Goal: Task Accomplishment & Management: Use online tool/utility

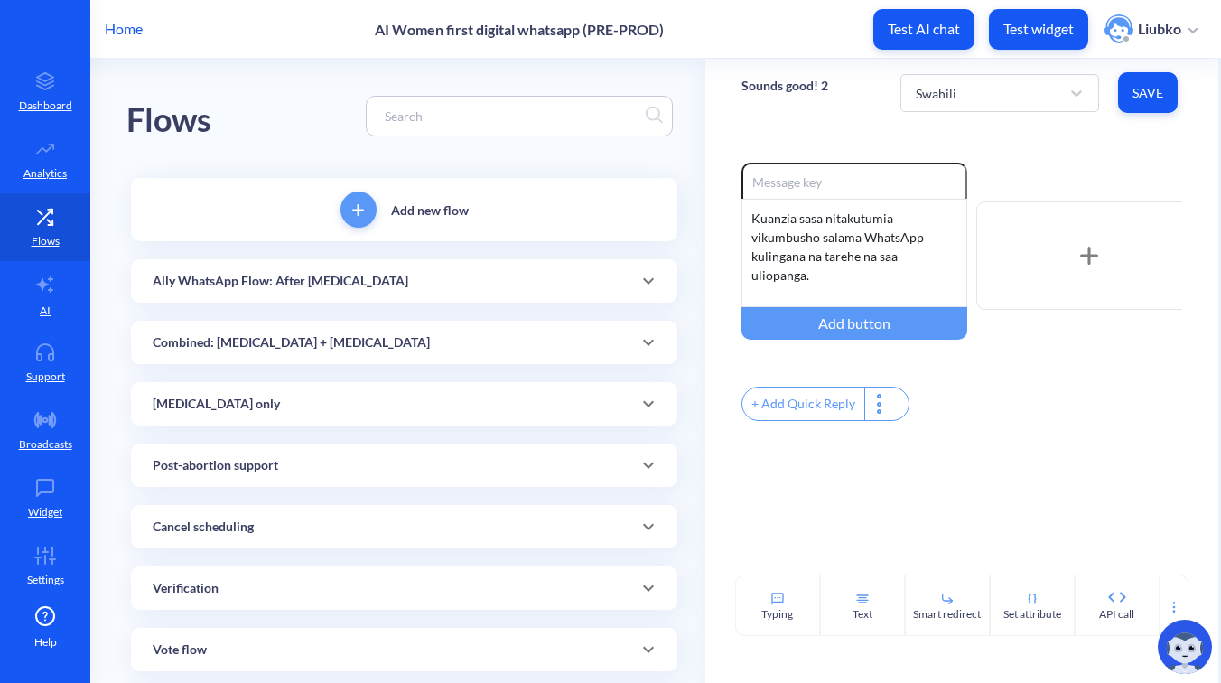
scroll to position [1451, 0]
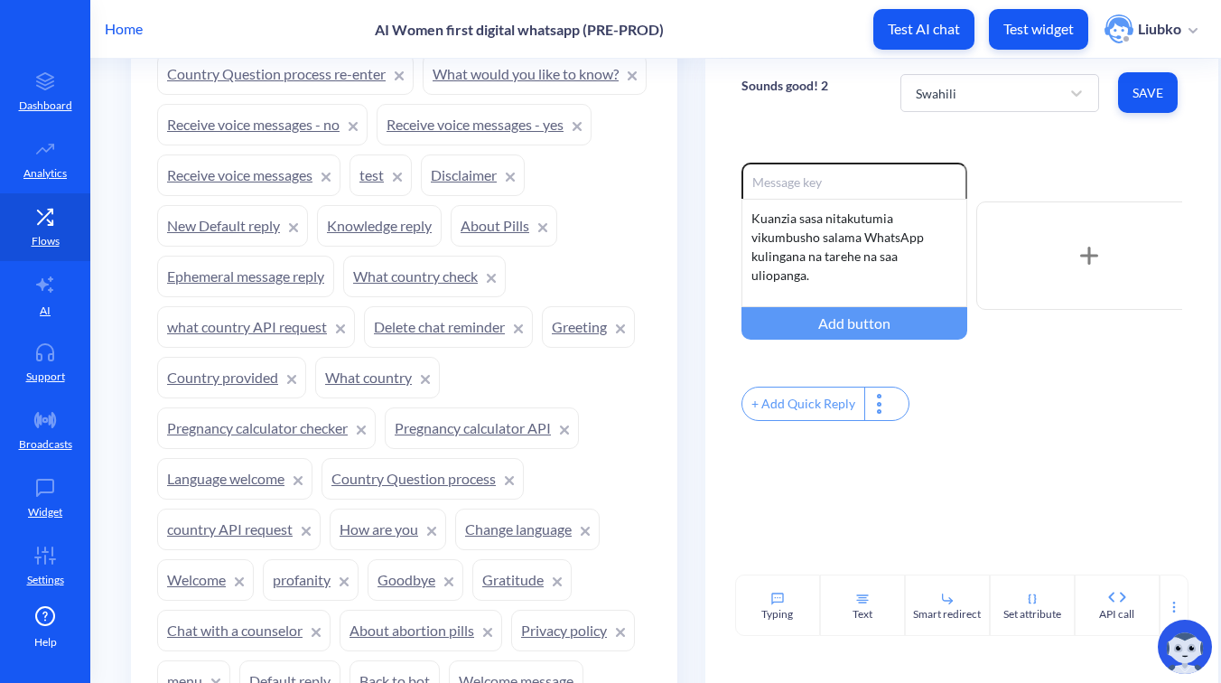
scroll to position [1930, 0]
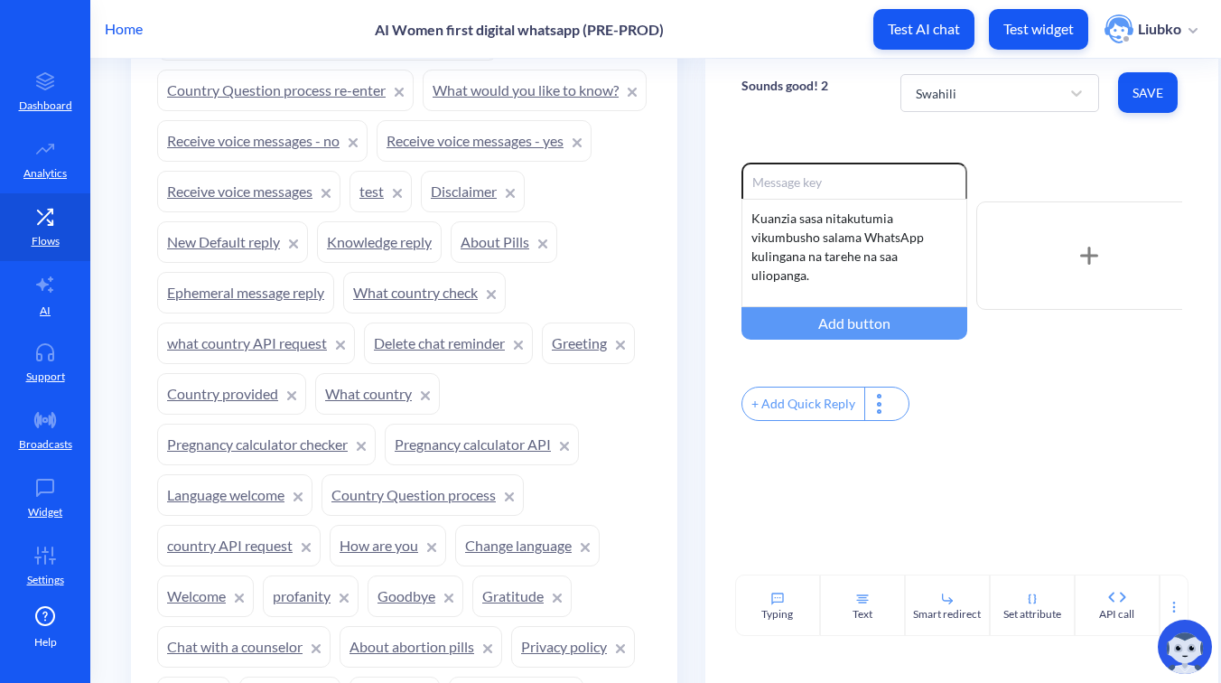
click at [423, 111] on link "What would you like to know?" at bounding box center [535, 91] width 224 height 42
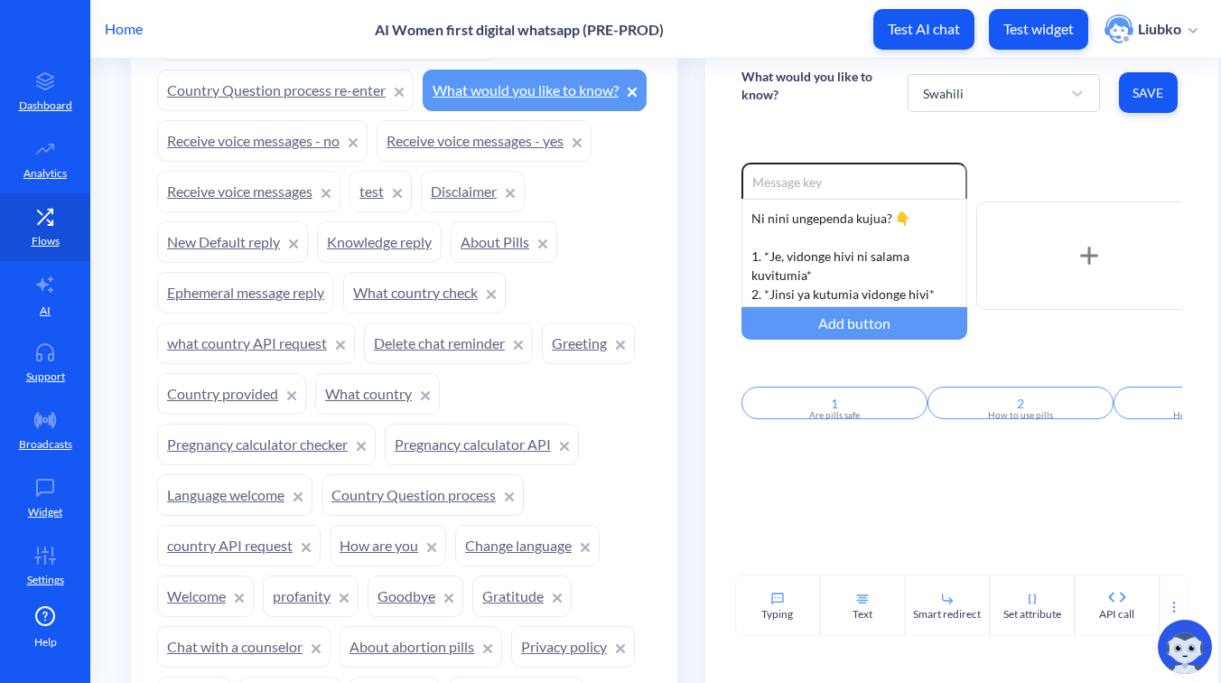
click at [377, 162] on link "Receive voice messages - yes" at bounding box center [484, 141] width 215 height 42
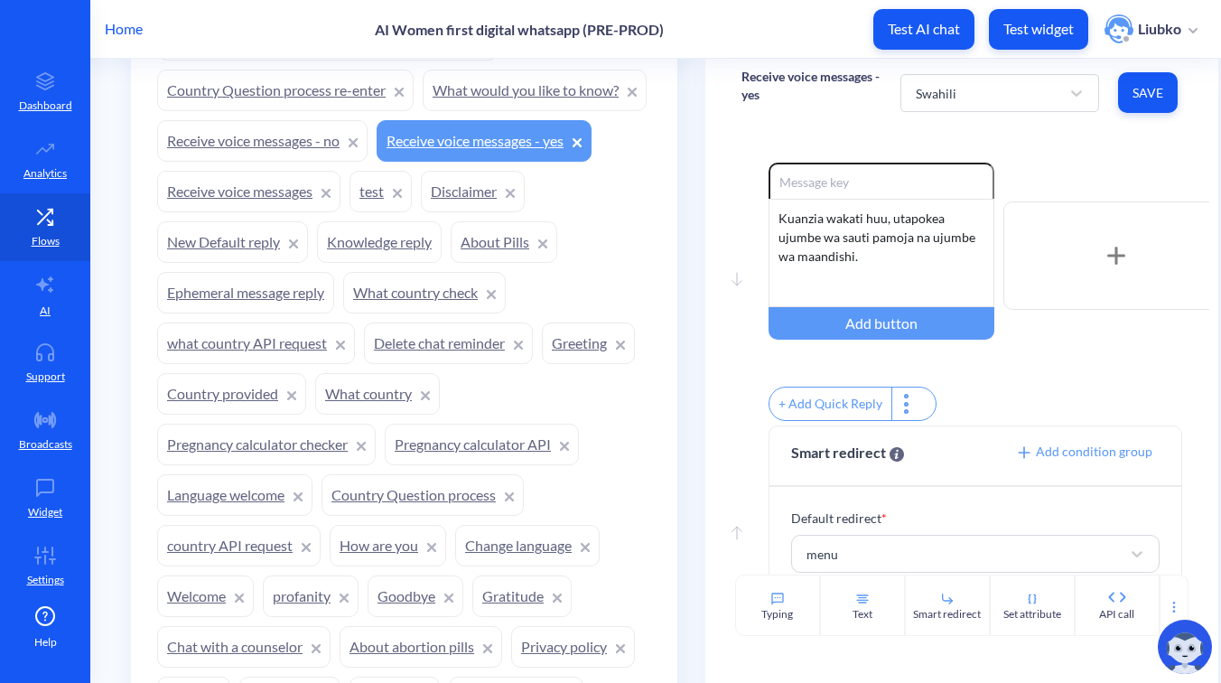
click at [291, 99] on link "Country Question process re-enter" at bounding box center [285, 91] width 257 height 42
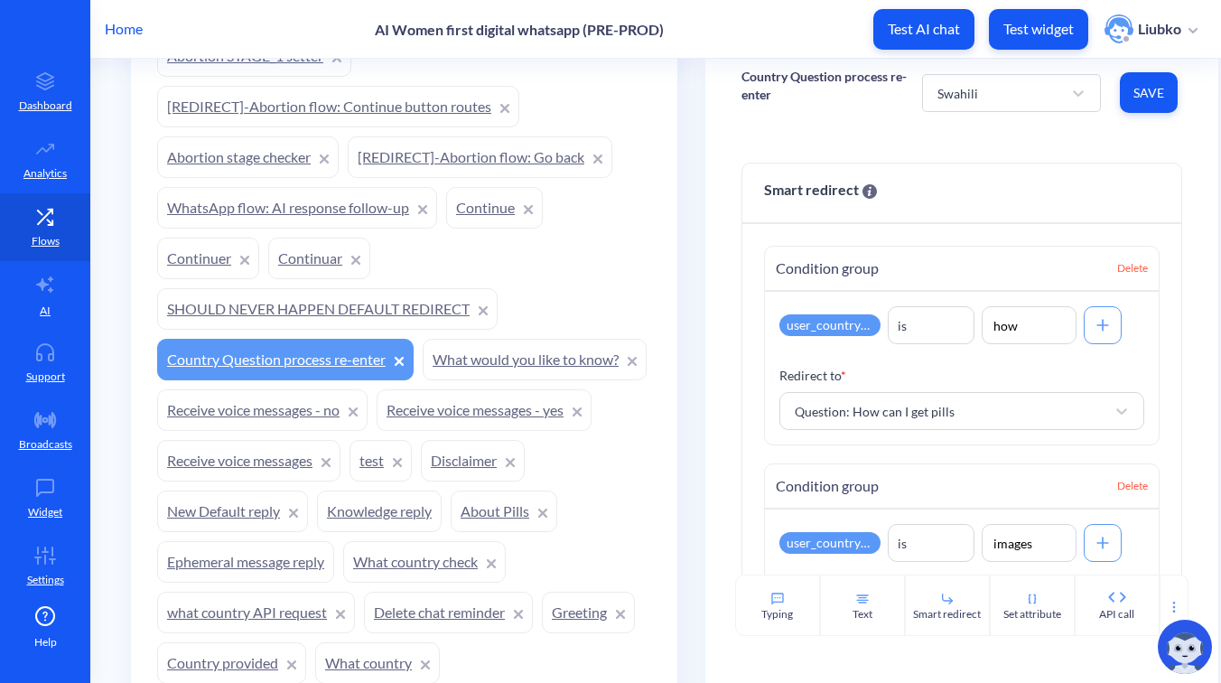
scroll to position [1659, 0]
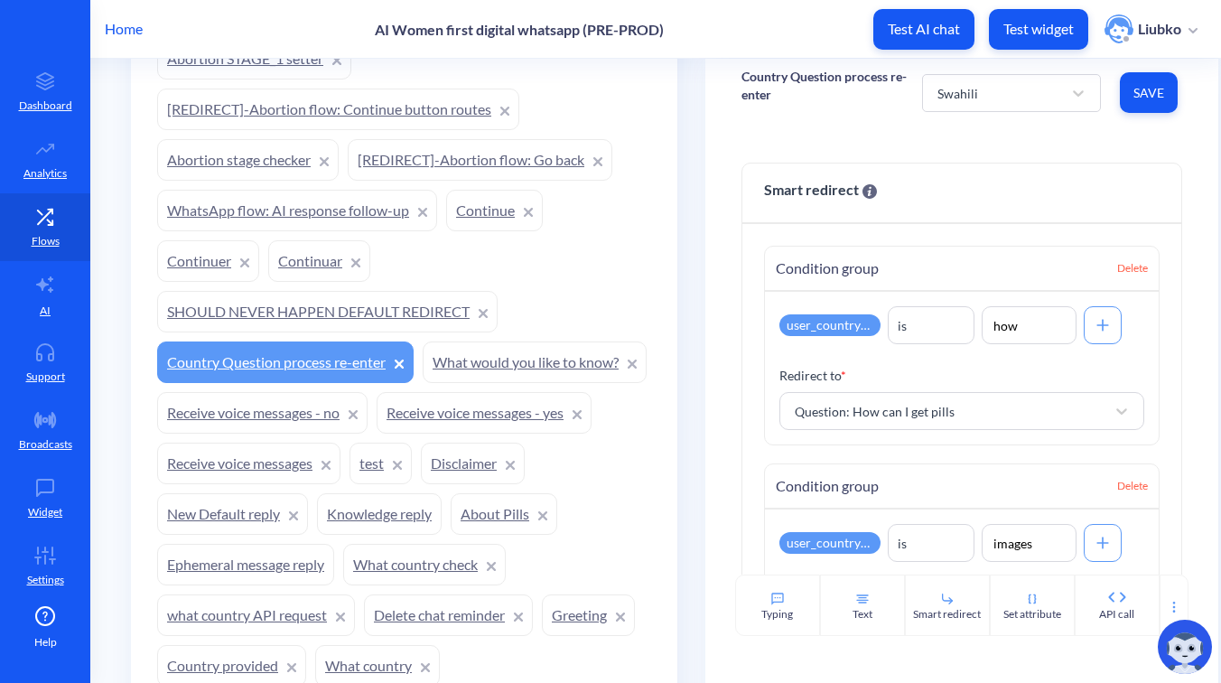
click at [323, 208] on link "WhatsApp flow: AI response follow-up" at bounding box center [297, 211] width 280 height 42
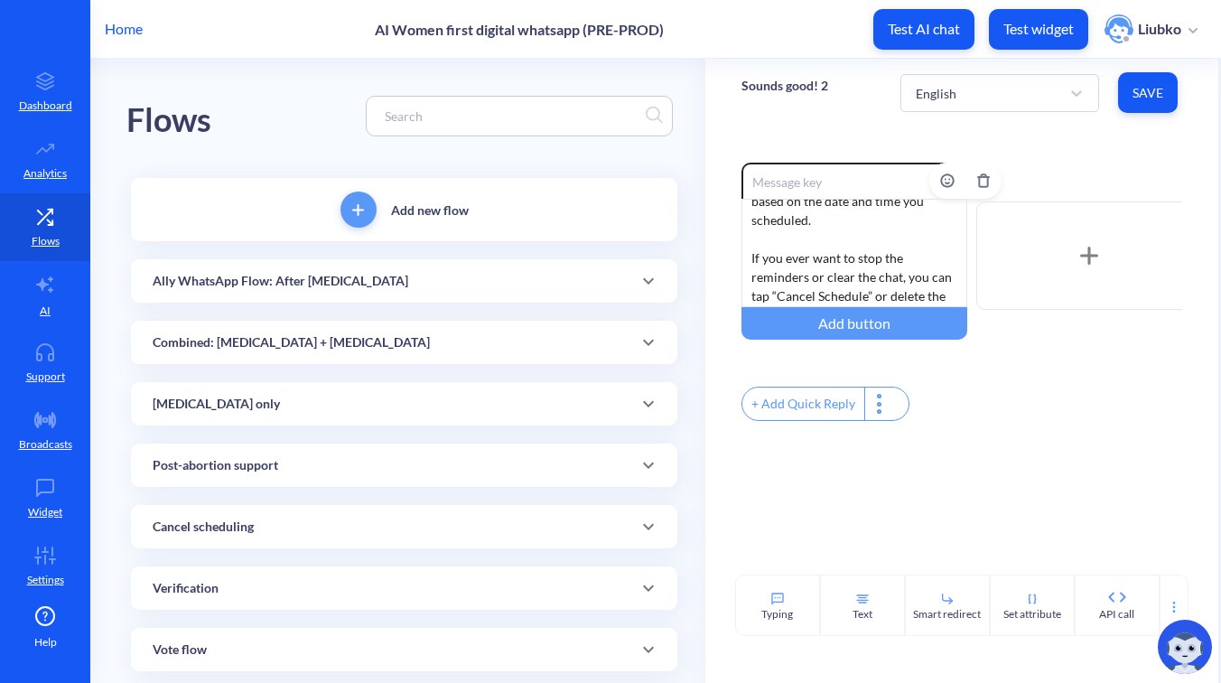
scroll to position [225, 0]
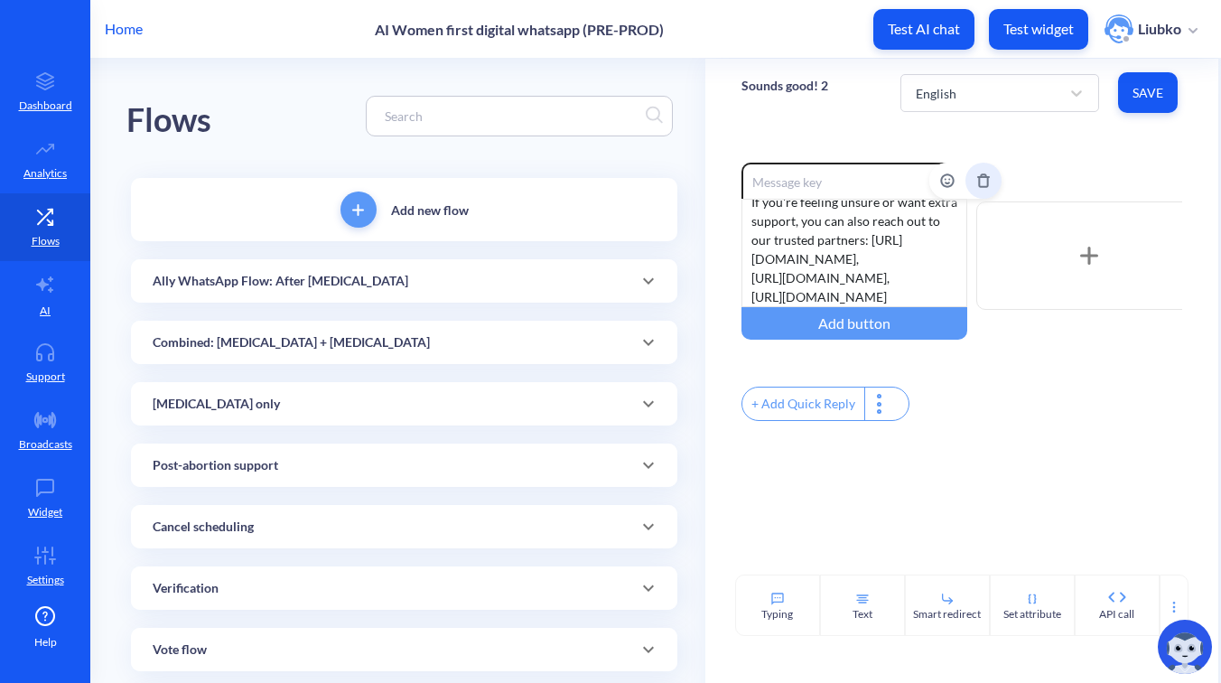
click at [980, 192] on button "Delete" at bounding box center [984, 181] width 36 height 36
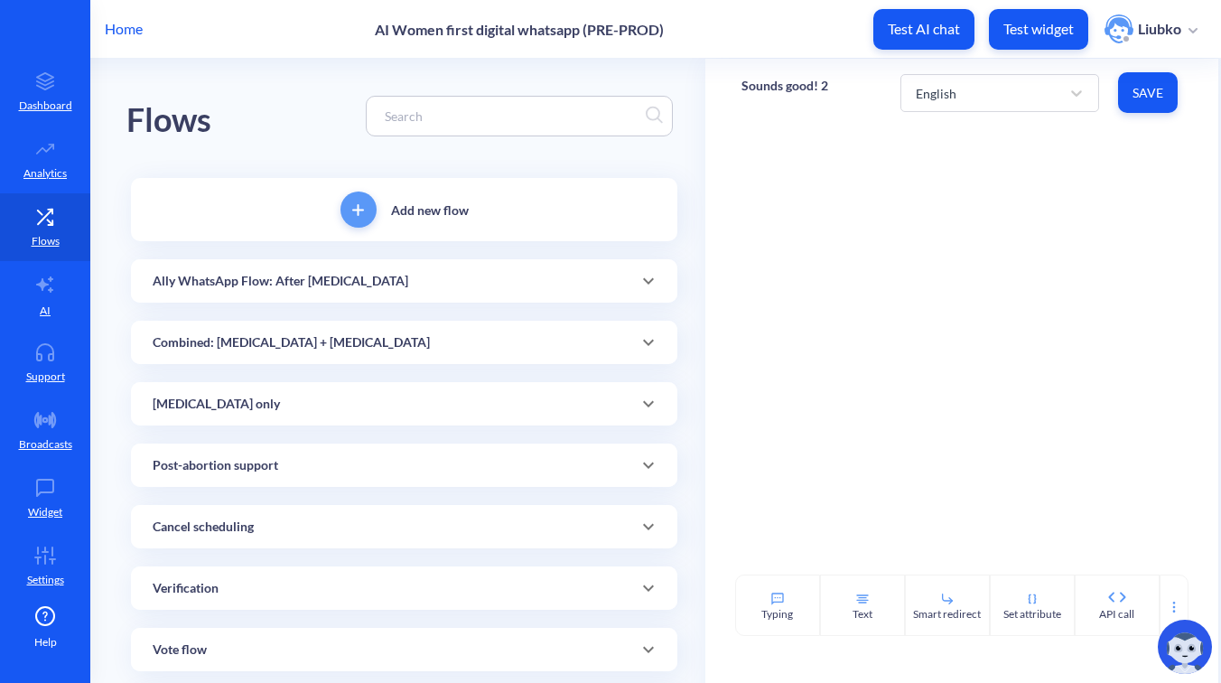
click at [1143, 76] on button "Save" at bounding box center [1148, 92] width 60 height 41
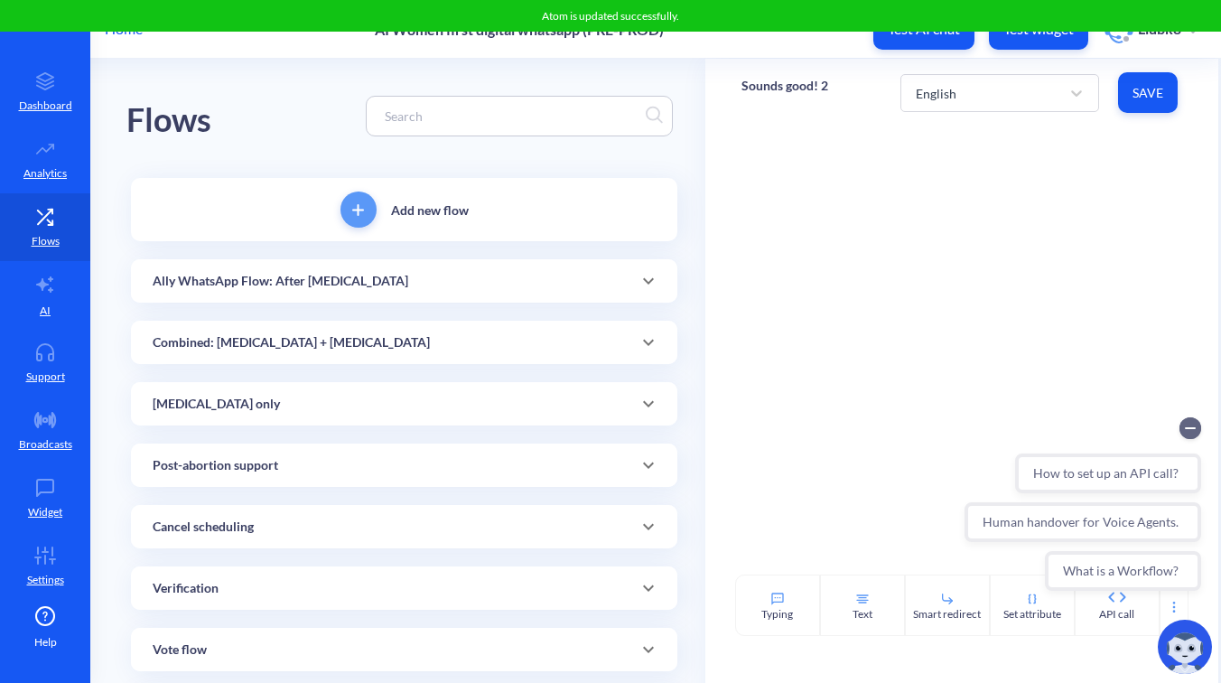
click at [942, 297] on div at bounding box center [962, 350] width 513 height 448
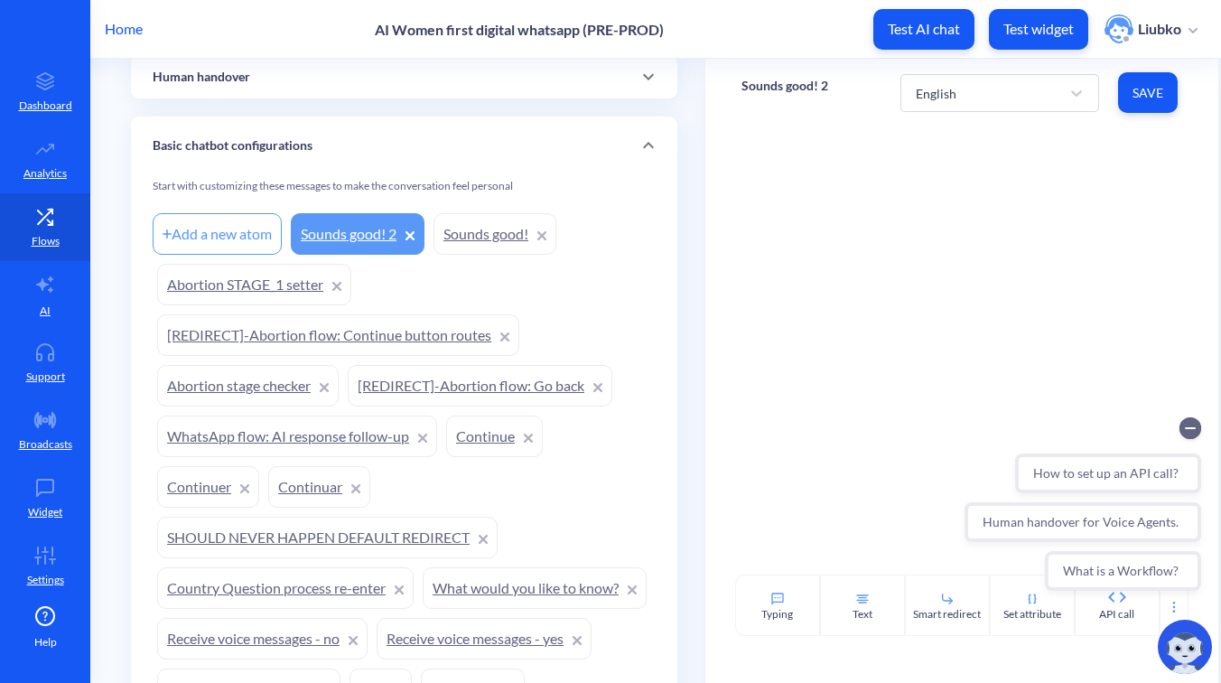
scroll to position [1428, 0]
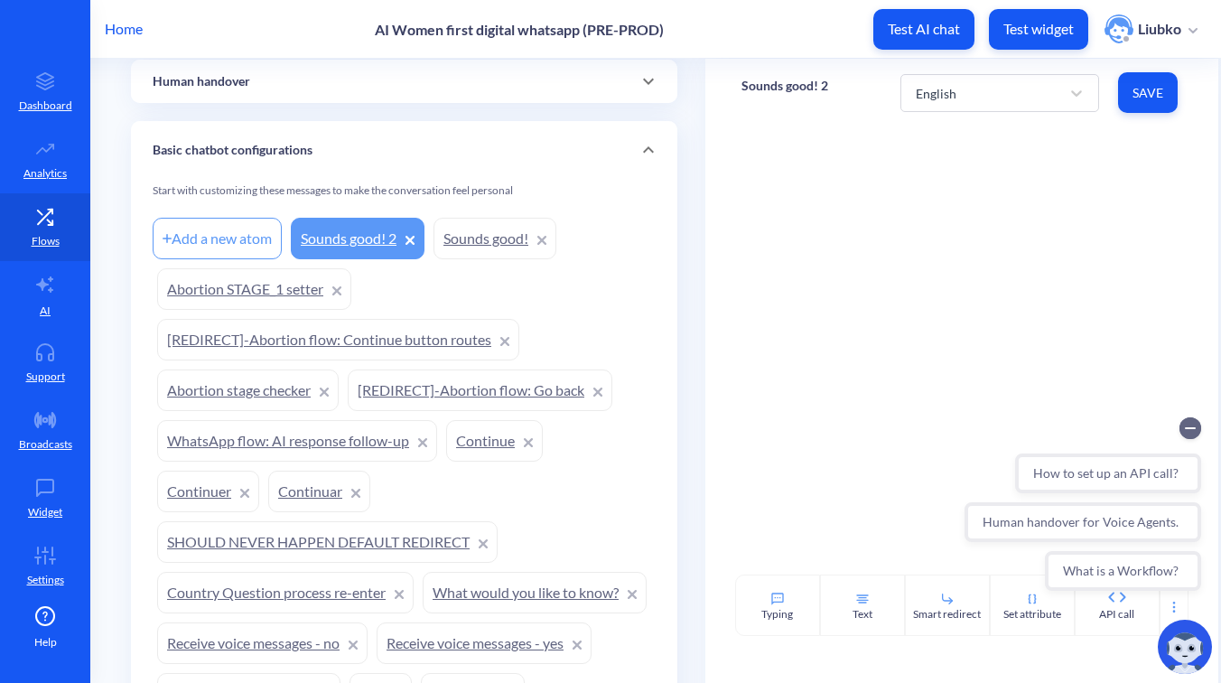
click at [411, 240] on icon at bounding box center [410, 240] width 7 height 7
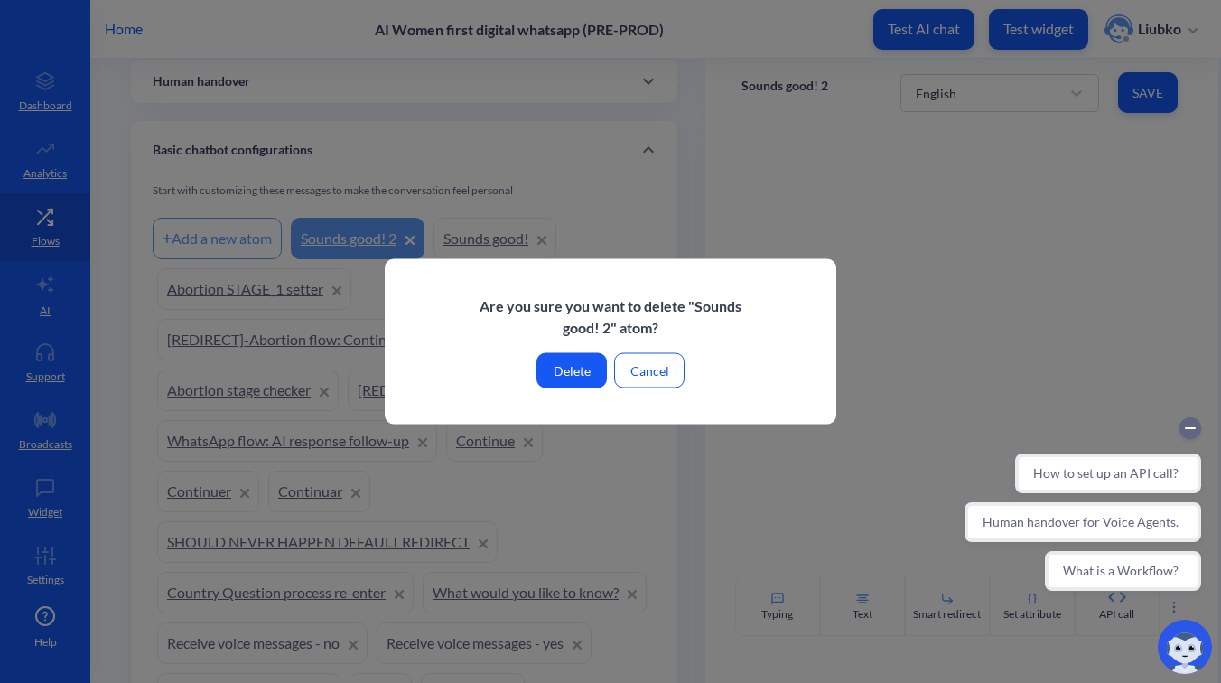
click at [570, 367] on button "Delete" at bounding box center [572, 370] width 70 height 35
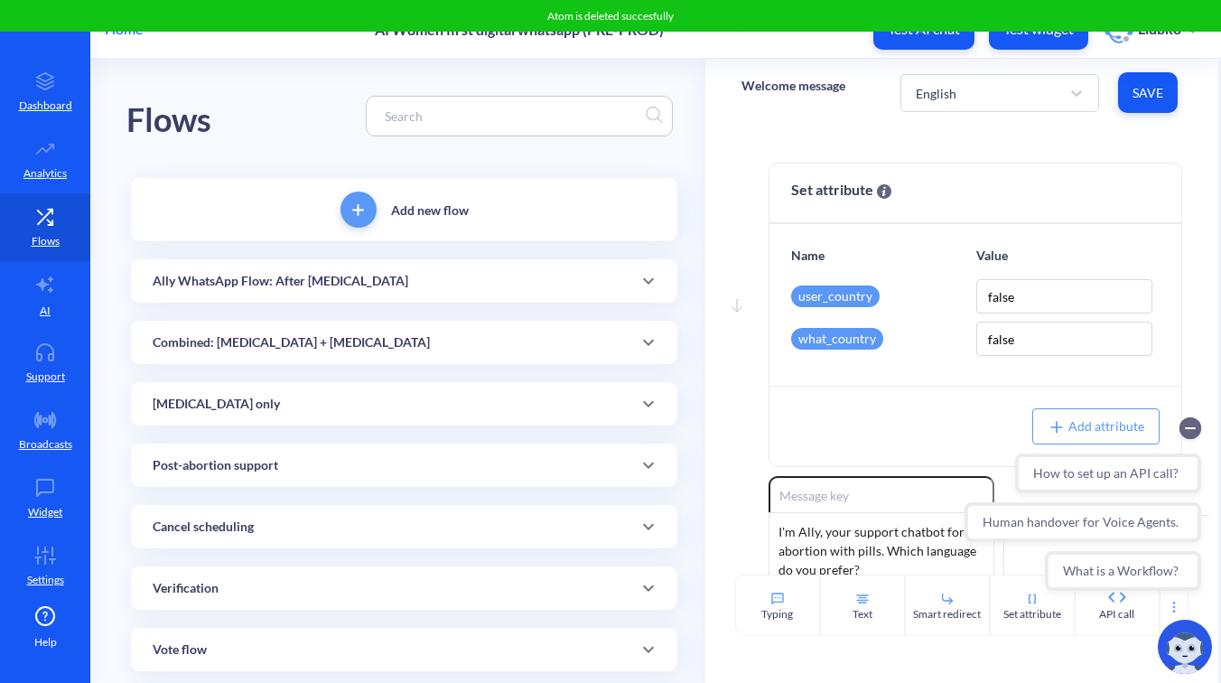
click at [409, 285] on div "Ally WhatsApp Flow: After [MEDICAL_DATA]" at bounding box center [404, 281] width 503 height 19
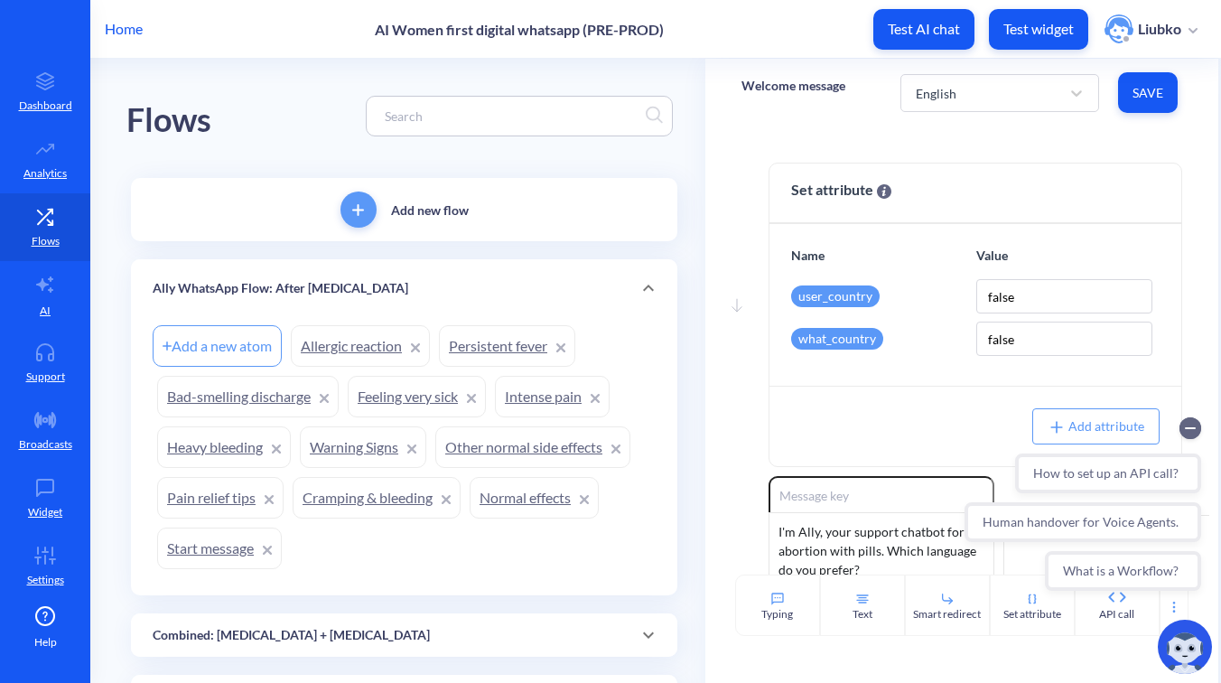
click at [351, 347] on link "Allergic reaction" at bounding box center [360, 346] width 139 height 42
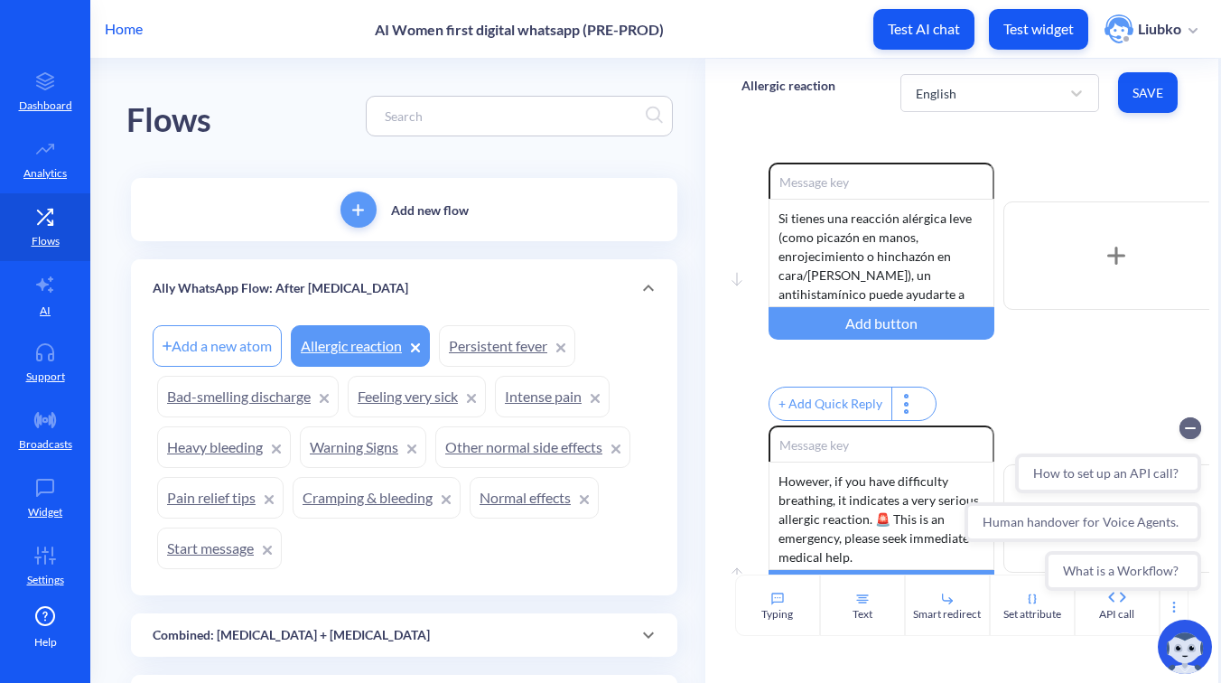
click at [481, 345] on link "Persistent fever" at bounding box center [507, 346] width 136 height 42
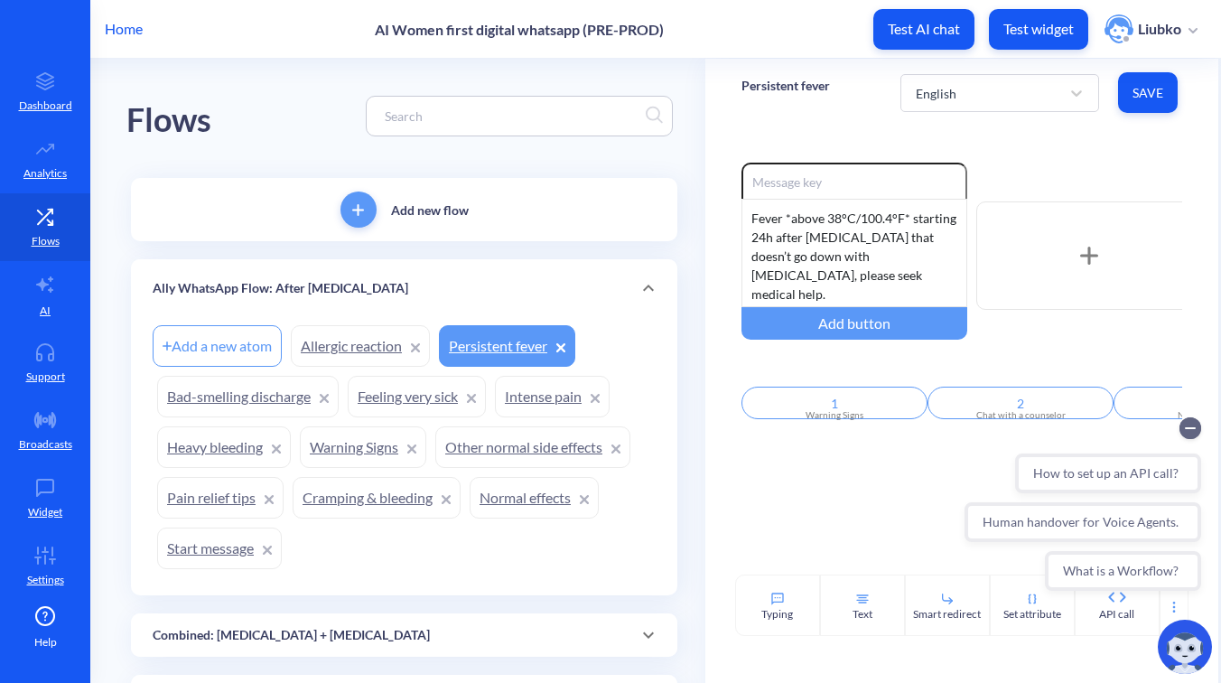
click at [353, 342] on link "Allergic reaction" at bounding box center [360, 346] width 139 height 42
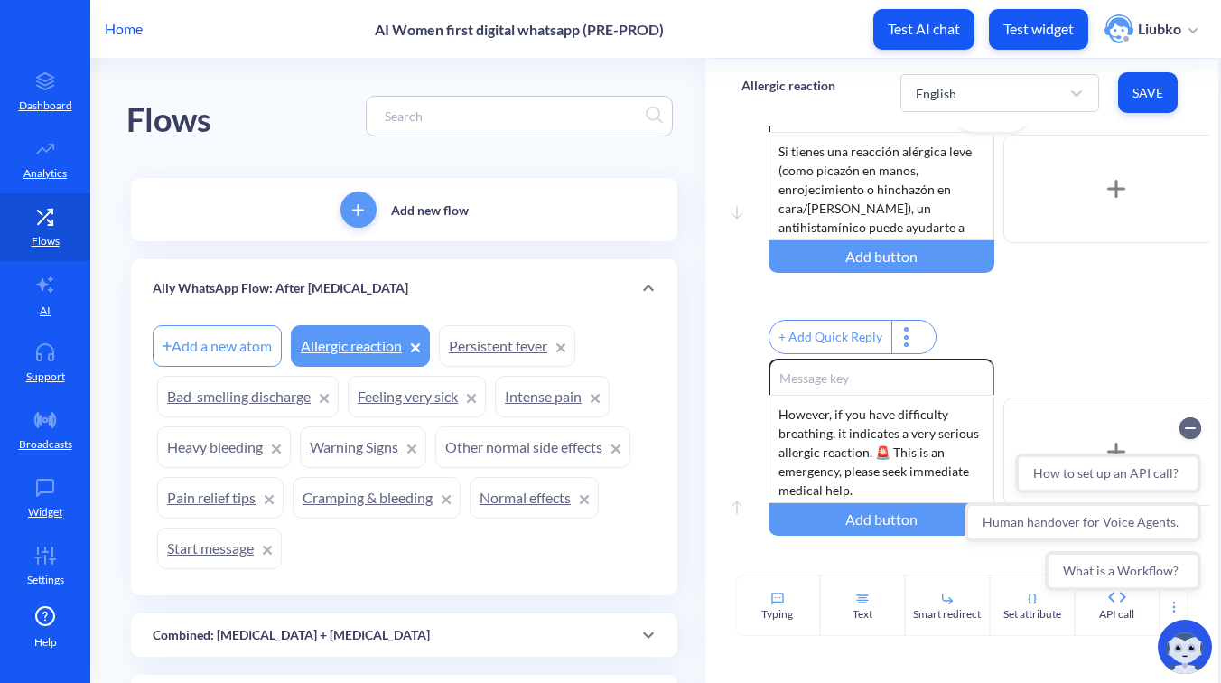
scroll to position [75, 0]
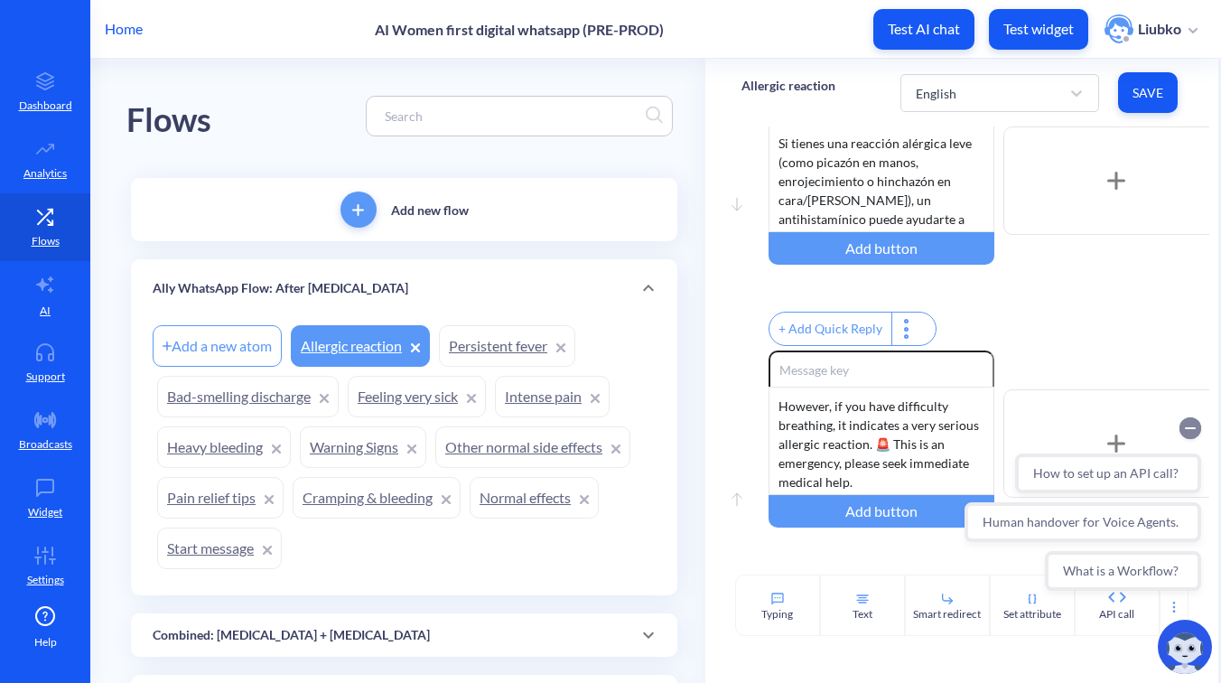
click at [1196, 423] on circle "Collapse conversation starters" at bounding box center [1191, 428] width 22 height 22
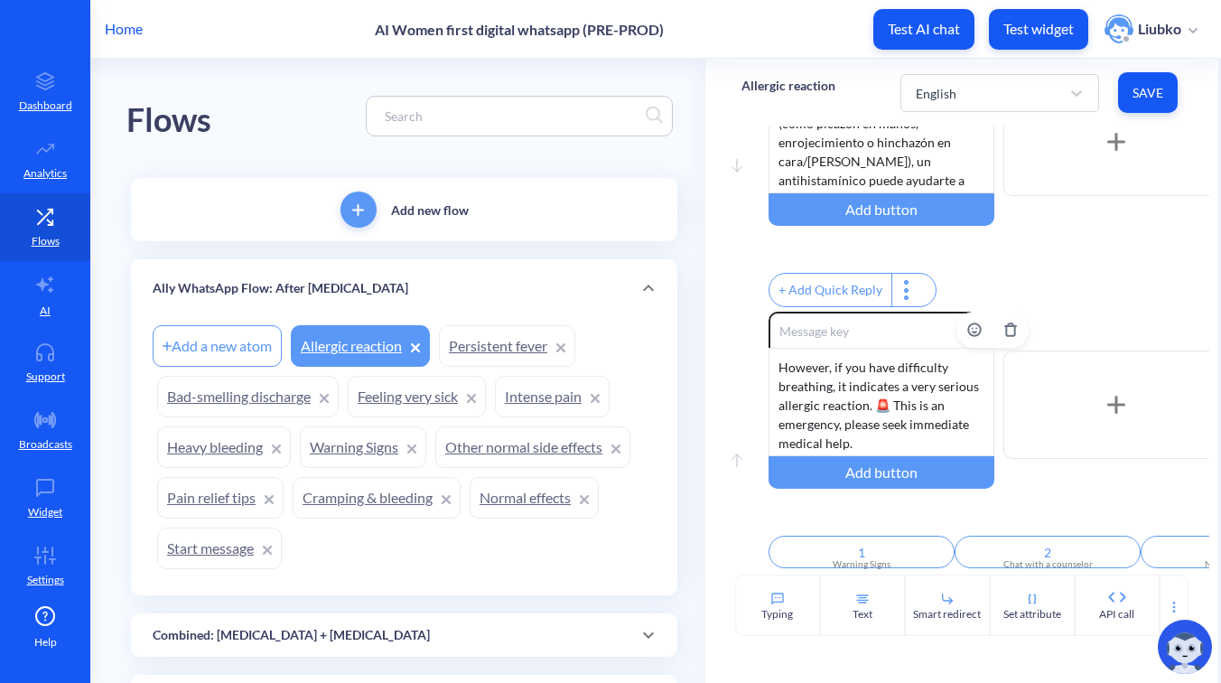
scroll to position [0, 0]
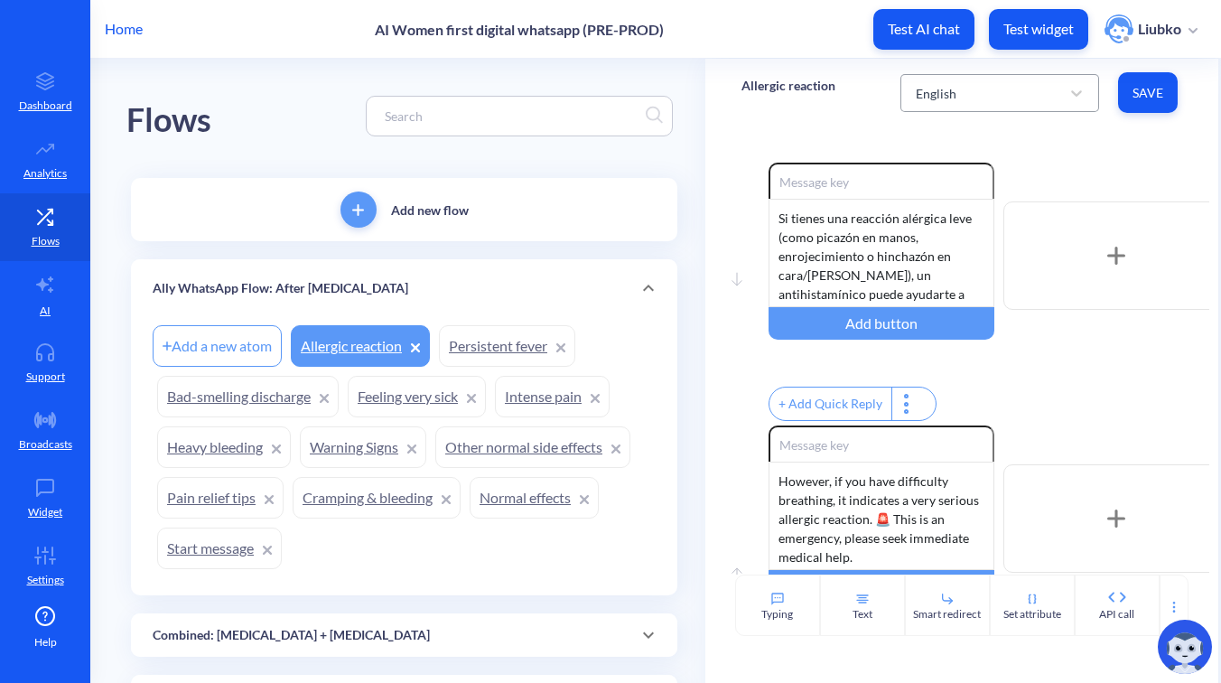
click at [966, 103] on div "English" at bounding box center [984, 93] width 154 height 33
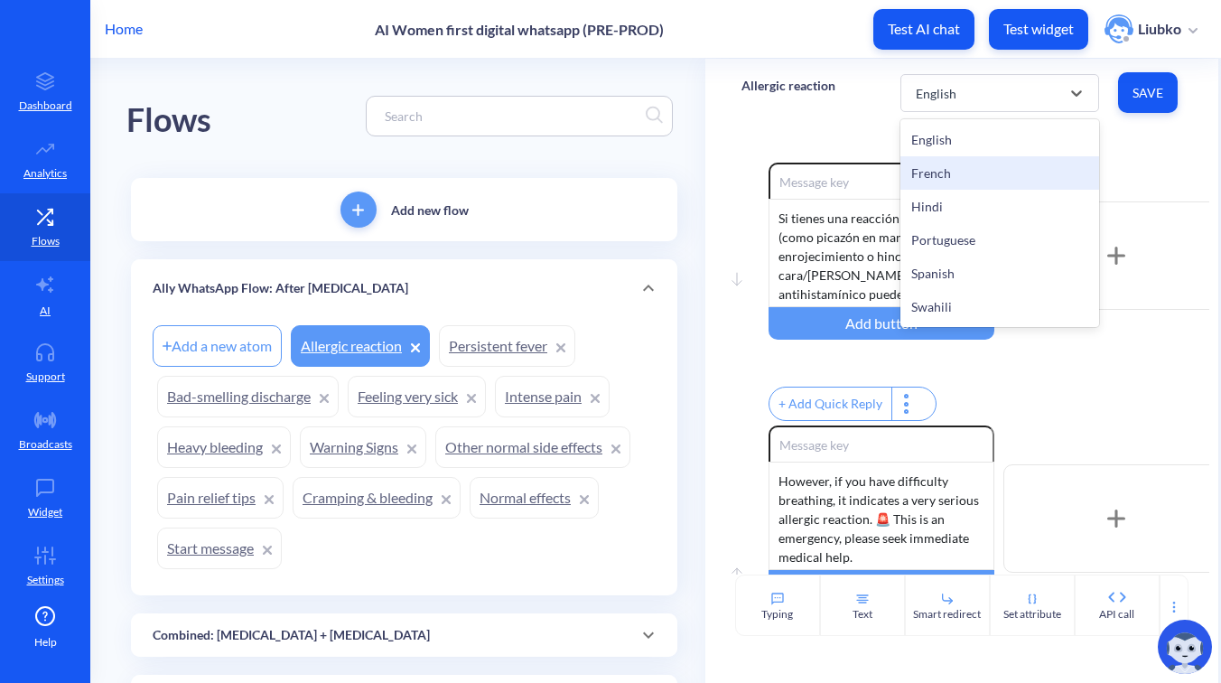
click at [973, 178] on div "French" at bounding box center [1000, 172] width 199 height 33
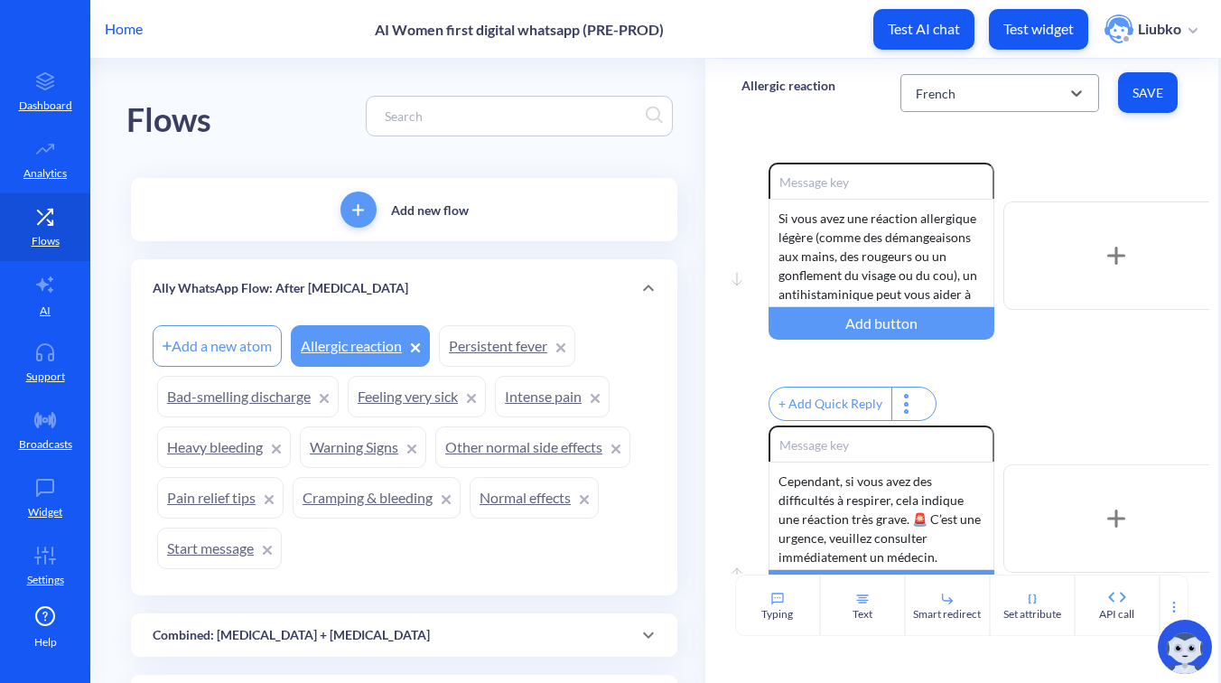
click at [981, 87] on div "French" at bounding box center [984, 93] width 154 height 33
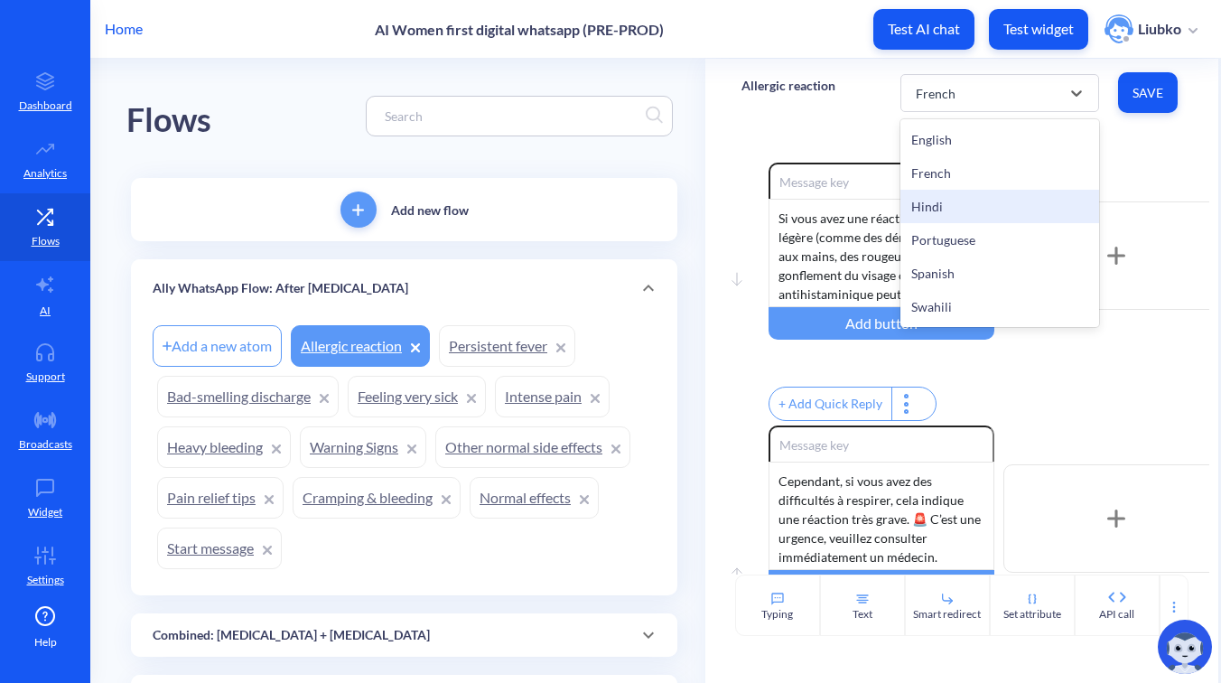
click at [977, 202] on div "Hindi" at bounding box center [1000, 206] width 199 height 33
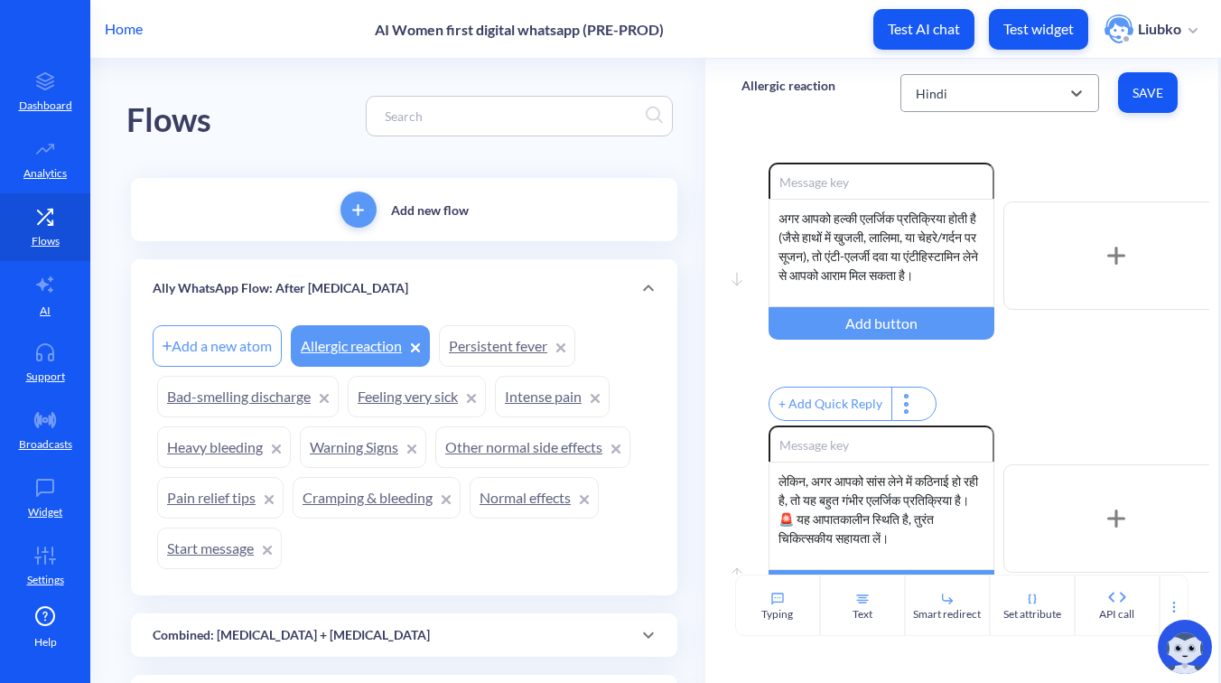
click at [989, 101] on div "Hindi" at bounding box center [984, 93] width 154 height 33
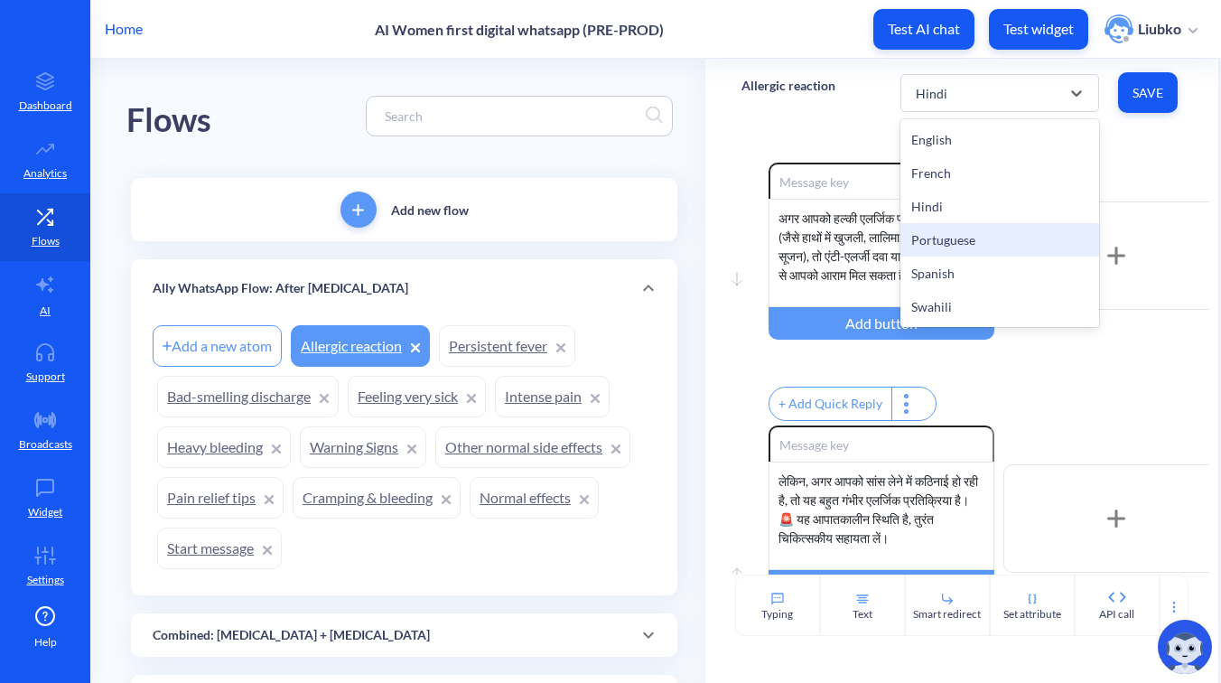
click at [990, 250] on div "Portuguese" at bounding box center [1000, 239] width 199 height 33
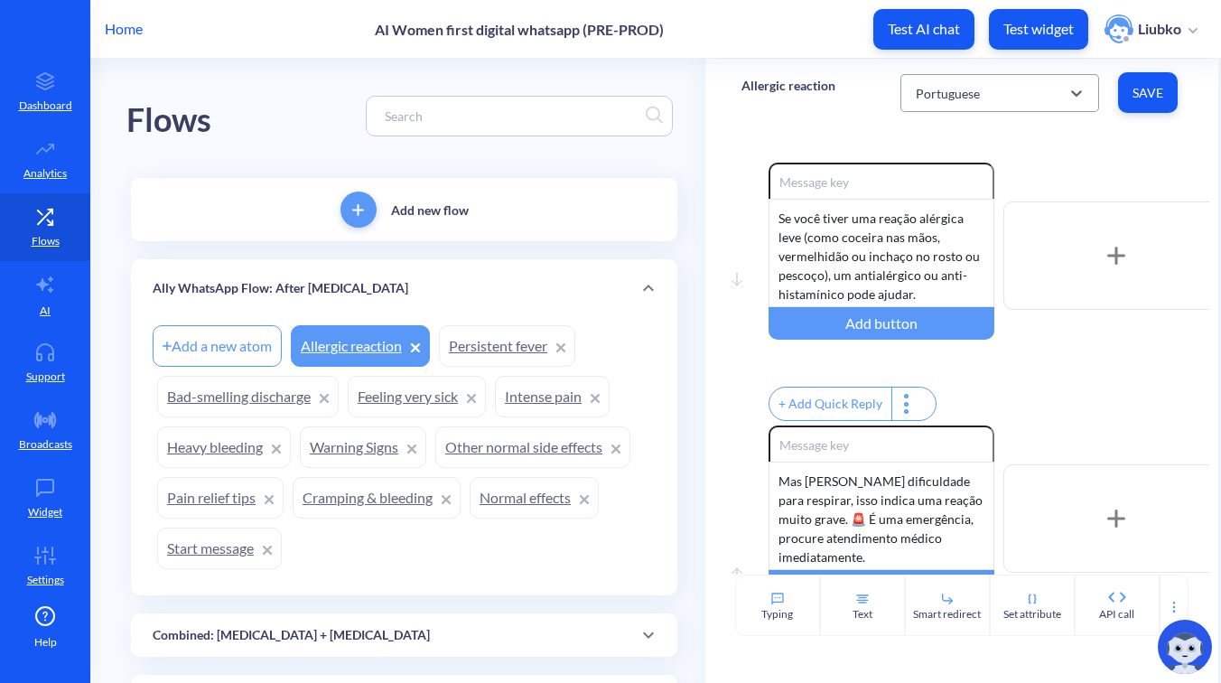
click at [1007, 101] on div "Portuguese" at bounding box center [984, 93] width 154 height 33
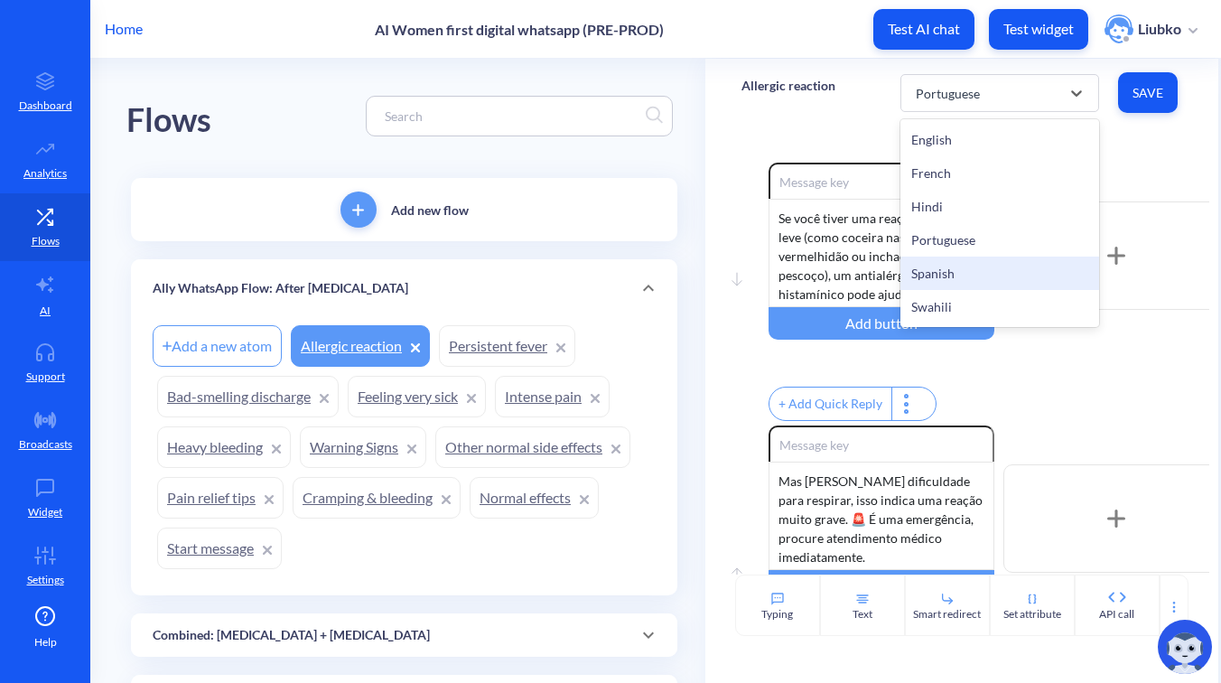
click at [998, 265] on div "Spanish" at bounding box center [1000, 273] width 199 height 33
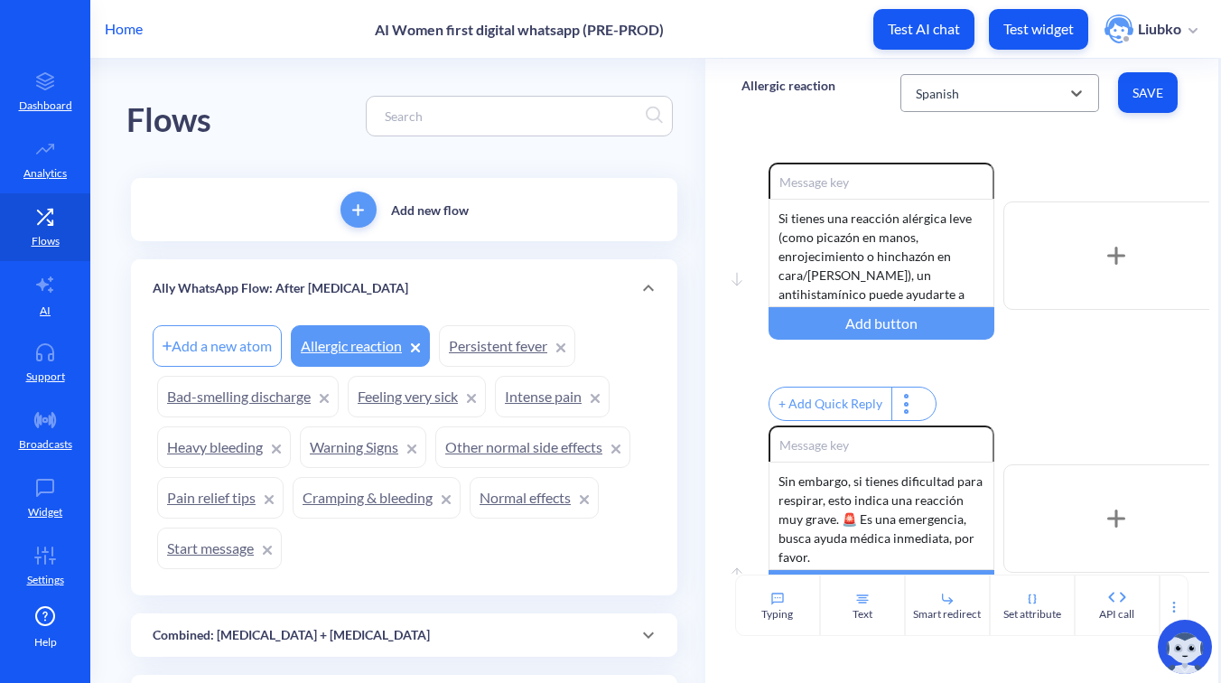
click at [1012, 93] on div "Spanish" at bounding box center [984, 93] width 154 height 33
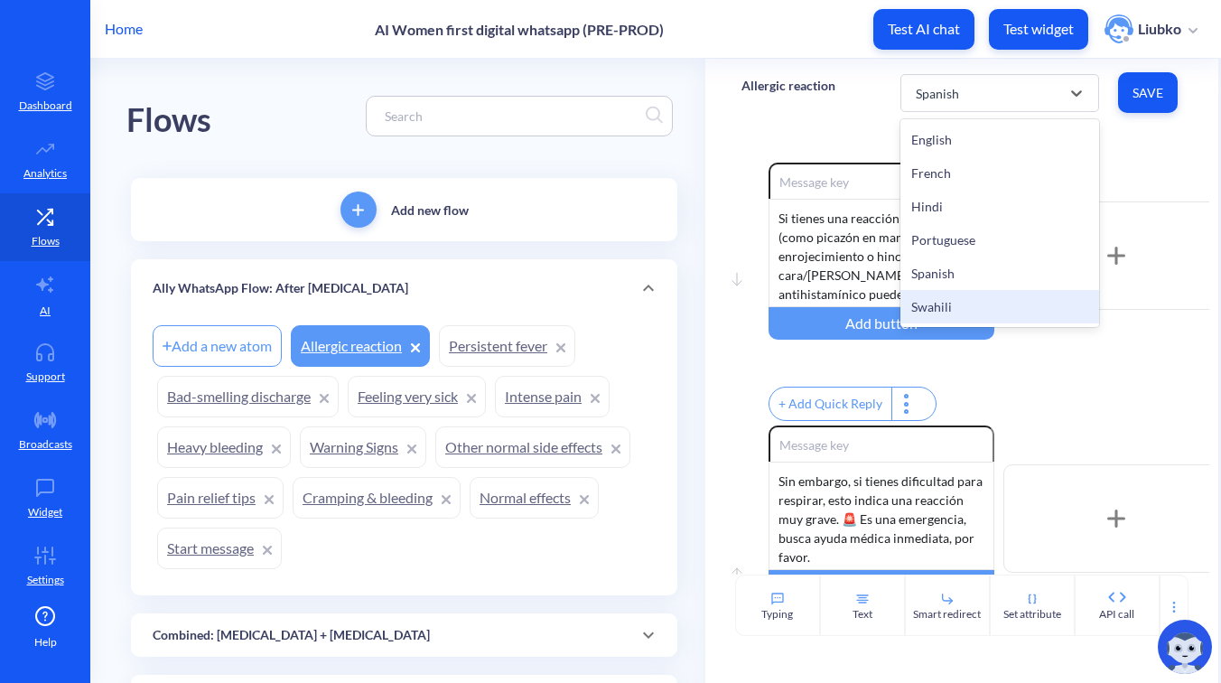
click at [1017, 301] on div "Swahili" at bounding box center [1000, 306] width 199 height 33
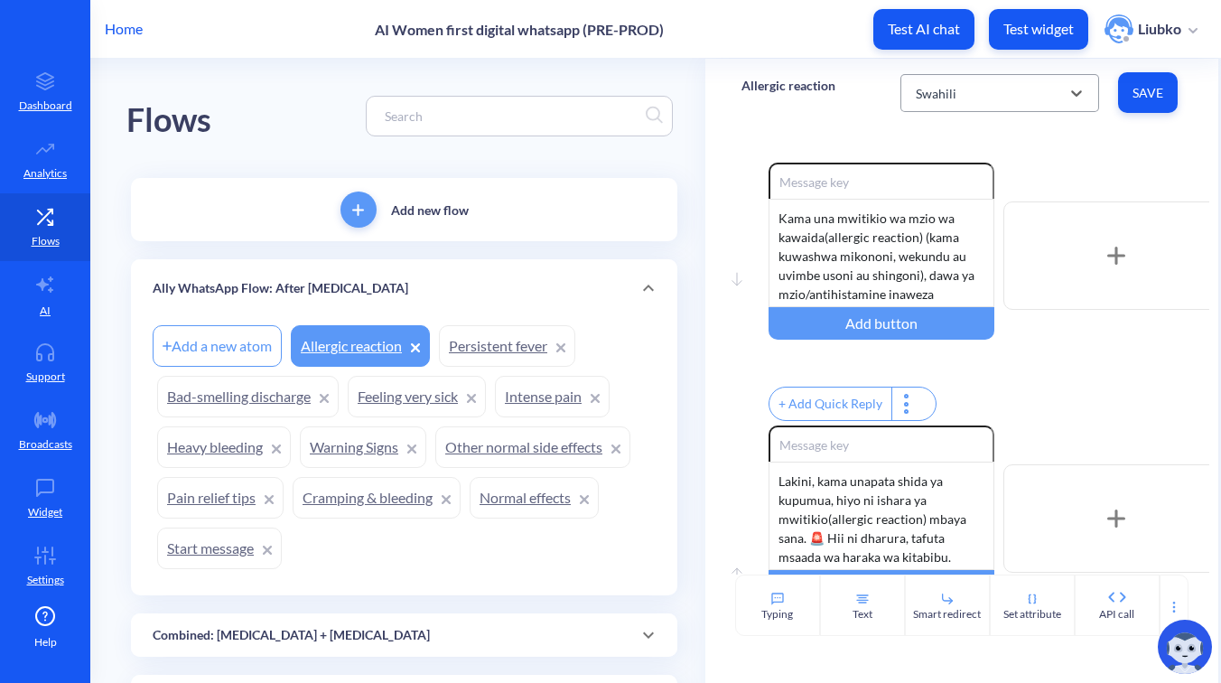
click at [1013, 102] on div "Swahili" at bounding box center [984, 93] width 154 height 33
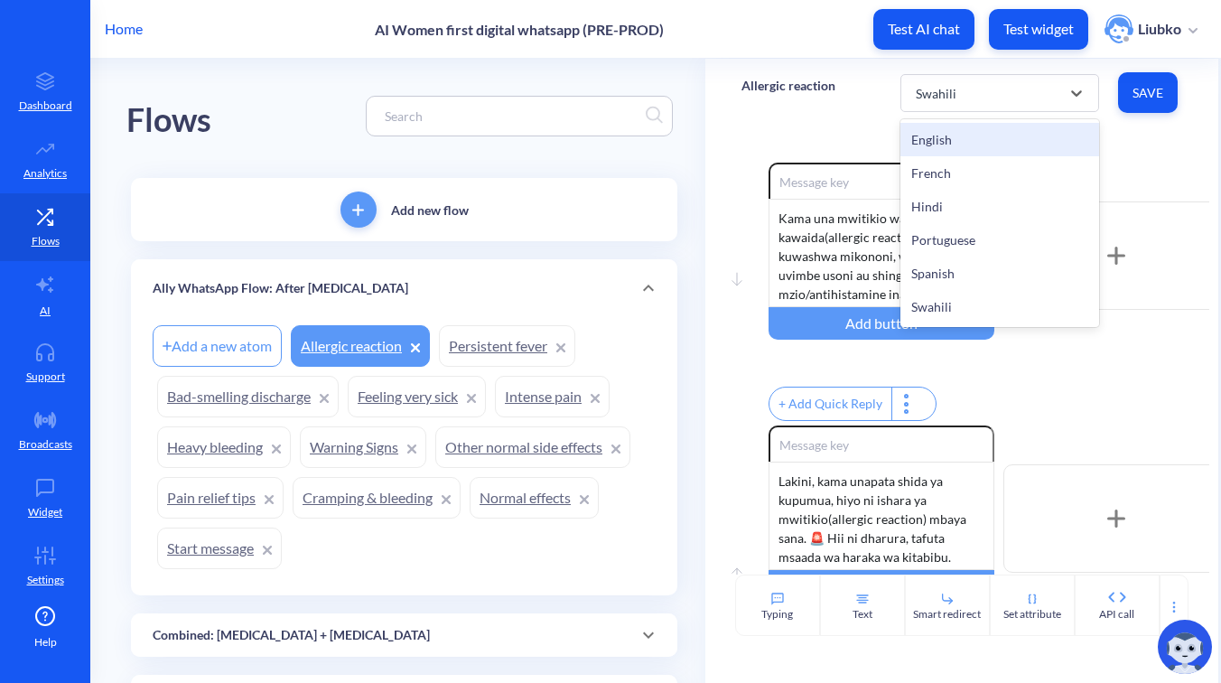
click at [1009, 132] on div "English" at bounding box center [1000, 139] width 199 height 33
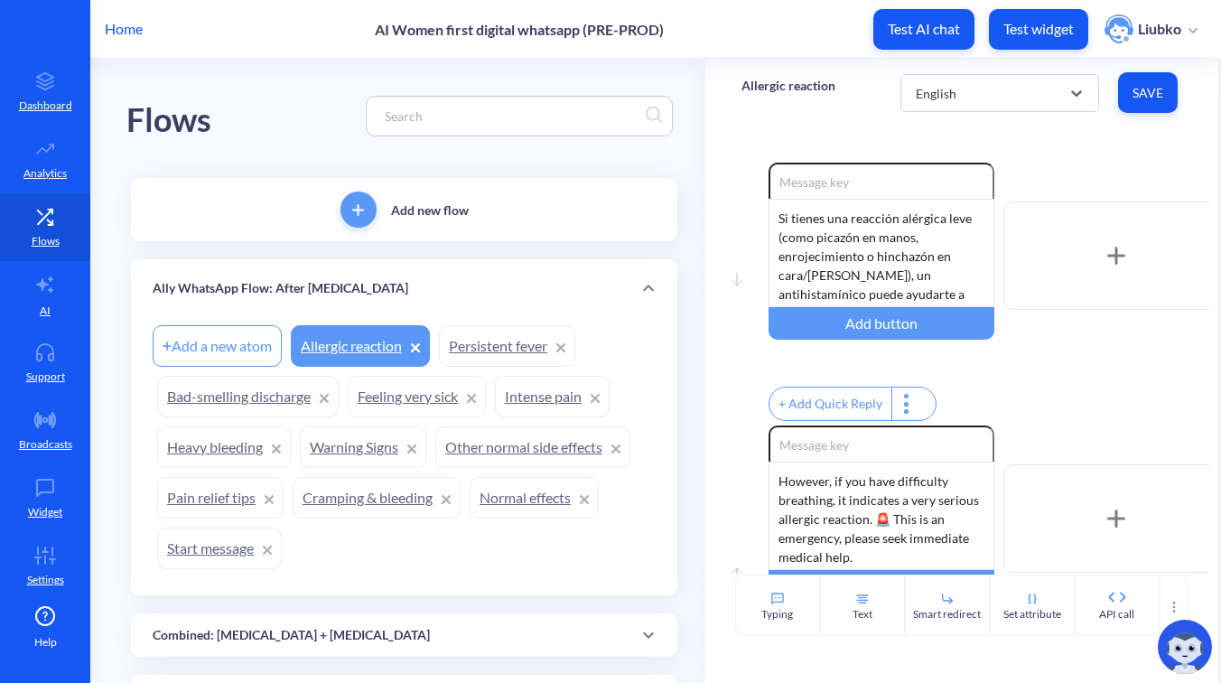
click at [515, 338] on link "Persistent fever" at bounding box center [507, 346] width 136 height 42
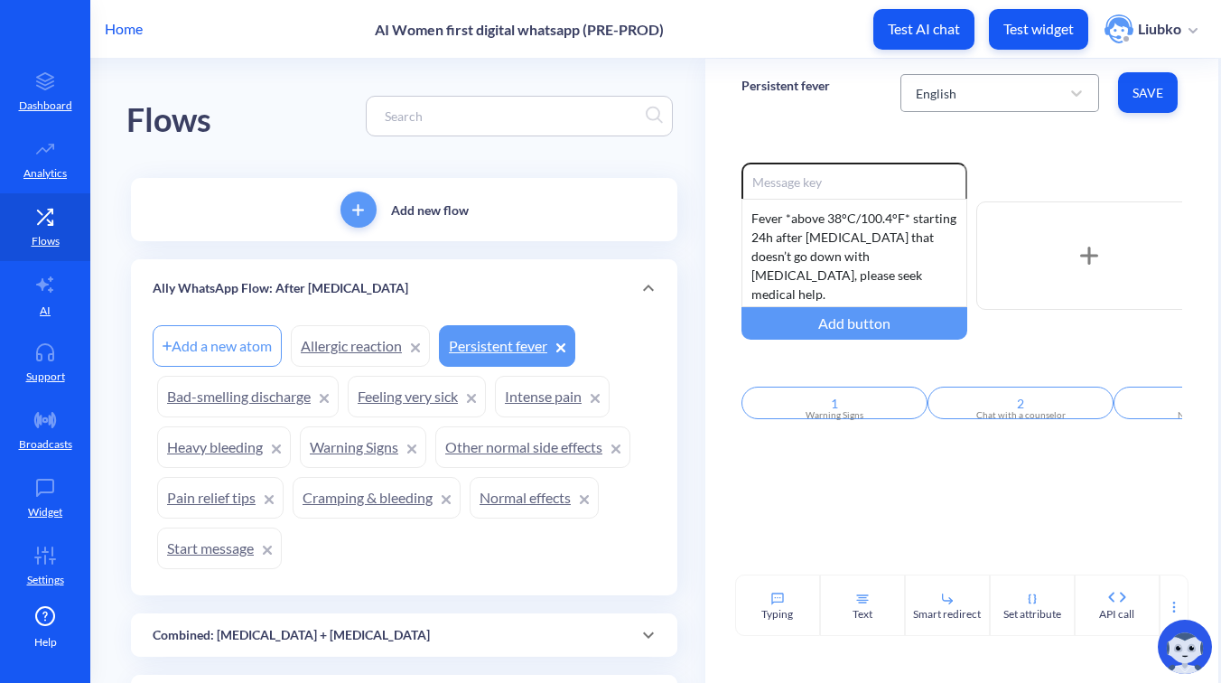
click at [1014, 98] on div "English" at bounding box center [984, 93] width 154 height 33
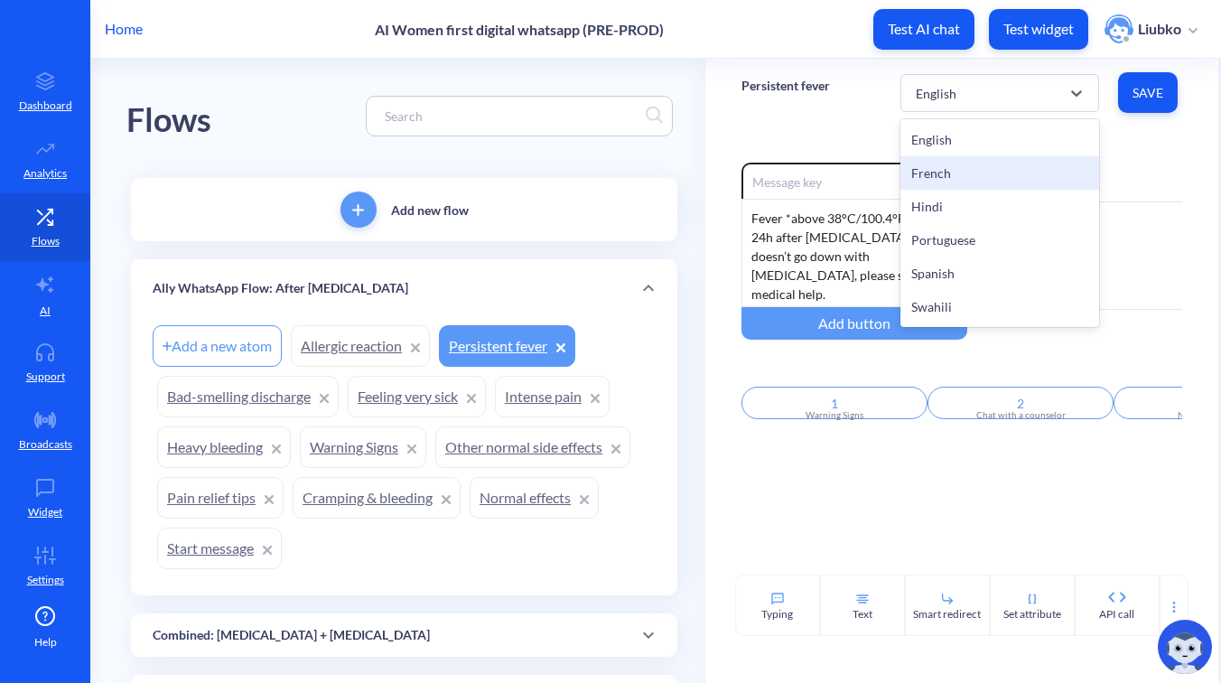
click at [1009, 173] on div "French" at bounding box center [1000, 172] width 199 height 33
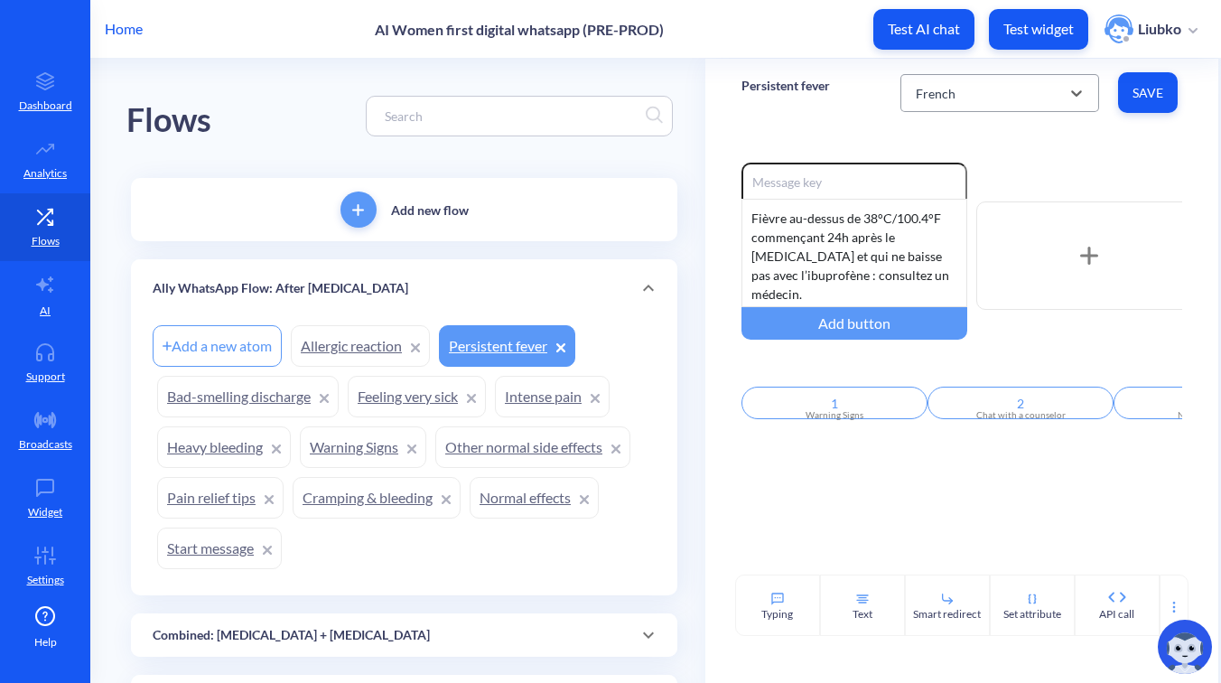
click at [1010, 104] on div "French" at bounding box center [984, 93] width 154 height 33
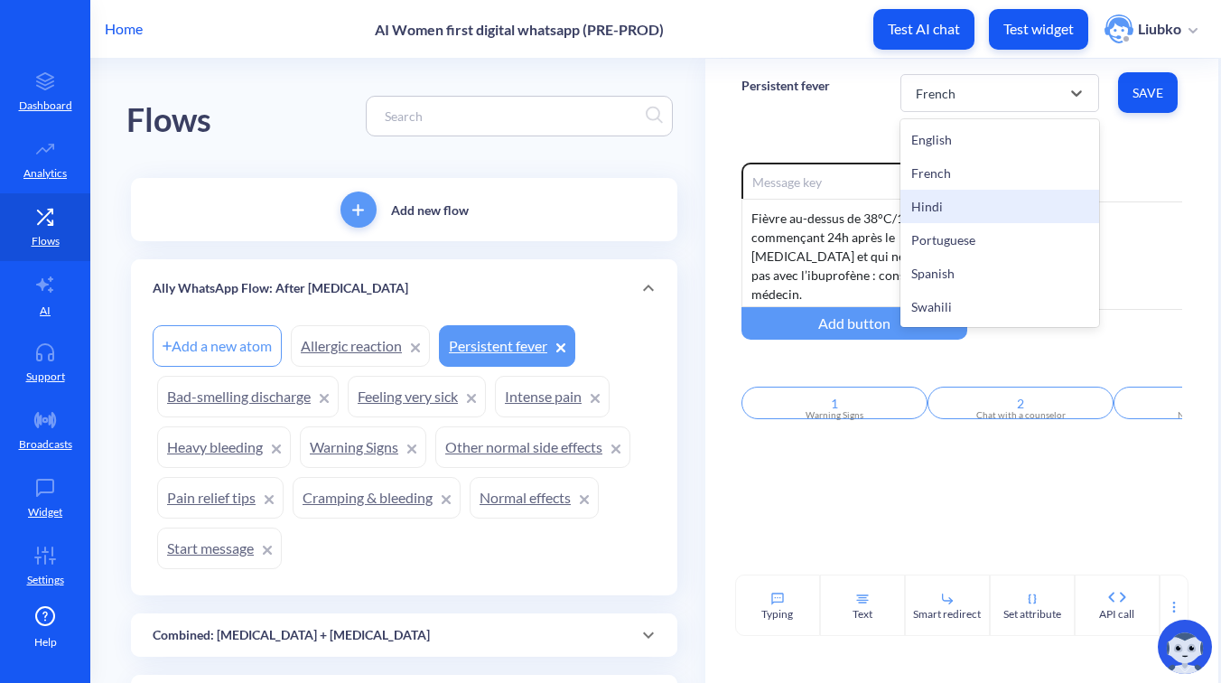
click at [1005, 202] on div "Hindi" at bounding box center [1000, 206] width 199 height 33
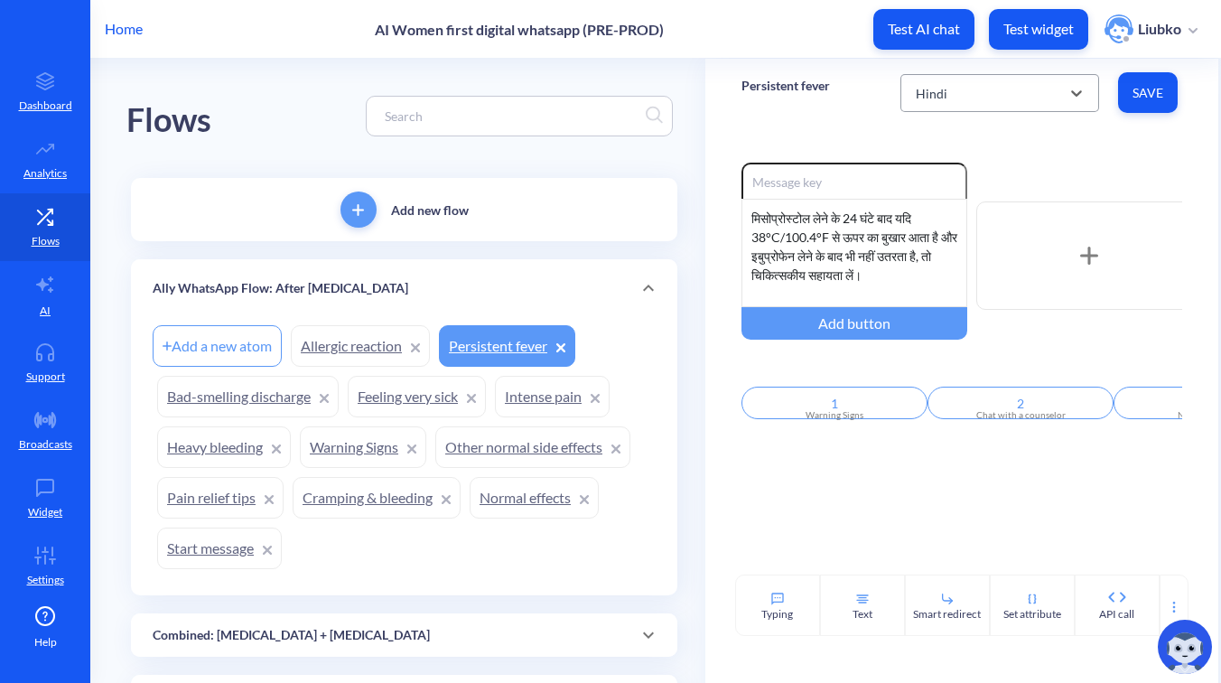
click at [986, 100] on div "Hindi" at bounding box center [984, 93] width 154 height 33
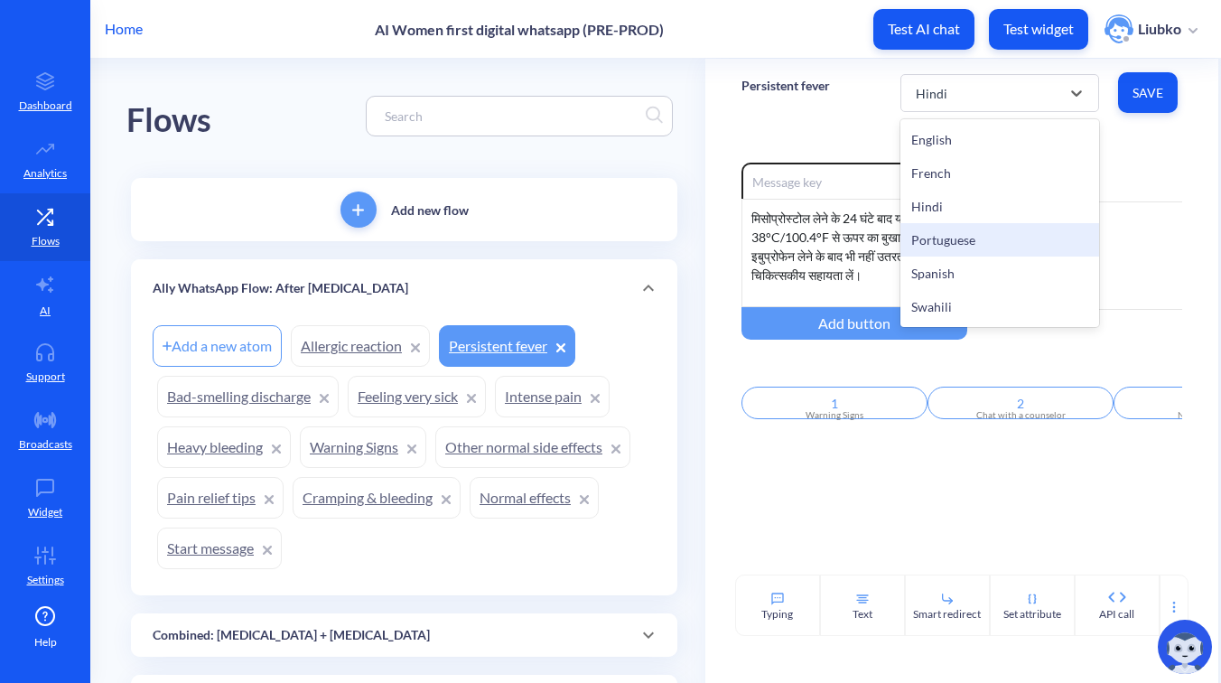
click at [978, 241] on div "Portuguese" at bounding box center [1000, 239] width 199 height 33
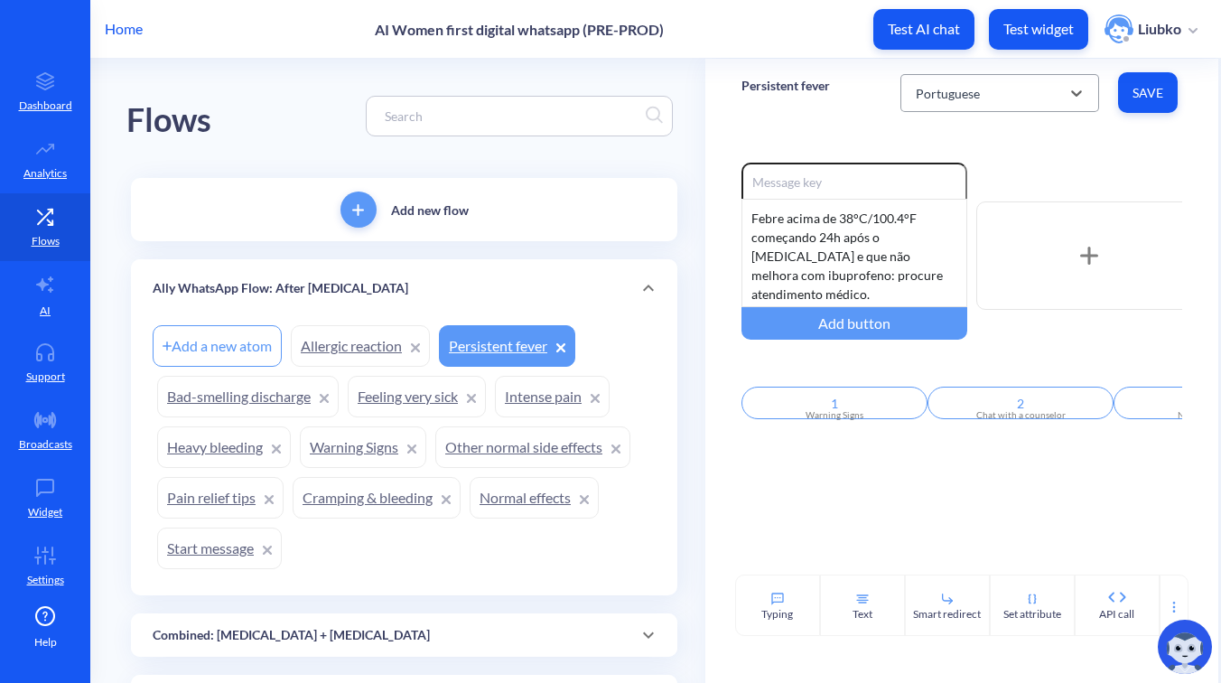
click at [978, 79] on div "Portuguese" at bounding box center [984, 93] width 154 height 33
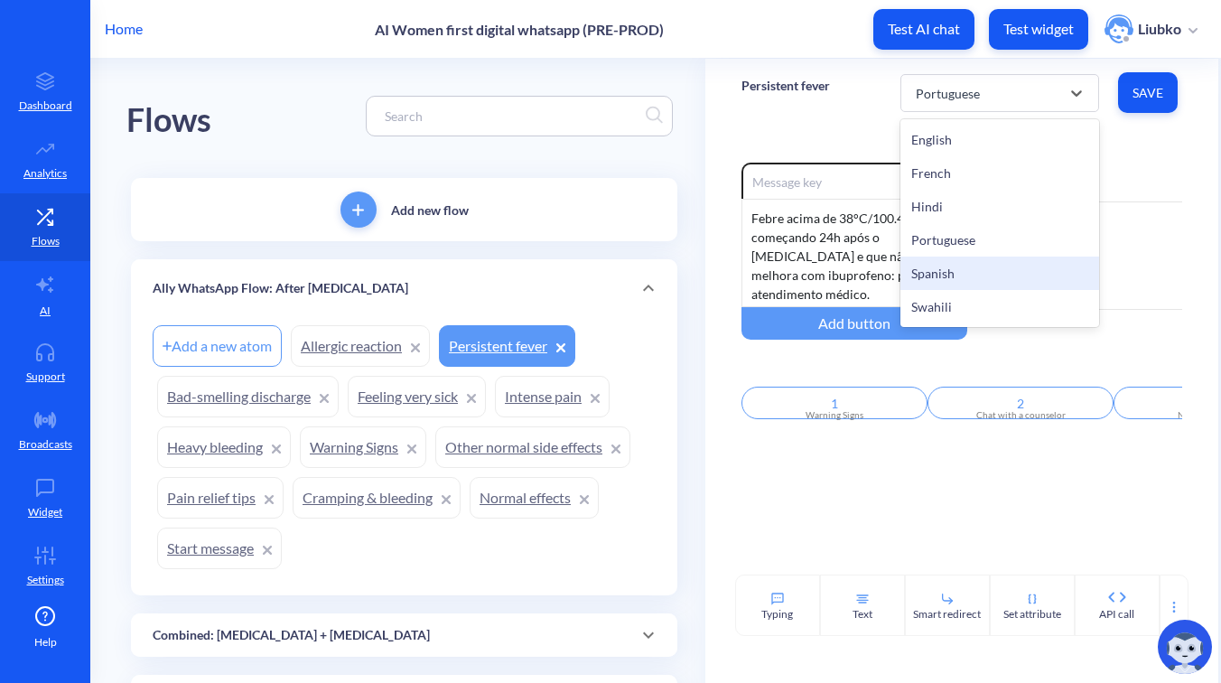
click at [989, 278] on div "Spanish" at bounding box center [1000, 273] width 199 height 33
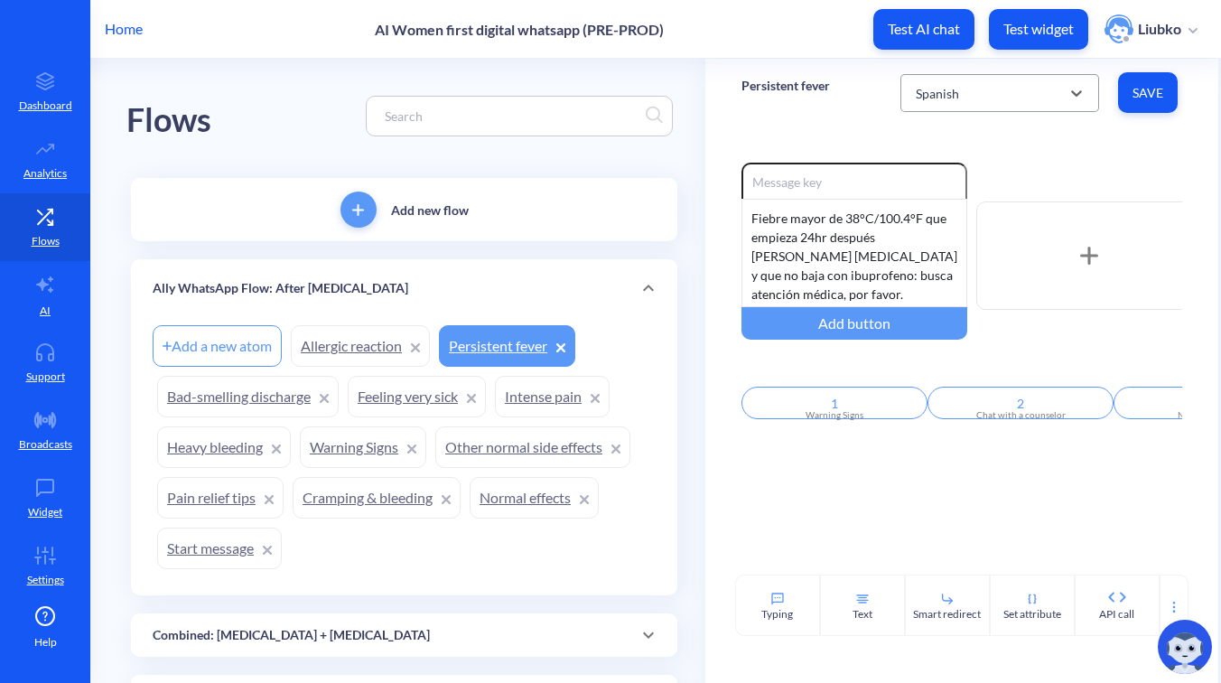
click at [987, 98] on div "Spanish" at bounding box center [984, 93] width 154 height 33
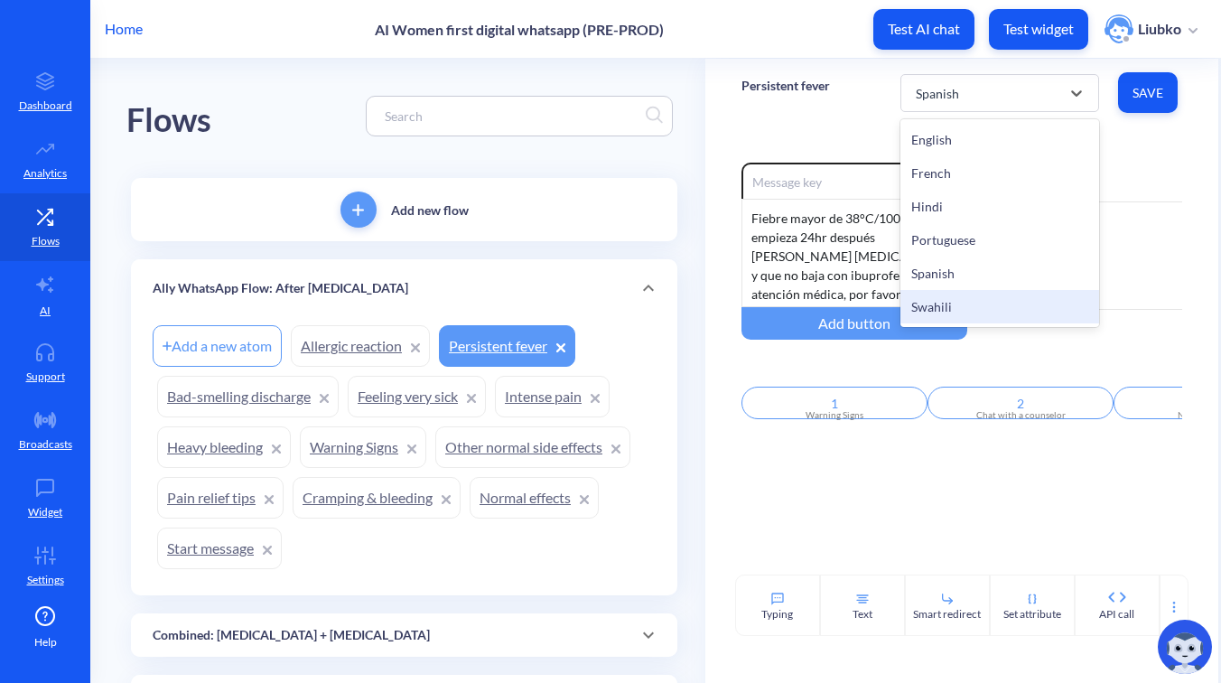
click at [976, 309] on div "Swahili" at bounding box center [1000, 306] width 199 height 33
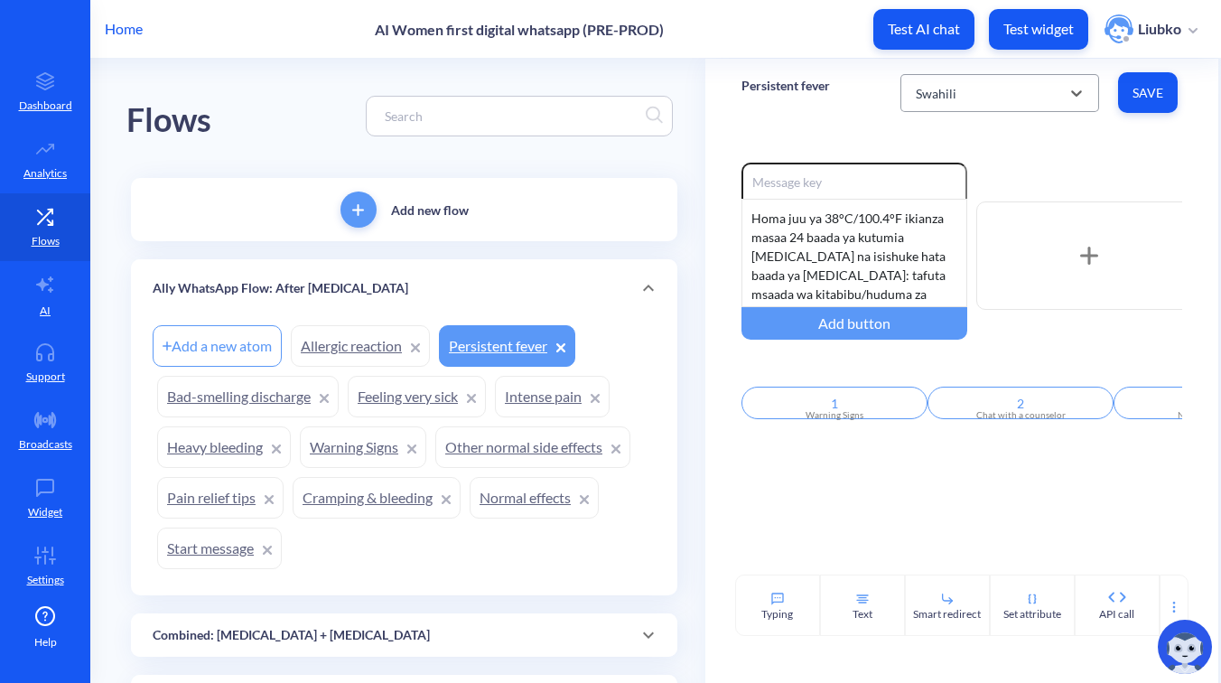
click at [996, 94] on div "Swahili" at bounding box center [984, 93] width 154 height 33
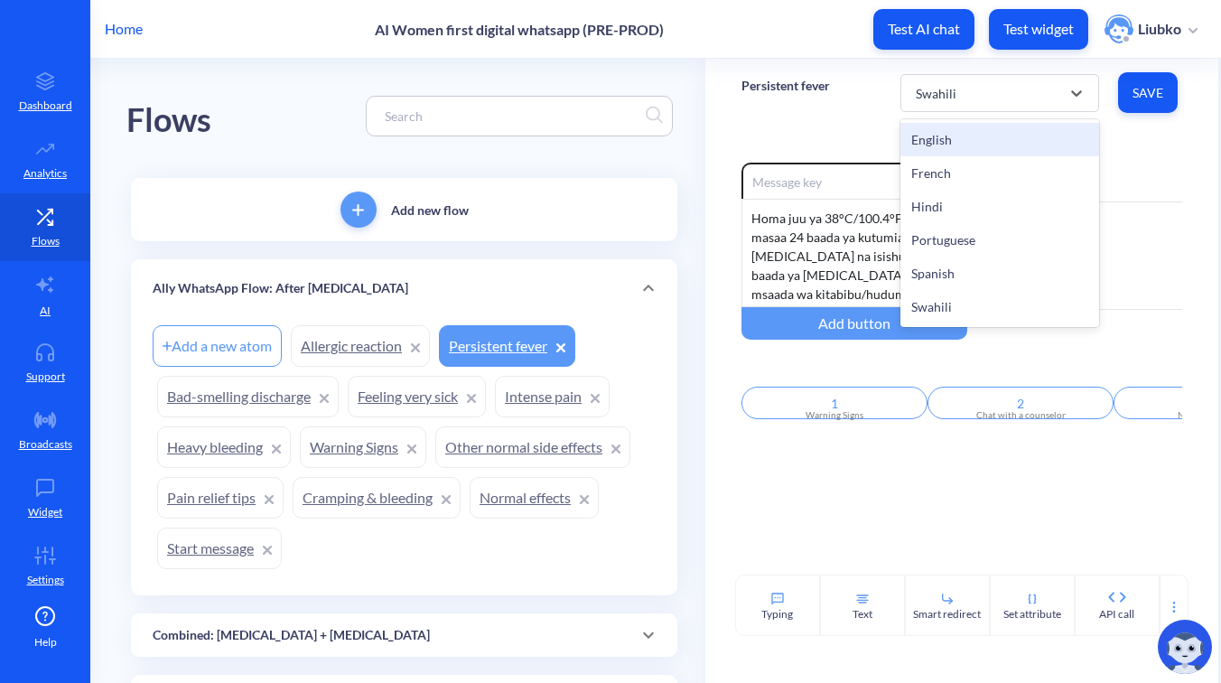
click at [994, 137] on div "English" at bounding box center [1000, 139] width 199 height 33
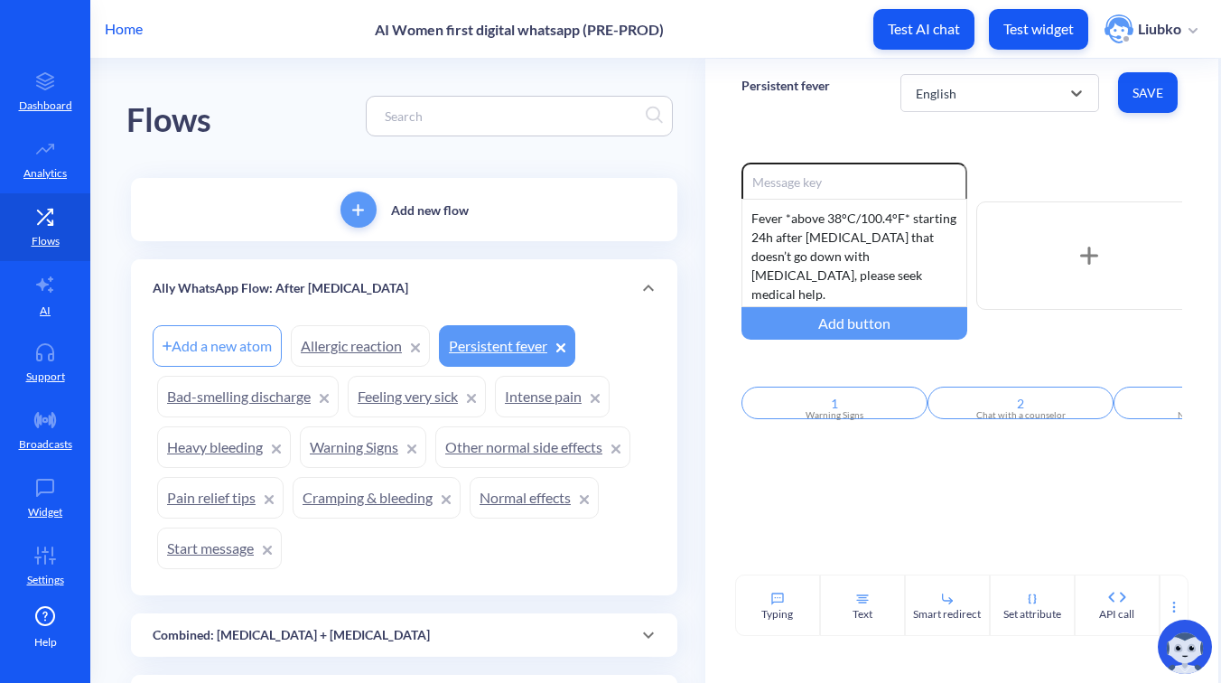
click at [250, 403] on link "Bad-smelling discharge" at bounding box center [248, 397] width 182 height 42
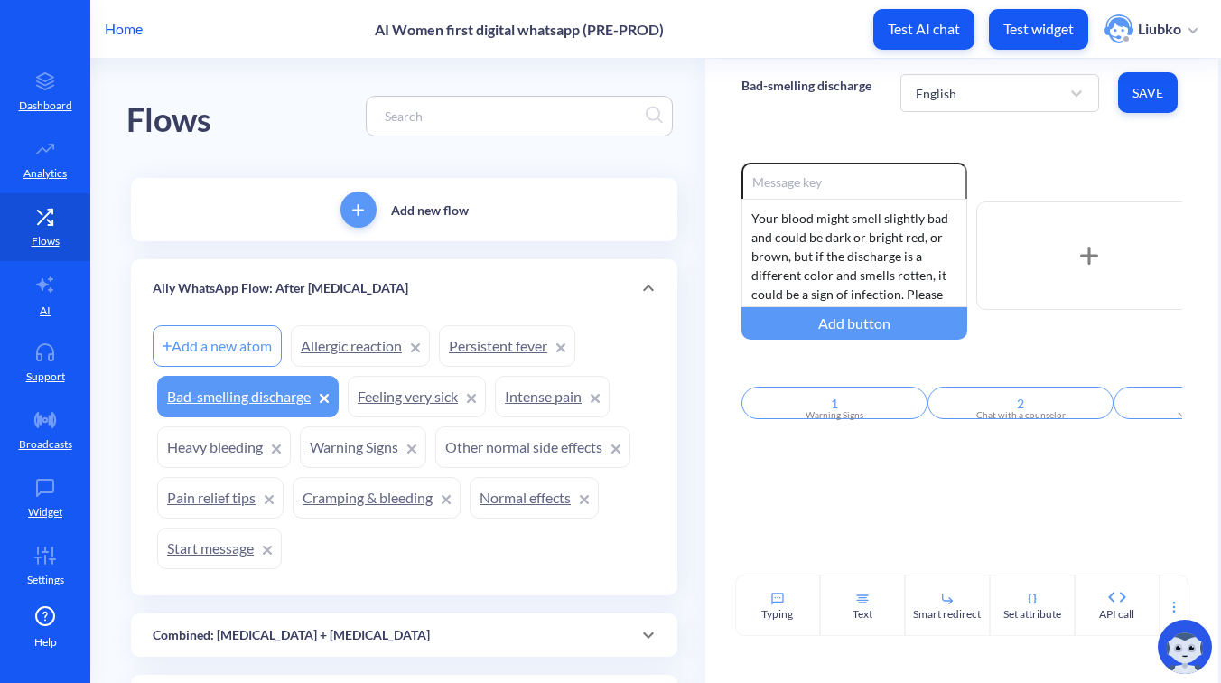
click at [355, 286] on p "Ally WhatsApp Flow: After Misoprostol" at bounding box center [281, 288] width 256 height 19
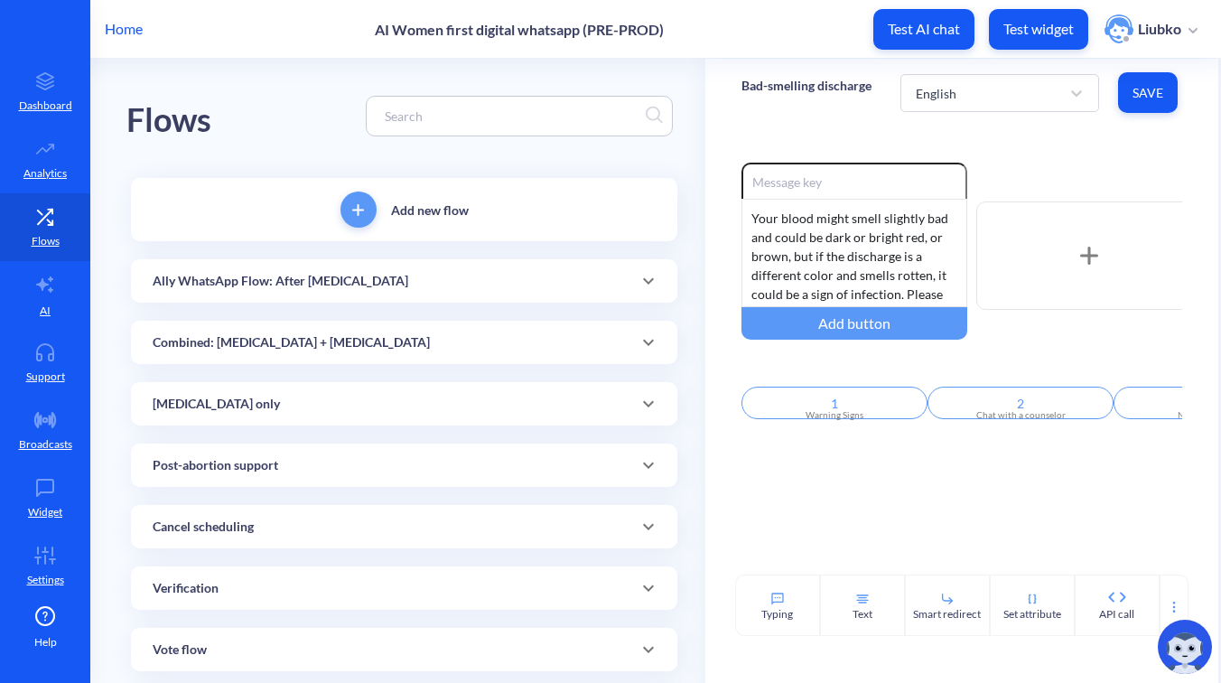
click at [372, 338] on div "Combined: Mifepristone + Misoprostol" at bounding box center [404, 342] width 503 height 19
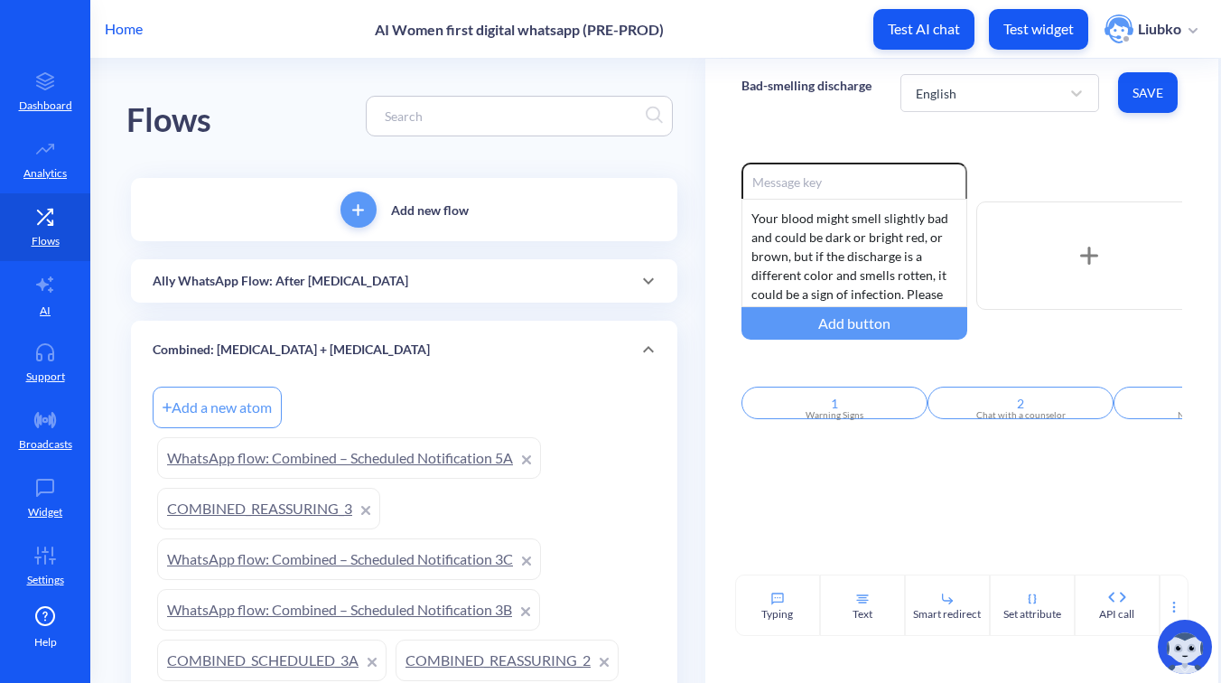
click at [372, 338] on div "Combined: Mifepristone + Misoprostol" at bounding box center [404, 350] width 547 height 58
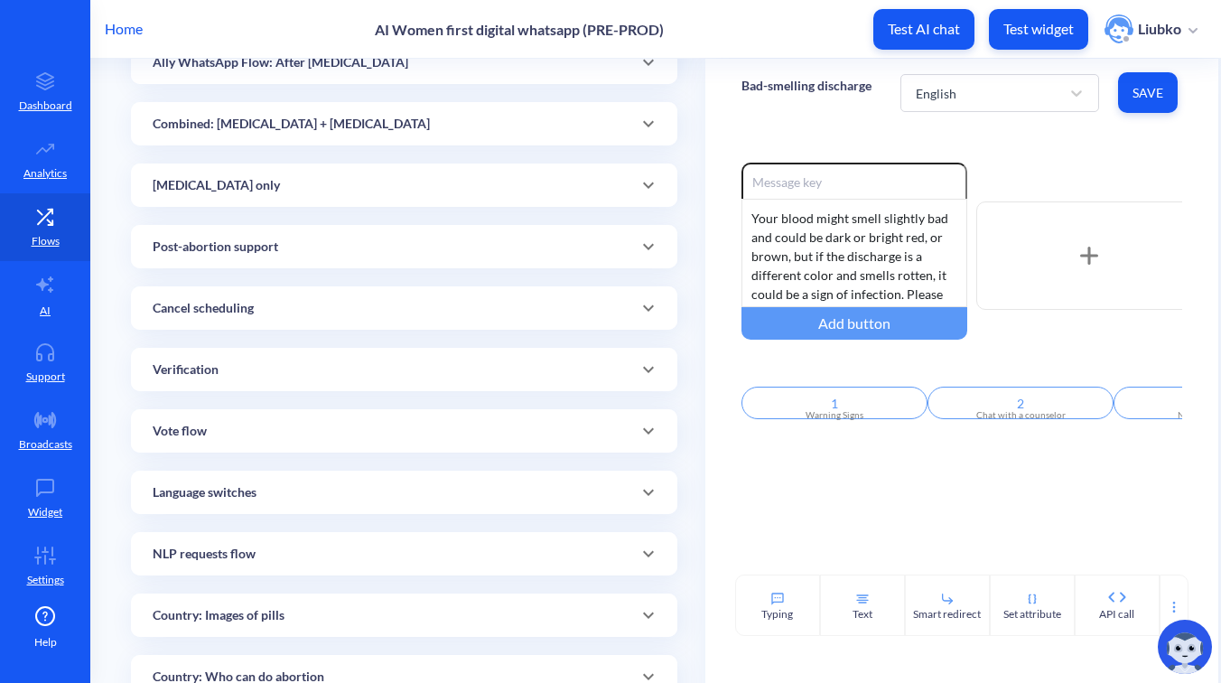
scroll to position [221, 0]
click at [343, 359] on div "Verification" at bounding box center [404, 367] width 503 height 19
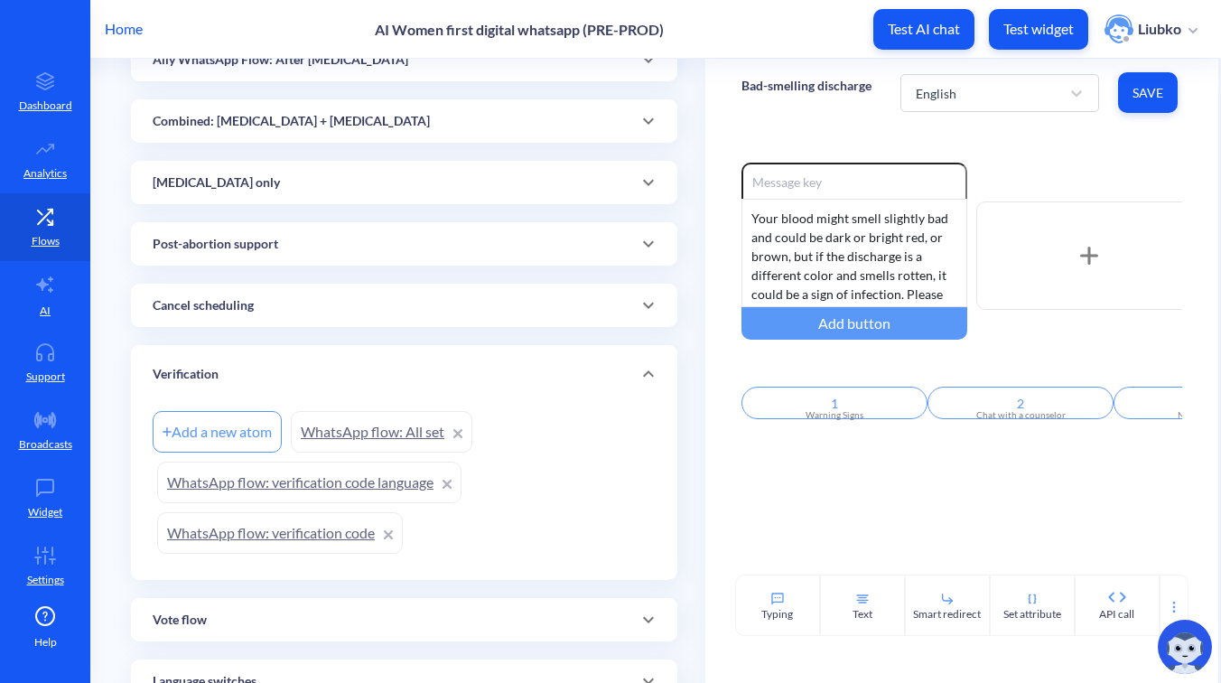
click at [360, 435] on link "WhatsApp flow: All set" at bounding box center [382, 432] width 182 height 42
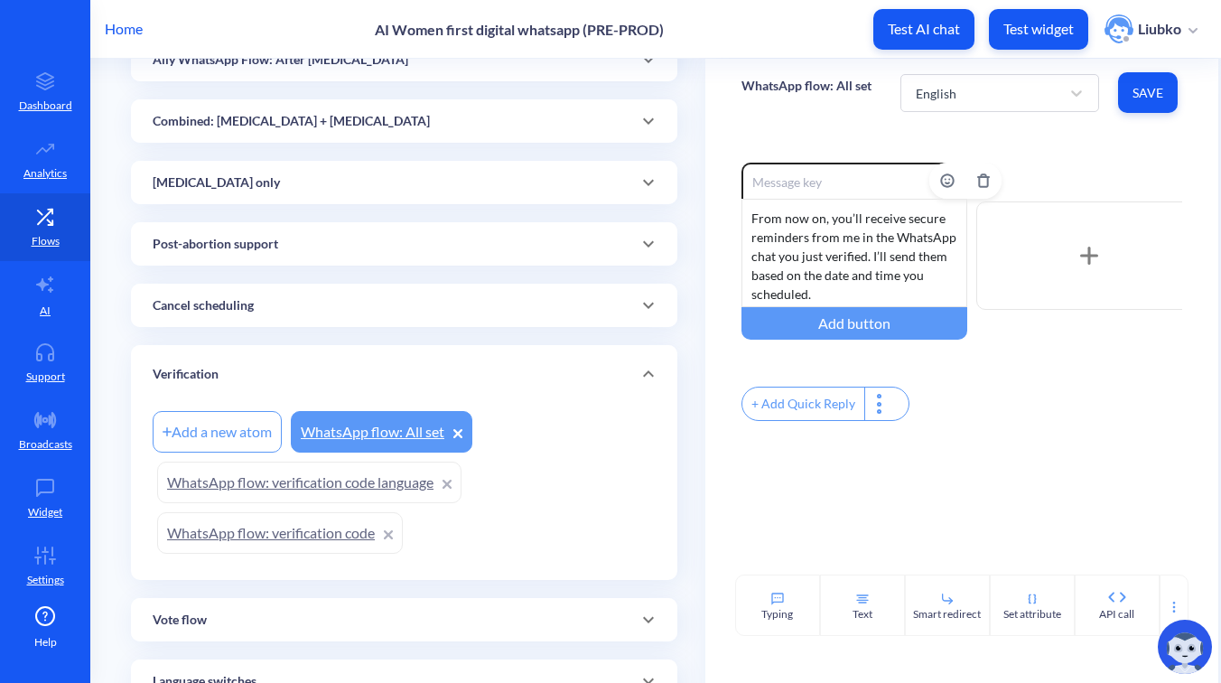
scroll to position [225, 0]
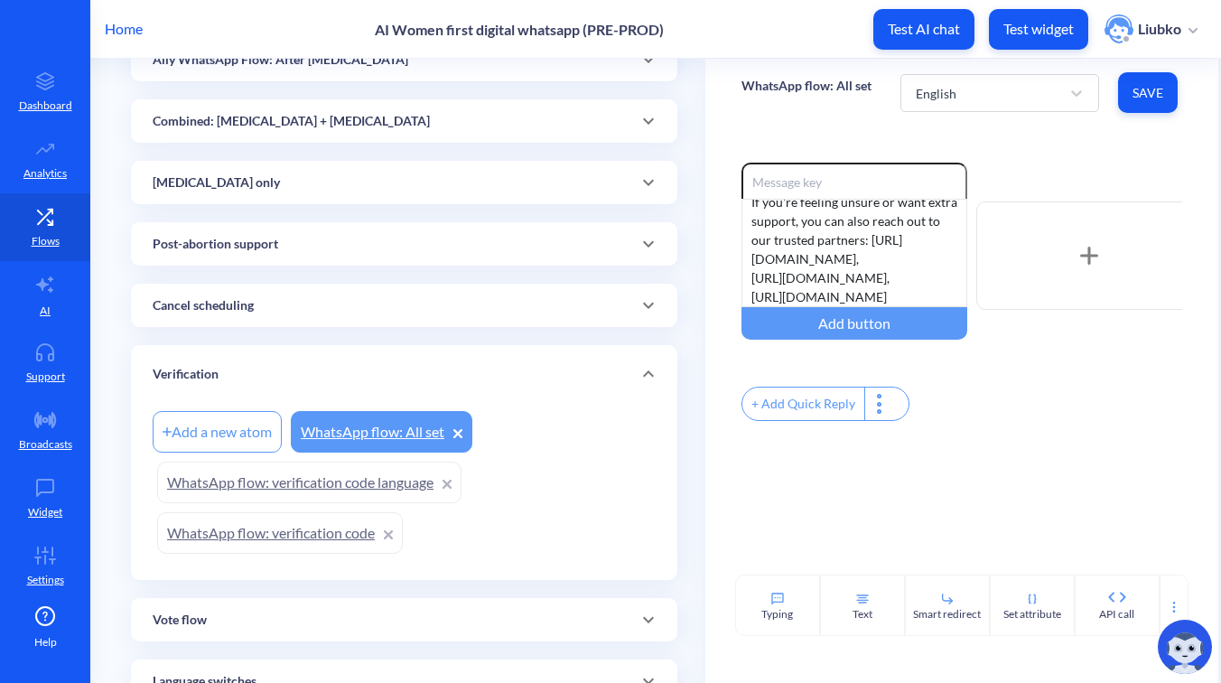
click at [385, 384] on div "Verification" at bounding box center [404, 374] width 547 height 58
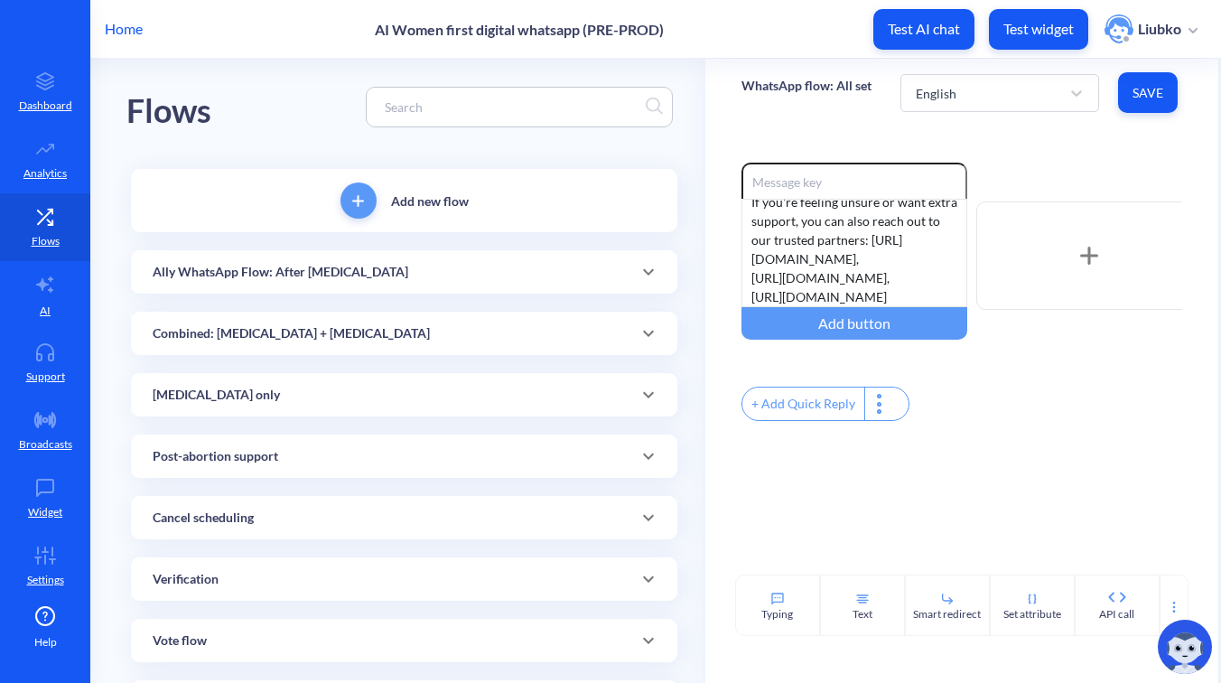
scroll to position [5, 0]
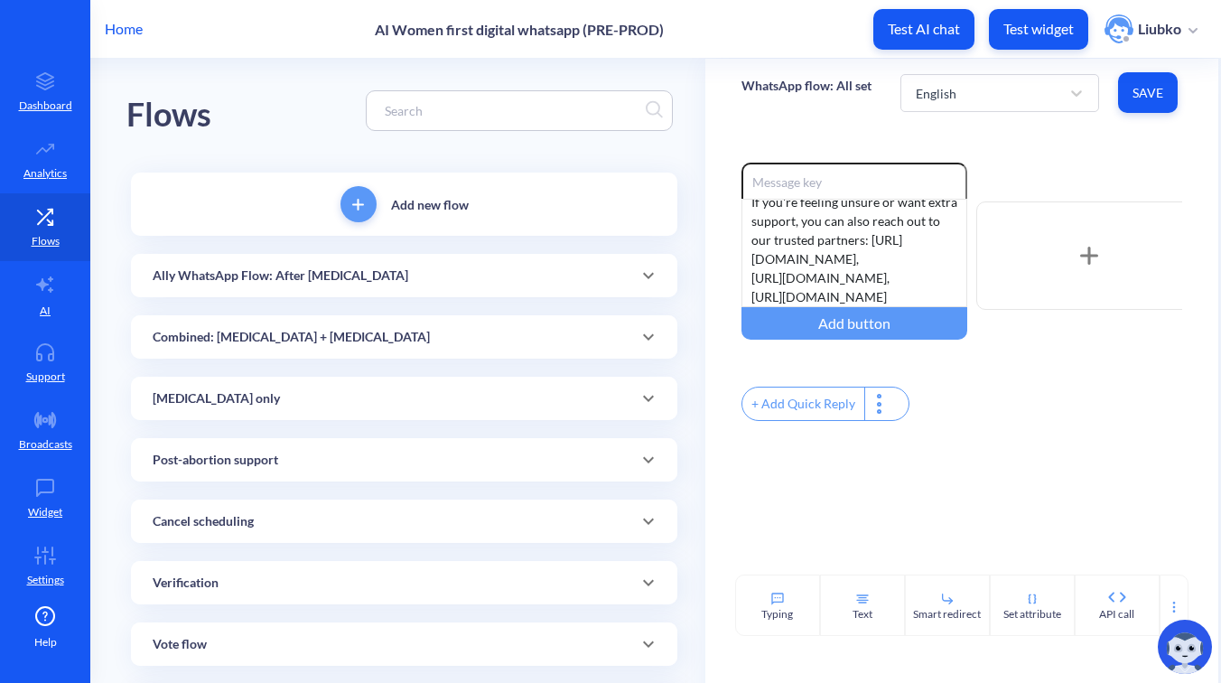
click at [445, 258] on div "Ally WhatsApp Flow: After Misoprostol" at bounding box center [404, 275] width 547 height 43
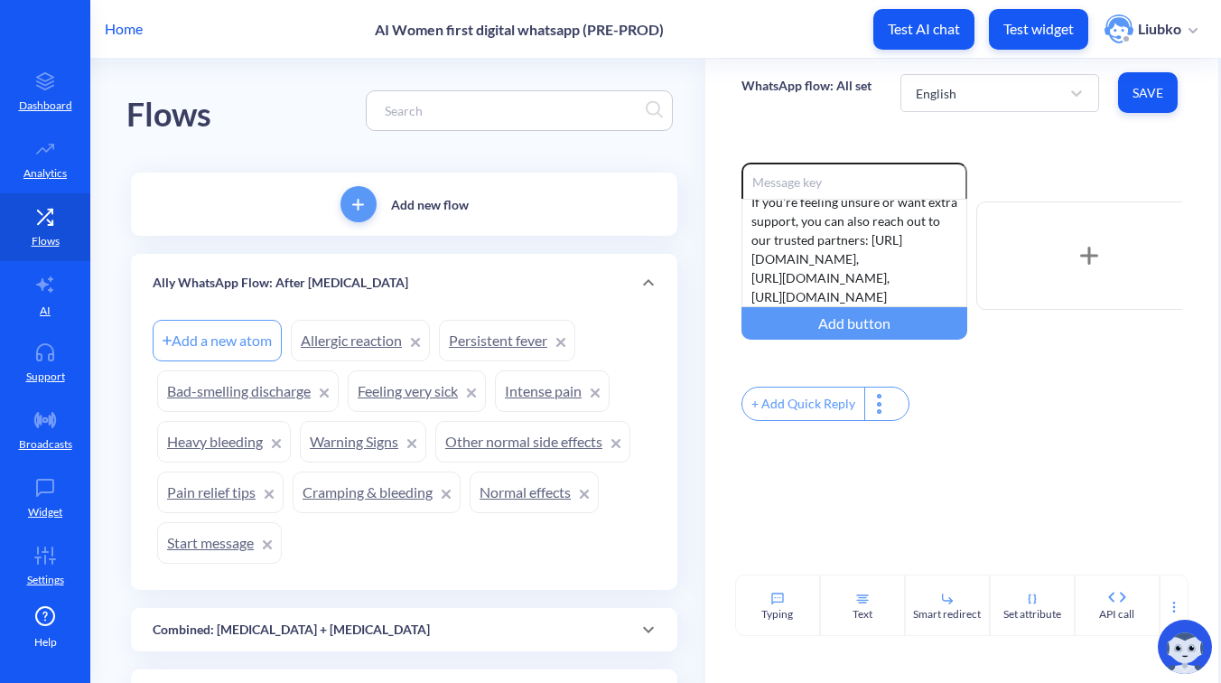
click at [378, 347] on link "Allergic reaction" at bounding box center [360, 341] width 139 height 42
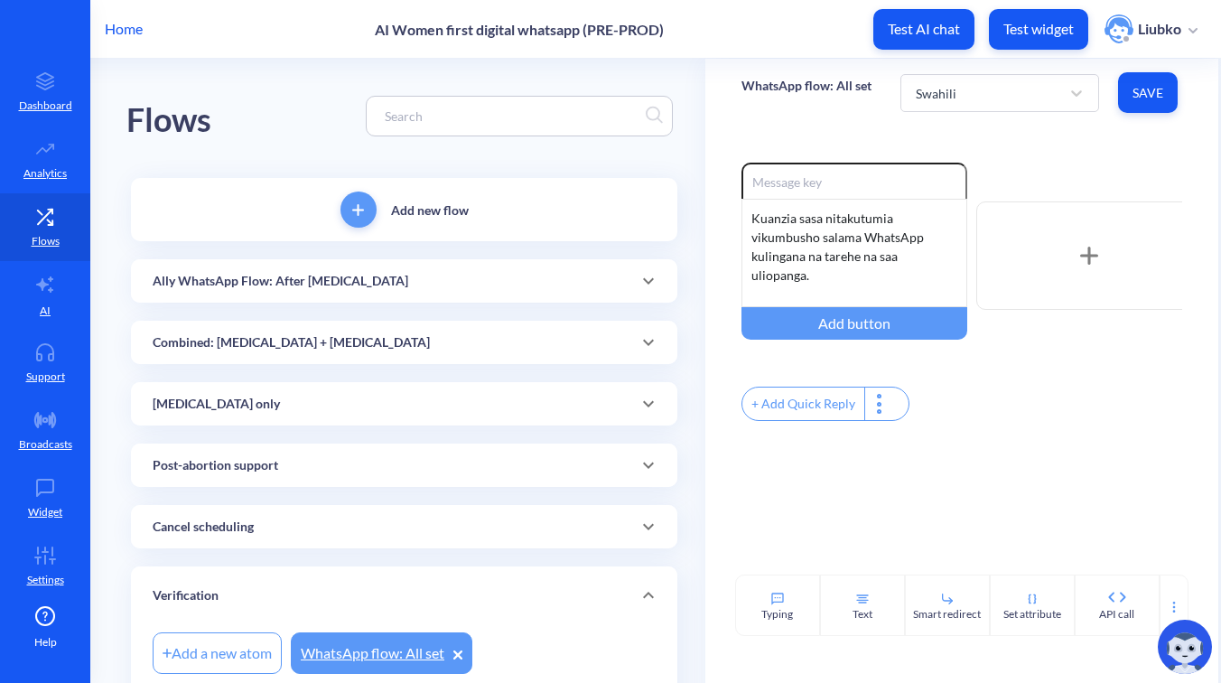
scroll to position [206, 0]
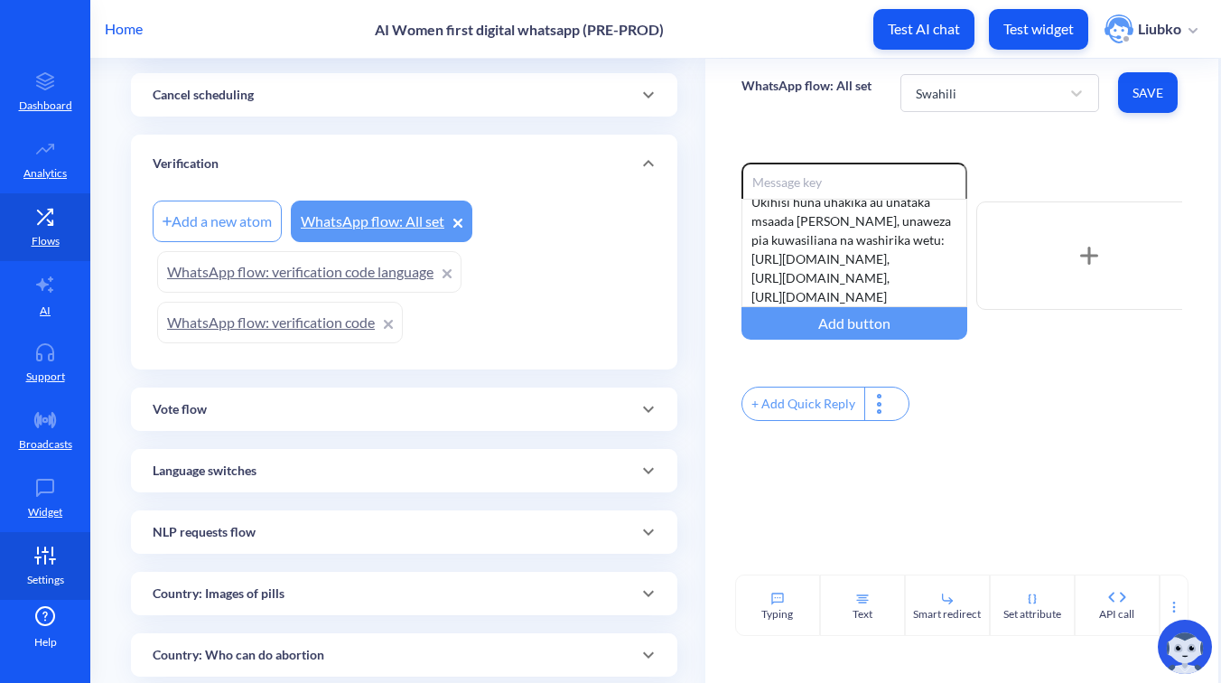
click at [51, 556] on icon at bounding box center [45, 556] width 36 height 18
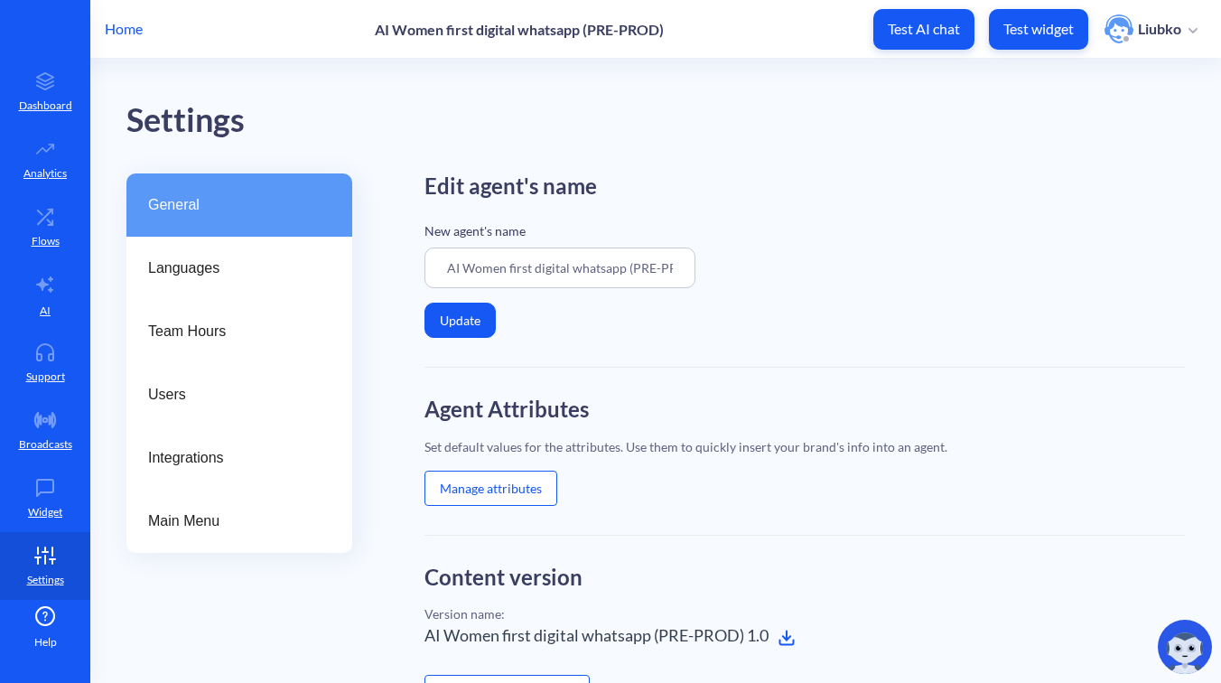
click at [136, 32] on p "Home" at bounding box center [124, 29] width 38 height 22
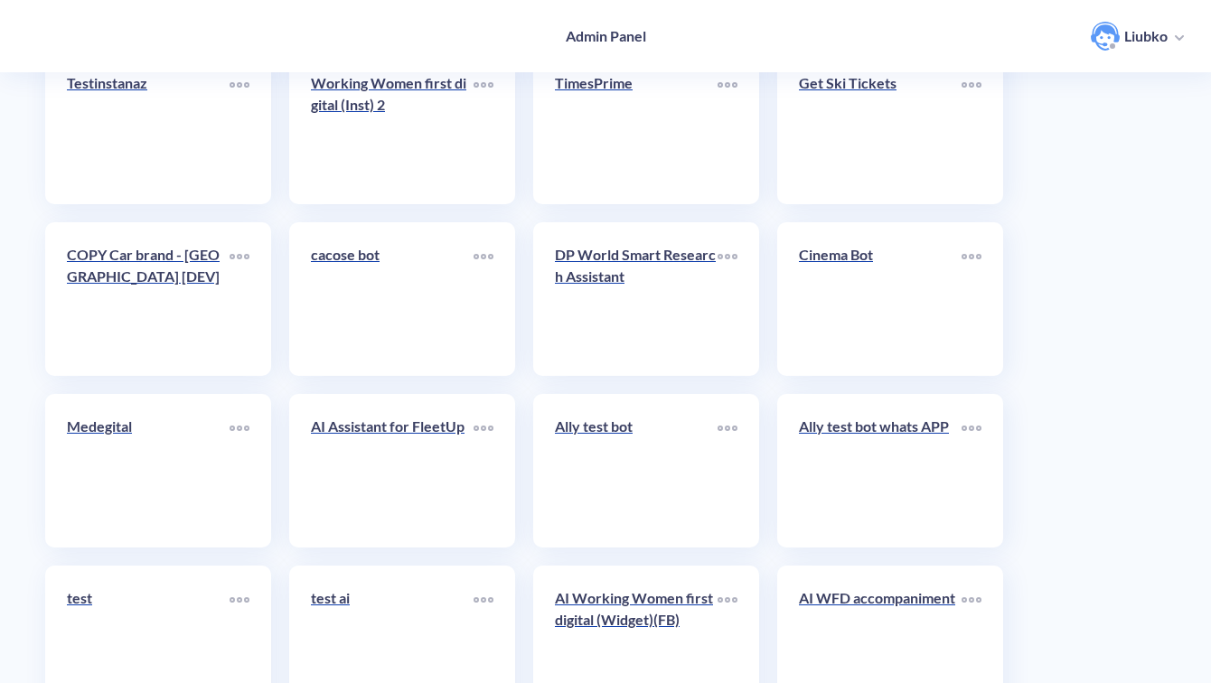
scroll to position [6406, 0]
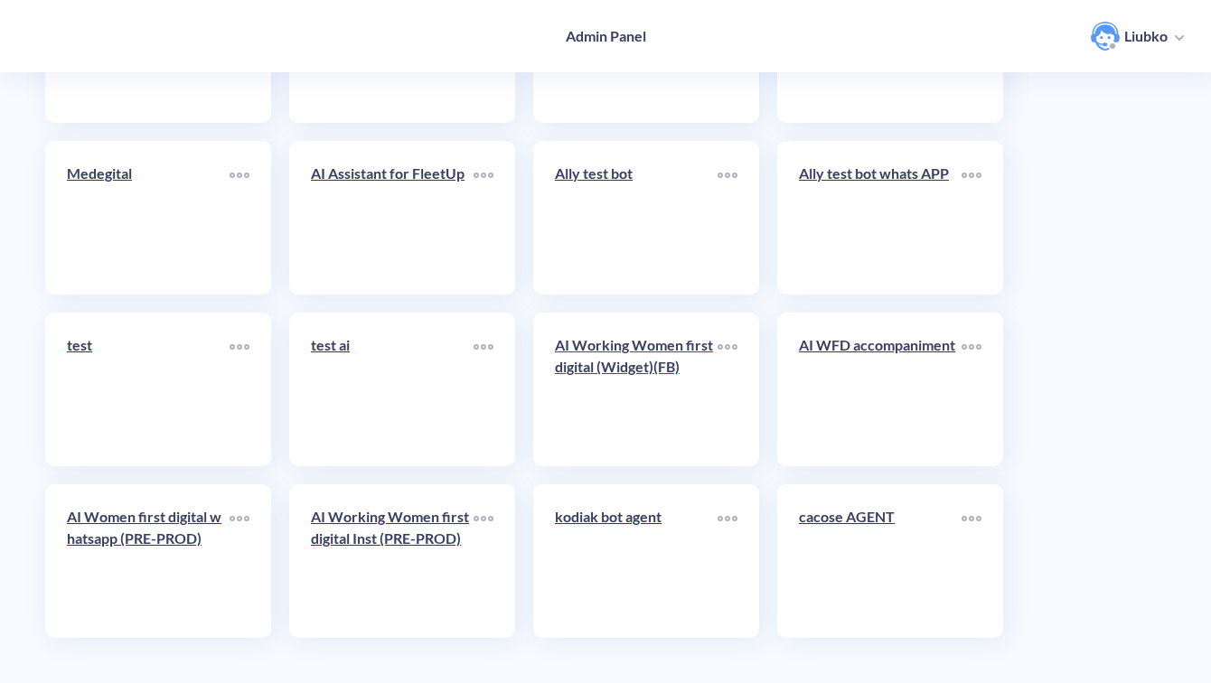
click at [634, 414] on link "AI Working Women first digital (Widget)(FB)" at bounding box center [636, 389] width 163 height 110
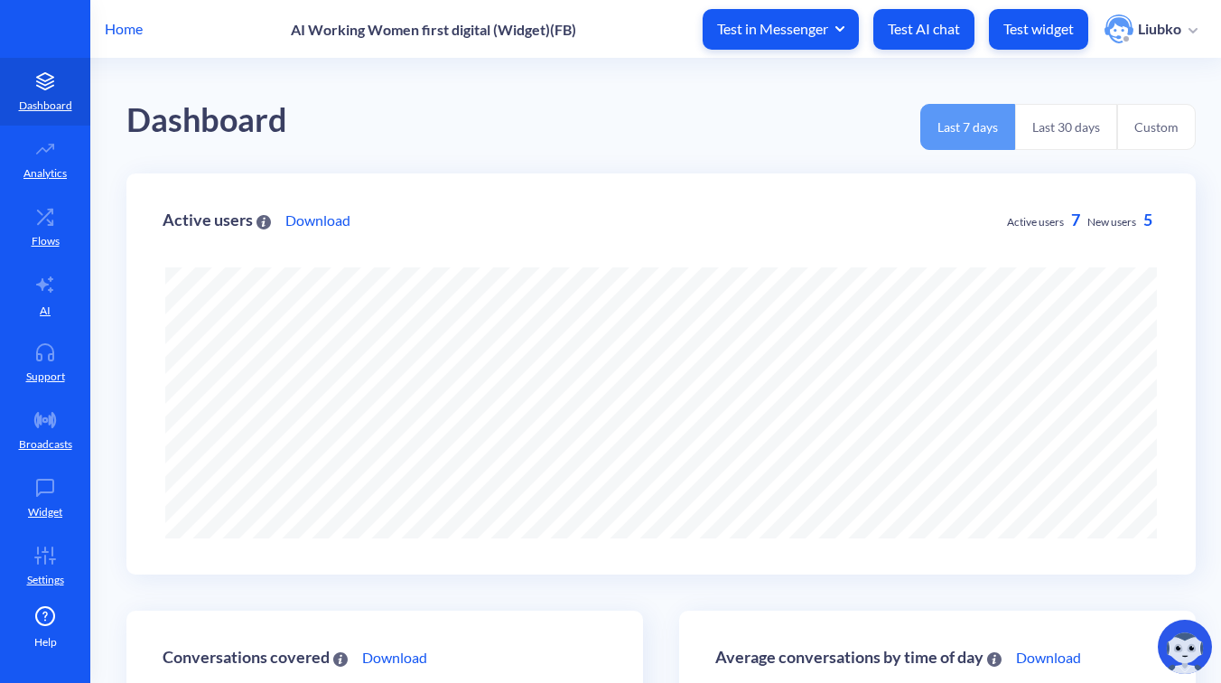
scroll to position [683, 1221]
click at [67, 236] on link "Flows" at bounding box center [45, 227] width 90 height 68
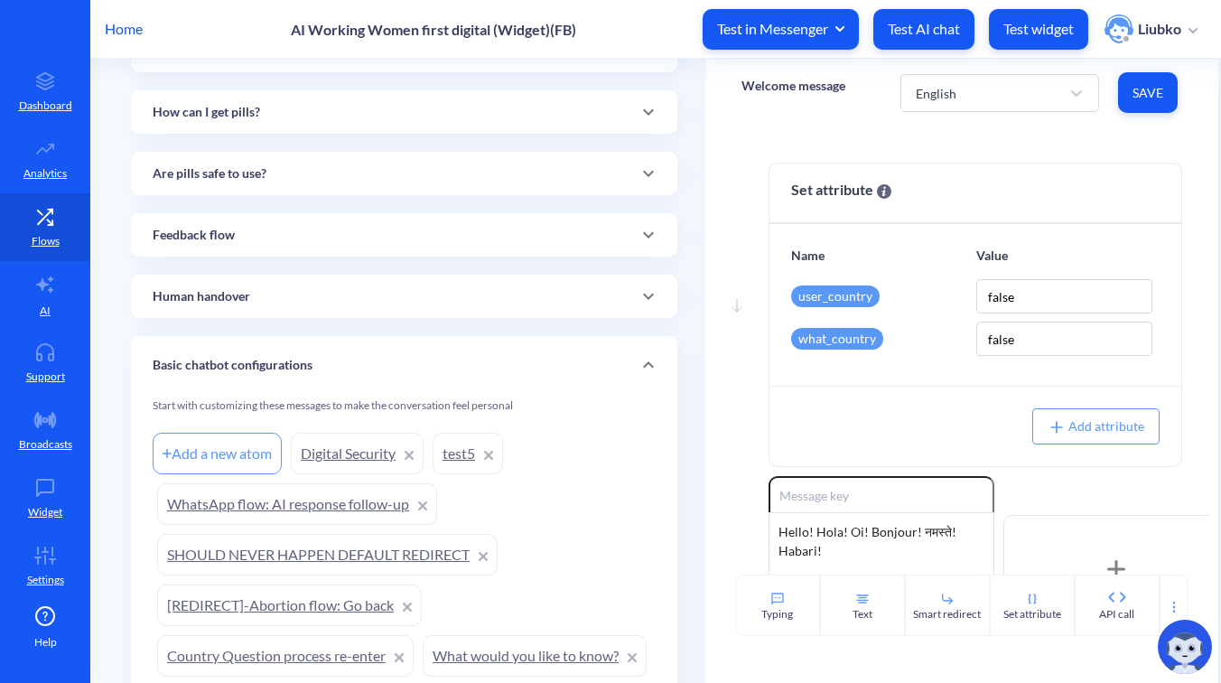
scroll to position [1715, 0]
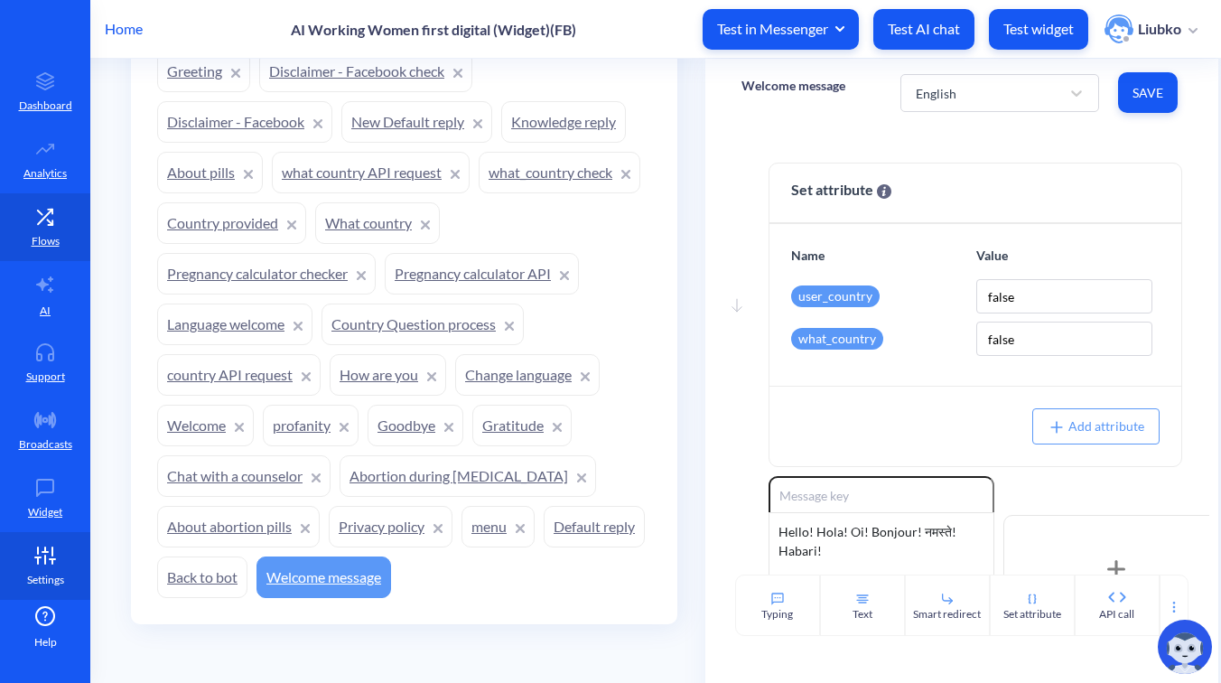
click at [50, 559] on icon at bounding box center [52, 559] width 5 height 0
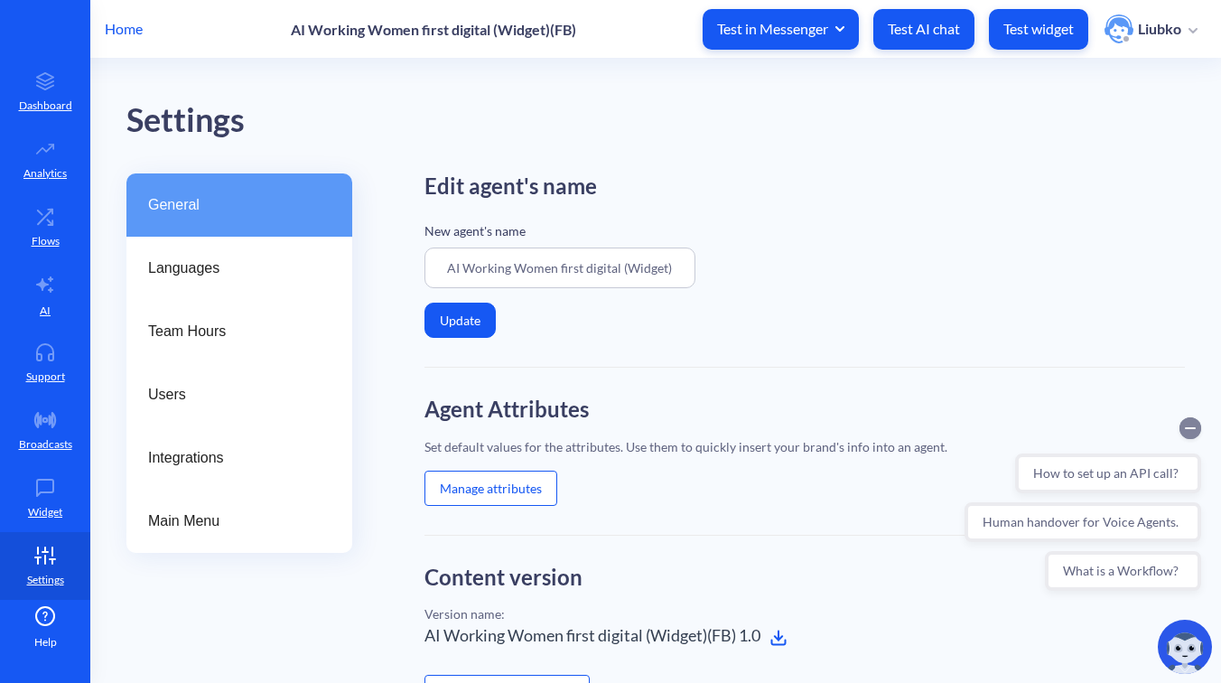
click at [1191, 428] on icon "Collapse conversation starters" at bounding box center [1190, 428] width 9 height 0
click at [508, 491] on button "Manage attributes" at bounding box center [491, 488] width 133 height 35
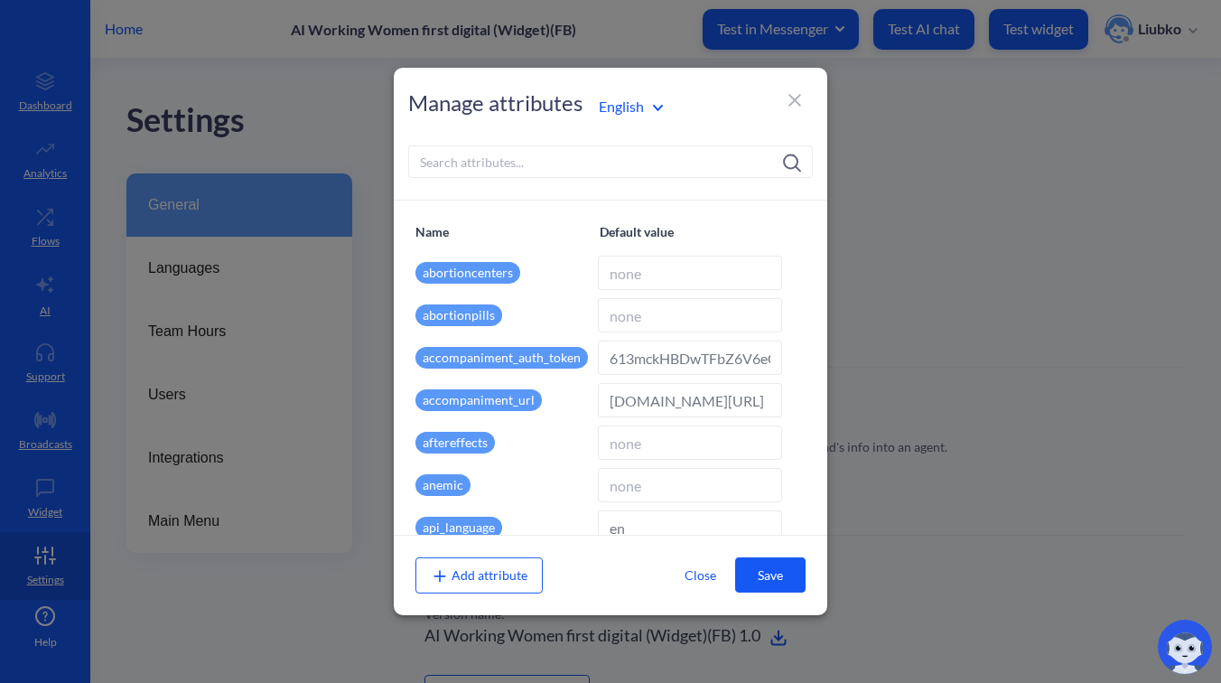
click at [528, 167] on input at bounding box center [610, 161] width 405 height 33
type input "ц"
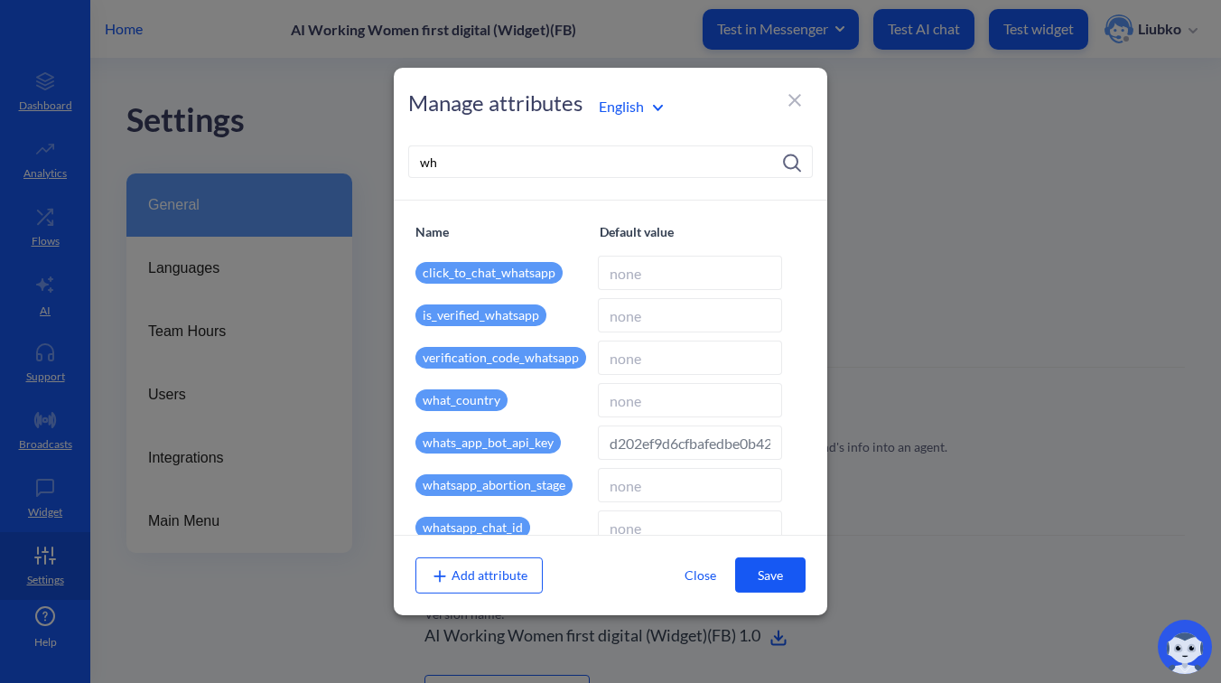
type input "w"
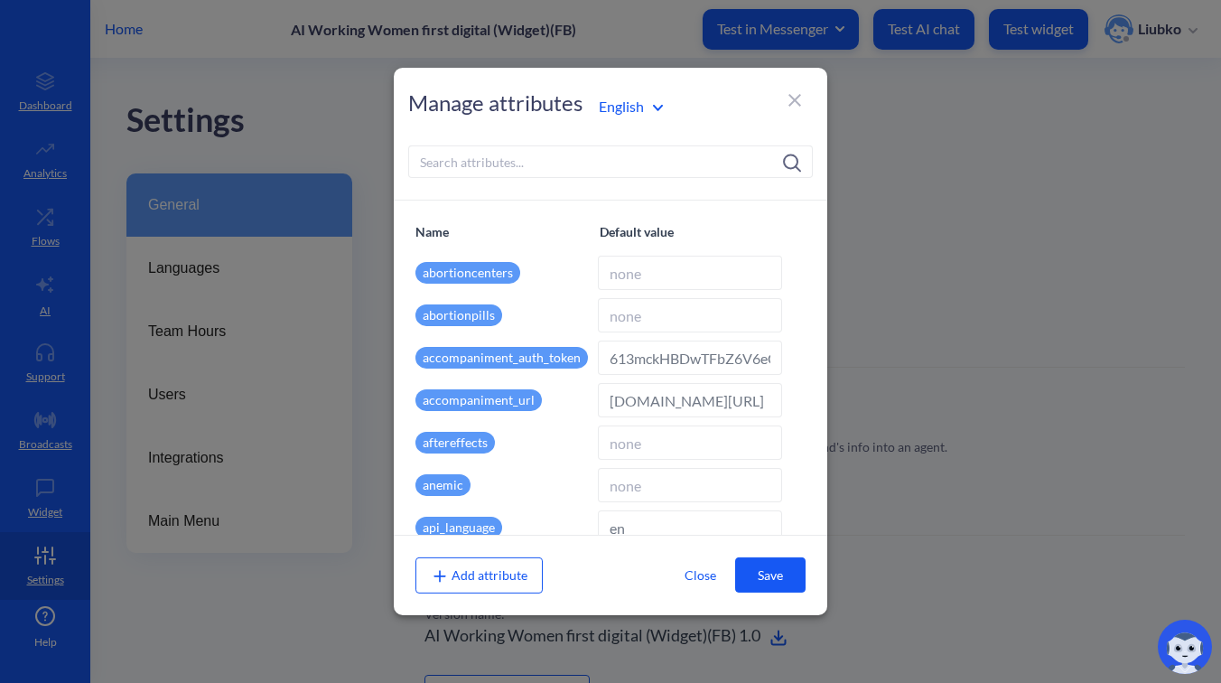
click at [482, 571] on span "Add attribute" at bounding box center [479, 574] width 97 height 15
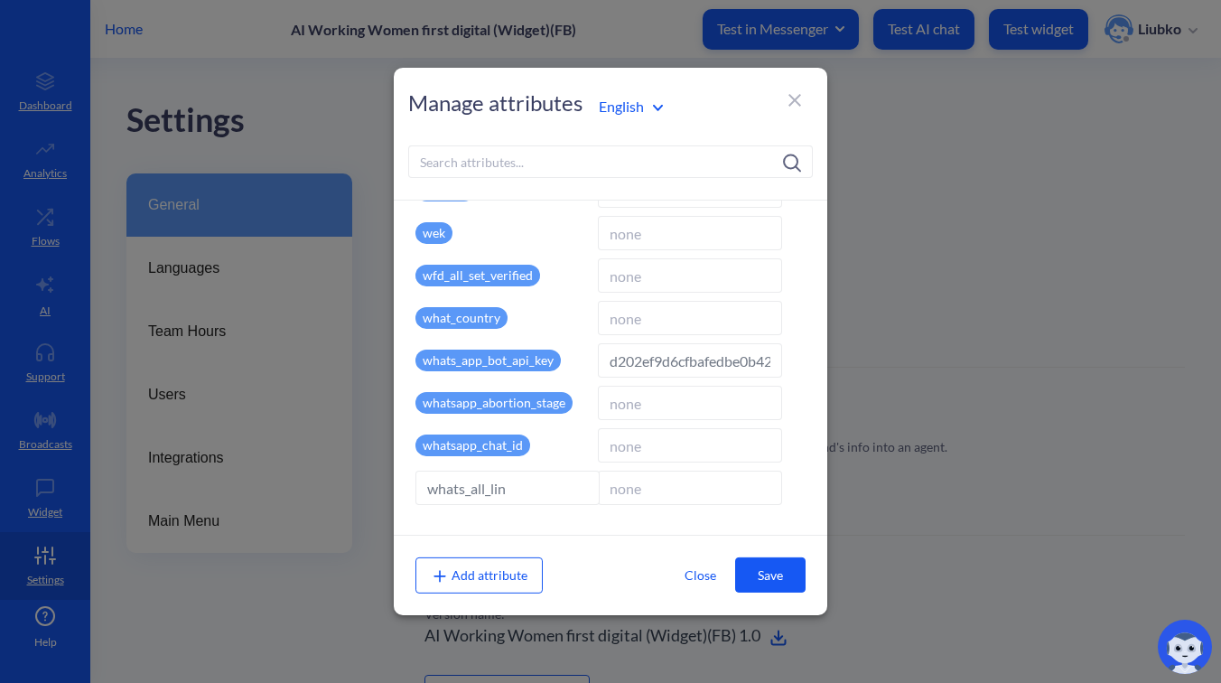
type input "whats_all_link"
click at [676, 491] on input at bounding box center [688, 488] width 184 height 34
paste input "[URL][DOMAIN_NAME]"
type input "[URL][DOMAIN_NAME]"
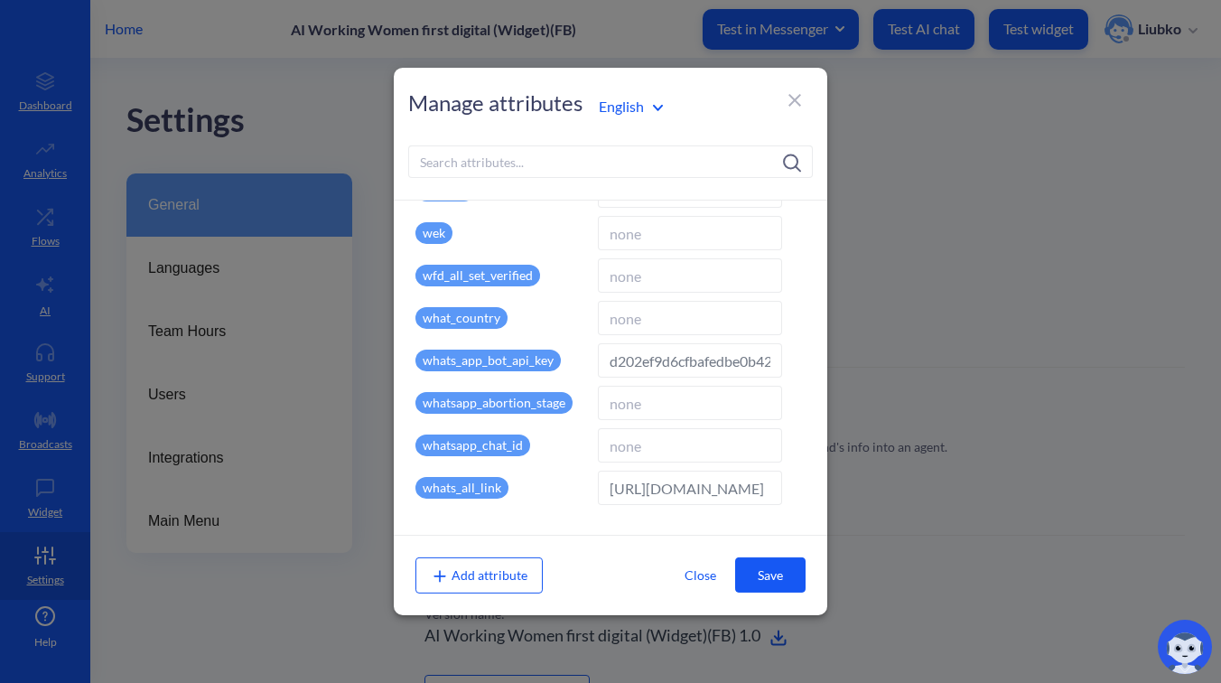
click at [774, 584] on button "Save" at bounding box center [770, 574] width 70 height 35
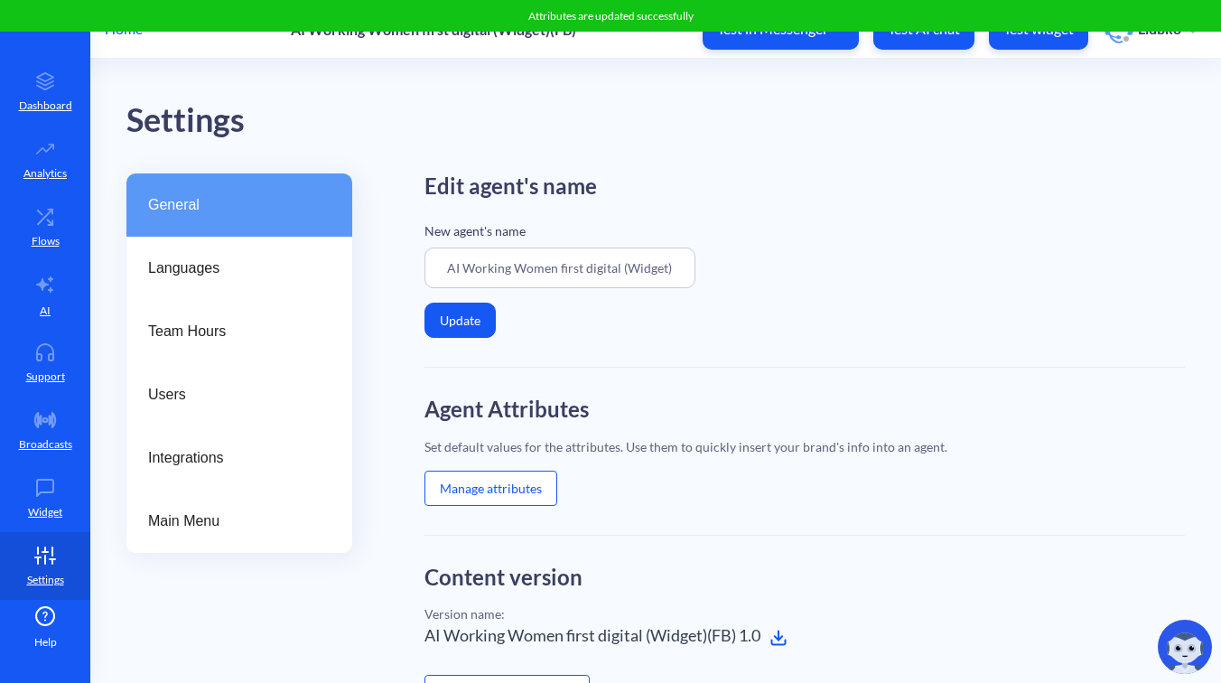
click at [506, 480] on button "Manage attributes" at bounding box center [491, 488] width 133 height 35
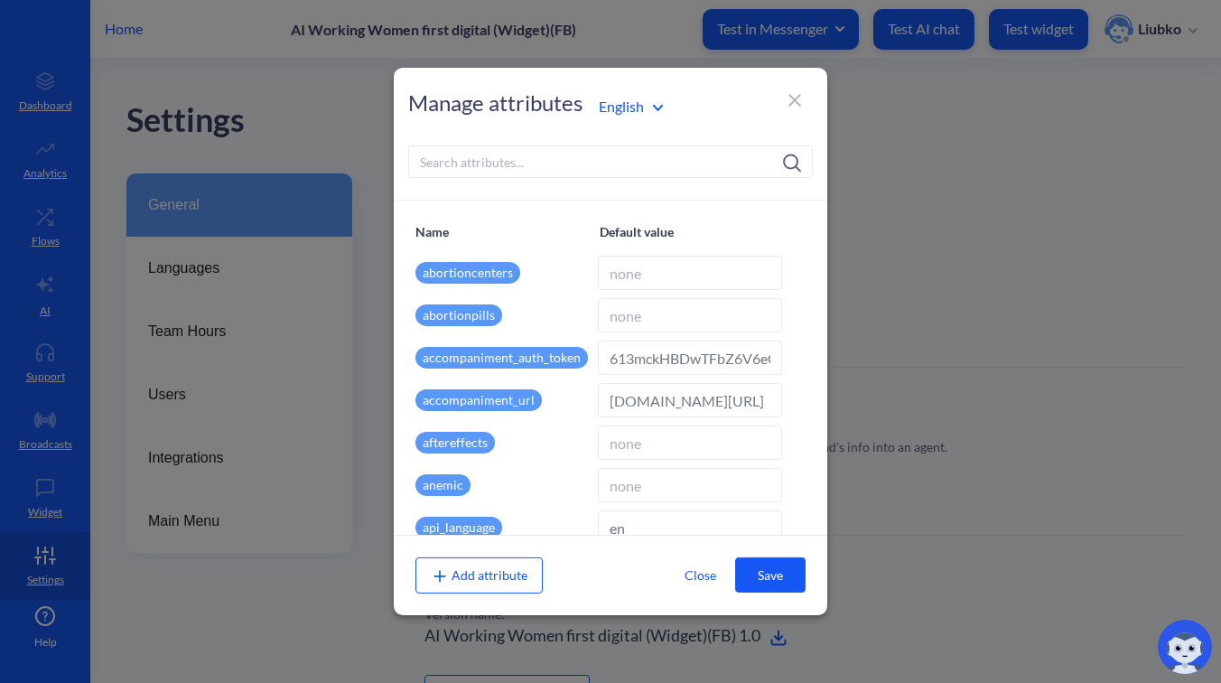
click at [559, 164] on input at bounding box center [610, 161] width 405 height 33
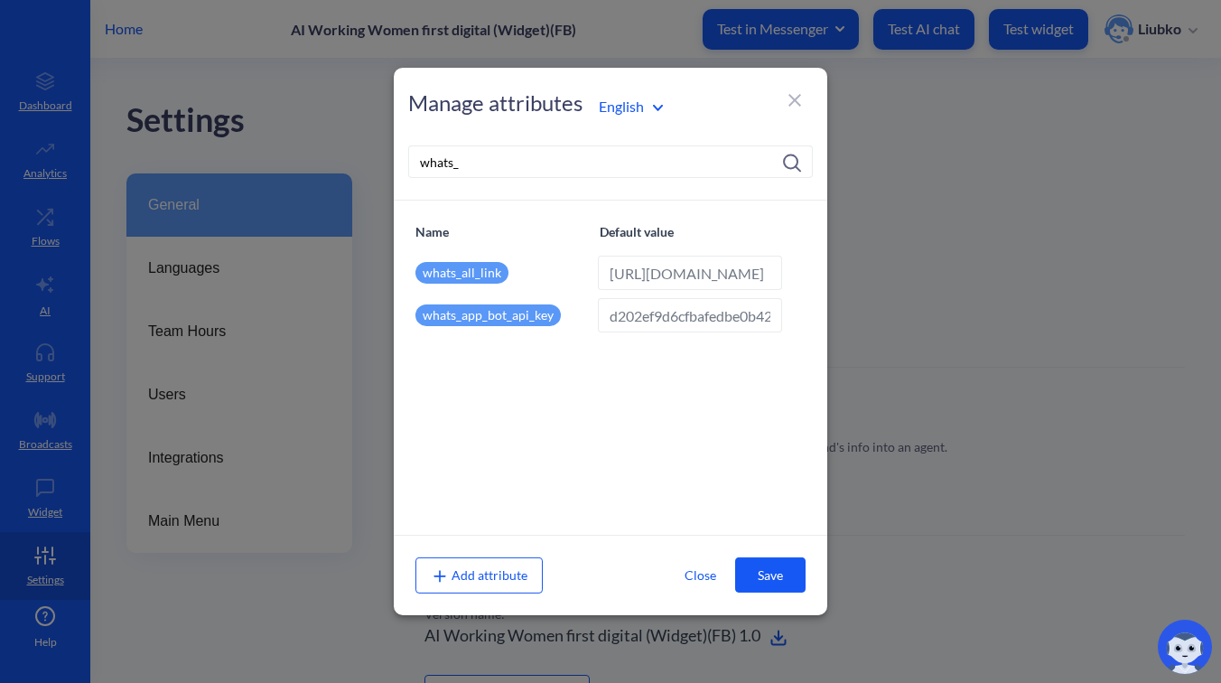
type input "whats_"
drag, startPoint x: 506, startPoint y: 274, endPoint x: 405, endPoint y: 274, distance: 101.2
click at [405, 274] on div "Name Default value whats_all_link https://wa.me/14154498355?text=start whats_ap…" at bounding box center [611, 368] width 434 height 334
copy p "whats_all_link"
click at [667, 458] on div "Name Default value whats_all_link https://wa.me/14154498355?text=start whats_ap…" at bounding box center [611, 368] width 434 height 334
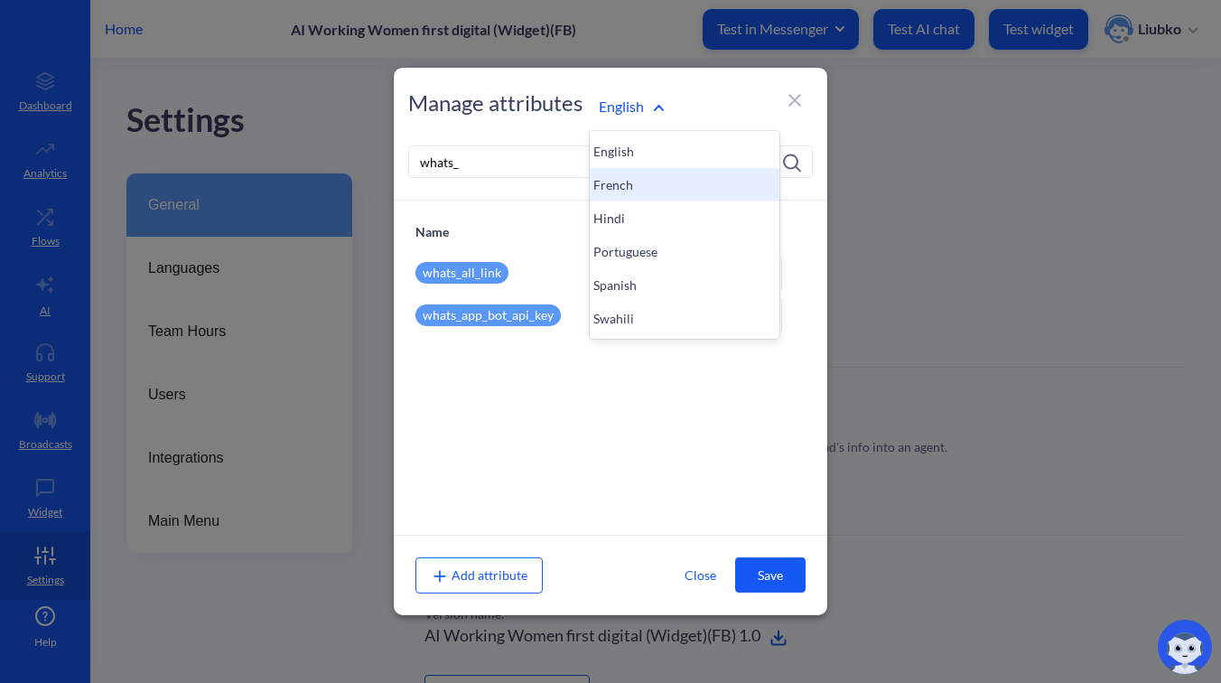
click at [640, 178] on div "French" at bounding box center [685, 184] width 190 height 33
click at [648, 154] on div "English" at bounding box center [685, 151] width 190 height 33
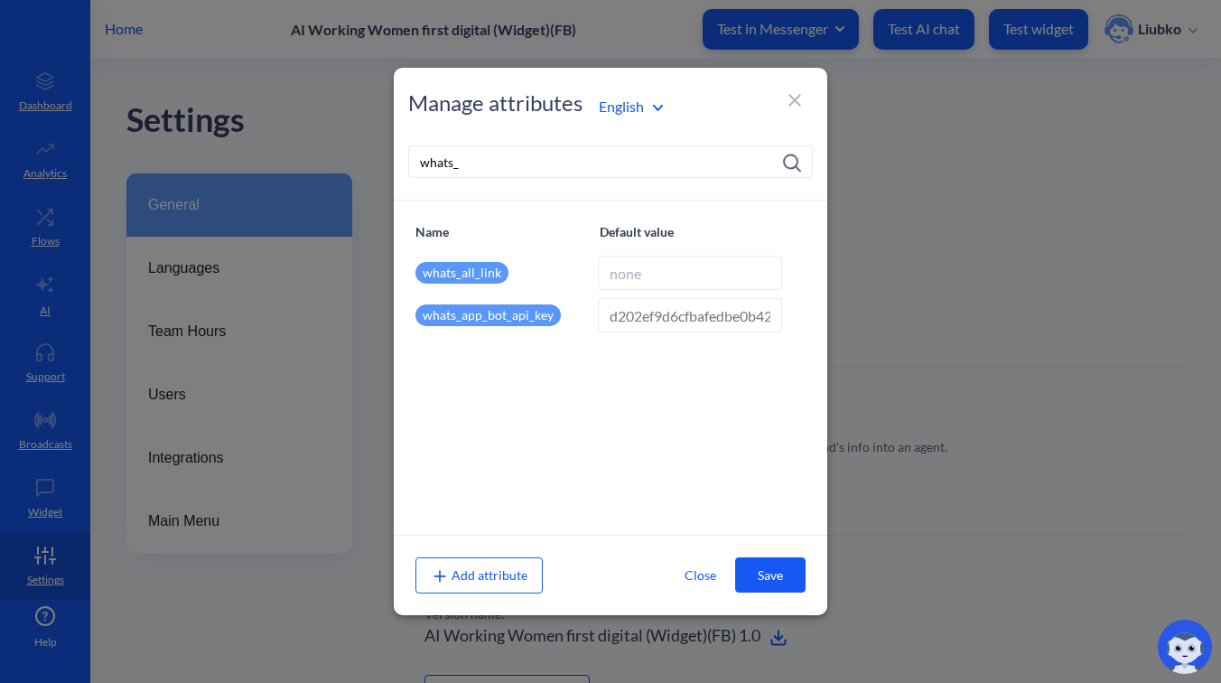
type input "https://wa.me/14154498355?text=start"
click at [678, 270] on input "https://wa.me/14154498355?text=start" at bounding box center [690, 273] width 184 height 34
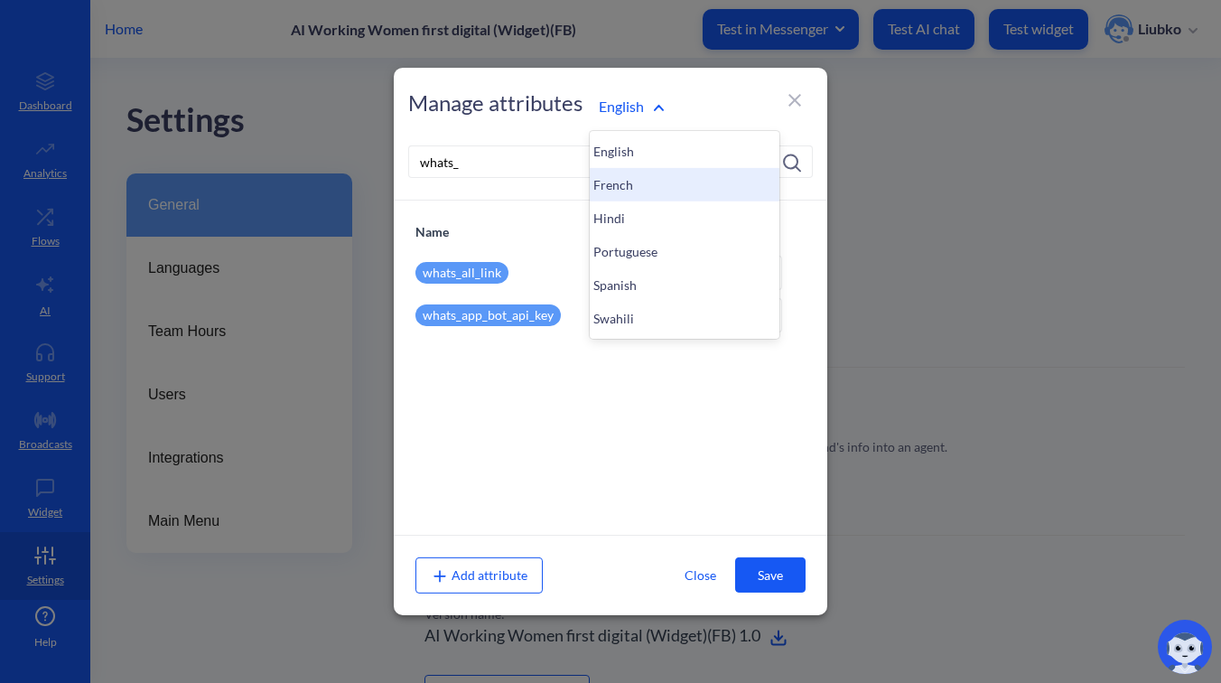
click at [635, 180] on div "French" at bounding box center [685, 184] width 190 height 33
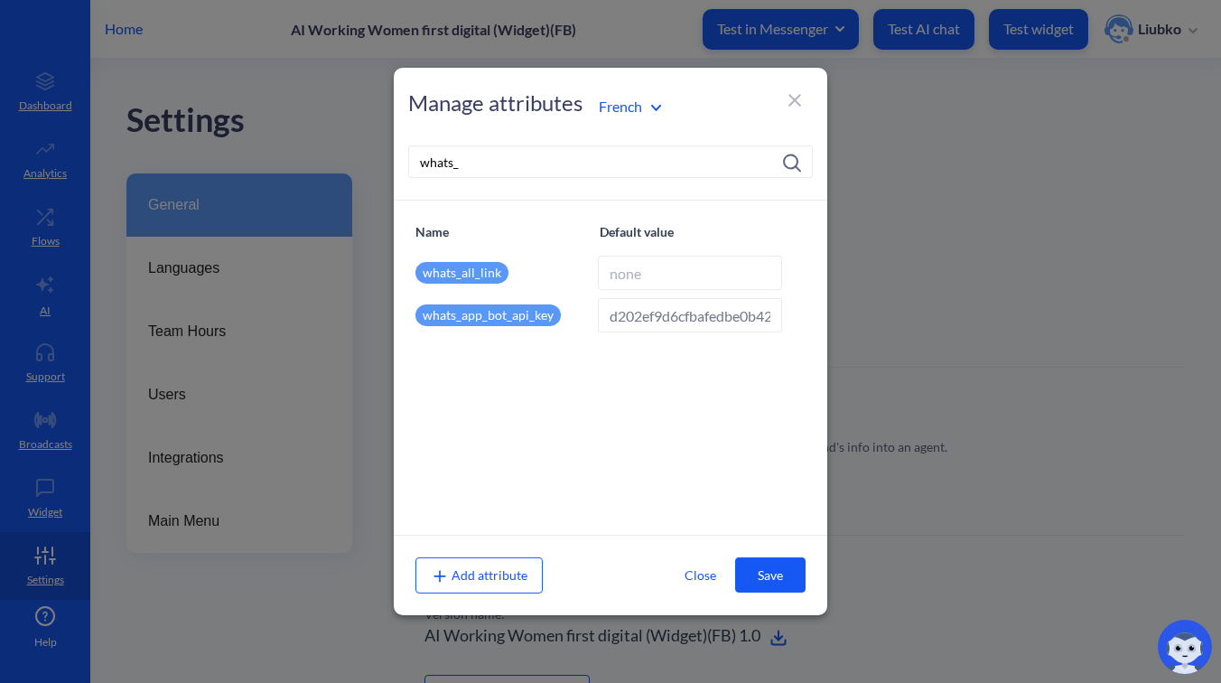
click at [642, 272] on input at bounding box center [690, 273] width 184 height 34
paste input "https://wa.me/14154498355?text=start"
click at [740, 276] on input "https://wa.me/14154498355?text=start" at bounding box center [690, 273] width 184 height 34
paste input "commencer"
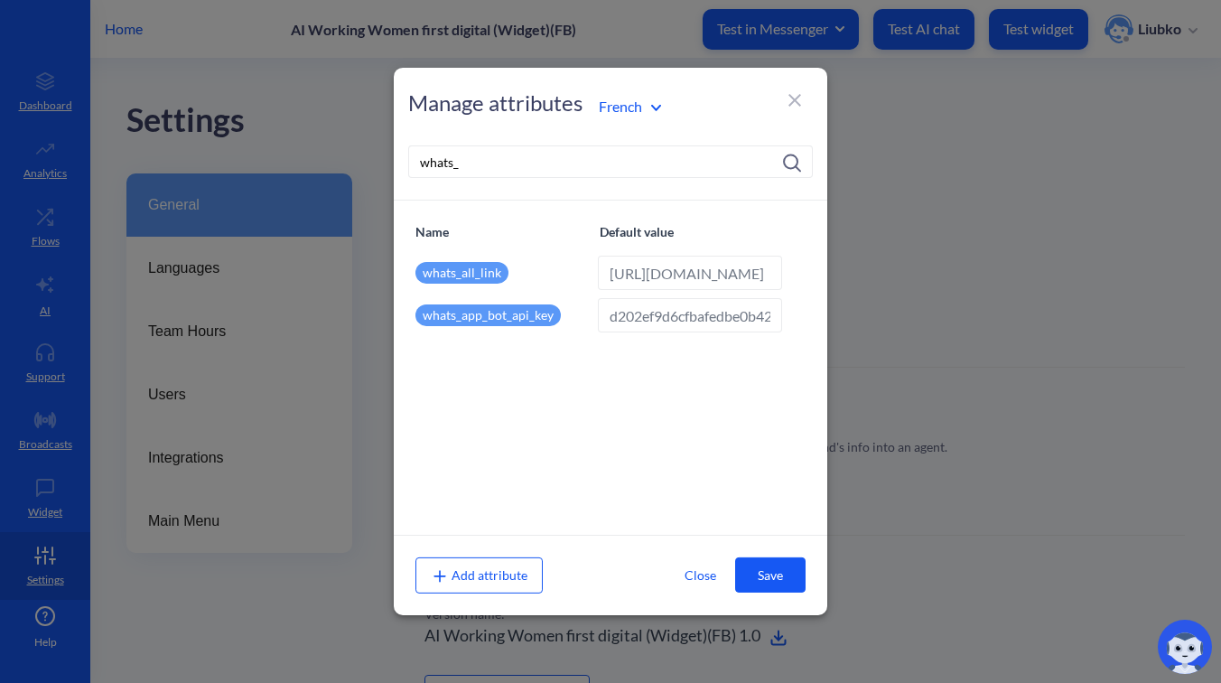
type input "https://wa.me/14154498355?text=commencer"
click at [775, 569] on button "Save" at bounding box center [770, 574] width 70 height 35
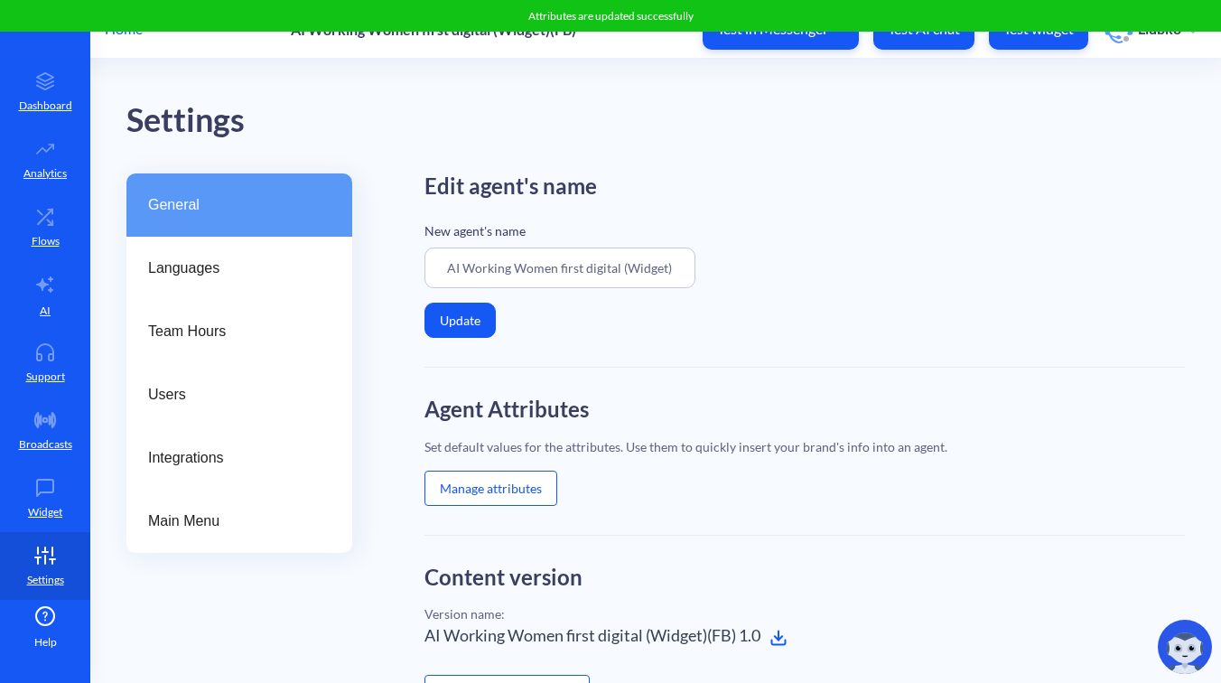
click at [533, 478] on button "Manage attributes" at bounding box center [491, 488] width 133 height 35
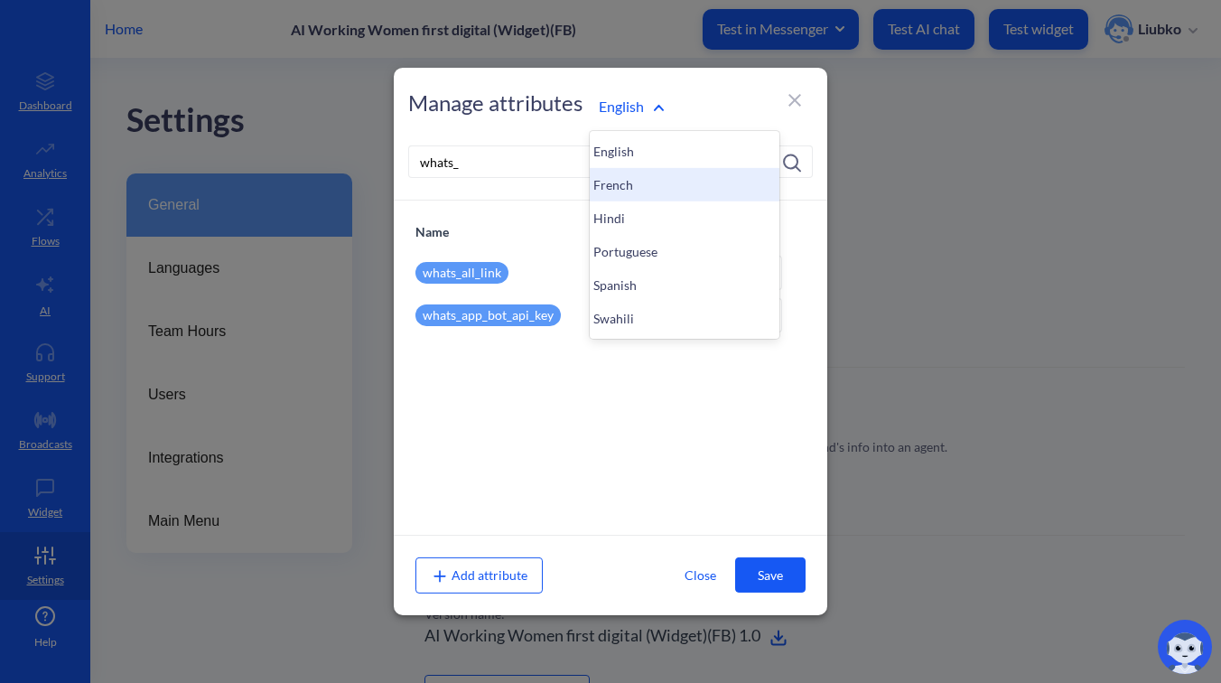
click at [622, 179] on div "French" at bounding box center [685, 184] width 190 height 33
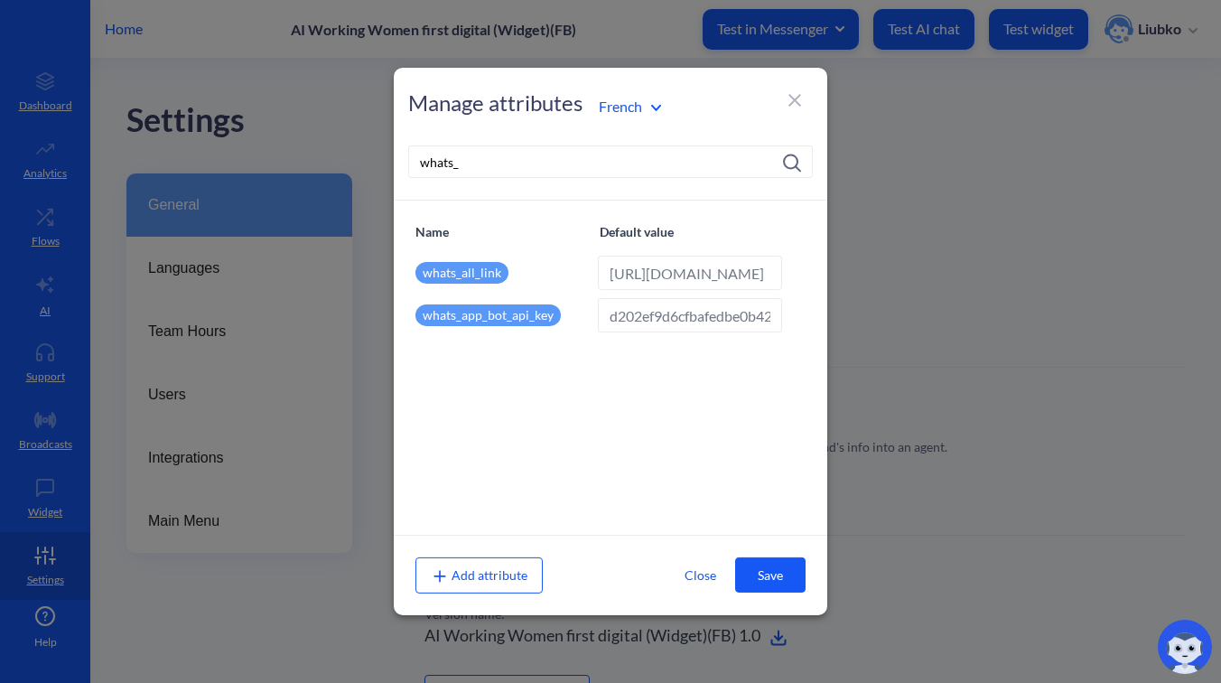
scroll to position [0, 145]
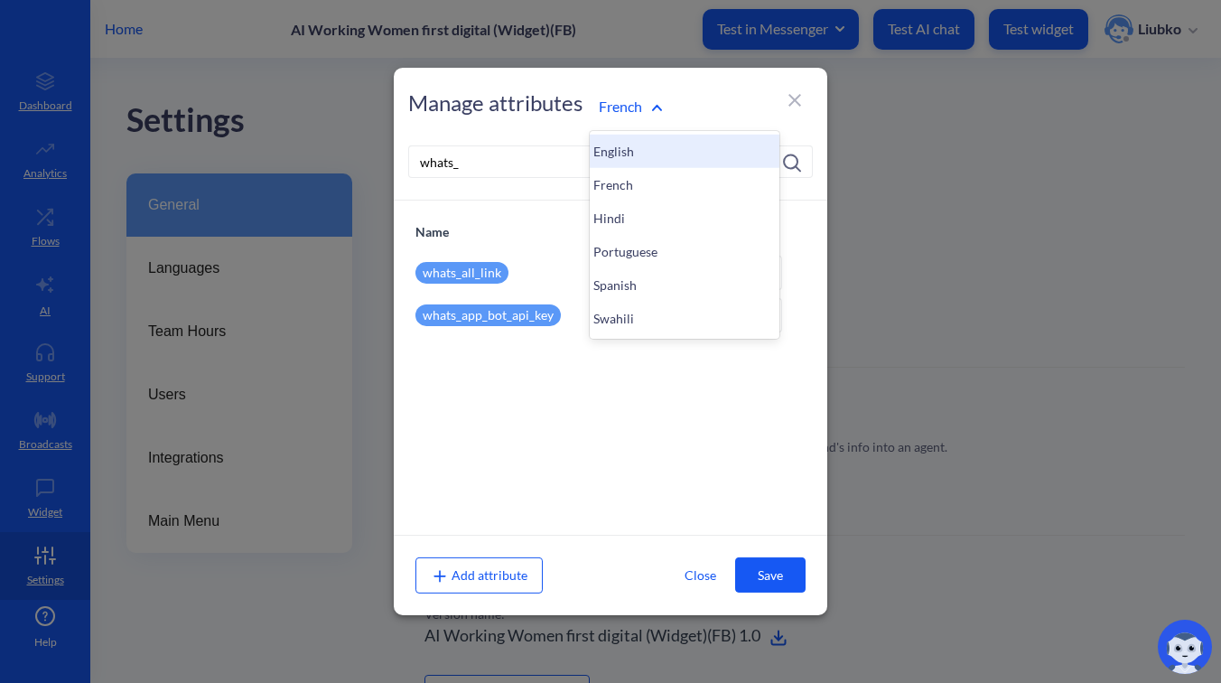
click at [636, 145] on div "English" at bounding box center [685, 151] width 190 height 33
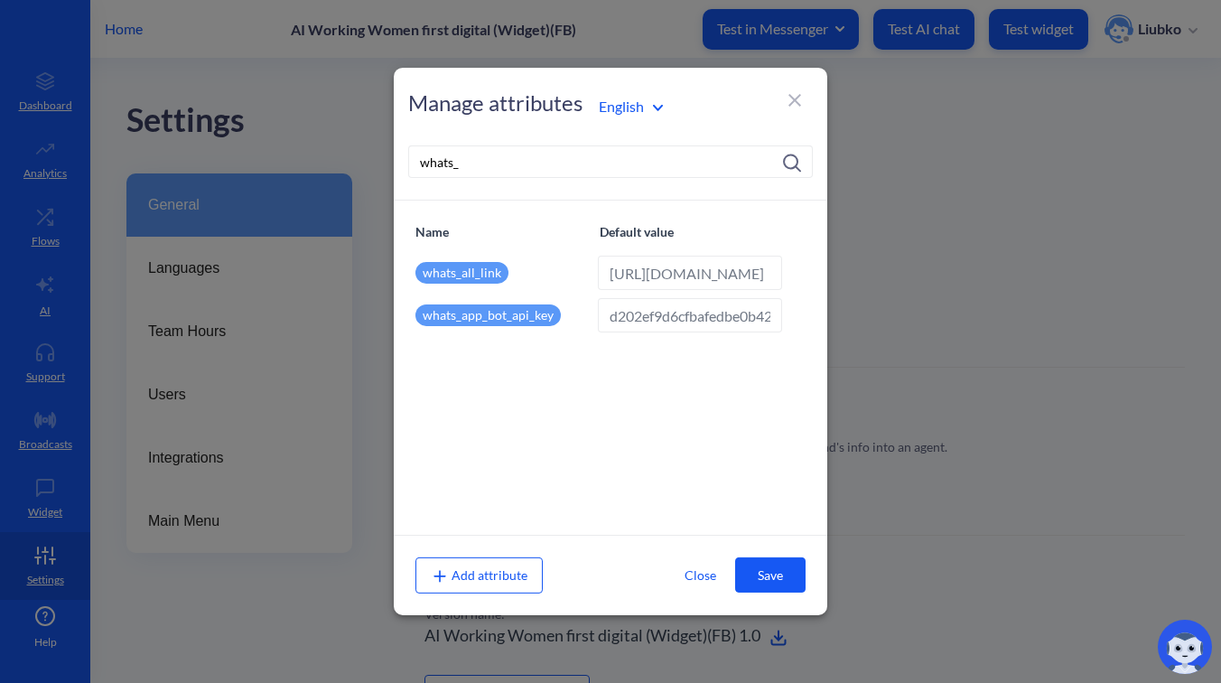
type input "https://wa.me/14154498355?text=start"
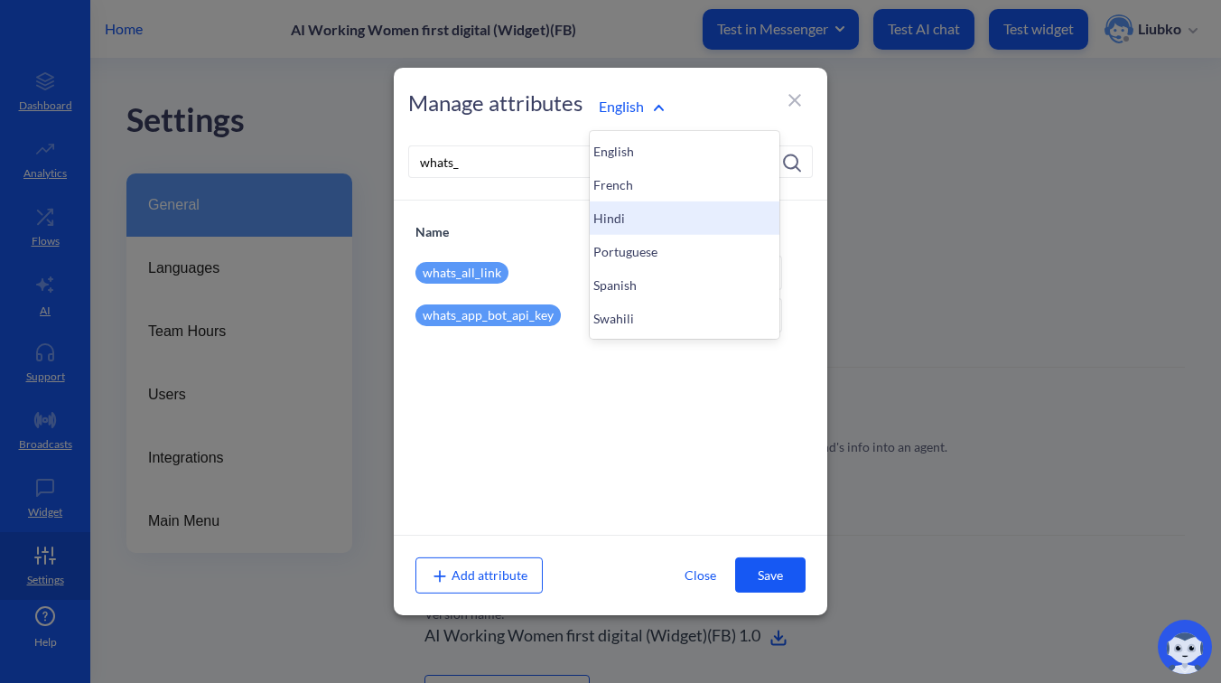
click at [622, 220] on div "Hindi" at bounding box center [685, 217] width 190 height 33
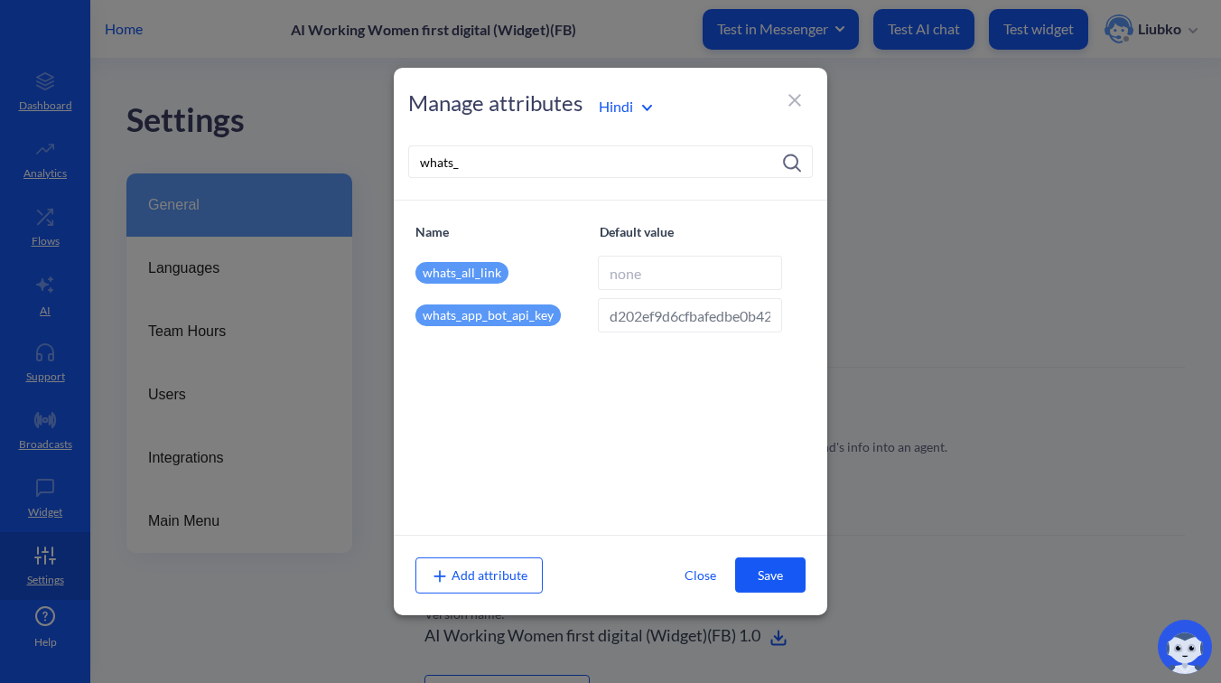
scroll to position [0, 0]
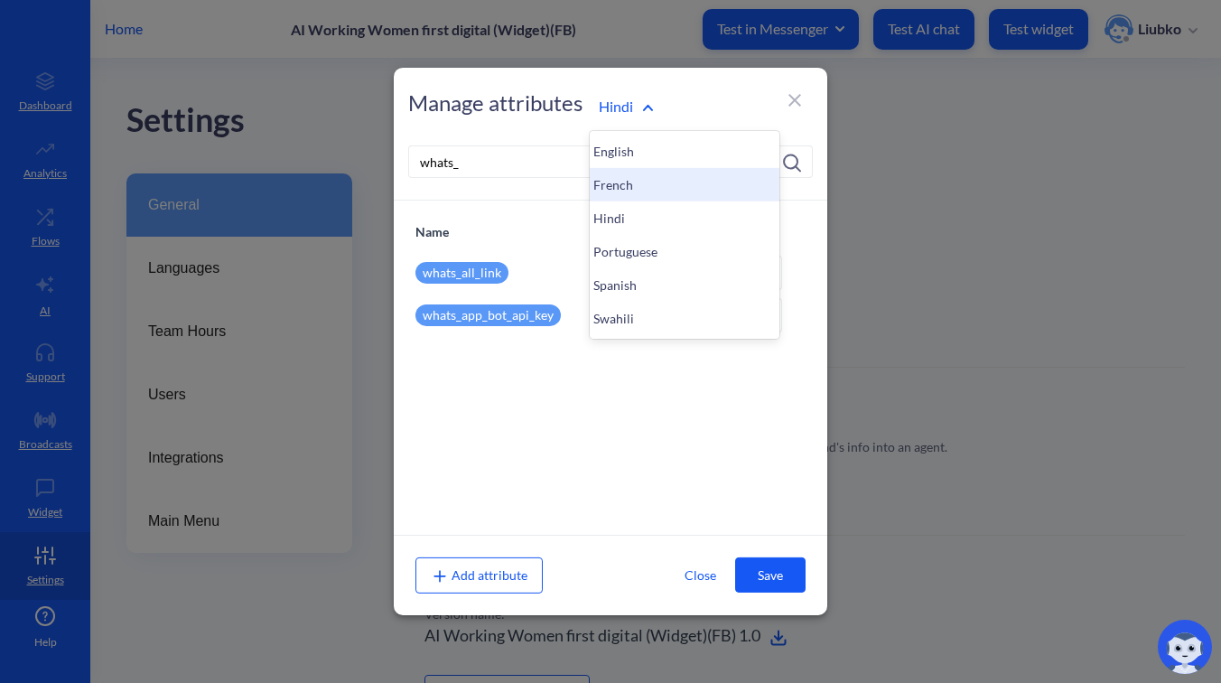
click at [633, 182] on div "French" at bounding box center [685, 184] width 190 height 33
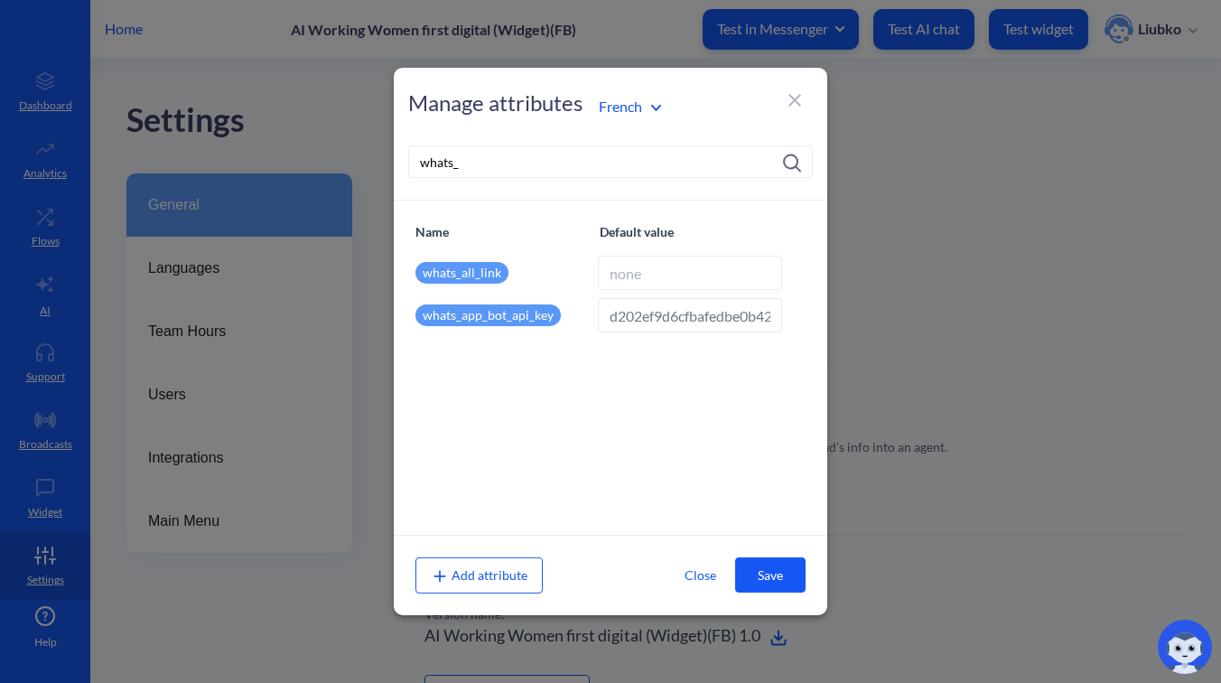
type input "https://wa.me/14154498355?text=commencer"
click at [672, 273] on input "https://wa.me/14154498355?text=commencer" at bounding box center [690, 273] width 184 height 34
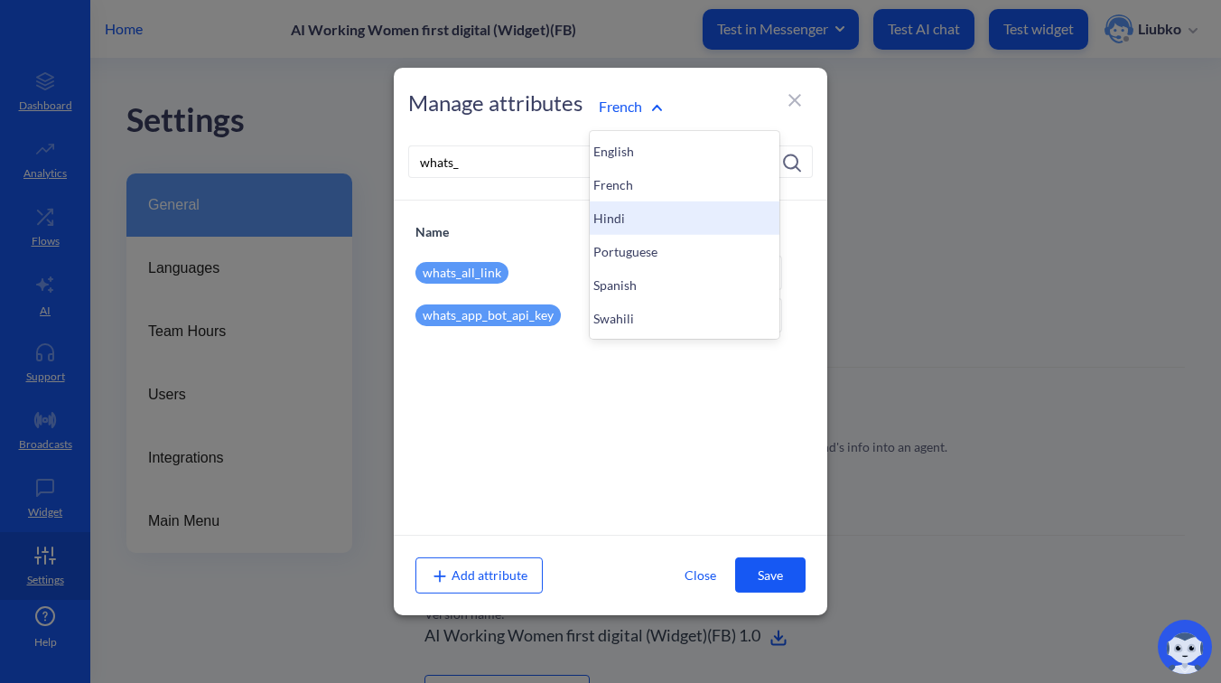
click at [636, 204] on div "Hindi" at bounding box center [685, 217] width 190 height 33
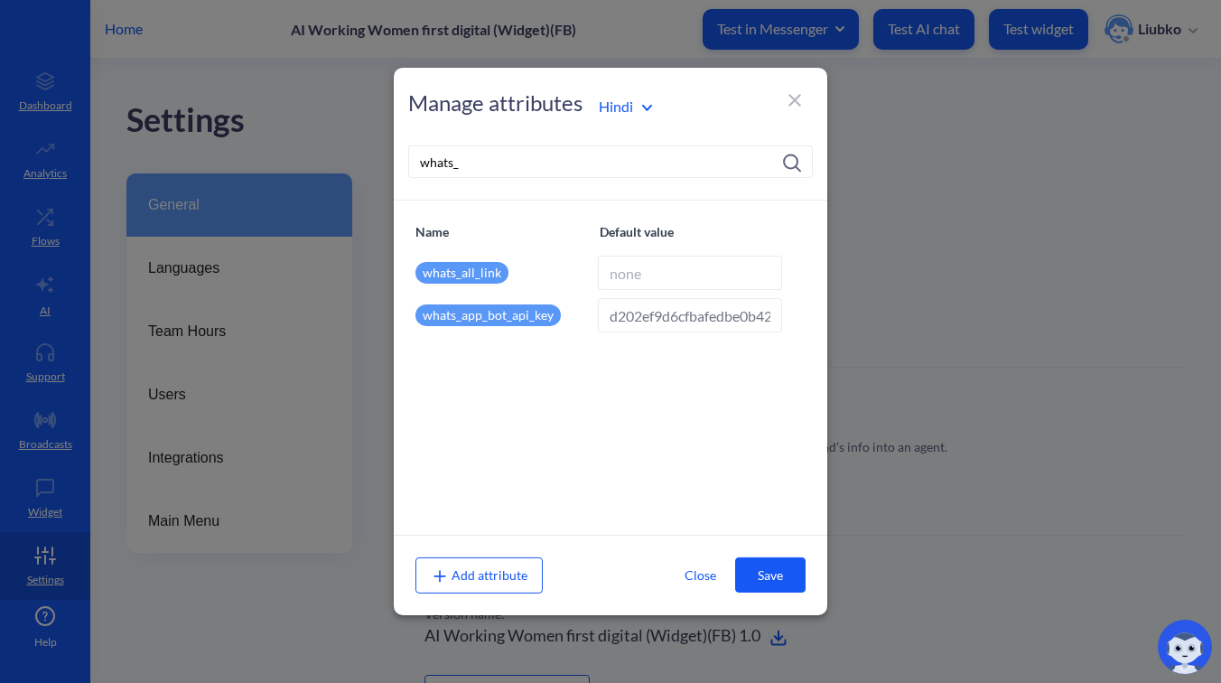
click at [664, 278] on input at bounding box center [690, 273] width 184 height 34
paste input "https://wa.me/14154498355?text=commencer"
click at [743, 272] on input "https://wa.me/14154498355?text=commencer" at bounding box center [690, 273] width 184 height 34
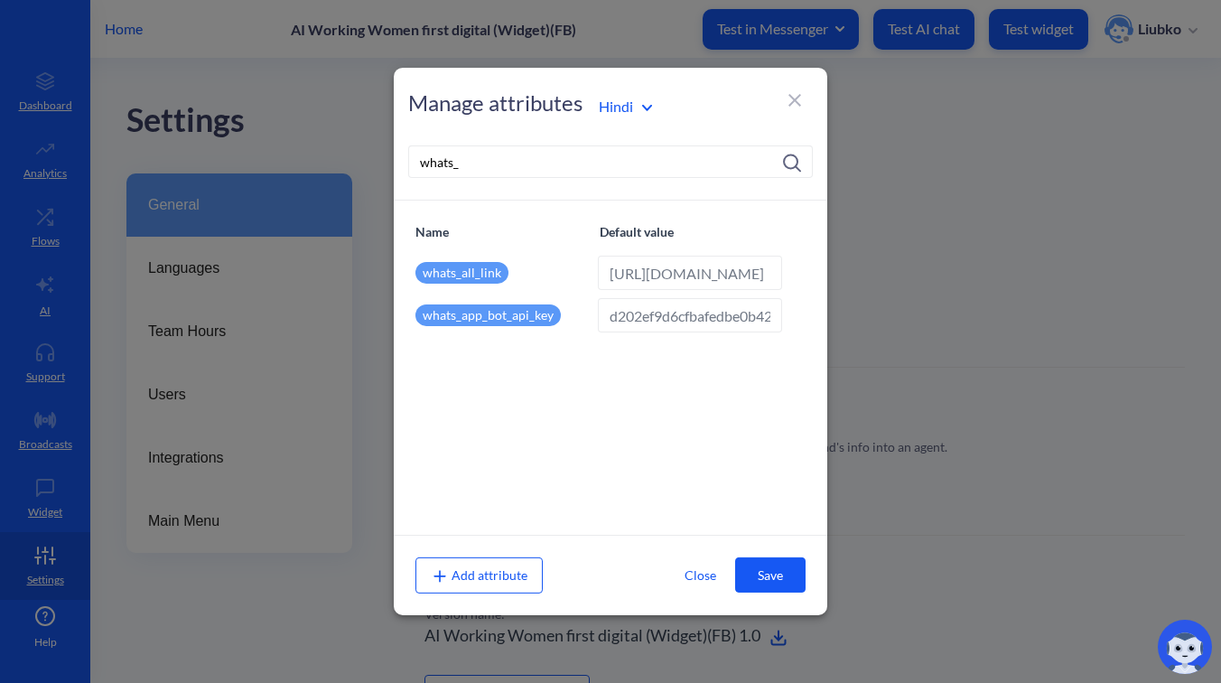
paste input "स्टार्ट"
type input "https://wa.me/14154498355?text=स्टार्ट"
click at [767, 571] on button "Save" at bounding box center [770, 574] width 70 height 35
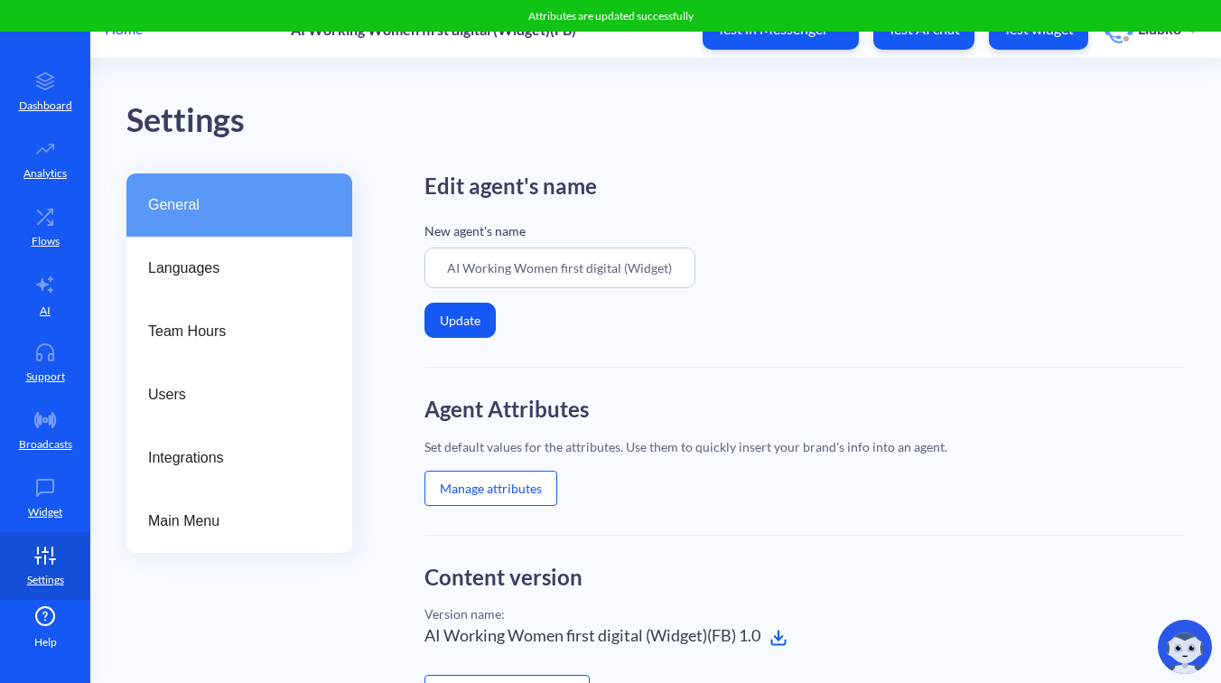
click at [509, 480] on button "Manage attributes" at bounding box center [491, 488] width 133 height 35
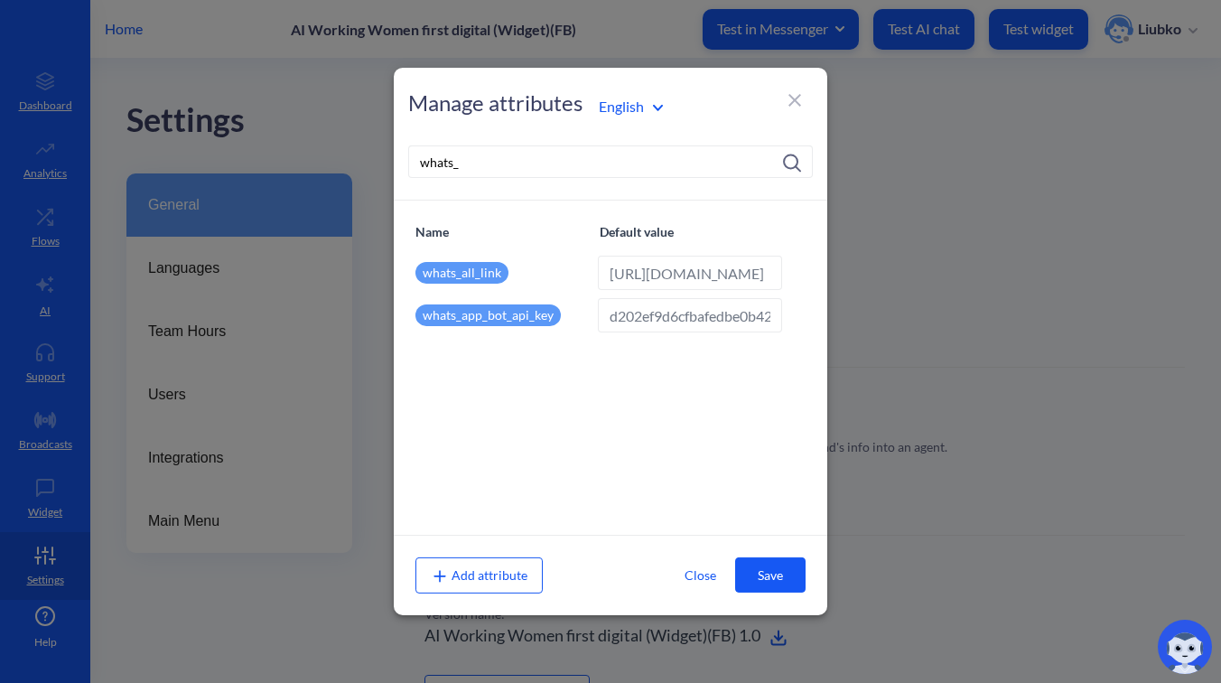
type input "https://wa.me/14154498355?text=start"
click at [631, 120] on div "English" at bounding box center [685, 106] width 190 height 34
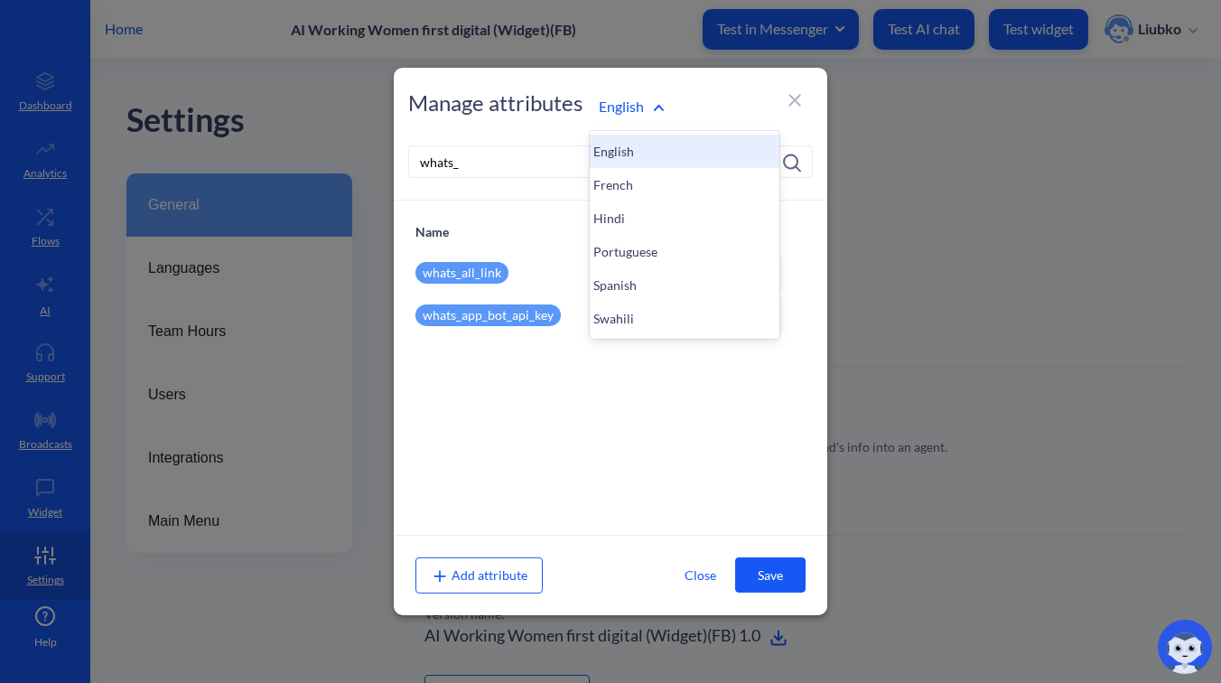
click at [631, 146] on div "English" at bounding box center [685, 151] width 190 height 33
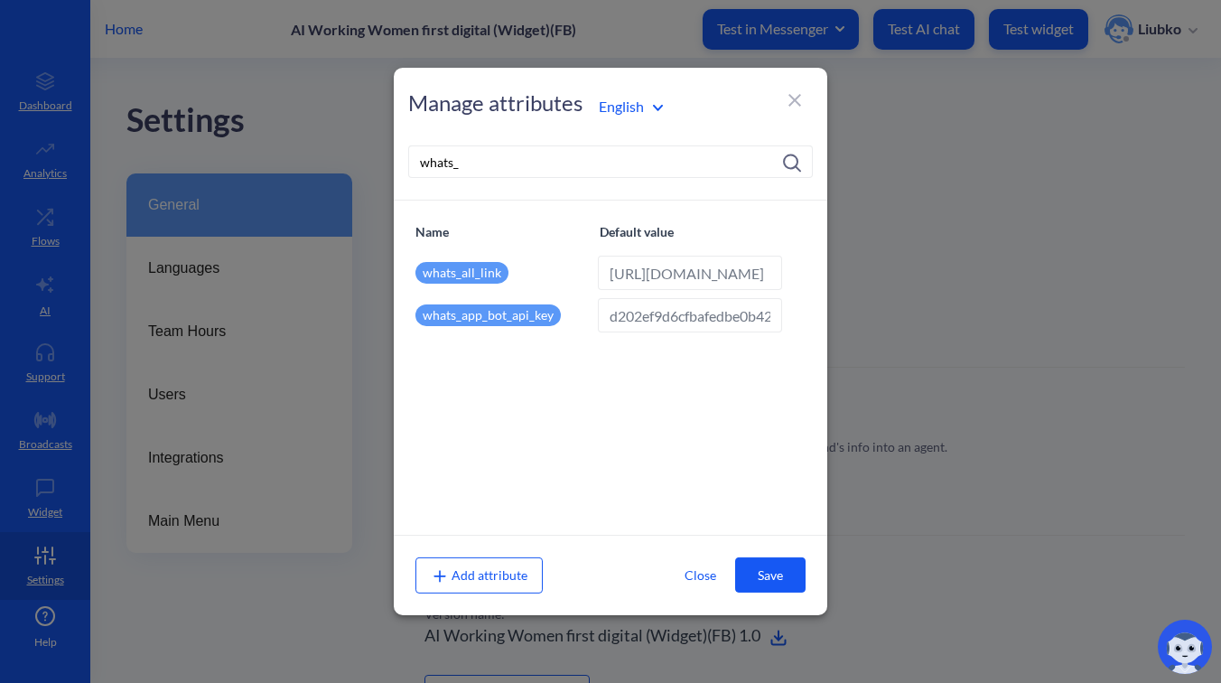
click at [650, 270] on input "https://wa.me/14154498355?text=start" at bounding box center [690, 273] width 184 height 34
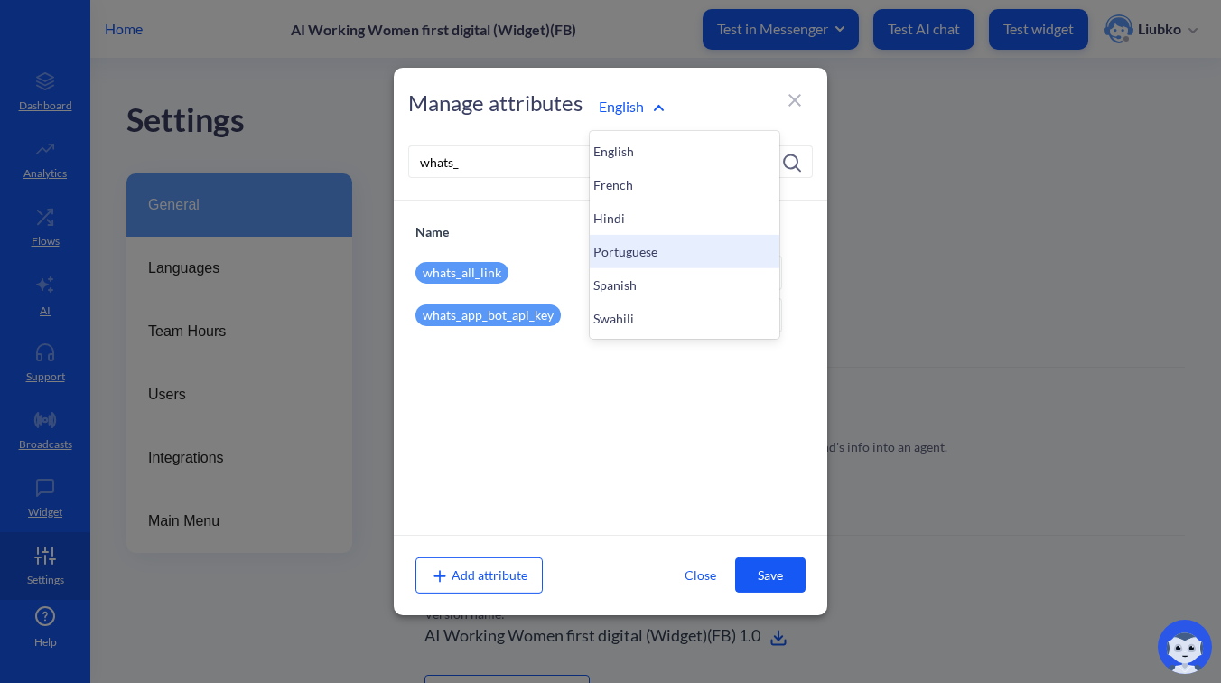
click at [631, 250] on div "Portuguese" at bounding box center [685, 251] width 190 height 33
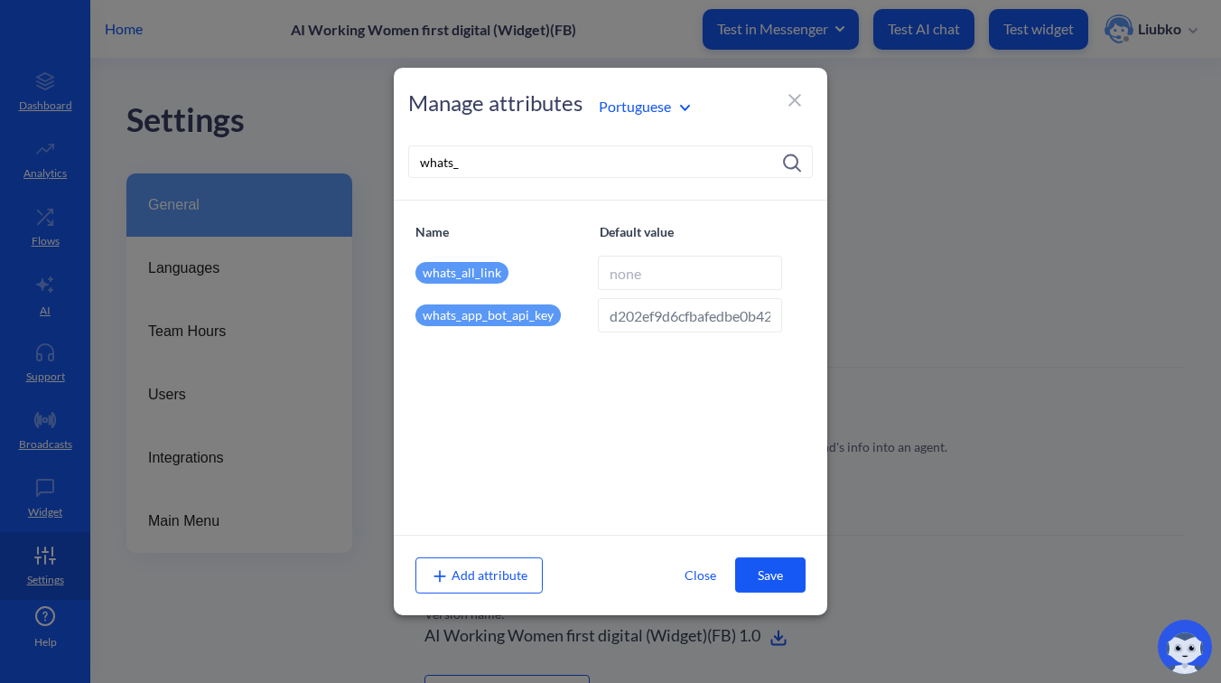
click at [651, 272] on input at bounding box center [690, 273] width 184 height 34
paste input "https://wa.me/14154498355?text=start"
click at [757, 273] on input "https://wa.me/14154498355?text=start" at bounding box center [690, 273] width 184 height 34
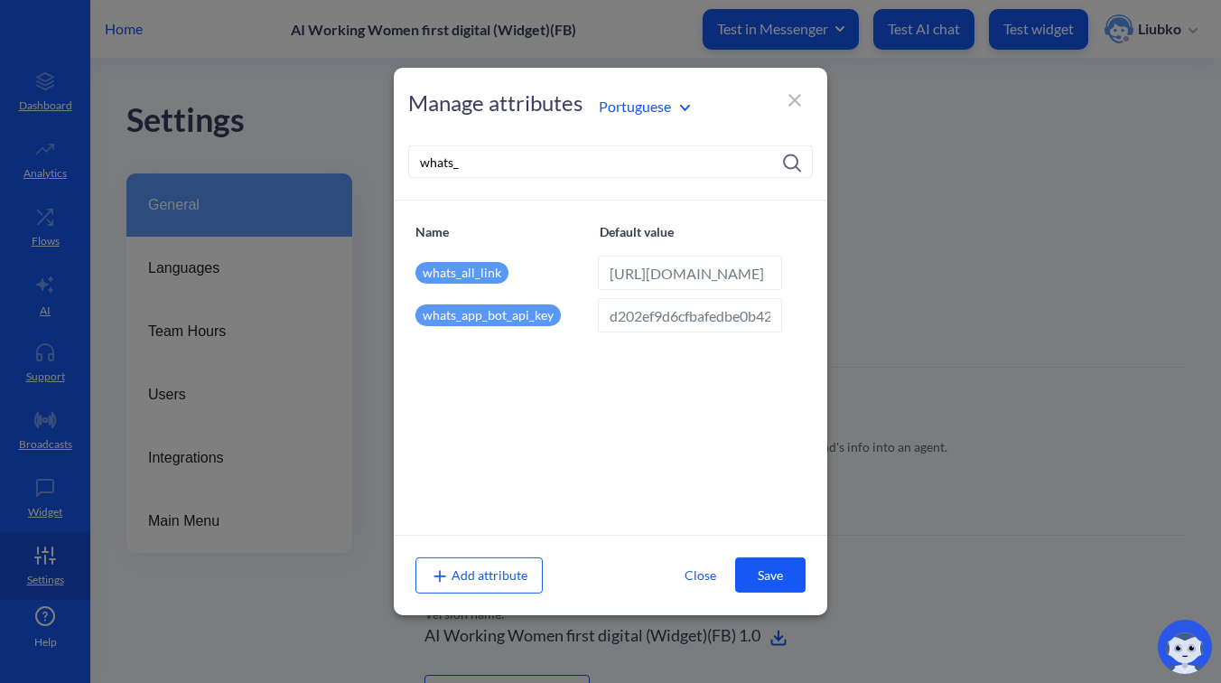
paste input "começar"
type input "https://wa.me/14154498355?text=começar"
click at [757, 575] on button "Save" at bounding box center [770, 574] width 70 height 35
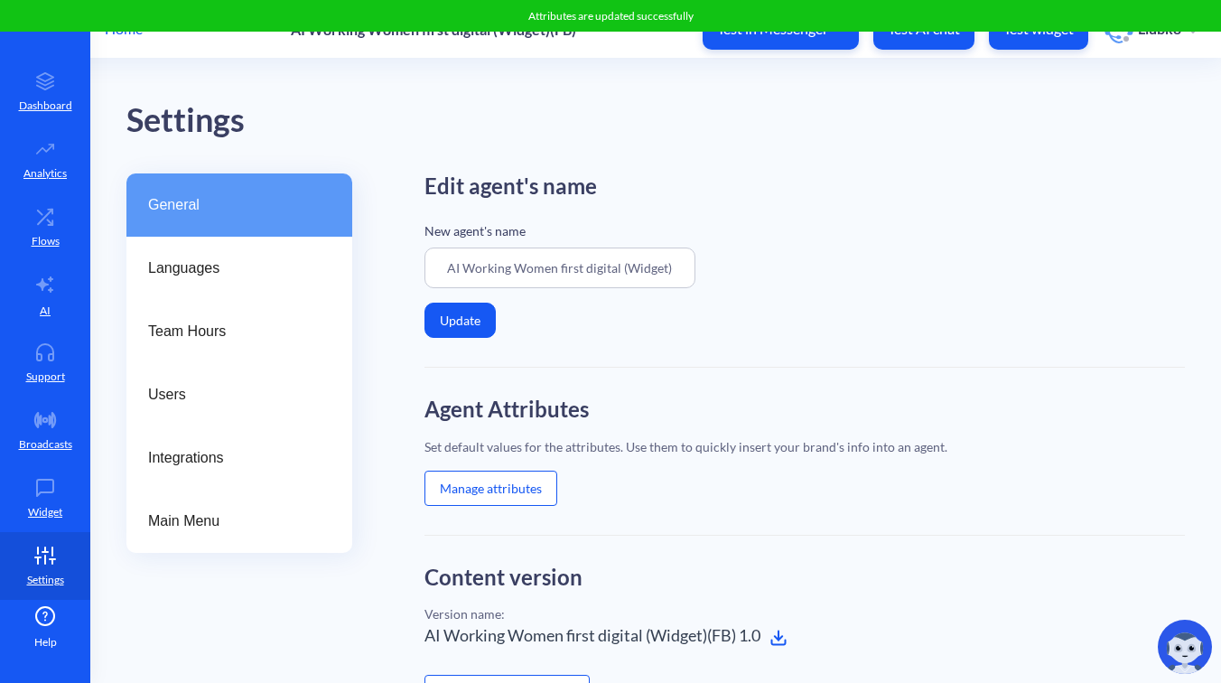
click at [501, 483] on button "Manage attributes" at bounding box center [491, 488] width 133 height 35
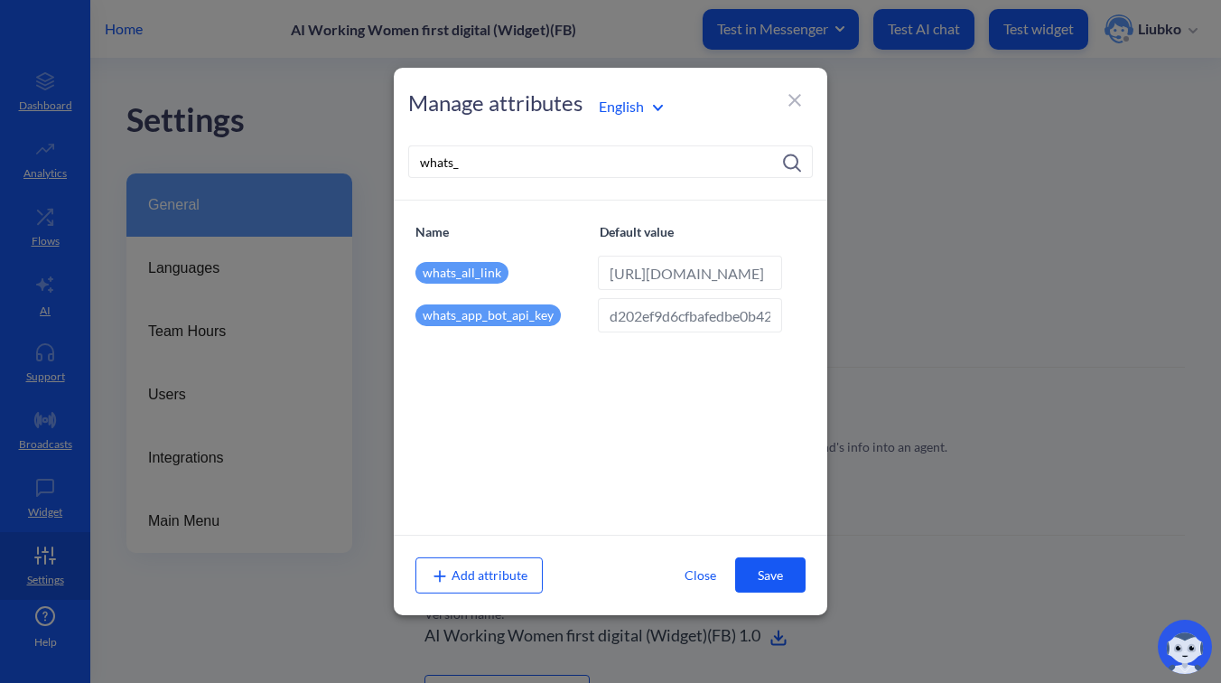
type input "https://wa.me/14154498355?text=start"
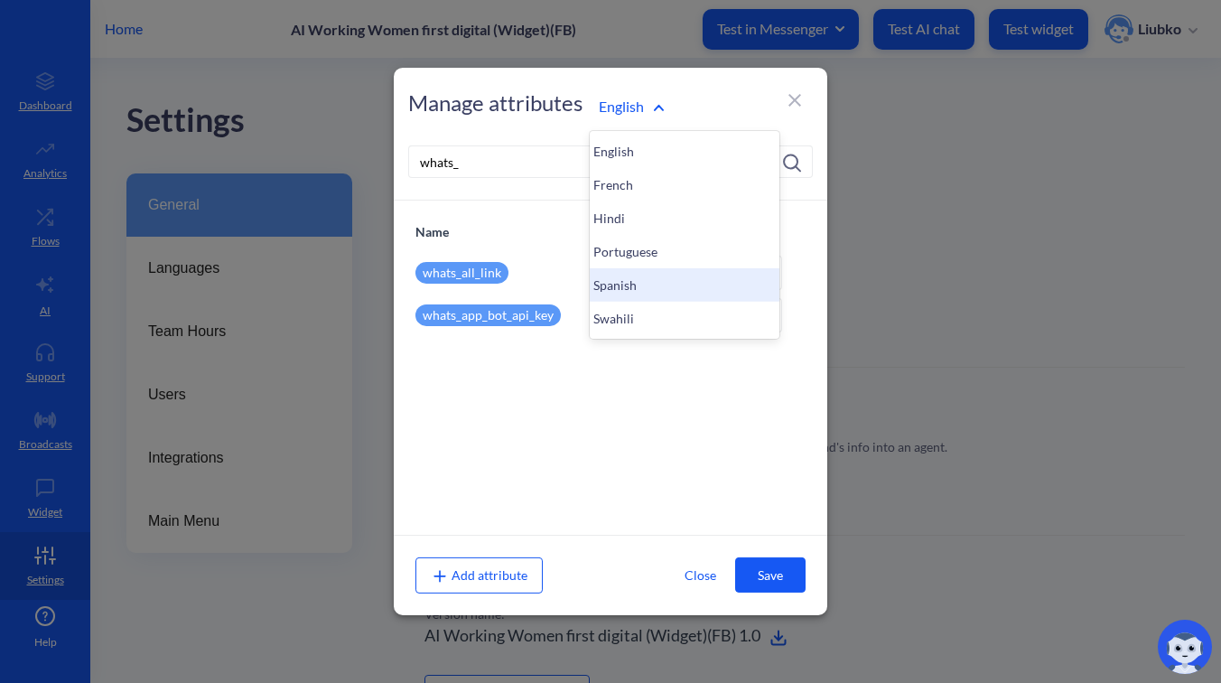
click at [630, 293] on div "Spanish" at bounding box center [685, 284] width 190 height 33
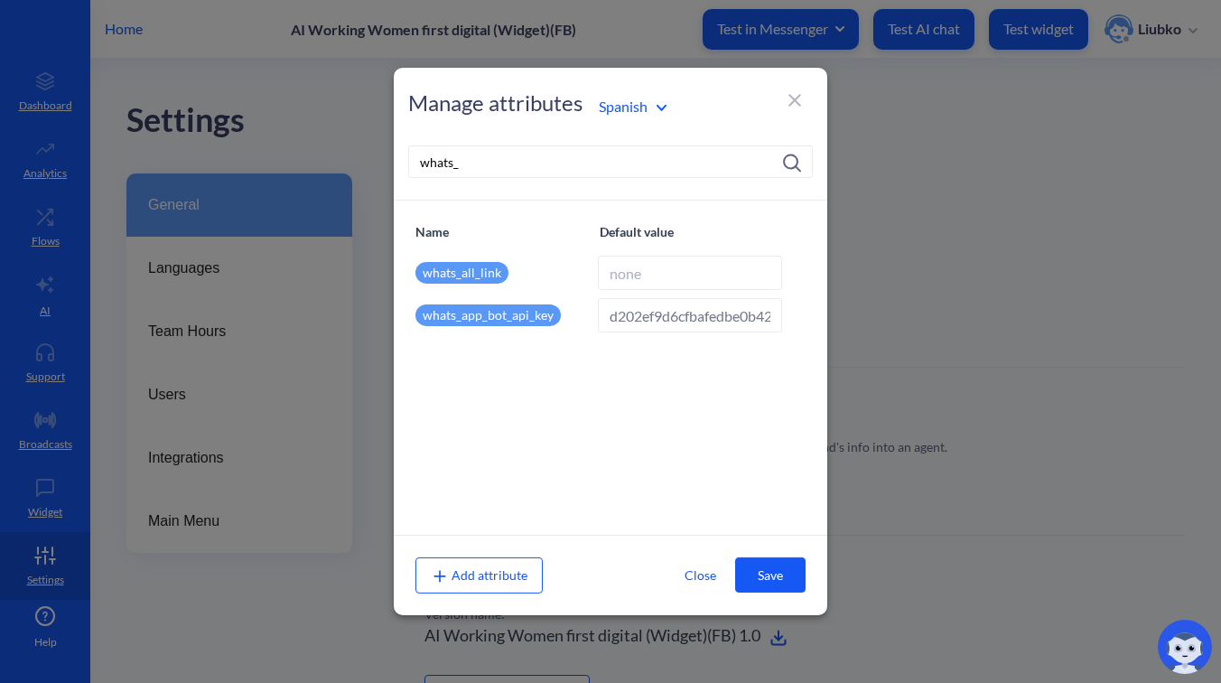
click at [659, 270] on input at bounding box center [690, 273] width 184 height 34
paste input "https://wa.me/14154498355?text=começar"
click at [744, 271] on input "https://wa.me/14154498355?text=começar" at bounding box center [690, 273] width 184 height 34
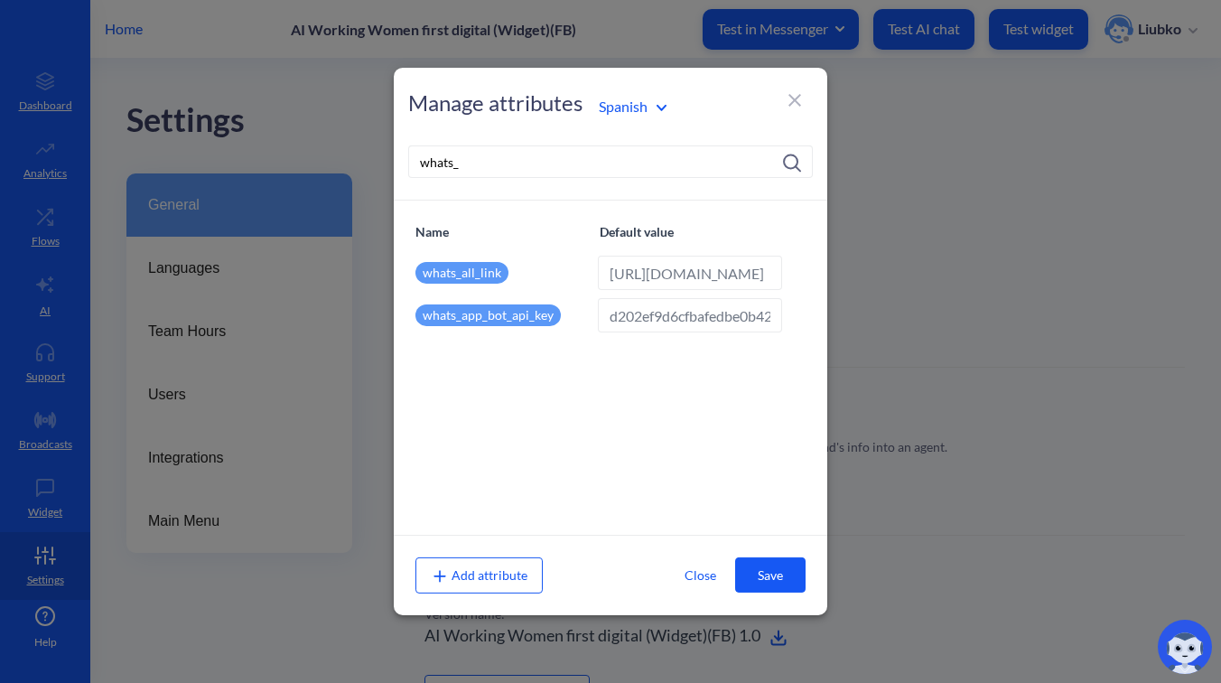
paste input "COMENZAR"
type input "https://wa.me/14154498355?text=COMENZAR"
click at [771, 572] on button "Save" at bounding box center [770, 574] width 70 height 35
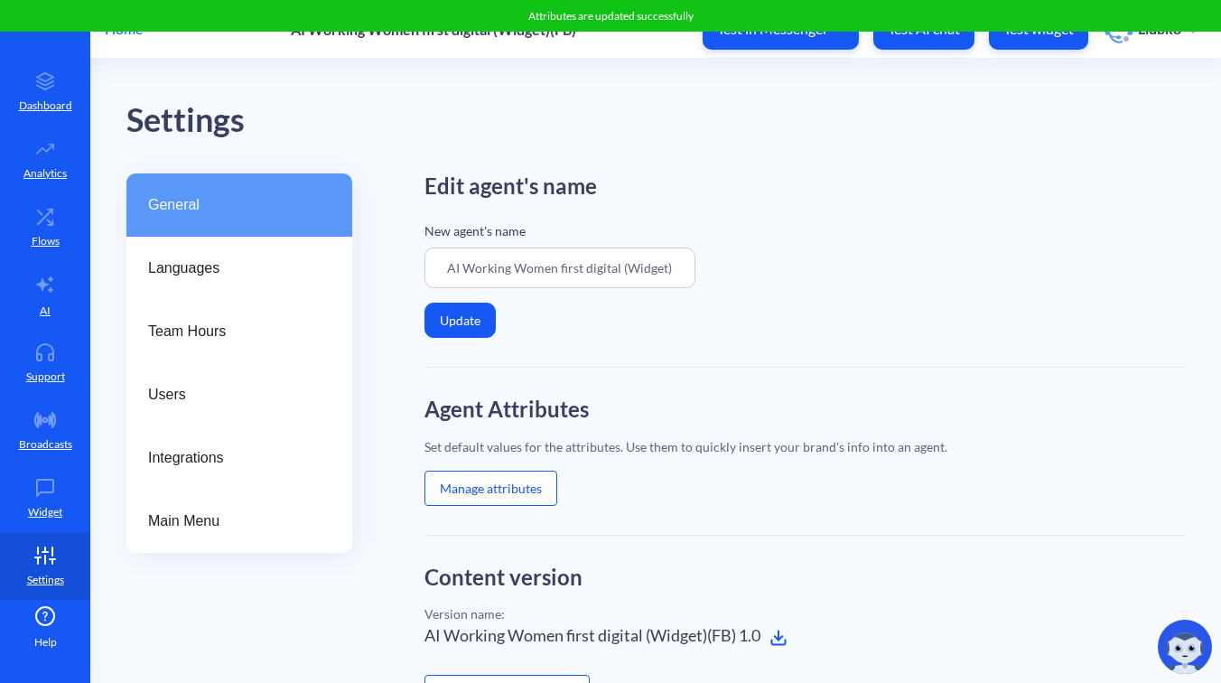
click at [489, 487] on button "Manage attributes" at bounding box center [491, 488] width 133 height 35
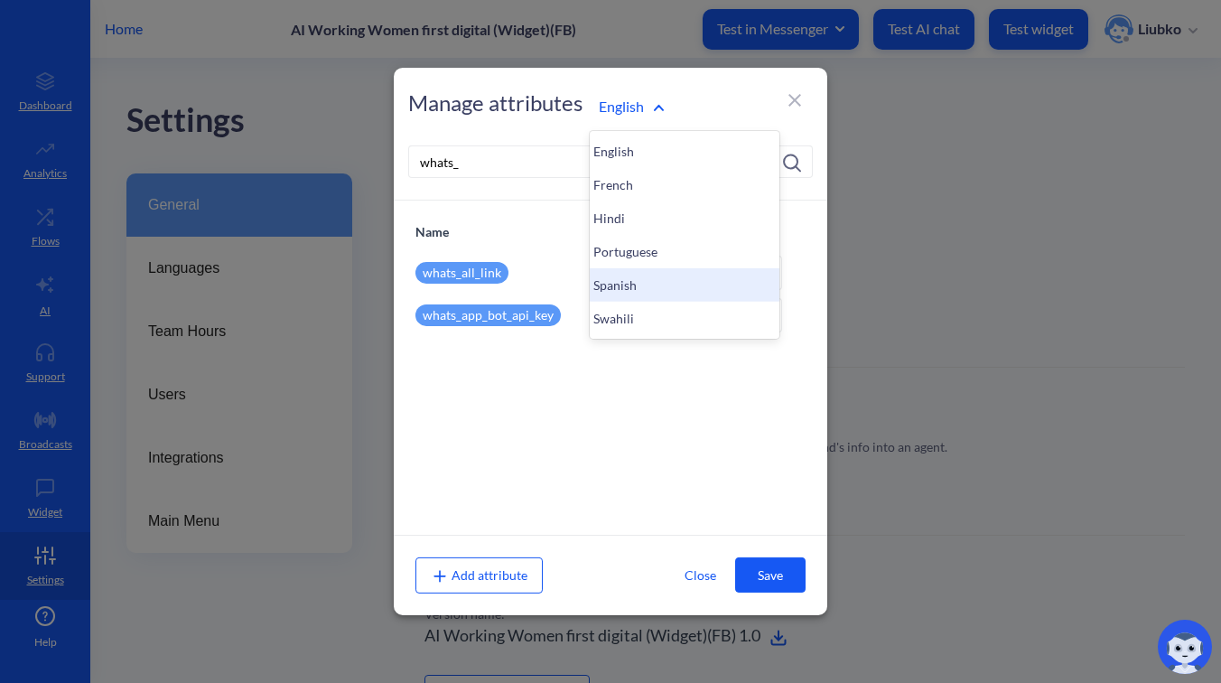
click at [634, 289] on div "Spanish" at bounding box center [685, 284] width 190 height 33
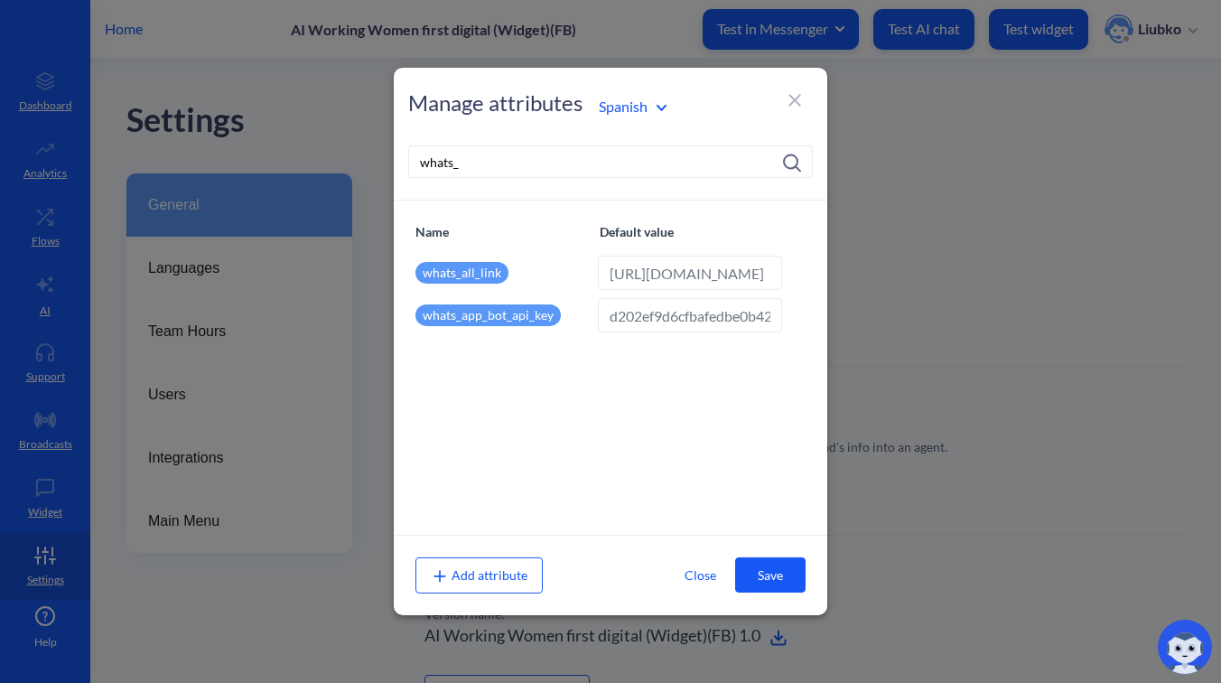
scroll to position [0, 154]
click at [723, 273] on input "https://wa.me/14154498355?text=COMENZAR" at bounding box center [690, 273] width 184 height 34
click at [758, 271] on input "https://wa.me/14154498355?text=COMENZAR" at bounding box center [690, 273] width 184 height 34
click at [737, 276] on input "https://wa.me/14154498355?text=comenzar" at bounding box center [690, 273] width 184 height 34
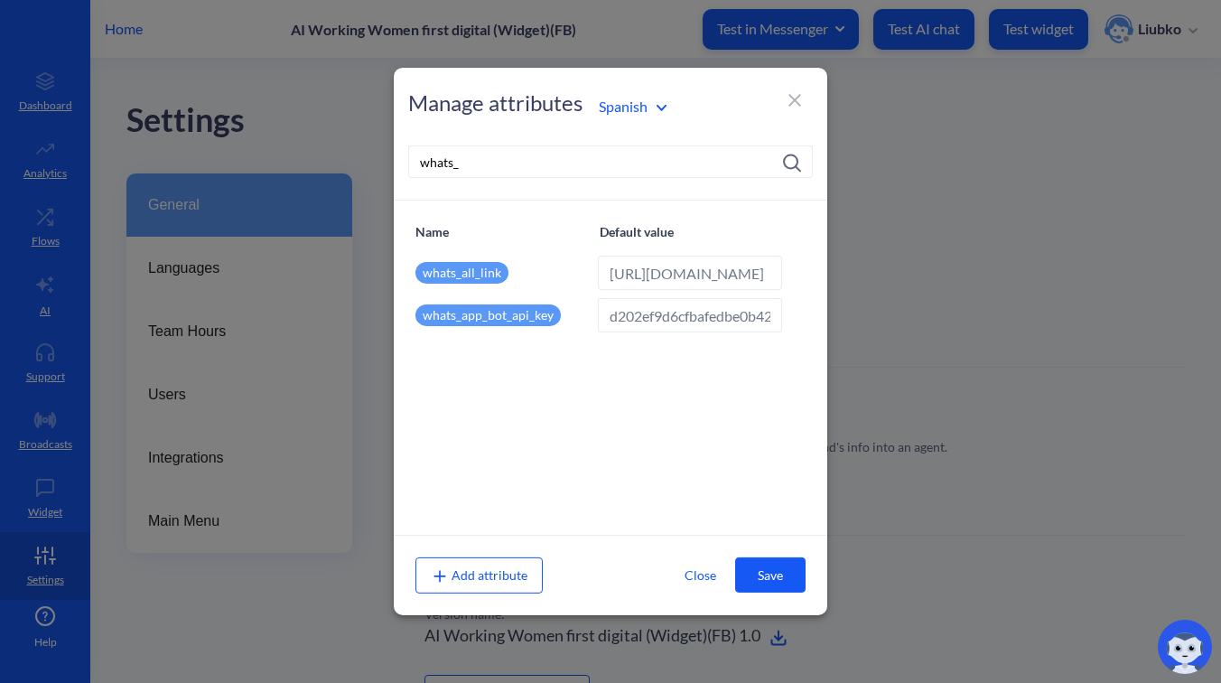
click at [737, 276] on input "https://wa.me/14154498355?text=comenzar" at bounding box center [690, 273] width 184 height 34
type input "https://wa.me/14154498355?text=comenzar"
click at [770, 572] on button "Save" at bounding box center [770, 574] width 70 height 35
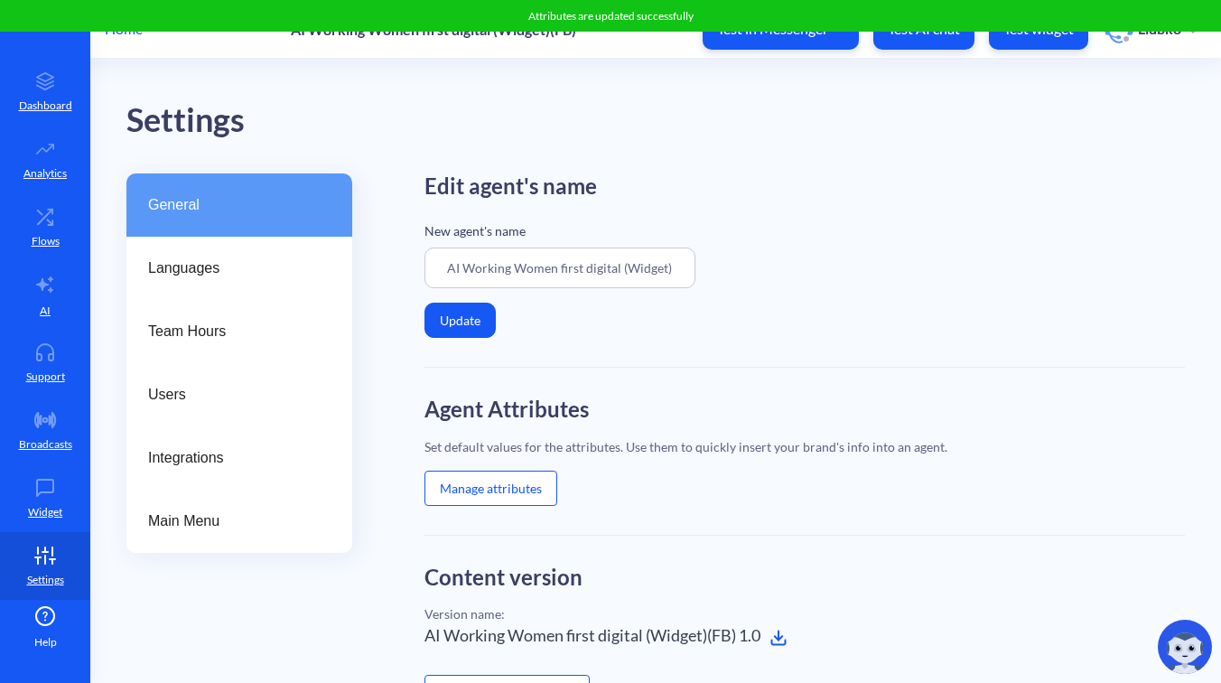
click at [530, 480] on button "Manage attributes" at bounding box center [491, 488] width 133 height 35
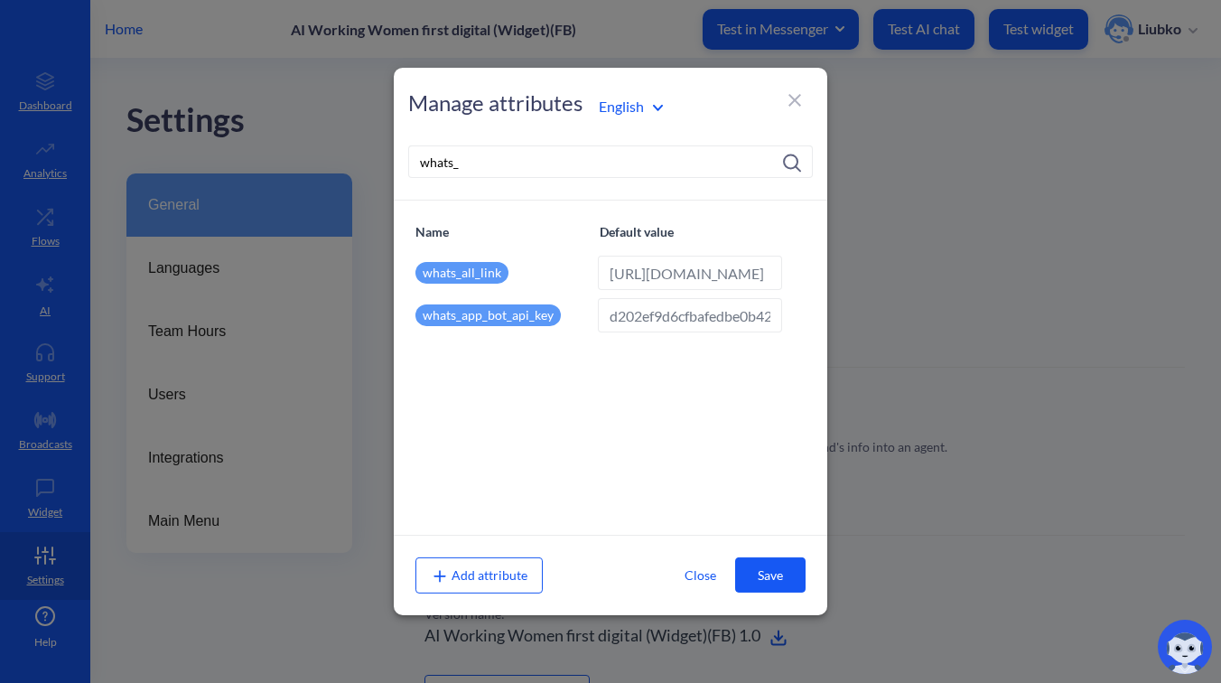
type input "https://wa.me/14154498355?text=start"
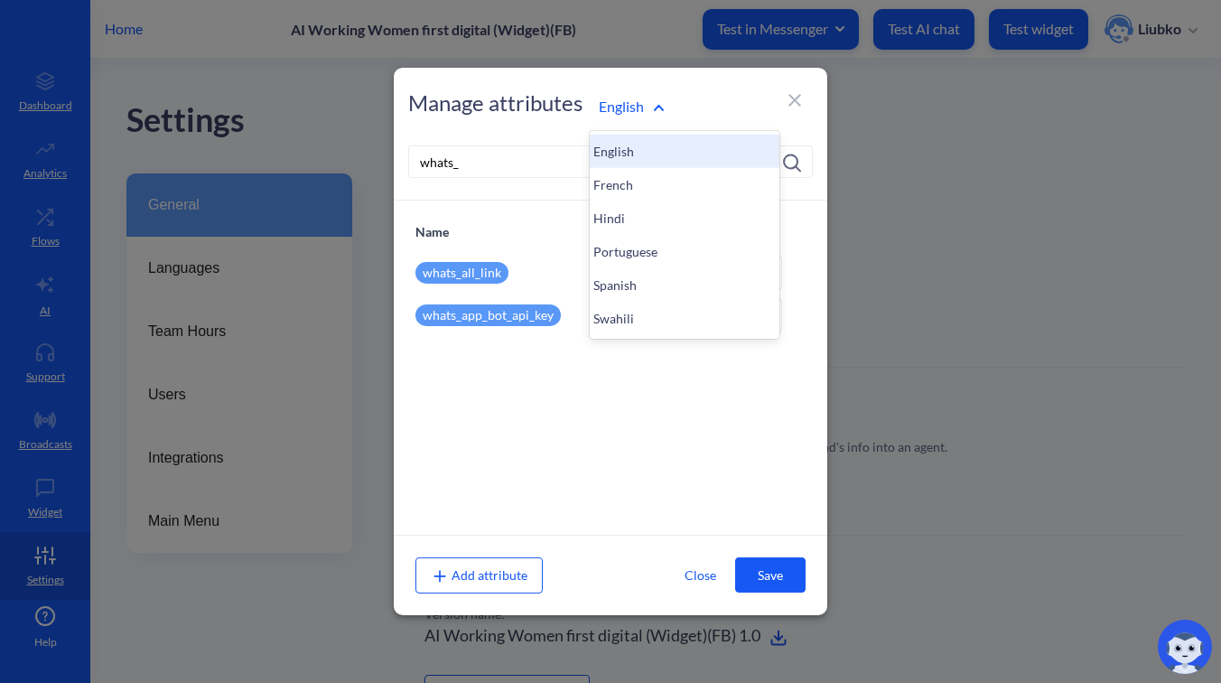
click at [662, 125] on div "Manage attributes option English focused, 1 of 6. 6 results available. Use Up a…" at bounding box center [611, 134] width 434 height 133
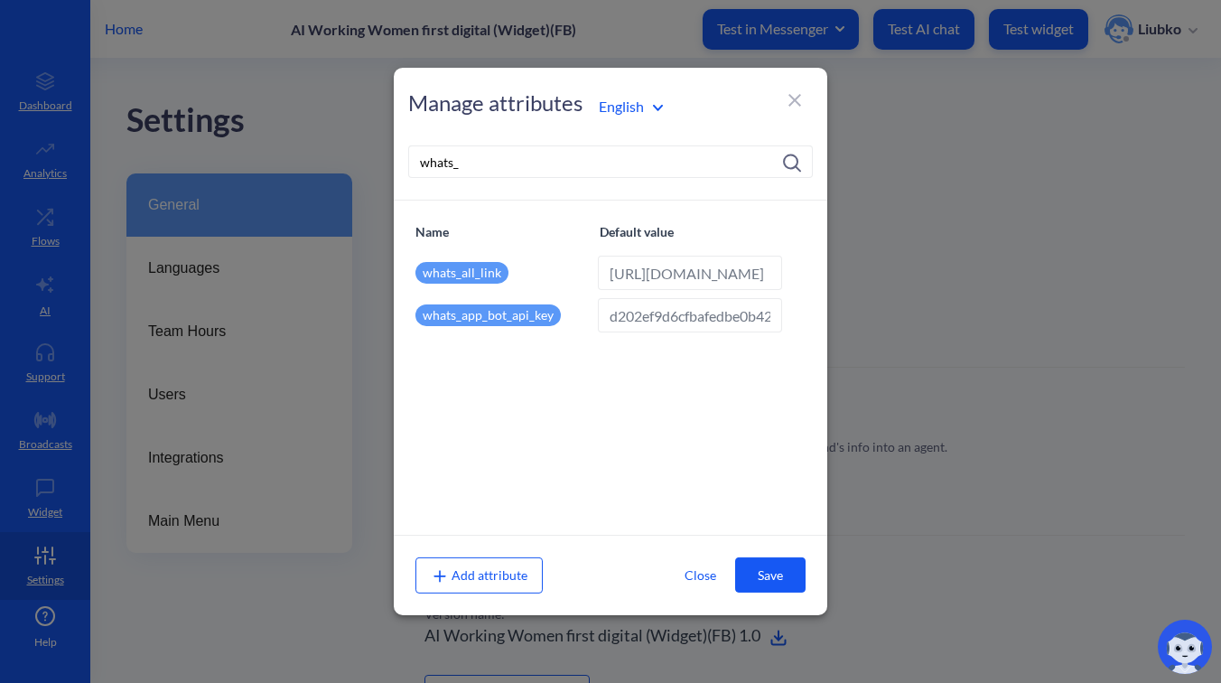
click at [662, 267] on input "https://wa.me/14154498355?text=start" at bounding box center [690, 273] width 184 height 34
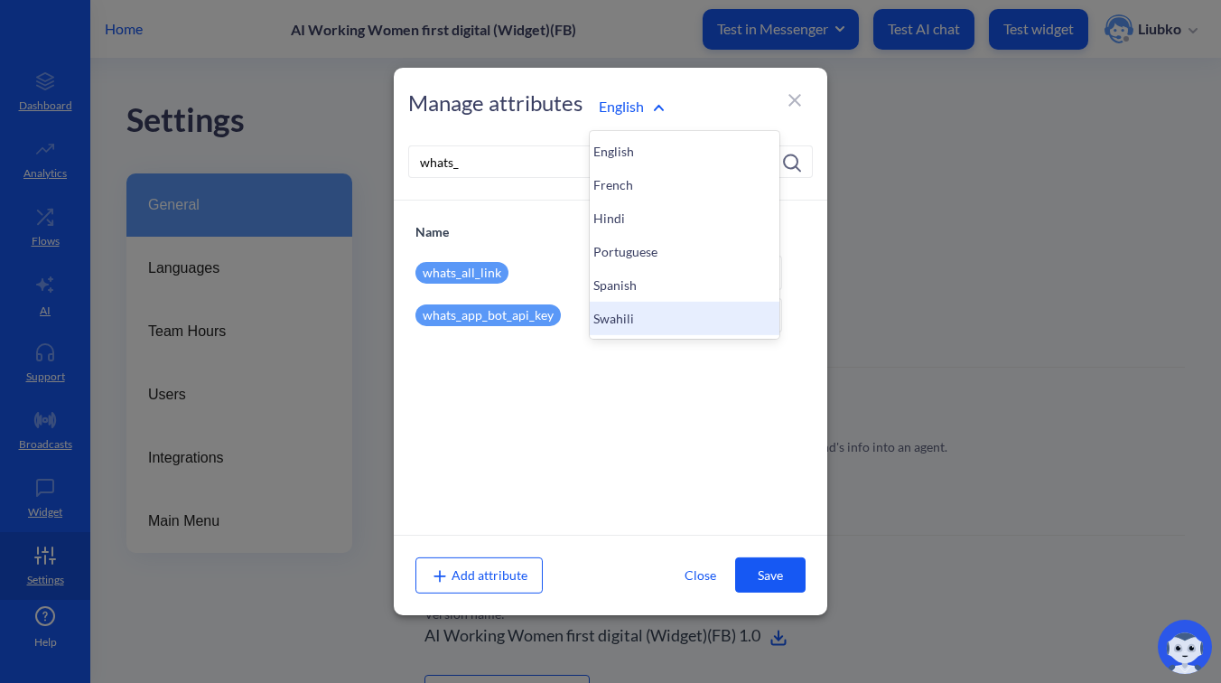
click at [618, 323] on div "Swahili" at bounding box center [685, 318] width 190 height 33
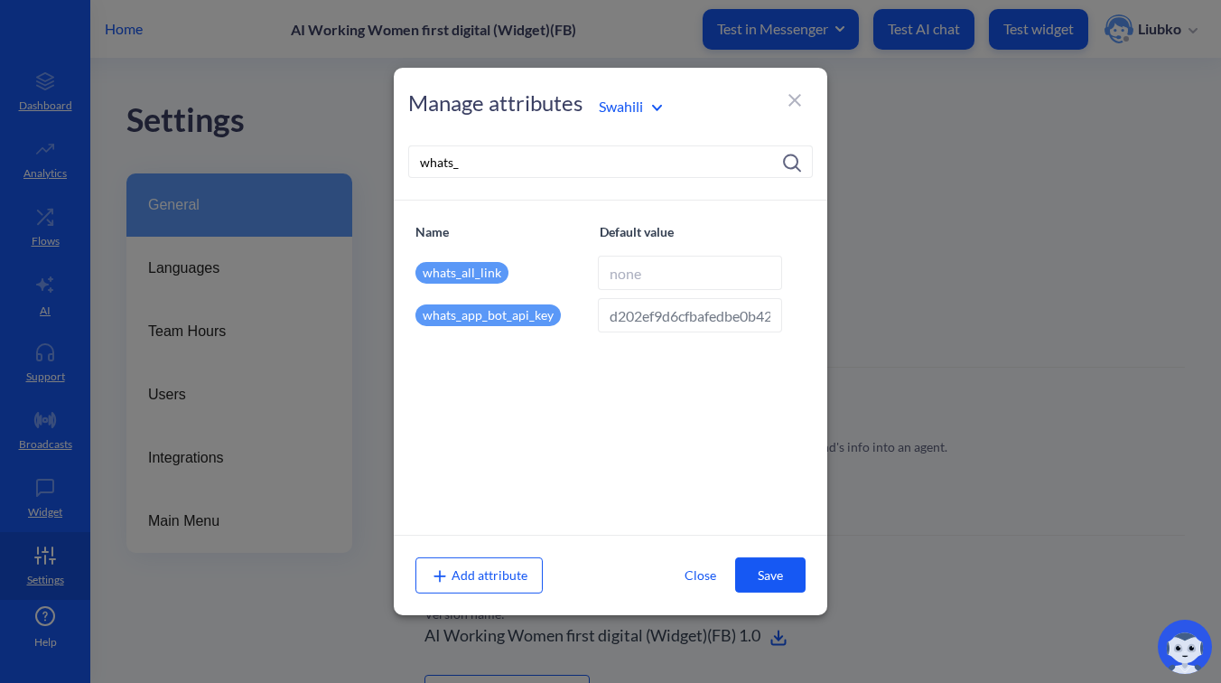
click at [670, 277] on input at bounding box center [690, 273] width 184 height 34
paste input "https://wa.me/14154498355?text=start"
type input "https://wa.me/14154498355?text=anza"
click at [768, 568] on button "Save" at bounding box center [770, 574] width 70 height 35
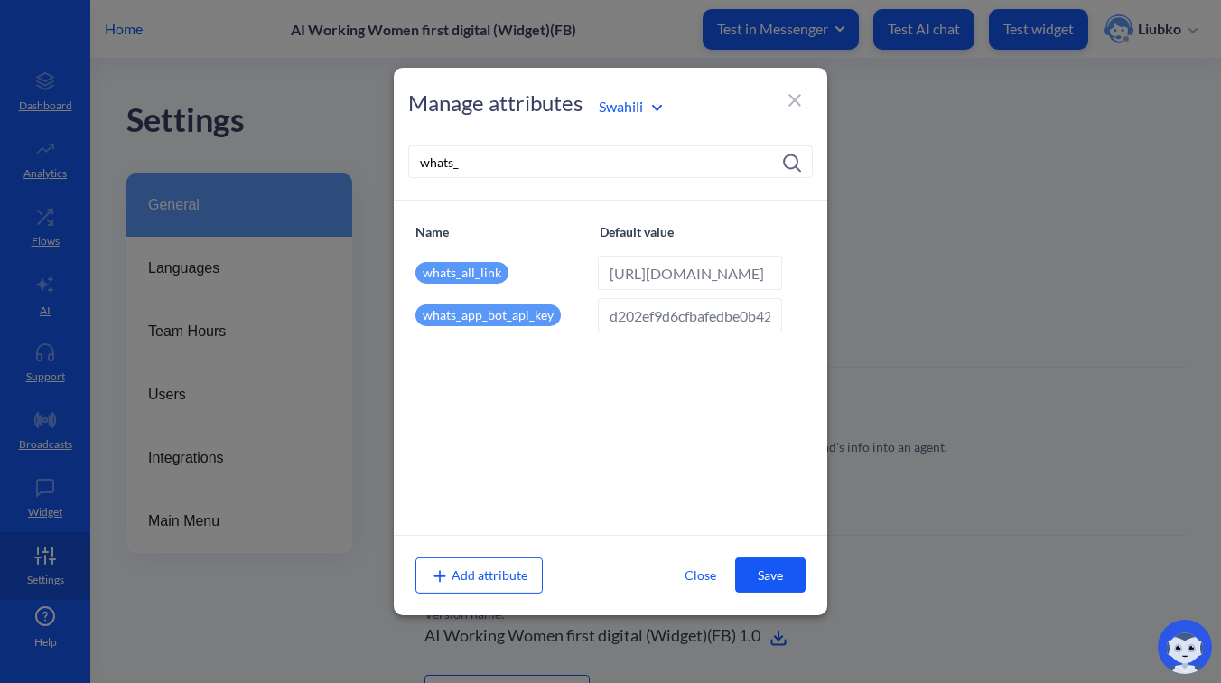
scroll to position [0, 0]
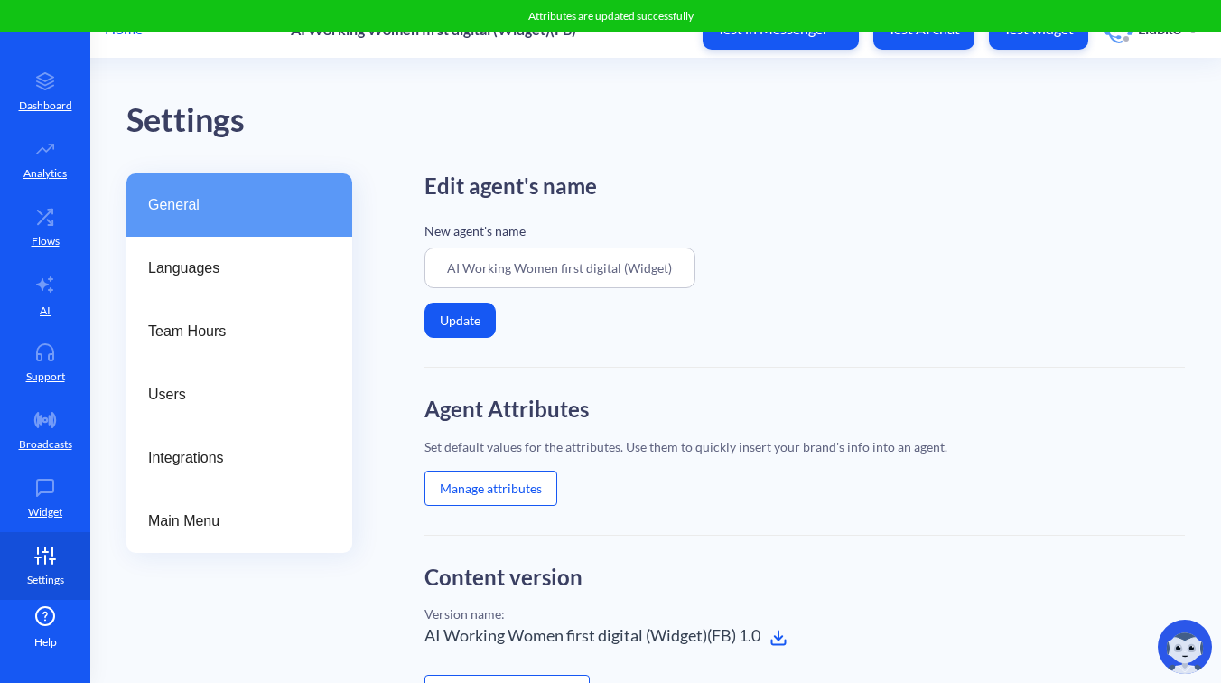
click at [800, 208] on div "Edit agent's name New agent's name AI Working Women first digital (Widget)(FB) …" at bounding box center [805, 270] width 761 height 194
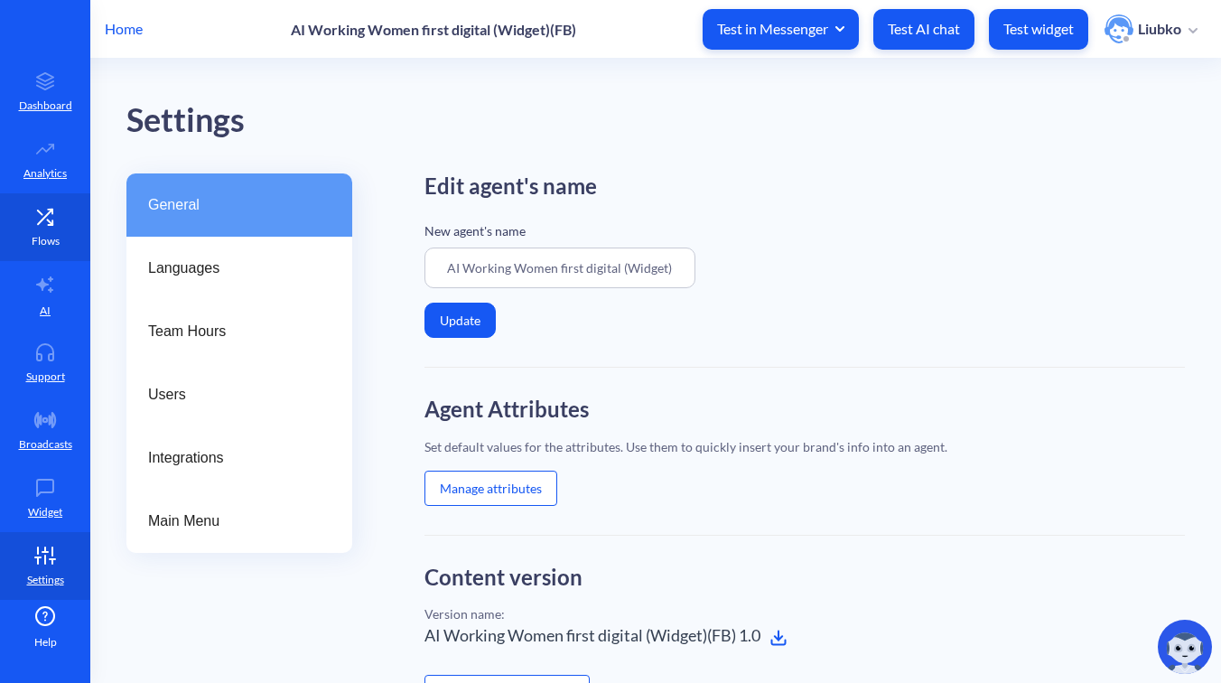
click at [46, 217] on icon at bounding box center [45, 217] width 36 height 18
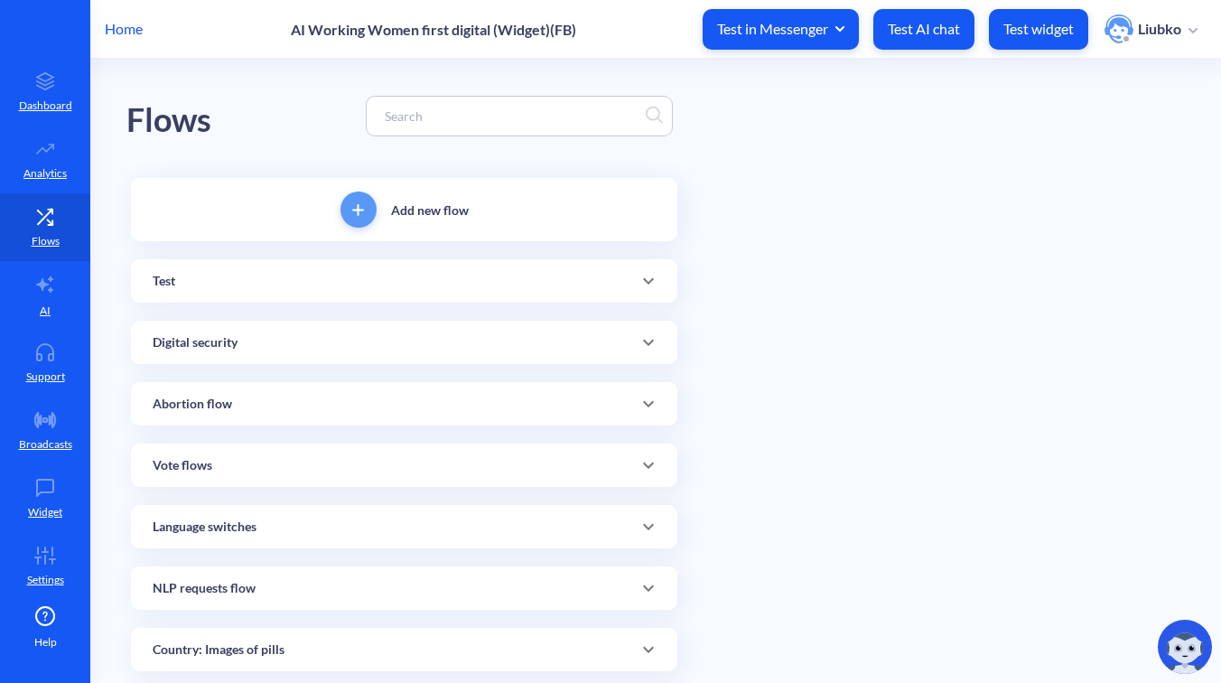
click at [420, 110] on input at bounding box center [511, 116] width 270 height 21
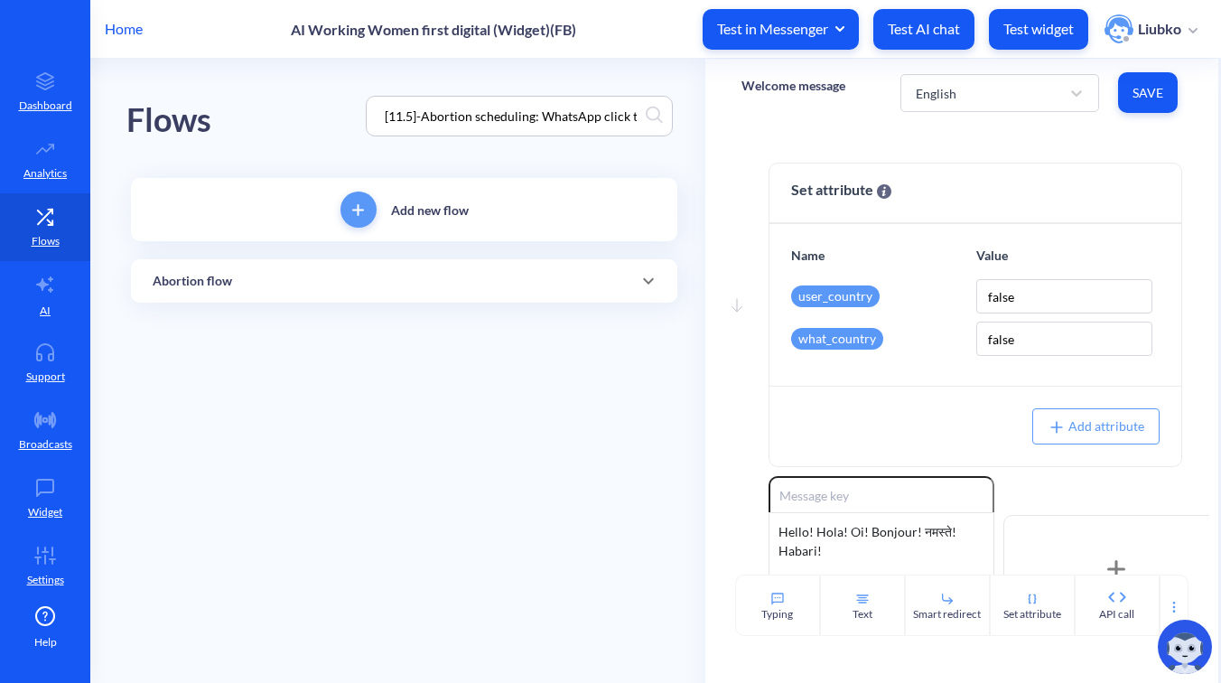
scroll to position [0, 28]
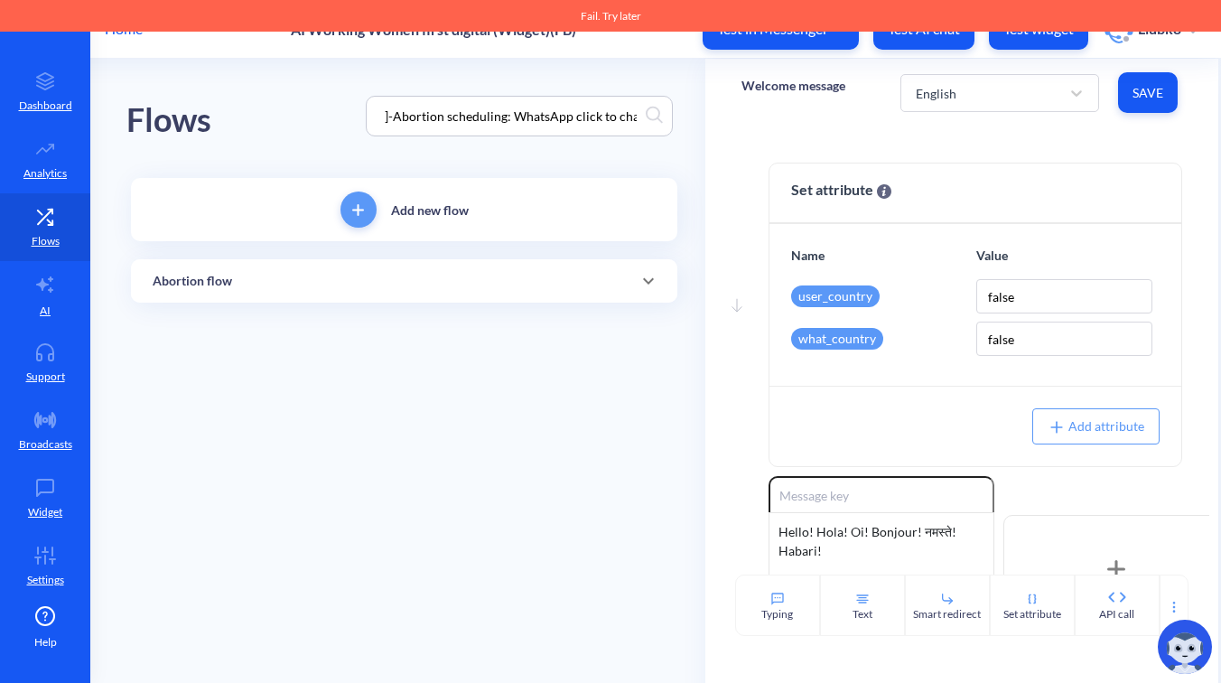
type input "[11.5]-Abortion scheduling: WhatsApp click to chat"
click at [512, 284] on div "Abortion flow" at bounding box center [404, 281] width 503 height 19
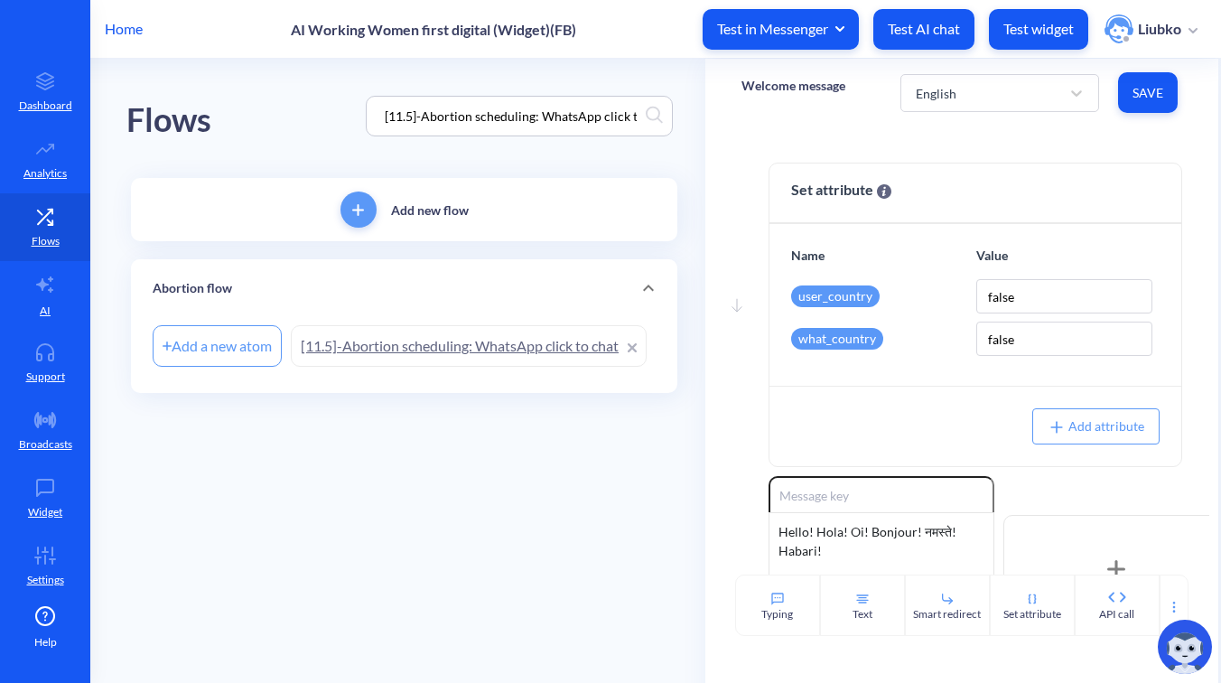
click at [419, 347] on link "[11.5]-Abortion scheduling: WhatsApp click to chat" at bounding box center [469, 346] width 356 height 42
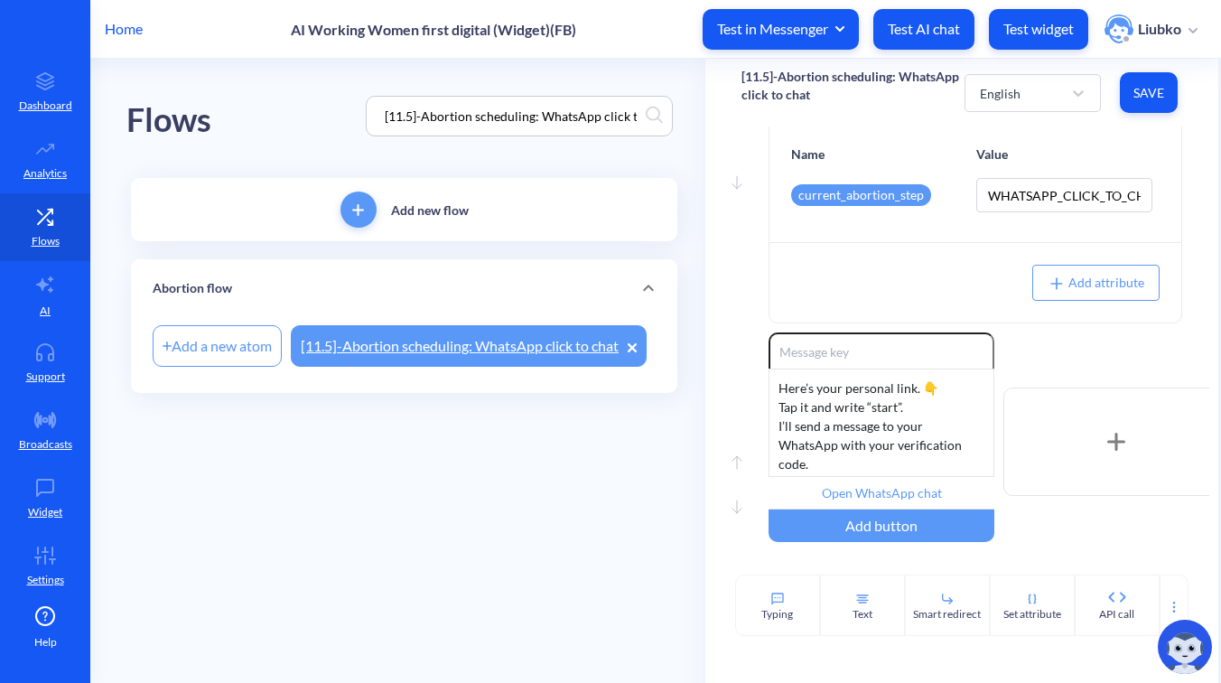
scroll to position [102, 0]
click at [1030, 95] on div "English" at bounding box center [1016, 93] width 91 height 33
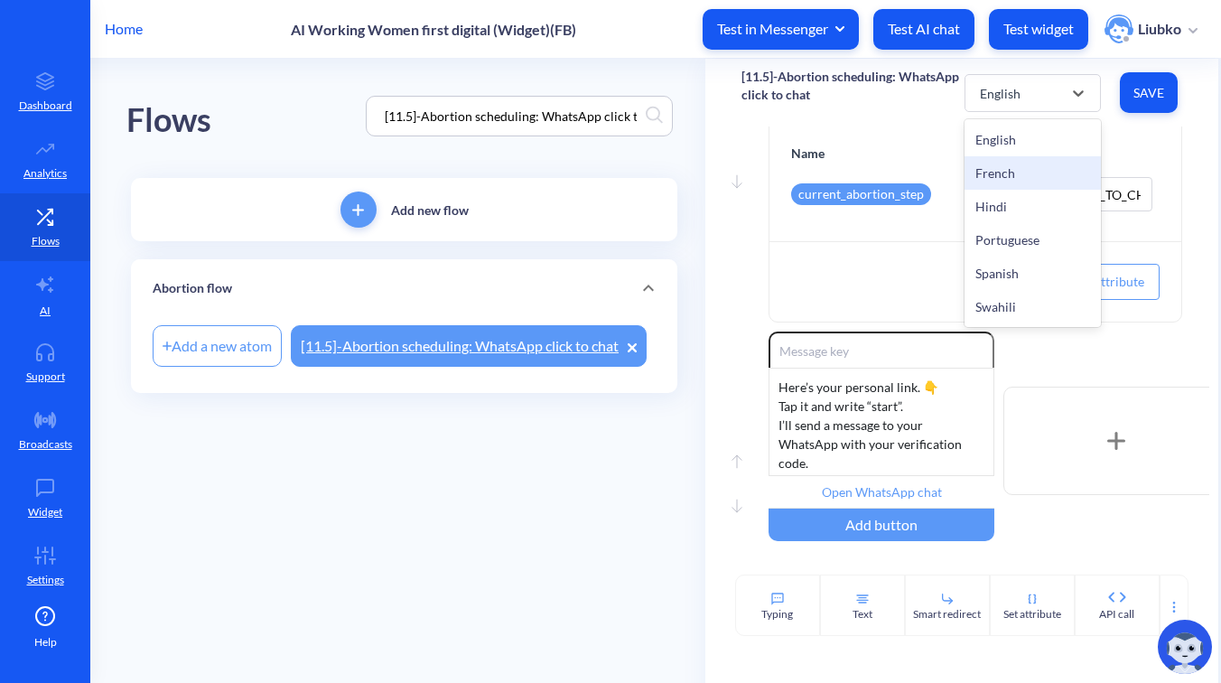
click at [1010, 173] on div "French" at bounding box center [1033, 172] width 136 height 33
type input "Ouvrir le chat WhatsApp"
type input "Continuer"
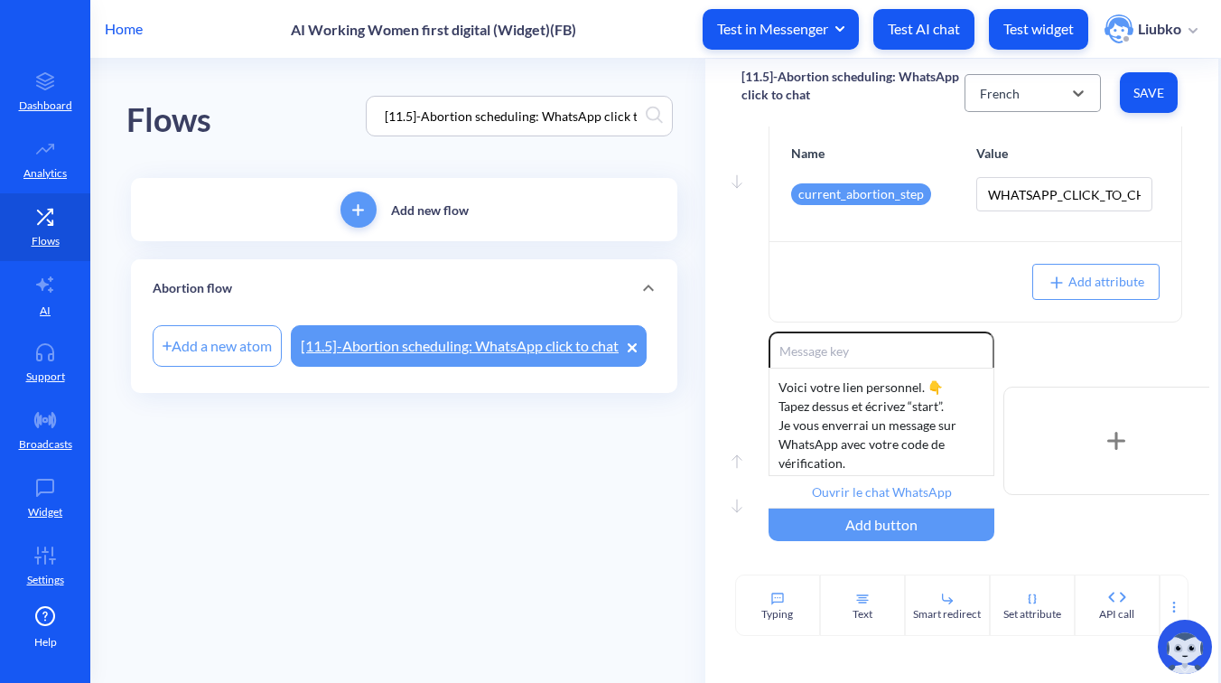
click at [1004, 96] on div "French" at bounding box center [1000, 92] width 40 height 19
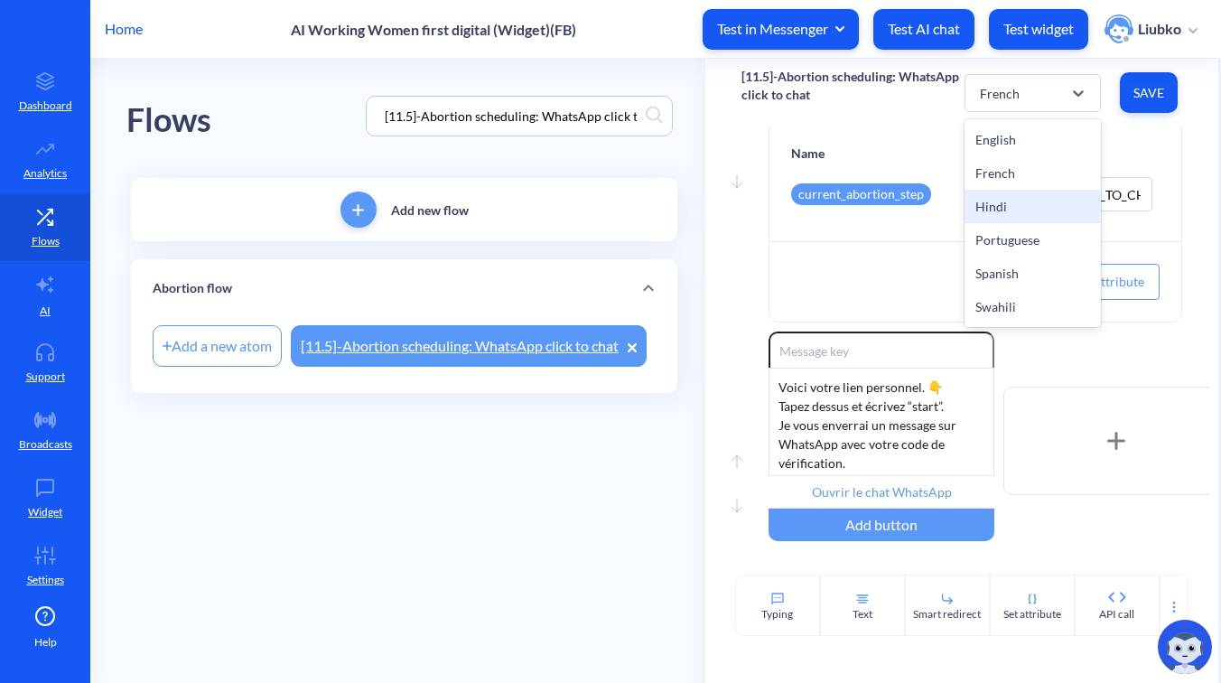
click at [996, 205] on div "Hindi" at bounding box center [1033, 206] width 136 height 33
type input "Open WhatsApp chat"
type input "Continue"
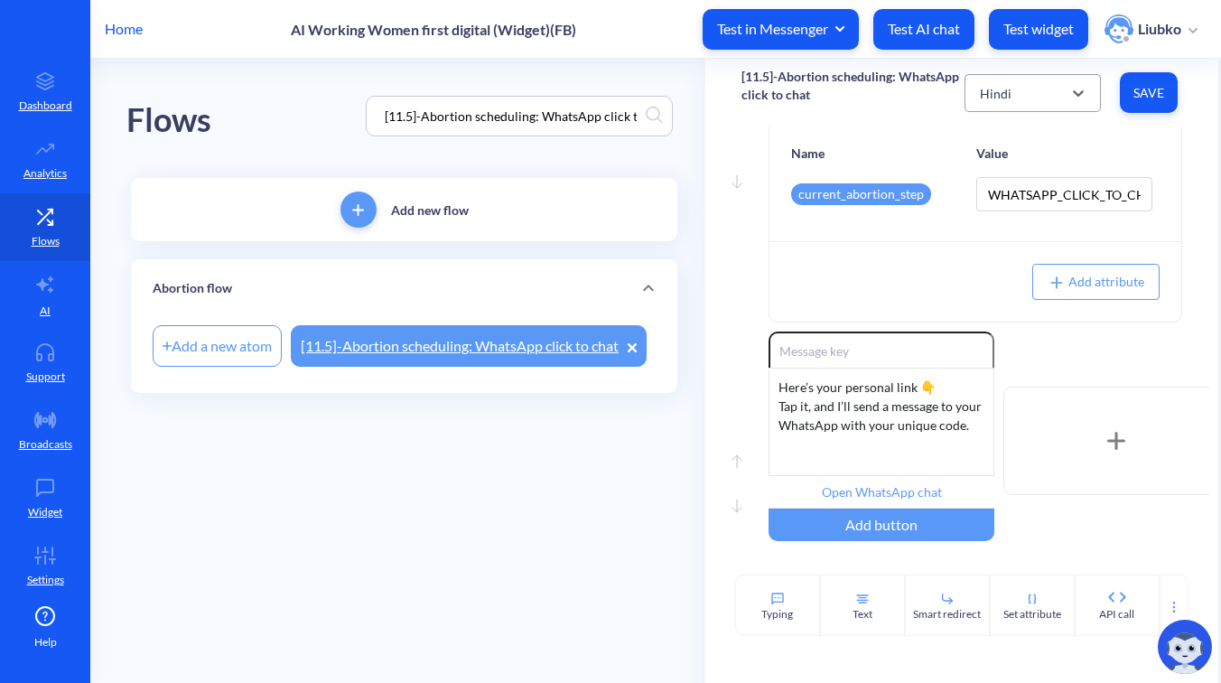
click at [1006, 84] on div "Hindi" at bounding box center [996, 92] width 32 height 19
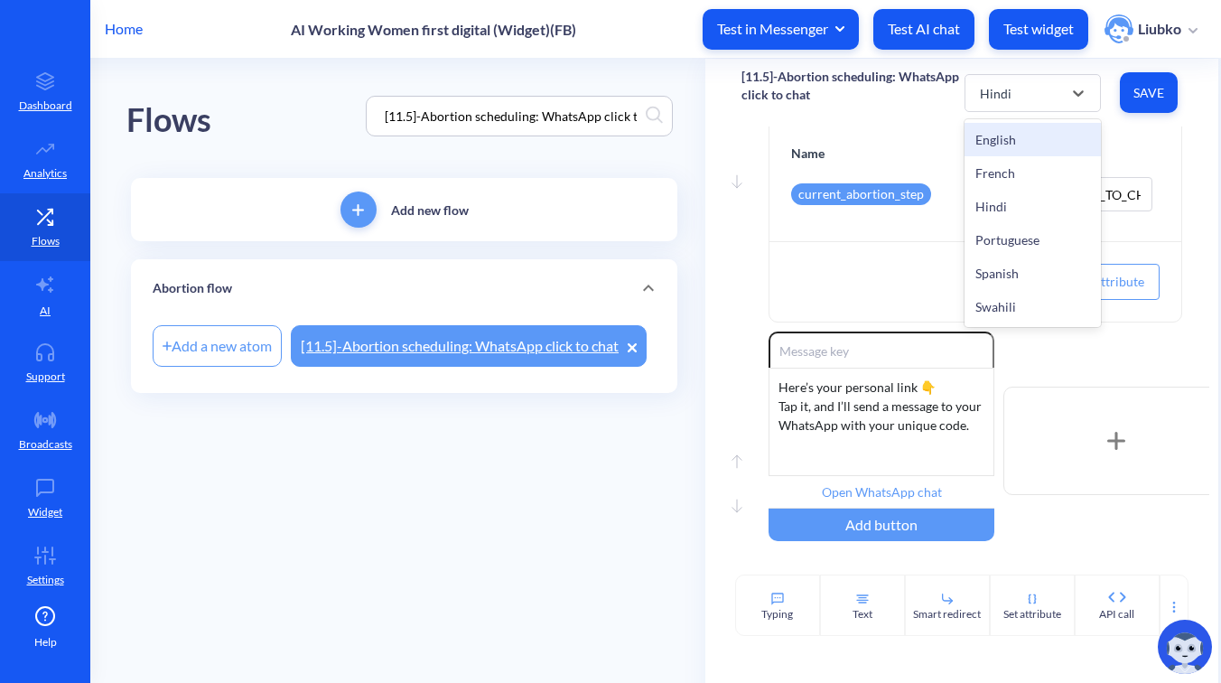
click at [1006, 141] on div "English" at bounding box center [1033, 139] width 136 height 33
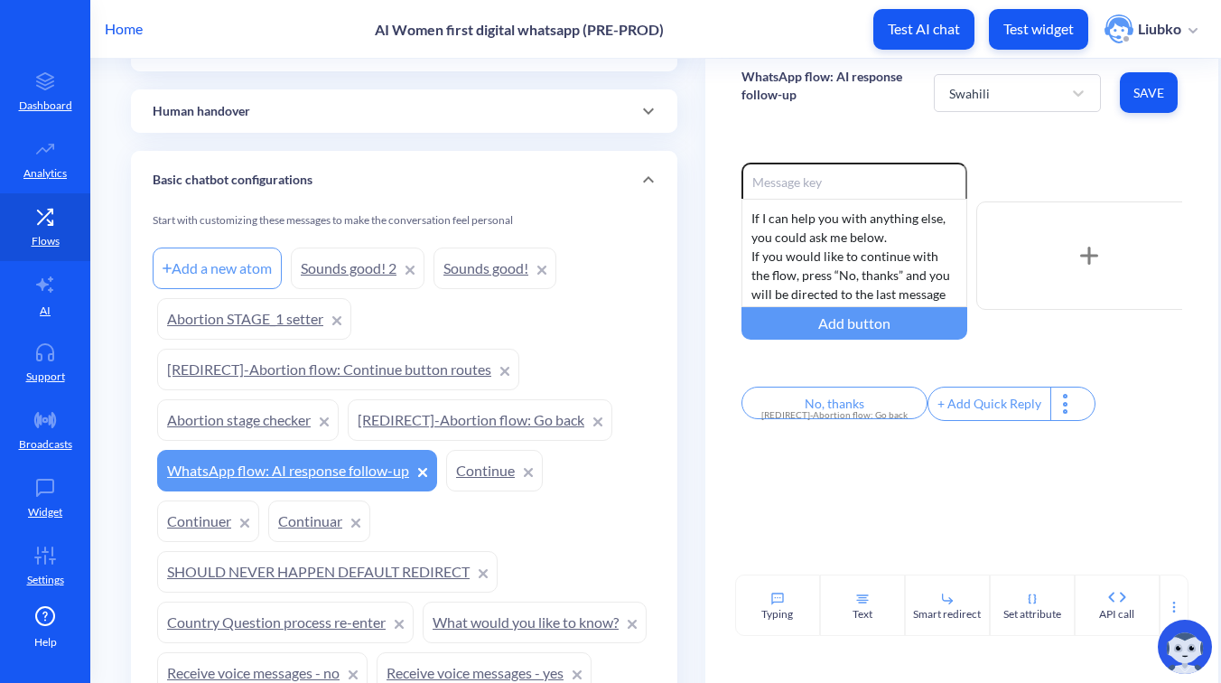
scroll to position [1390, 0]
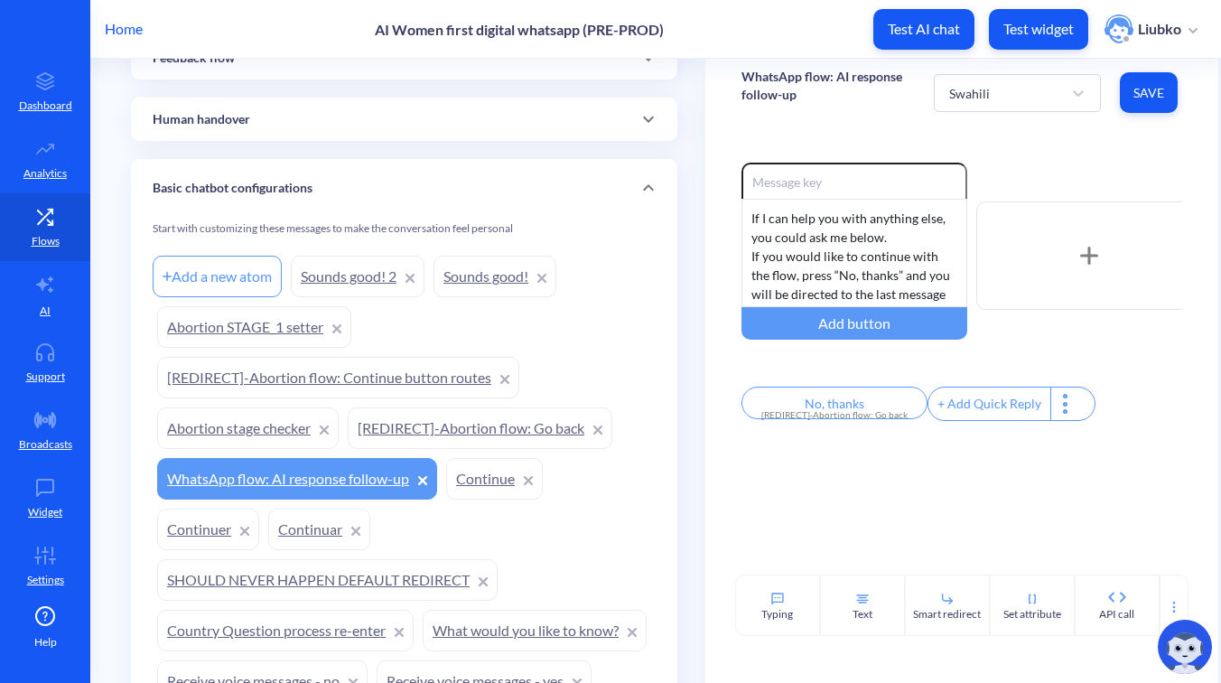
click at [584, 195] on div "Basic chatbot configurations" at bounding box center [404, 188] width 503 height 19
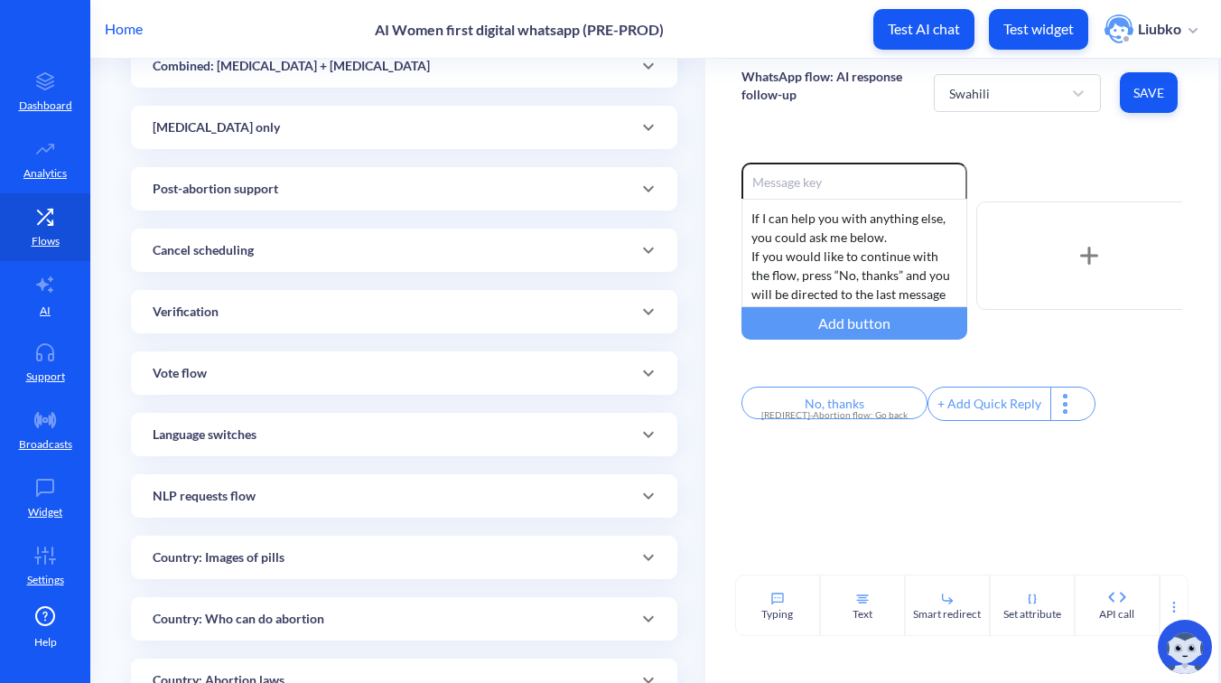
scroll to position [294, 0]
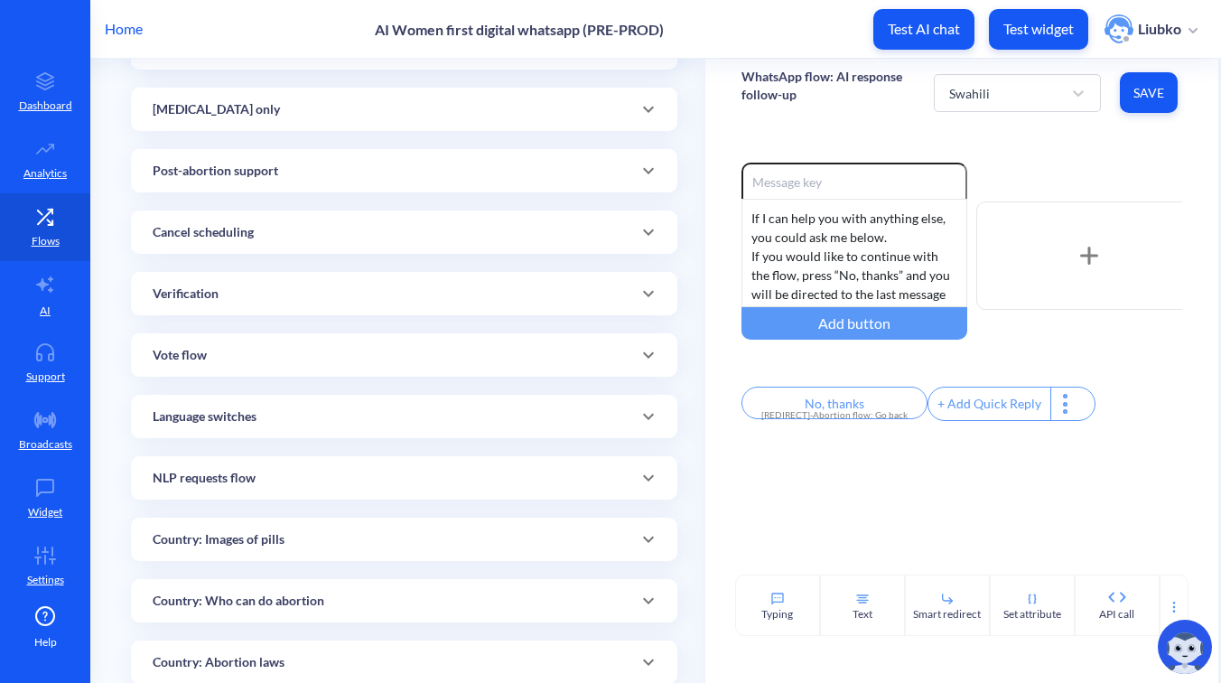
click at [386, 290] on div "Verification" at bounding box center [404, 294] width 503 height 19
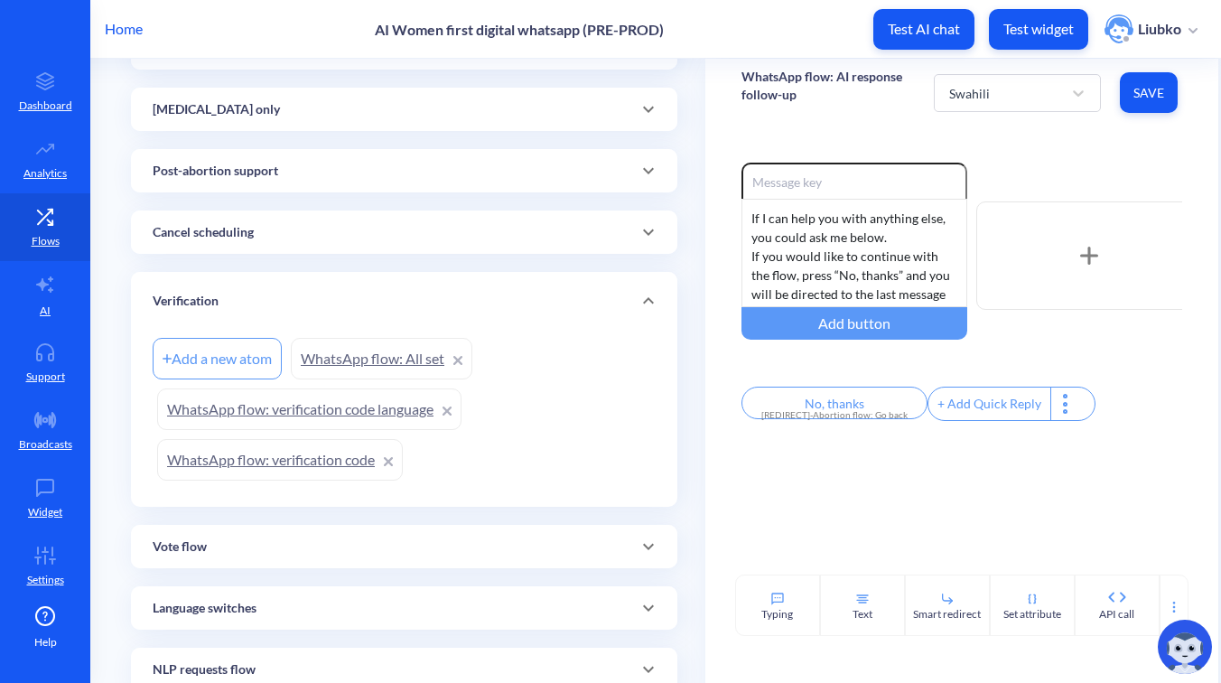
click at [313, 463] on link "WhatsApp flow: verification code" at bounding box center [280, 460] width 246 height 42
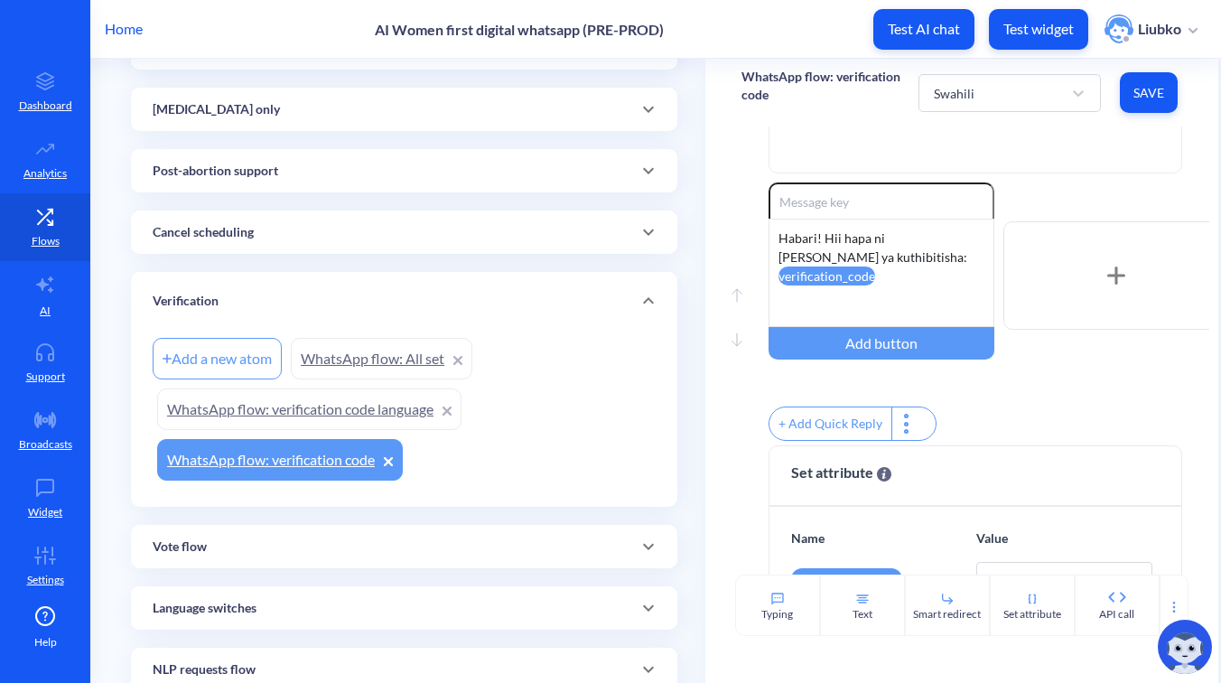
scroll to position [485, 0]
click at [56, 294] on link "AI" at bounding box center [45, 295] width 90 height 68
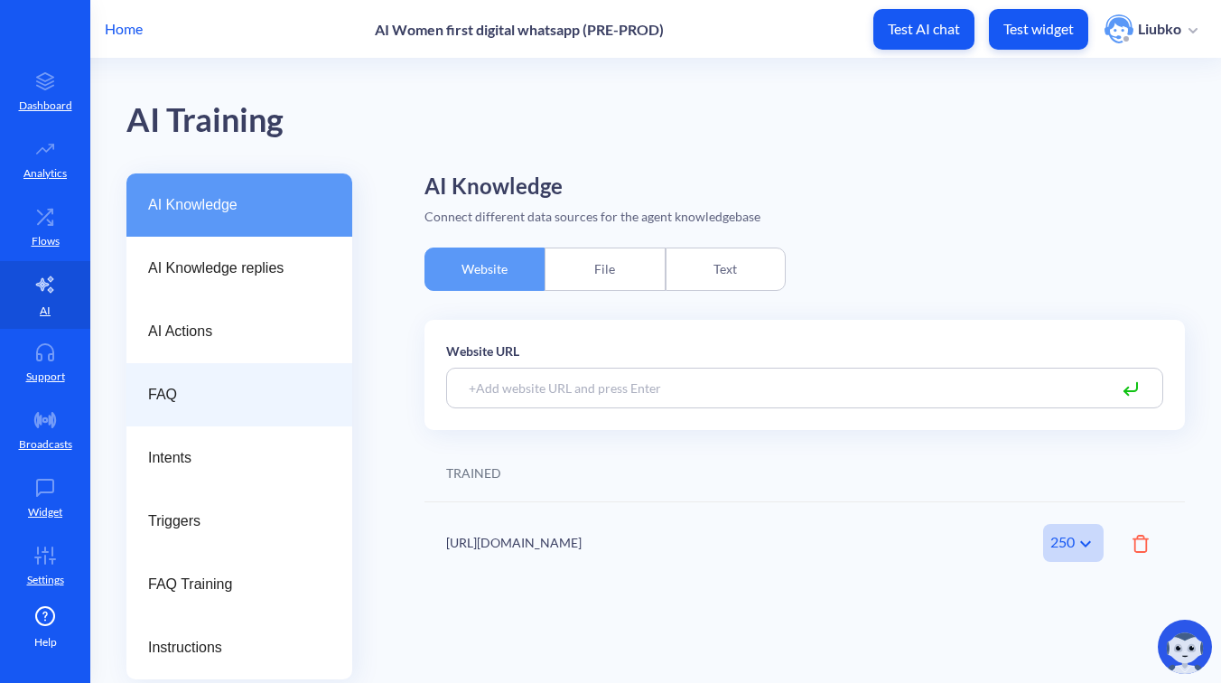
click at [162, 386] on span "FAQ" at bounding box center [232, 395] width 168 height 22
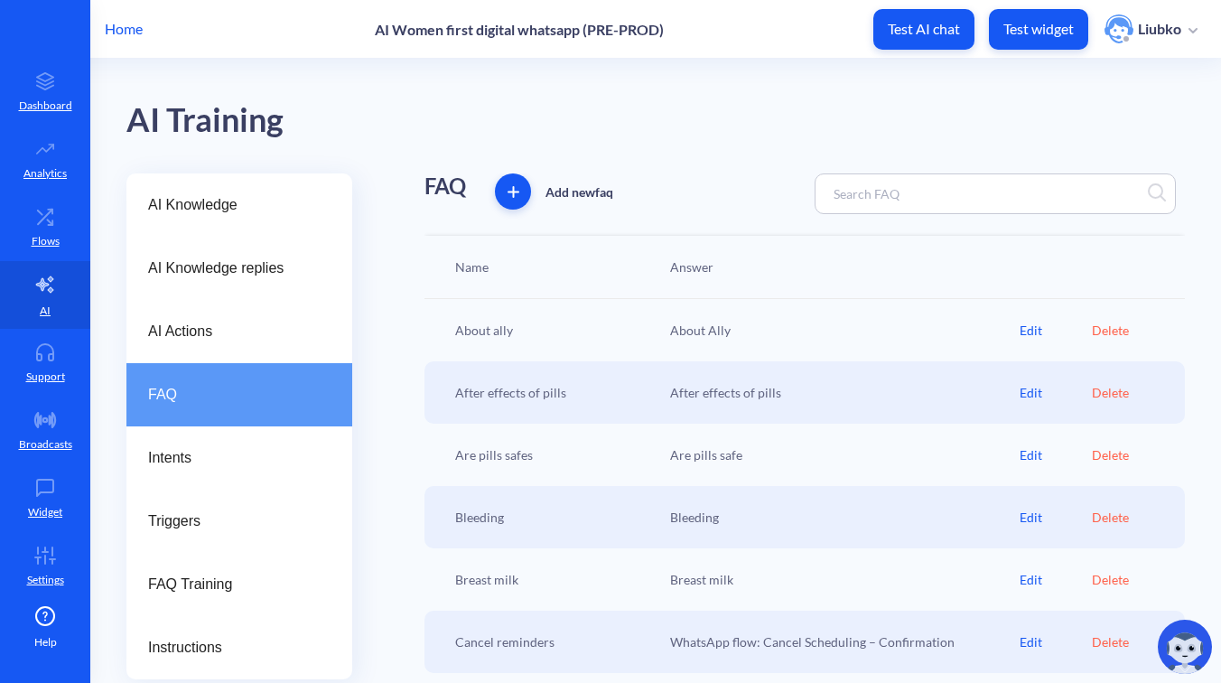
click at [857, 195] on input at bounding box center [904, 193] width 159 height 21
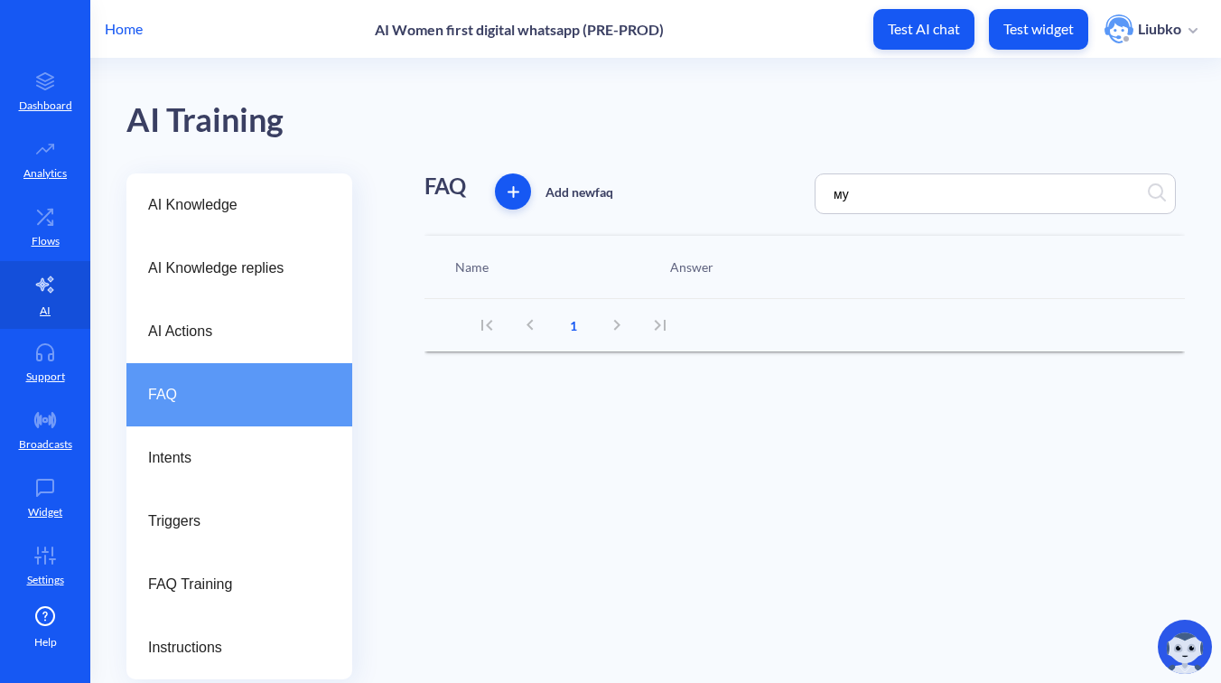
type input "м"
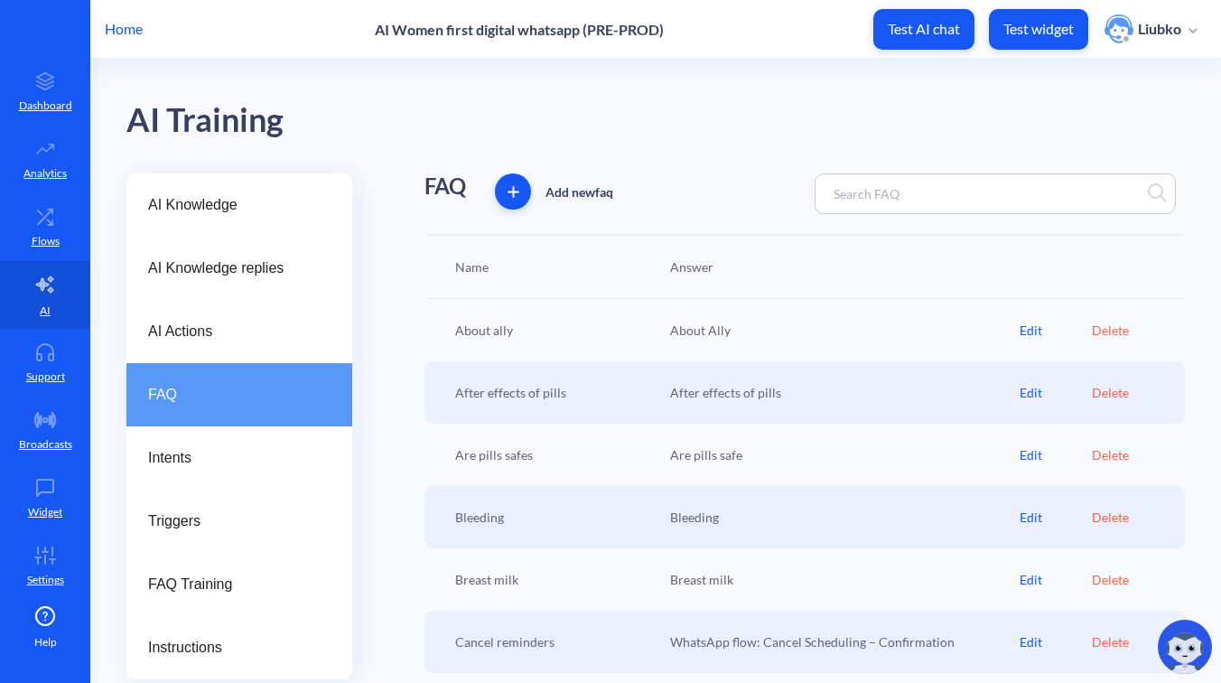
click at [857, 195] on input at bounding box center [904, 193] width 159 height 21
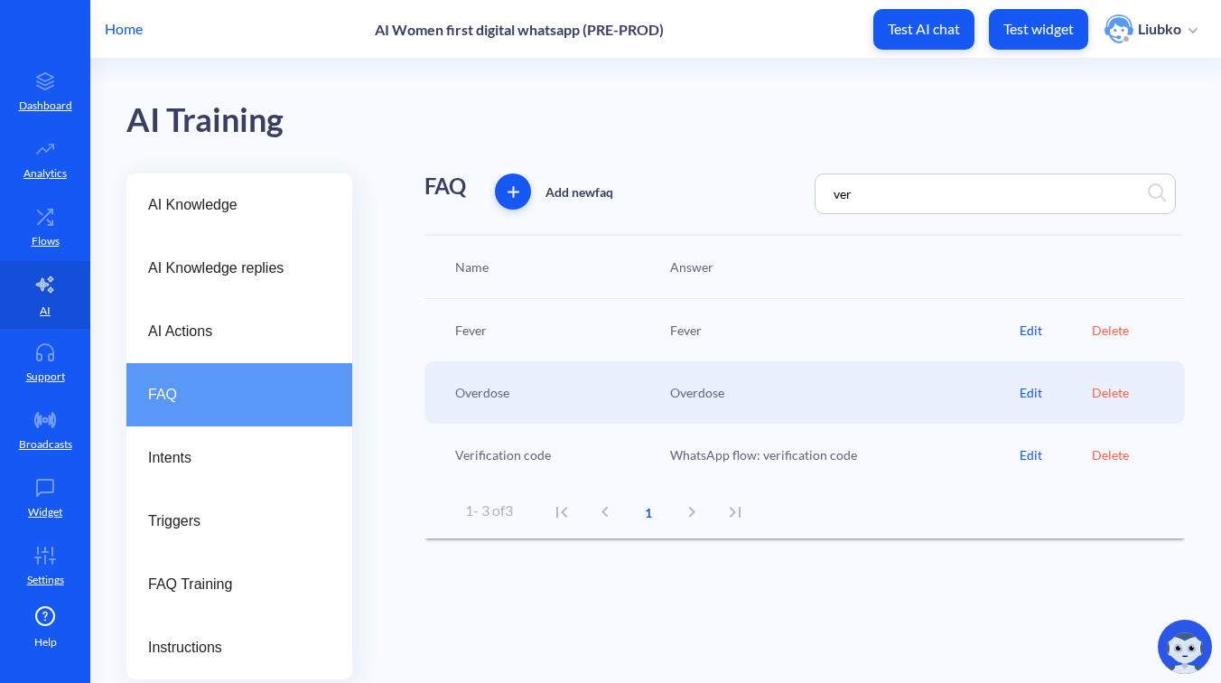
type input "ver"
click at [1032, 456] on div "Edit" at bounding box center [1055, 454] width 71 height 19
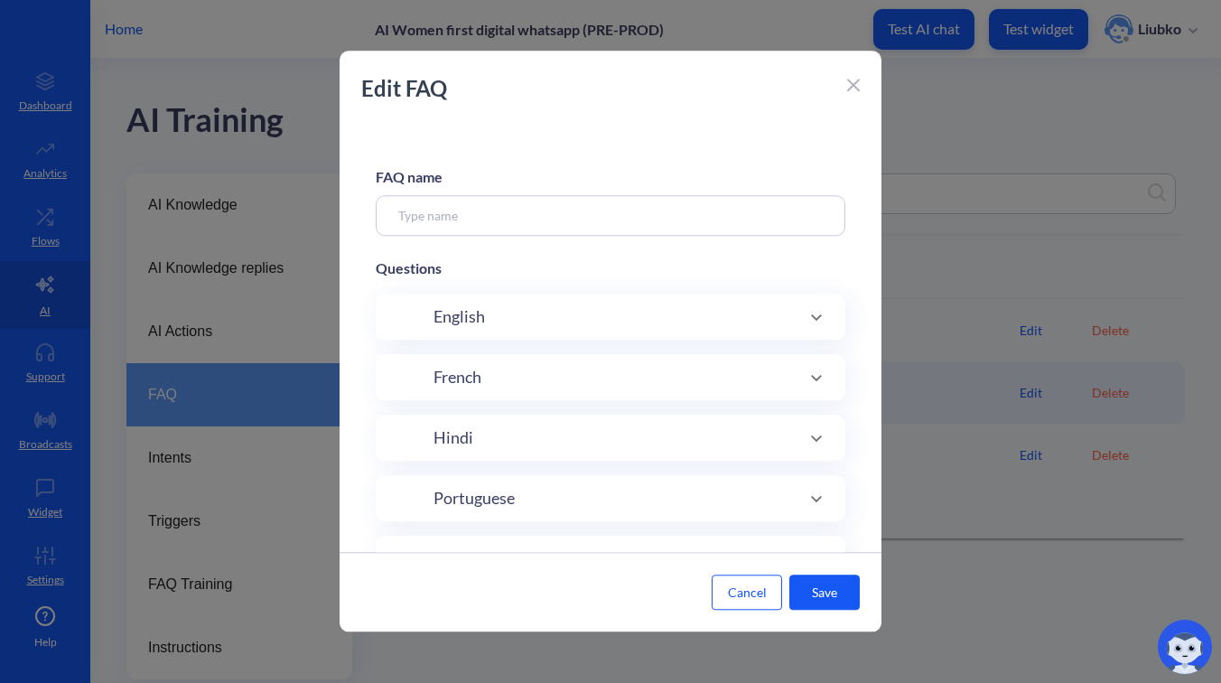
type input "Verification code"
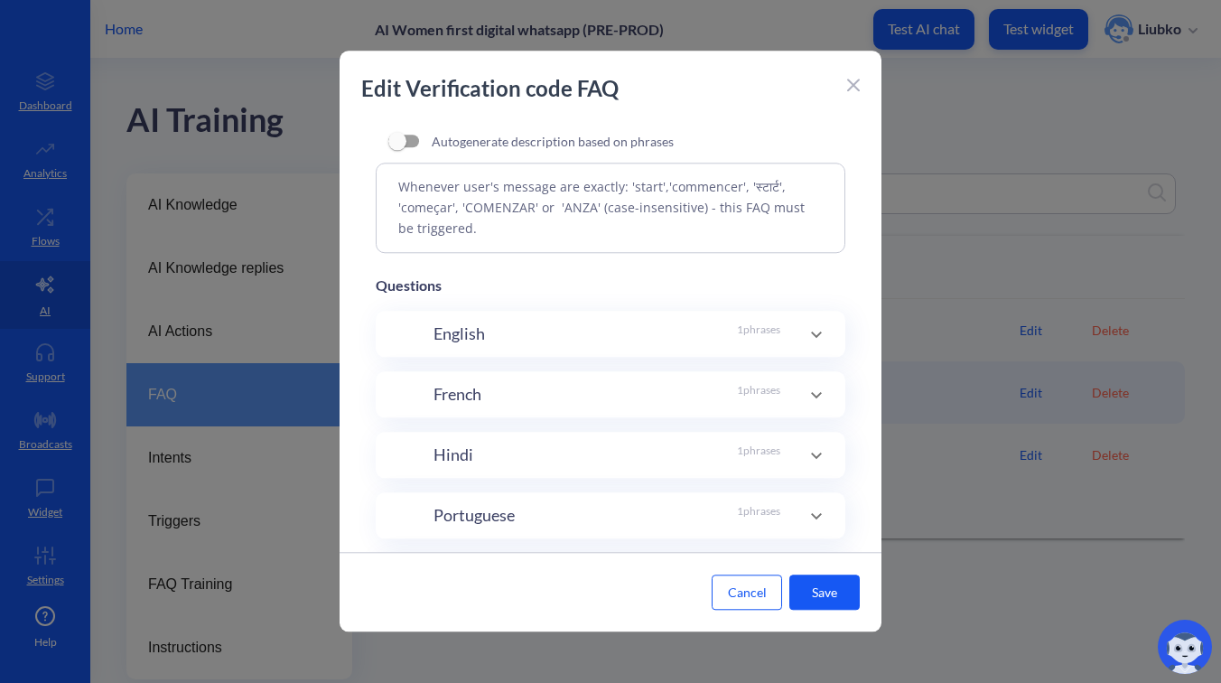
scroll to position [200, 0]
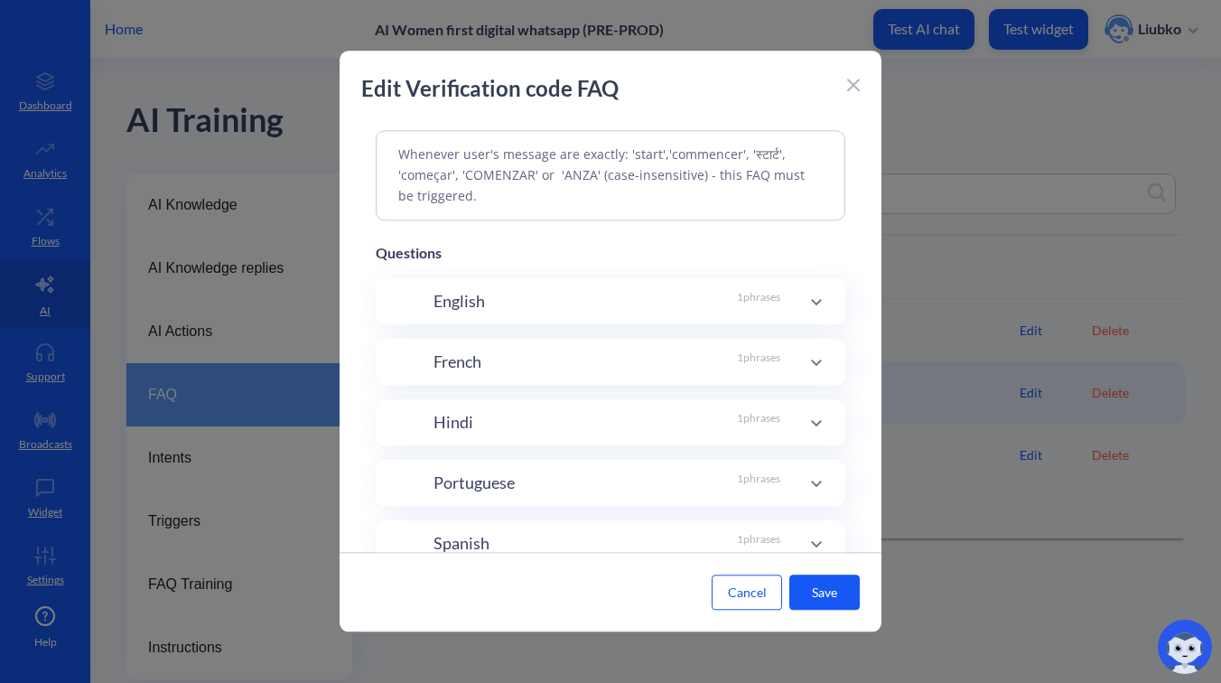
click at [720, 367] on div "French 1 phrases" at bounding box center [607, 362] width 347 height 24
drag, startPoint x: 529, startPoint y: 481, endPoint x: 423, endPoint y: 479, distance: 106.6
click at [423, 479] on input "commencer" at bounding box center [587, 474] width 348 height 31
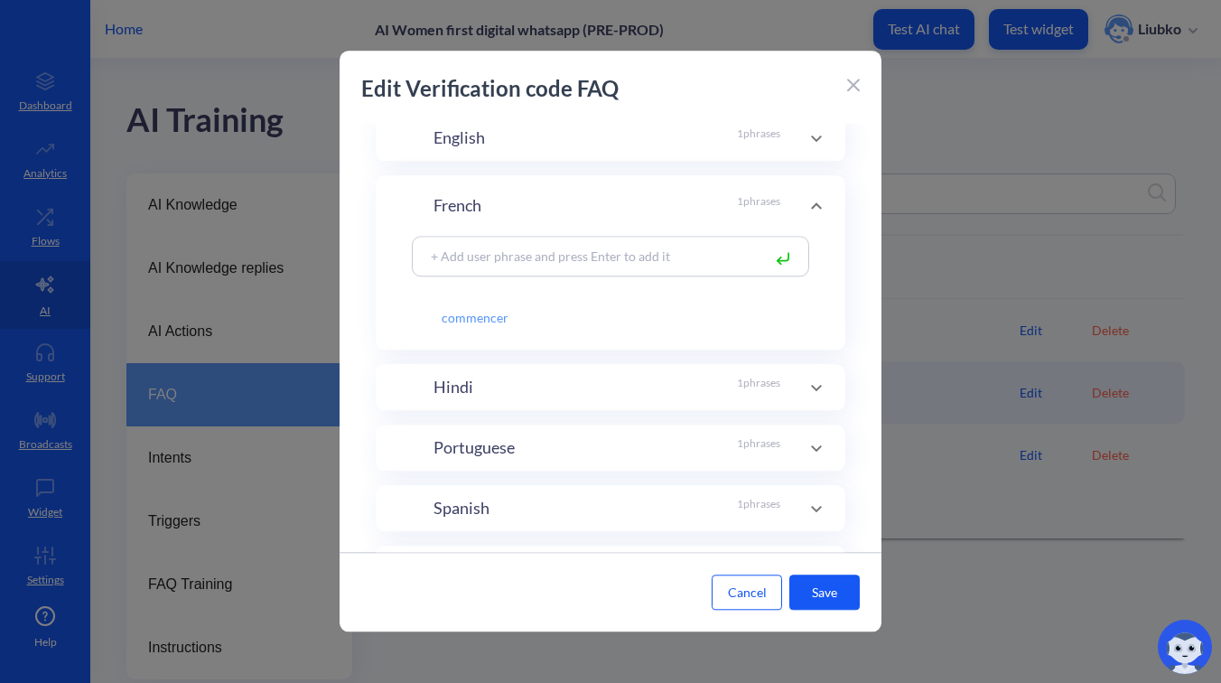
scroll to position [382, 0]
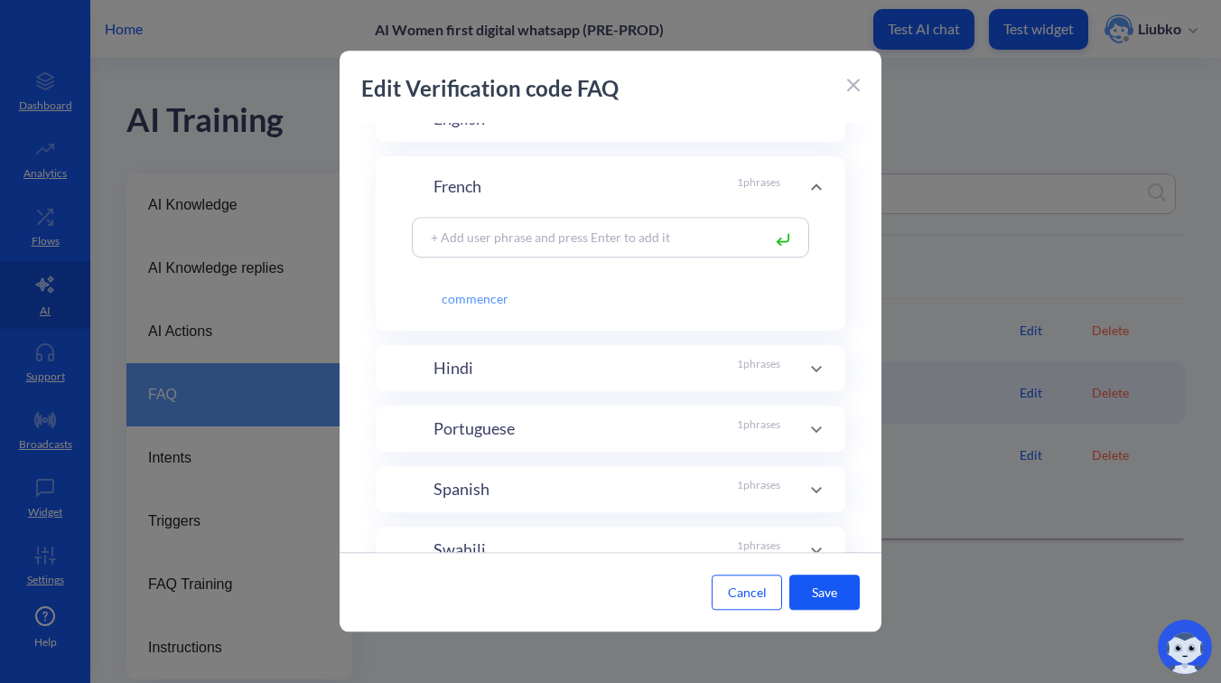
click at [680, 360] on div "Hindi 1 phrases" at bounding box center [607, 368] width 347 height 24
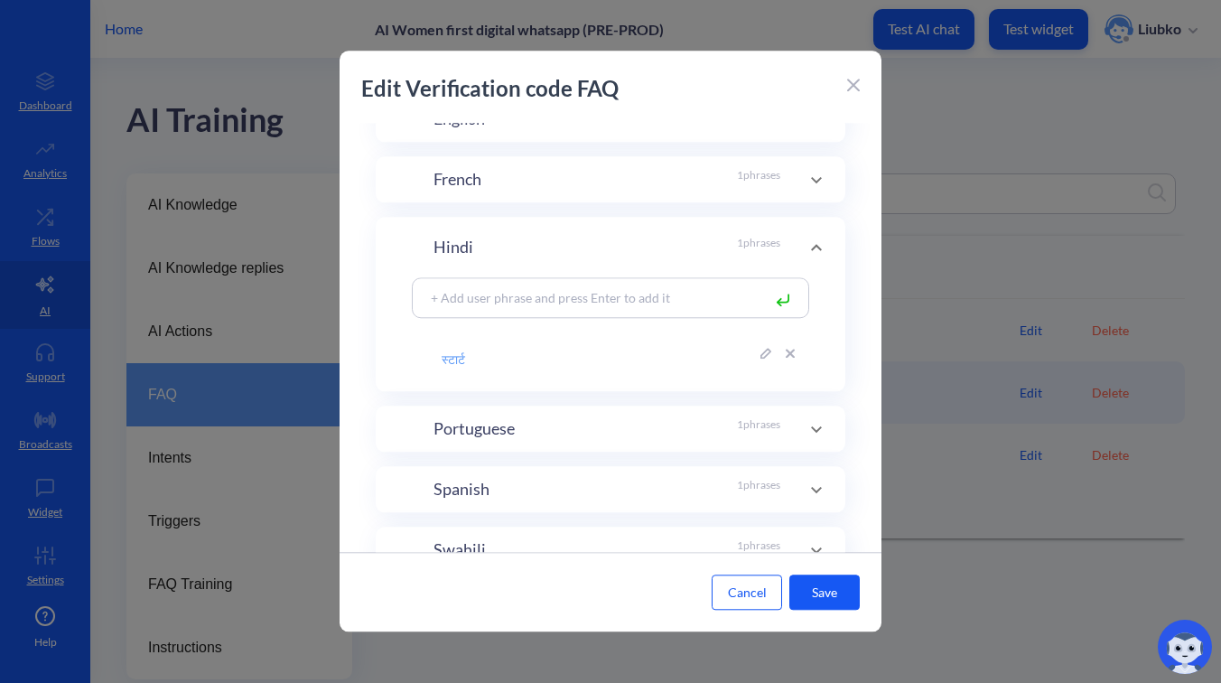
drag, startPoint x: 476, startPoint y: 361, endPoint x: 423, endPoint y: 361, distance: 53.3
click at [423, 361] on input "स्टार्ट" at bounding box center [587, 352] width 348 height 31
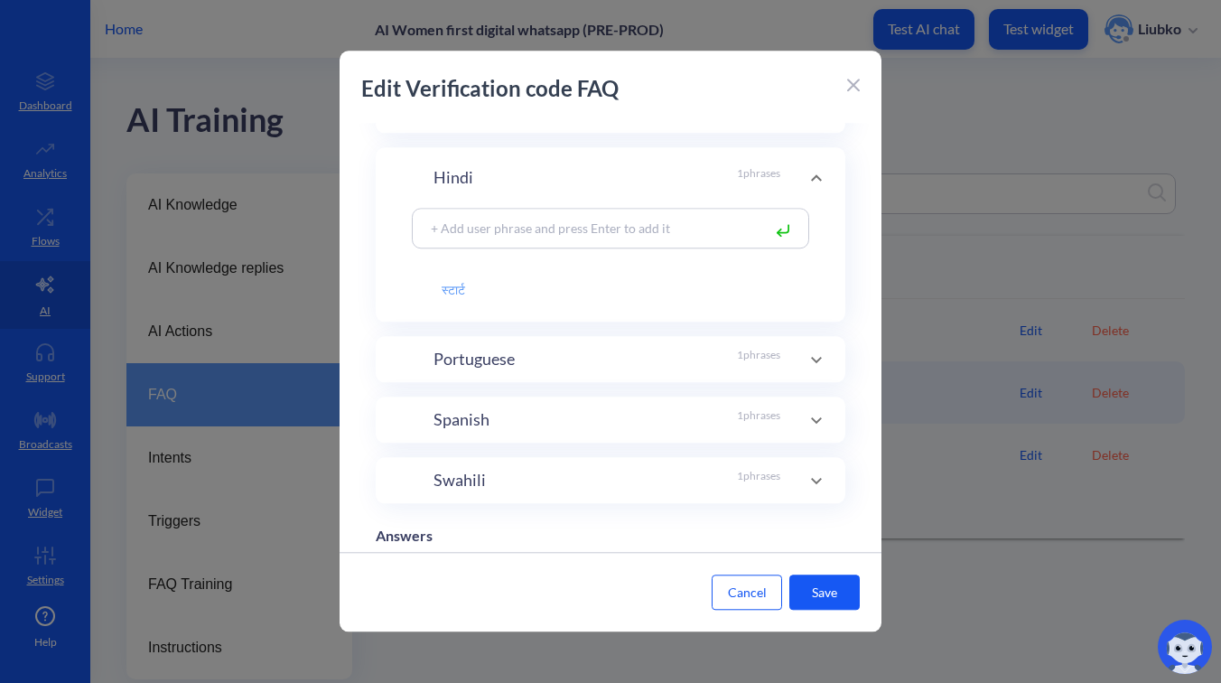
click at [608, 361] on div "Portuguese 1 phrases" at bounding box center [607, 359] width 347 height 24
drag, startPoint x: 506, startPoint y: 353, endPoint x: 413, endPoint y: 350, distance: 93.1
click at [413, 350] on input "começar" at bounding box center [587, 343] width 348 height 31
click at [515, 428] on div "Spanish 1 phrases" at bounding box center [607, 419] width 347 height 24
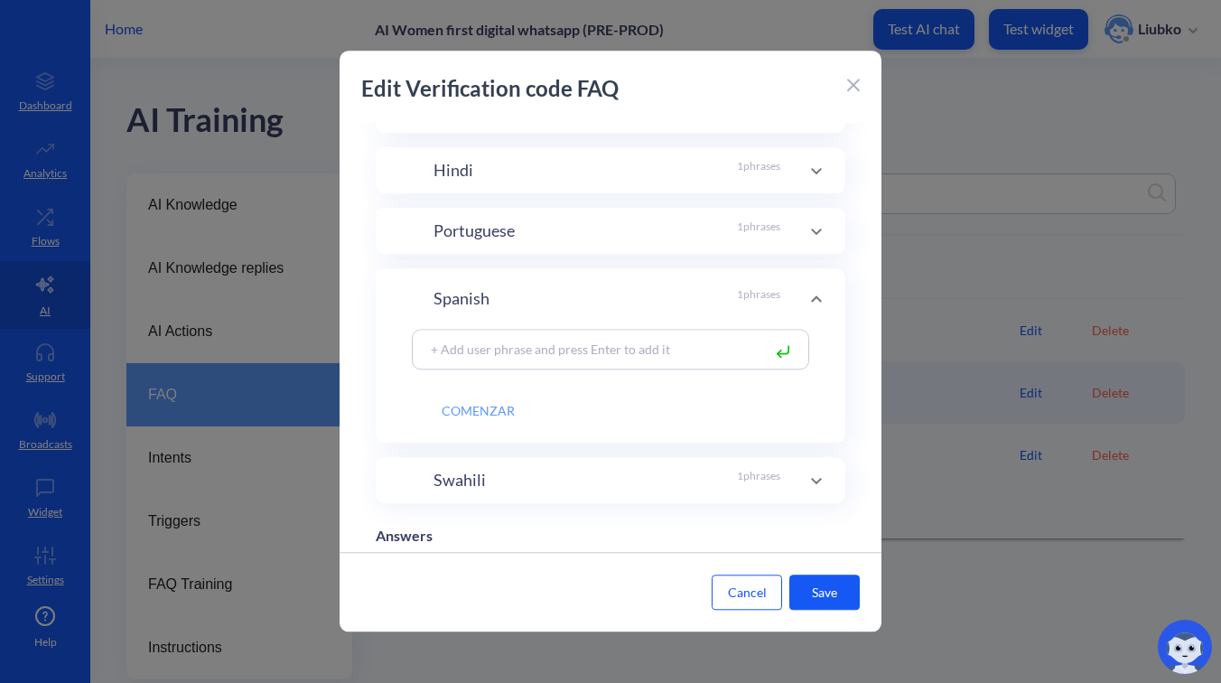
drag, startPoint x: 534, startPoint y: 404, endPoint x: 403, endPoint y: 401, distance: 131.0
click at [403, 401] on div "COMENZAR" at bounding box center [611, 386] width 470 height 114
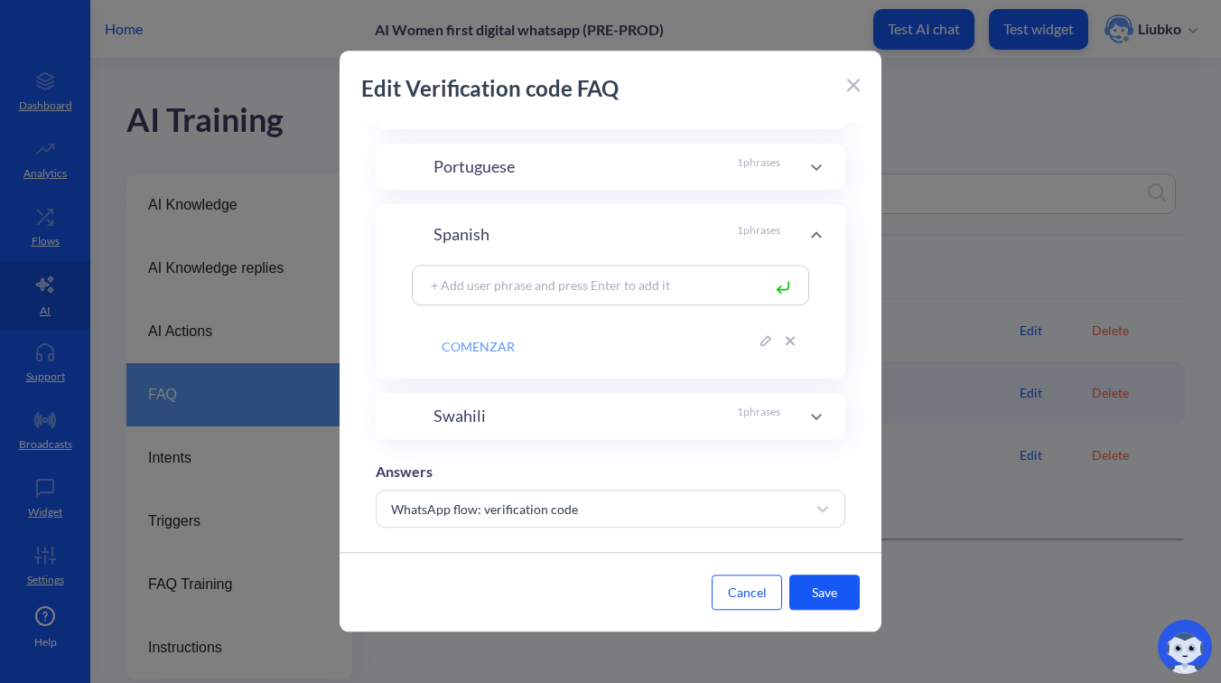
scroll to position [542, 0]
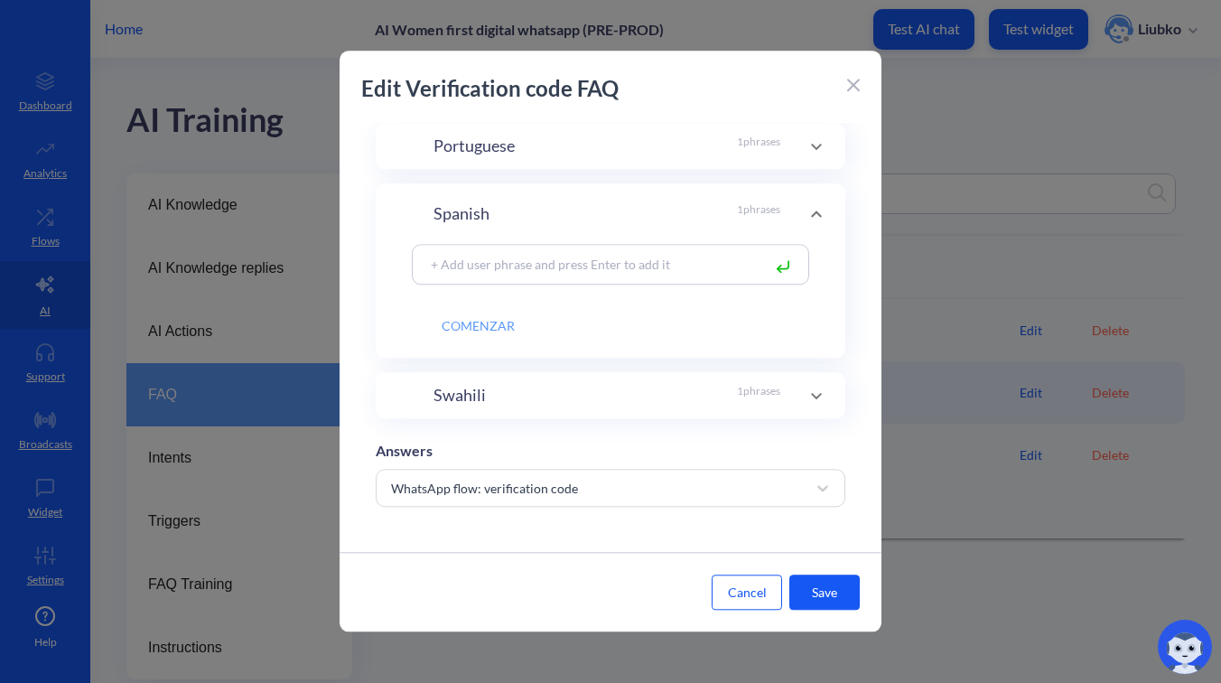
click at [666, 392] on div "Swahili 1 phrases" at bounding box center [607, 395] width 347 height 24
drag, startPoint x: 492, startPoint y: 381, endPoint x: 425, endPoint y: 379, distance: 66.9
click at [425, 379] on input "ANZA" at bounding box center [587, 379] width 348 height 31
click at [553, 207] on div "Spanish 1 phrases" at bounding box center [607, 206] width 347 height 24
click at [762, 314] on icon at bounding box center [766, 319] width 11 height 11
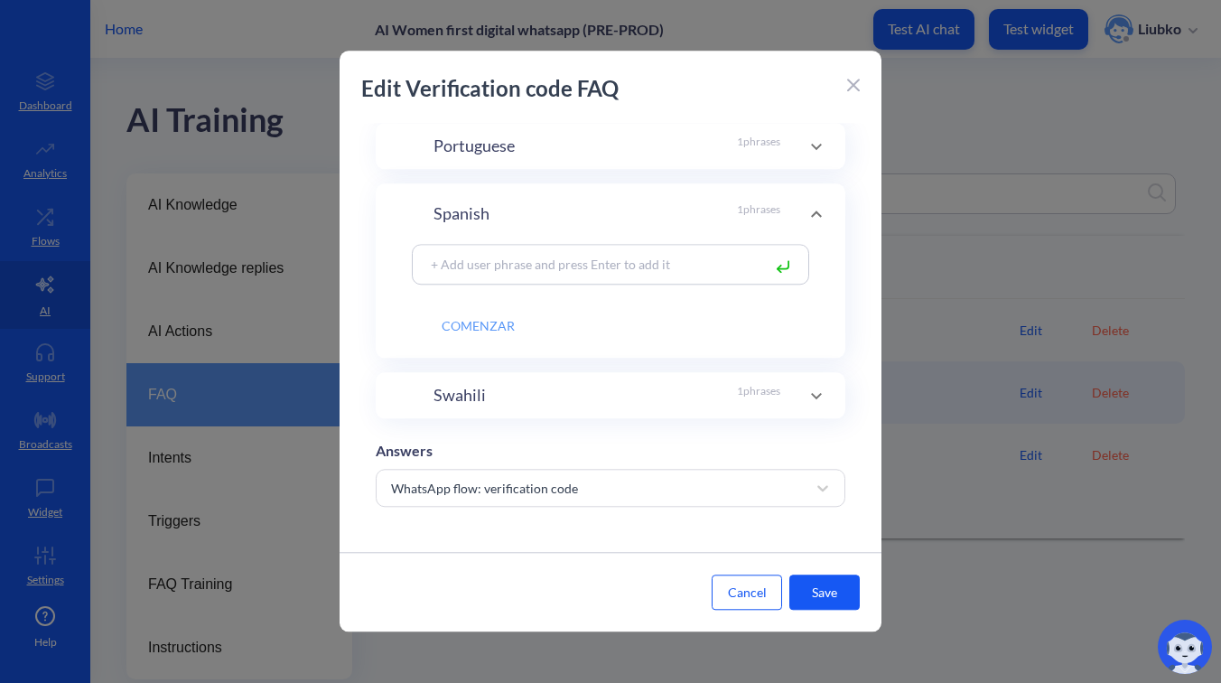
click at [486, 322] on input "COMENZAR" at bounding box center [587, 319] width 348 height 31
paste input "comenzar"
type input "comenzar"
click at [619, 383] on div "Swahili 1 phrases" at bounding box center [607, 395] width 347 height 24
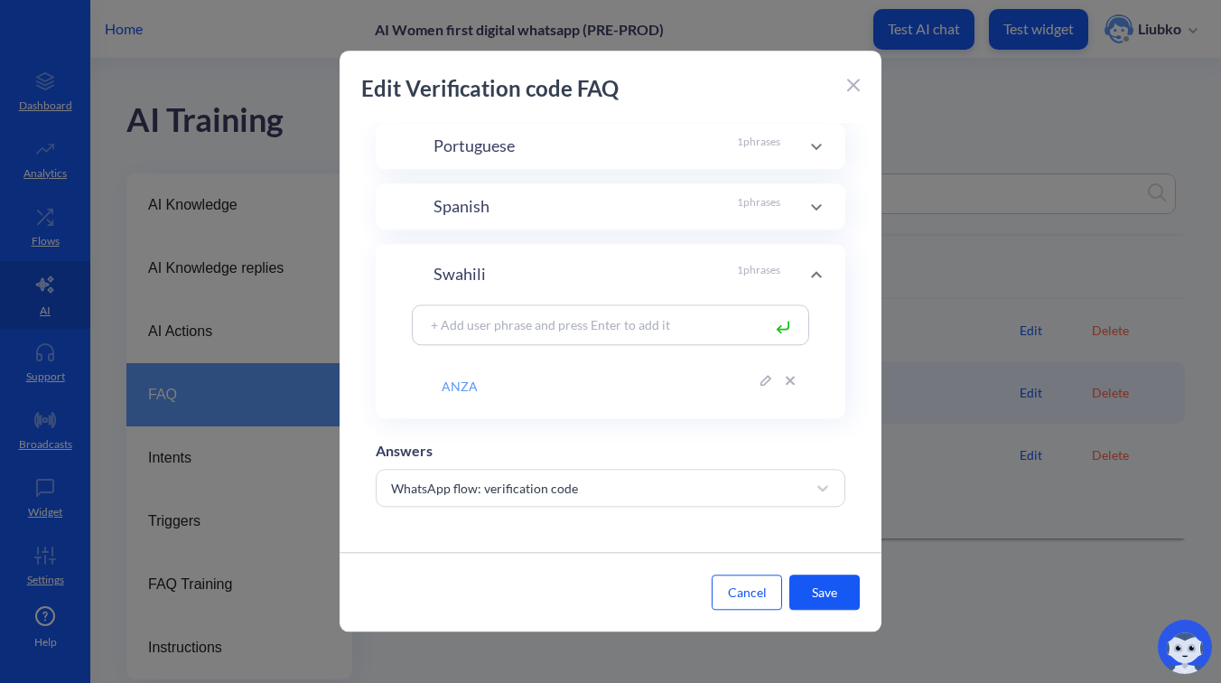
click at [529, 384] on input "ANZA" at bounding box center [587, 379] width 348 height 31
type input "anza"
click at [452, 384] on input "anza" at bounding box center [587, 379] width 348 height 31
click at [818, 581] on button "Save" at bounding box center [825, 592] width 70 height 35
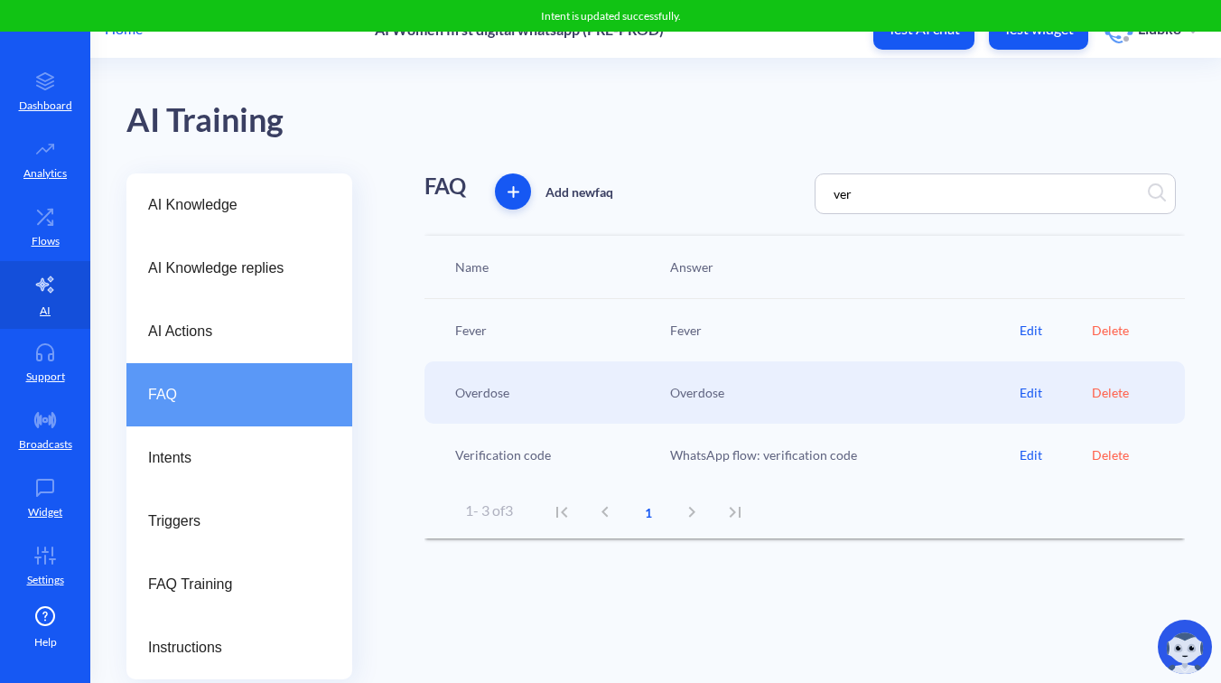
click at [1029, 461] on div "Edit" at bounding box center [1055, 454] width 71 height 19
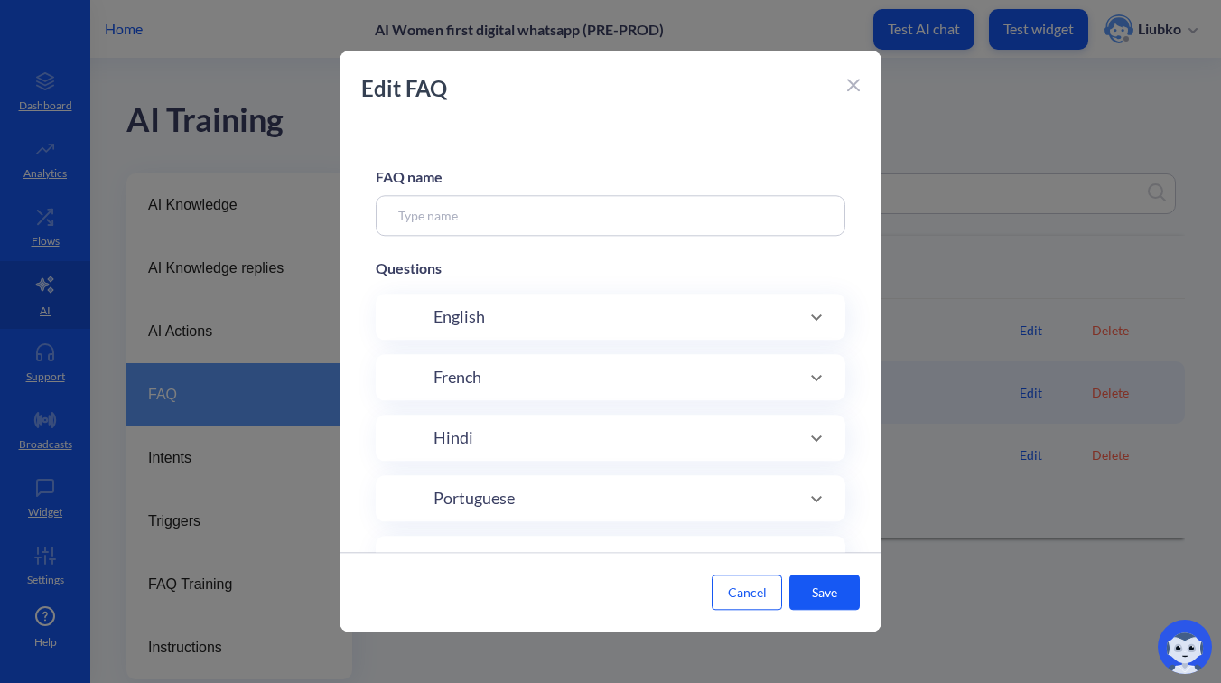
type input "Verification code"
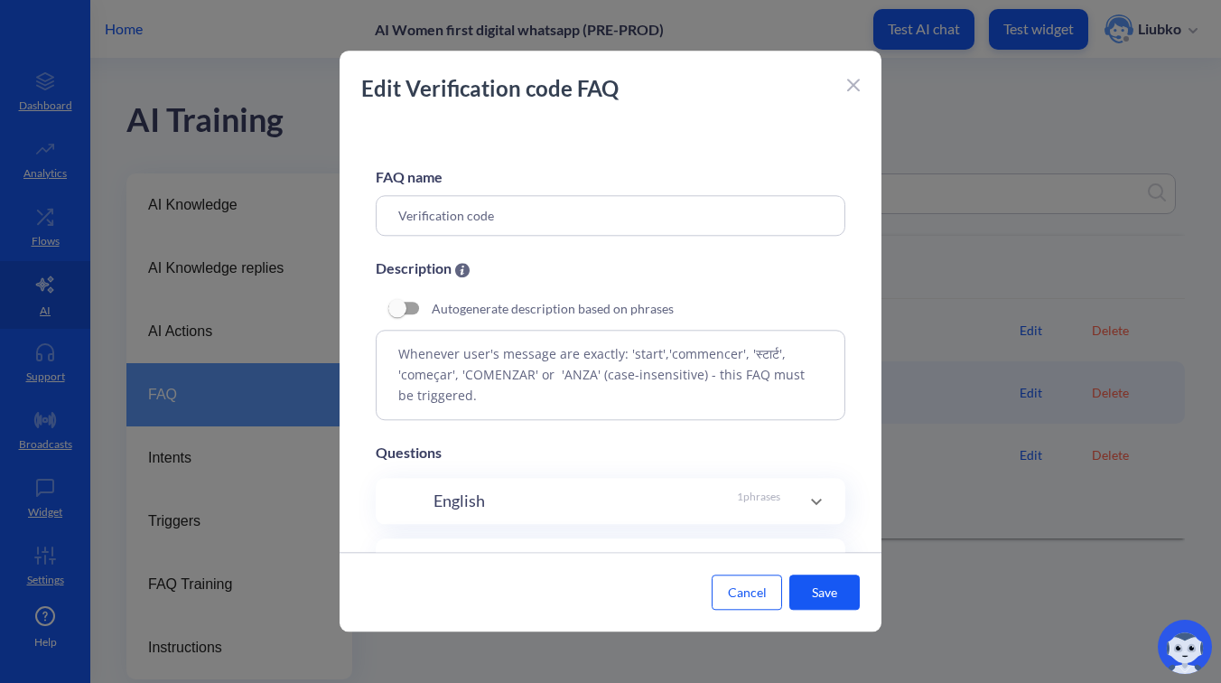
click at [707, 365] on textarea "Whenever user's message are exactly: 'start','commencer', 'स्टार्ट', 'começar',…" at bounding box center [611, 375] width 470 height 90
click at [593, 377] on textarea "Whenever user's message are exactly: 'start','commencer', 'स्टार्ट', 'começar',…" at bounding box center [611, 375] width 470 height 90
type textarea "Whenever user's message are exactly: 'start','commencer', 'स्टार्ट', 'começar',…"
click at [836, 595] on button "Save" at bounding box center [825, 592] width 70 height 35
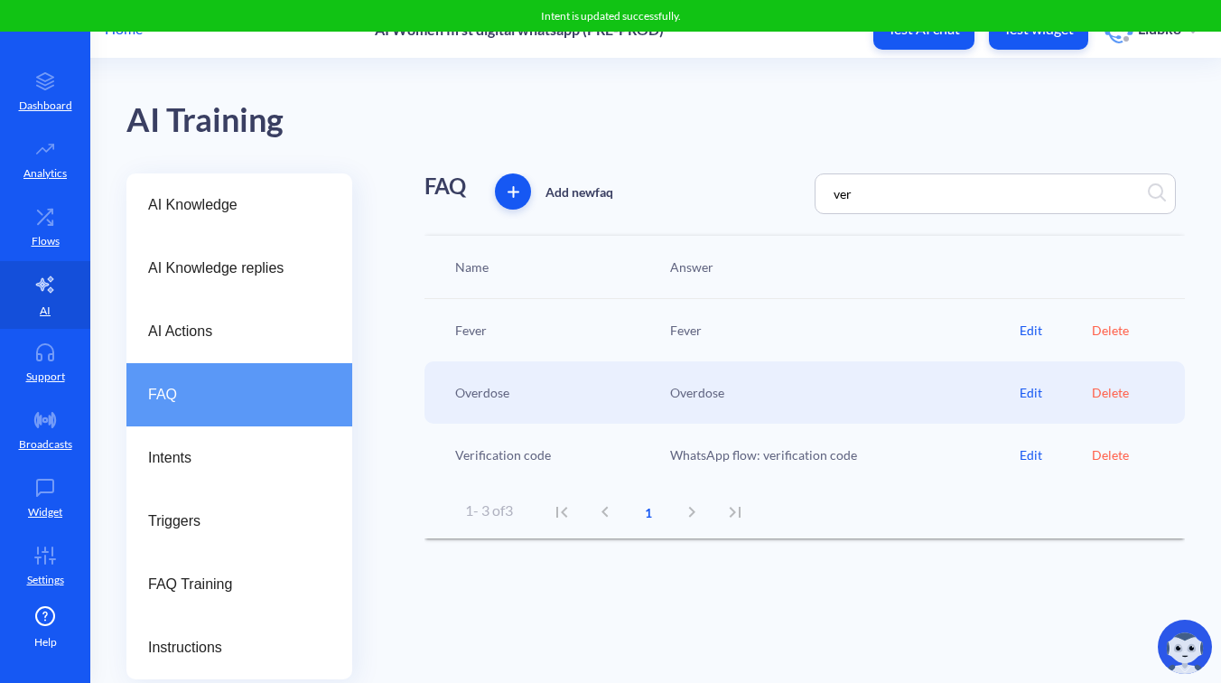
click at [724, 64] on div "AI Training" at bounding box center [655, 116] width 1059 height 115
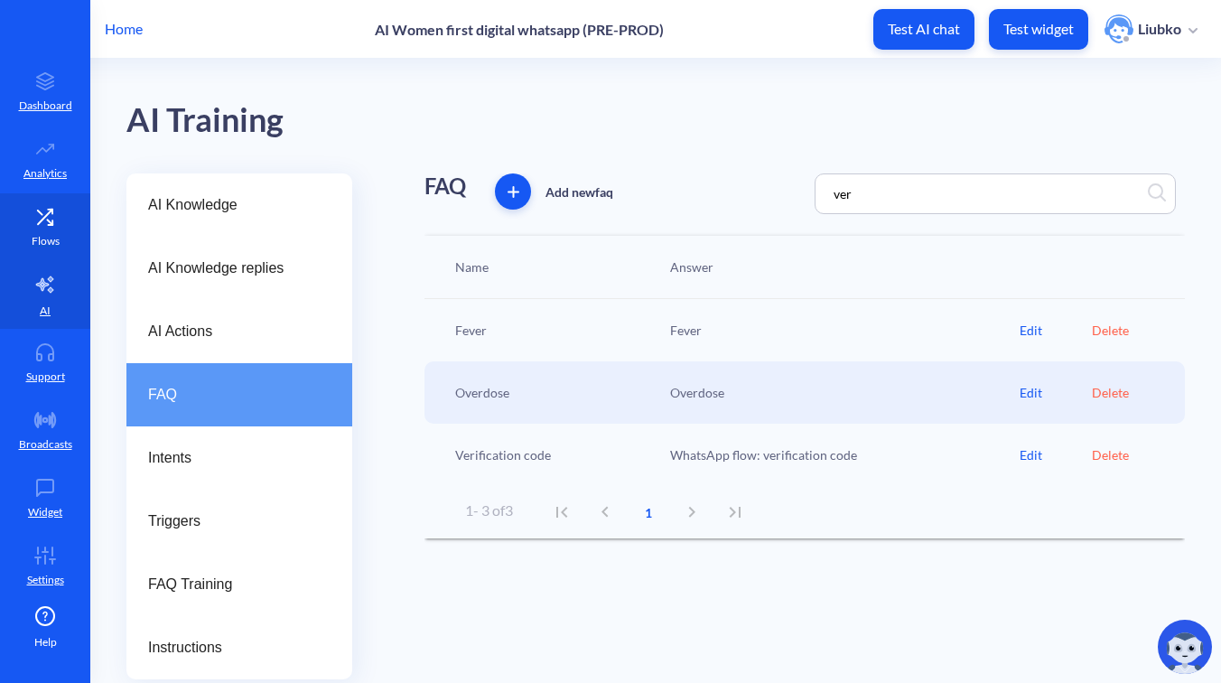
click at [39, 243] on p "Flows" at bounding box center [46, 241] width 28 height 16
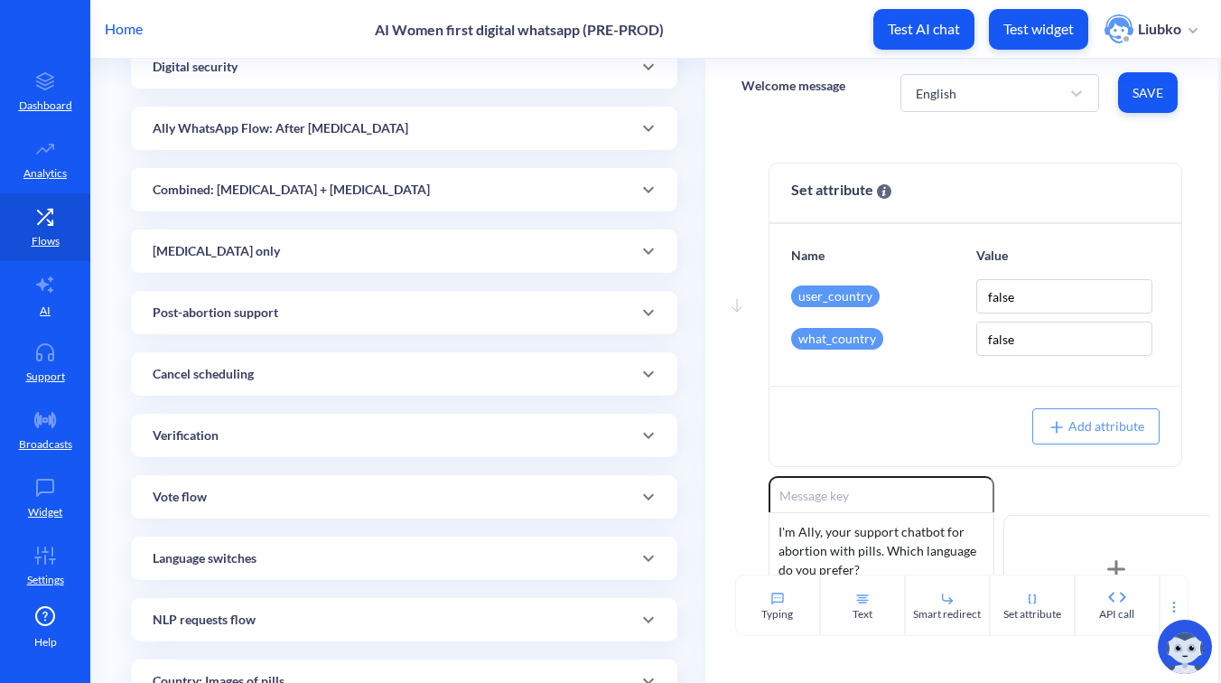
scroll to position [300, 0]
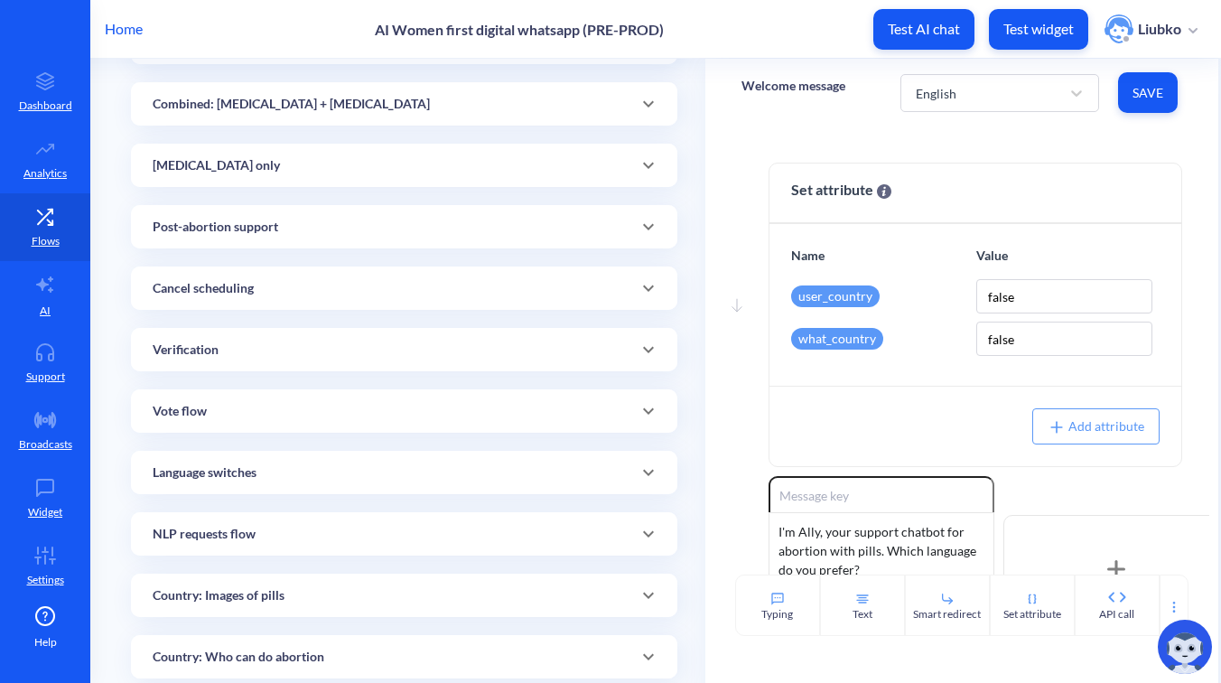
click at [436, 340] on div "Verification" at bounding box center [404, 349] width 547 height 43
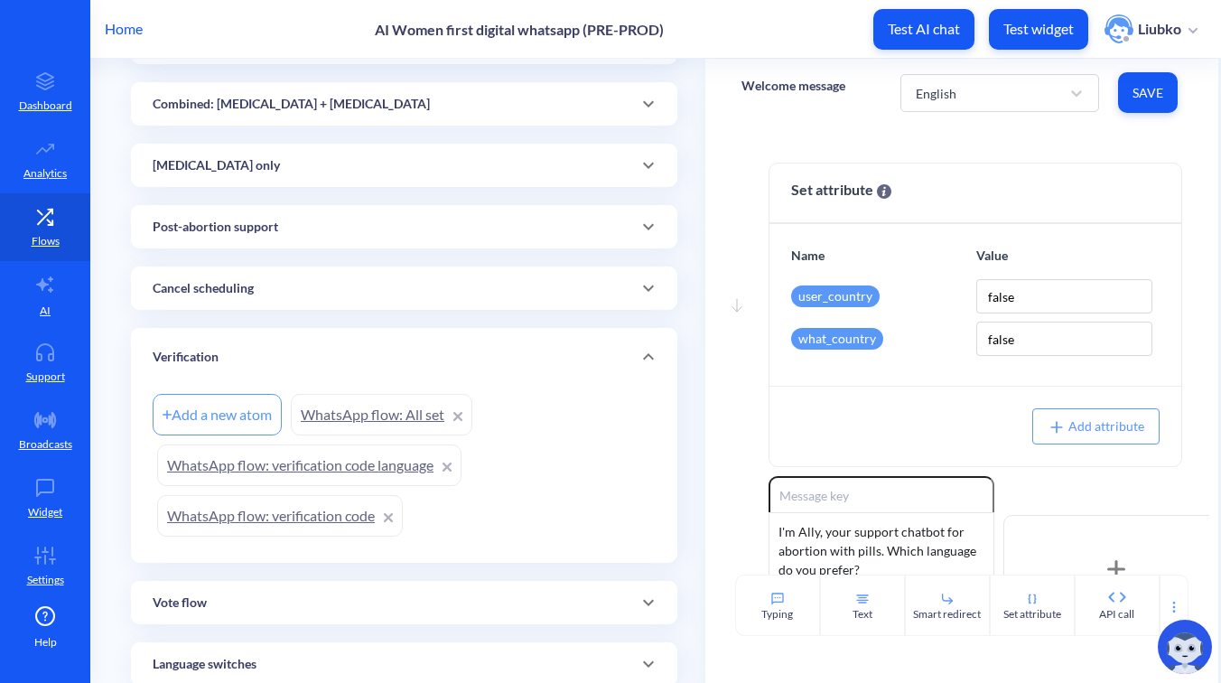
click at [323, 521] on link "WhatsApp flow: verification code" at bounding box center [280, 516] width 246 height 42
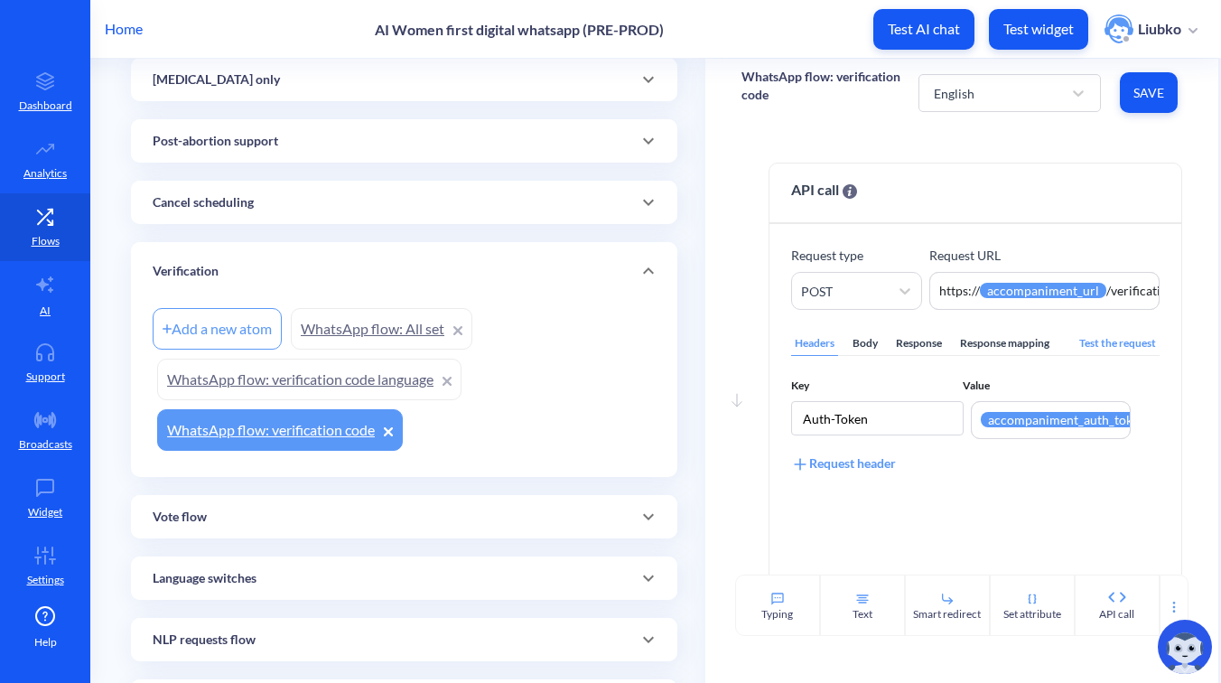
scroll to position [404, 0]
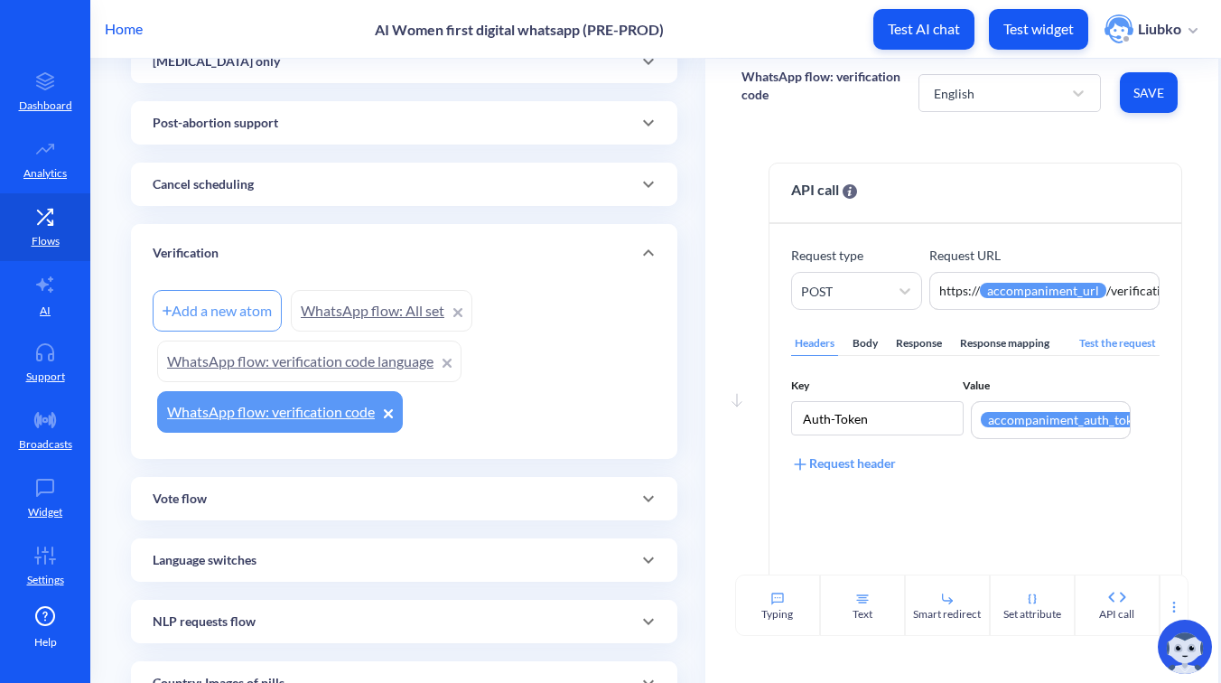
click at [400, 319] on link "WhatsApp flow: All set" at bounding box center [382, 311] width 182 height 42
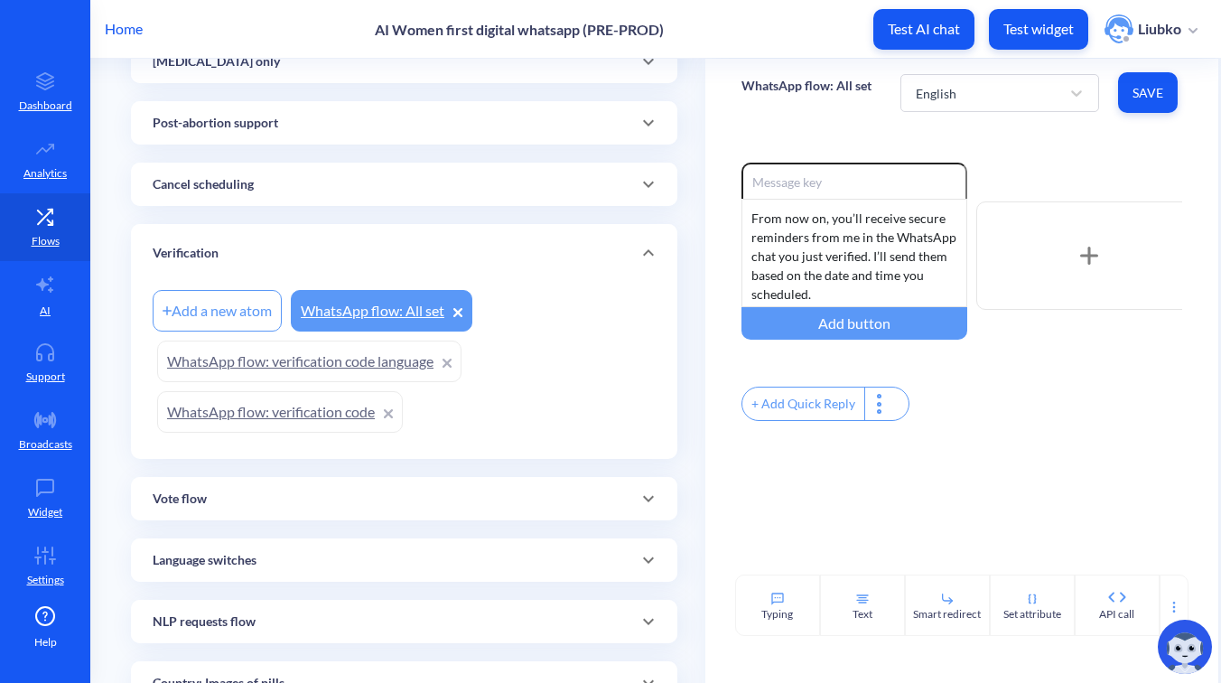
click at [798, 90] on p "WhatsApp flow: All set" at bounding box center [807, 86] width 130 height 18
click at [810, 86] on p "WhatsApp flow: All set" at bounding box center [807, 86] width 130 height 18
click at [828, 34] on div "Home AI Women first digital whatsapp (PRE-PROD) Test AI chat Test widget Liubko" at bounding box center [610, 29] width 1221 height 58
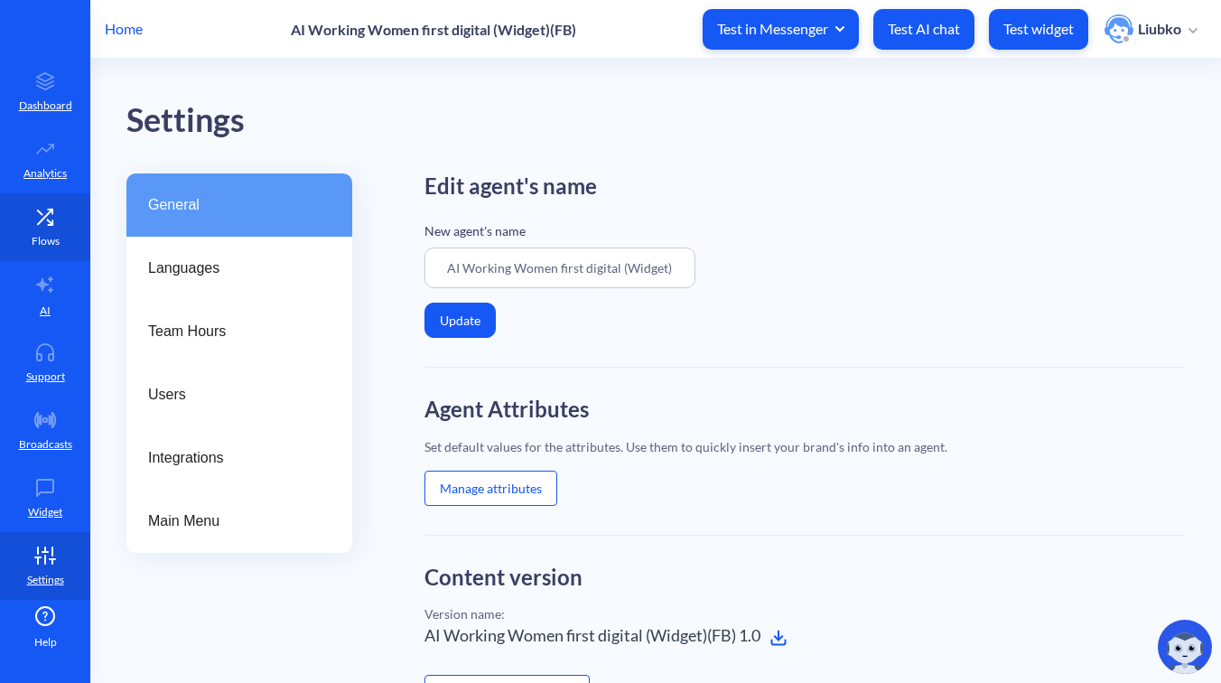
click at [41, 237] on p "Flows" at bounding box center [46, 241] width 28 height 16
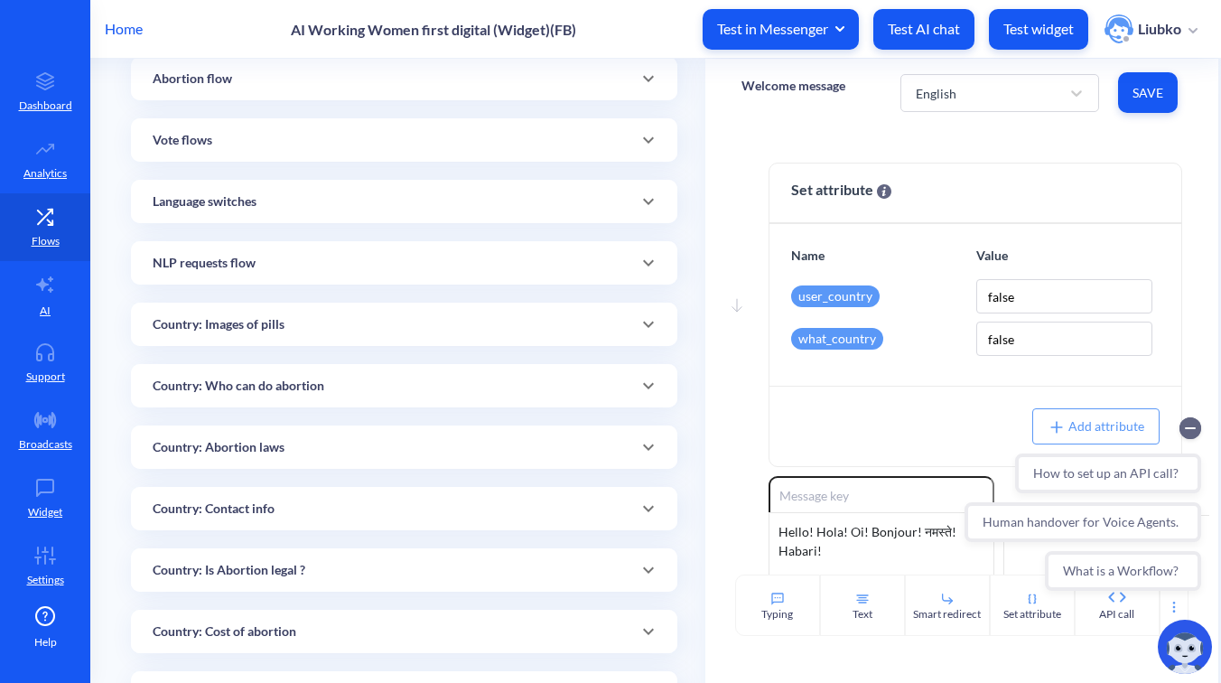
scroll to position [241, 0]
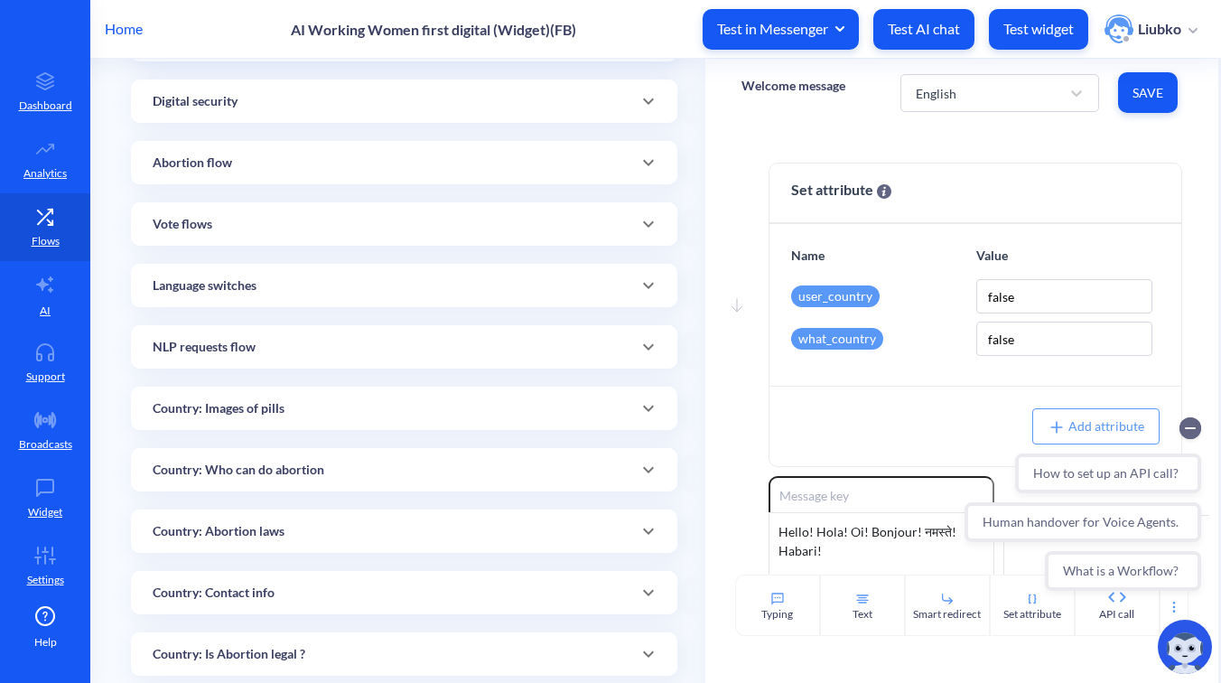
click at [566, 170] on div "Abortion flow" at bounding box center [404, 163] width 503 height 19
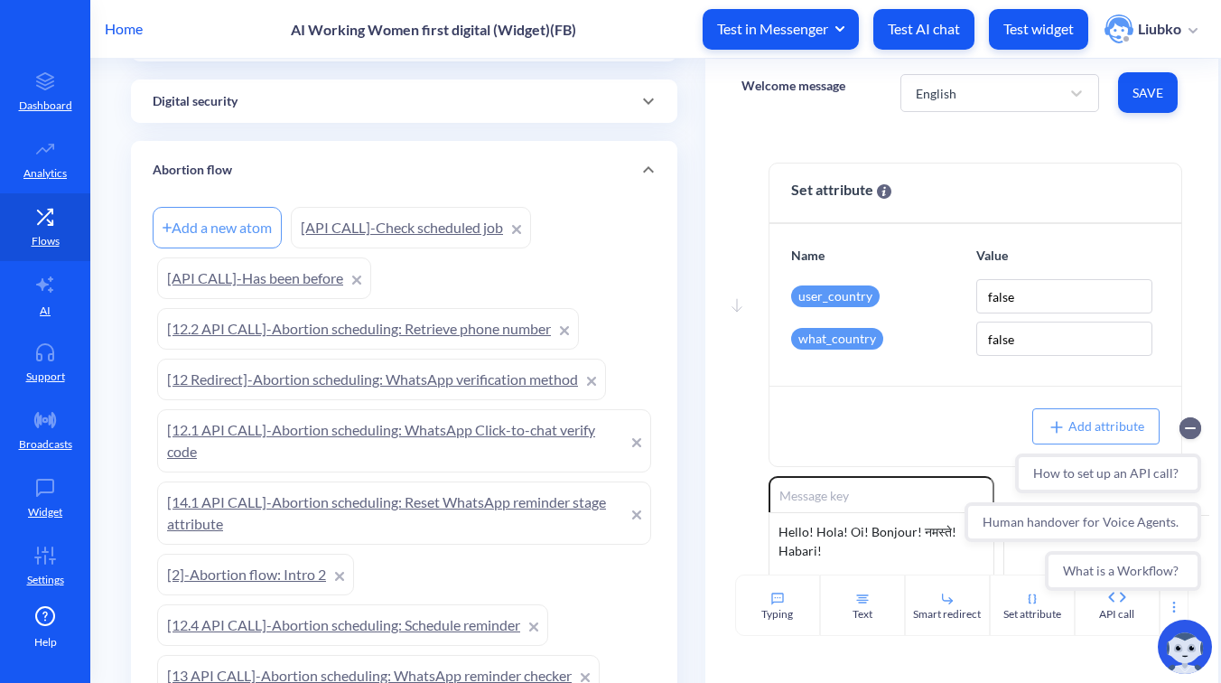
click at [369, 372] on link "[12 Redirect]-Abortion scheduling: WhatsApp verification method" at bounding box center [381, 380] width 449 height 42
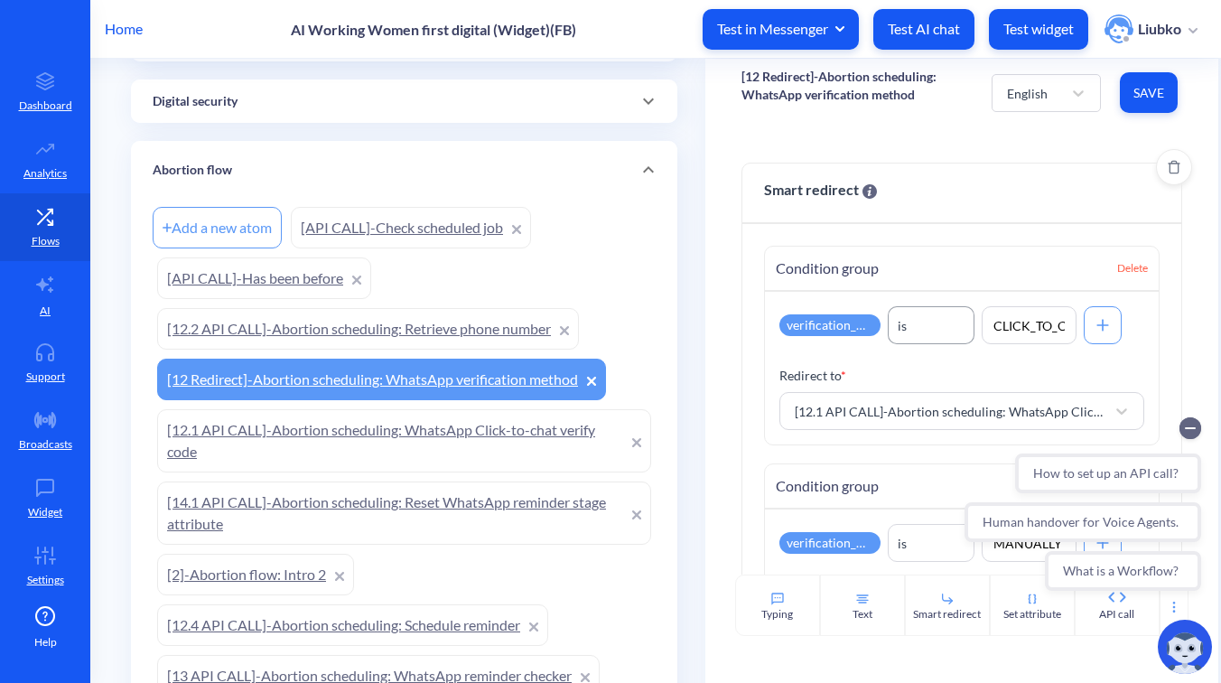
scroll to position [252, 0]
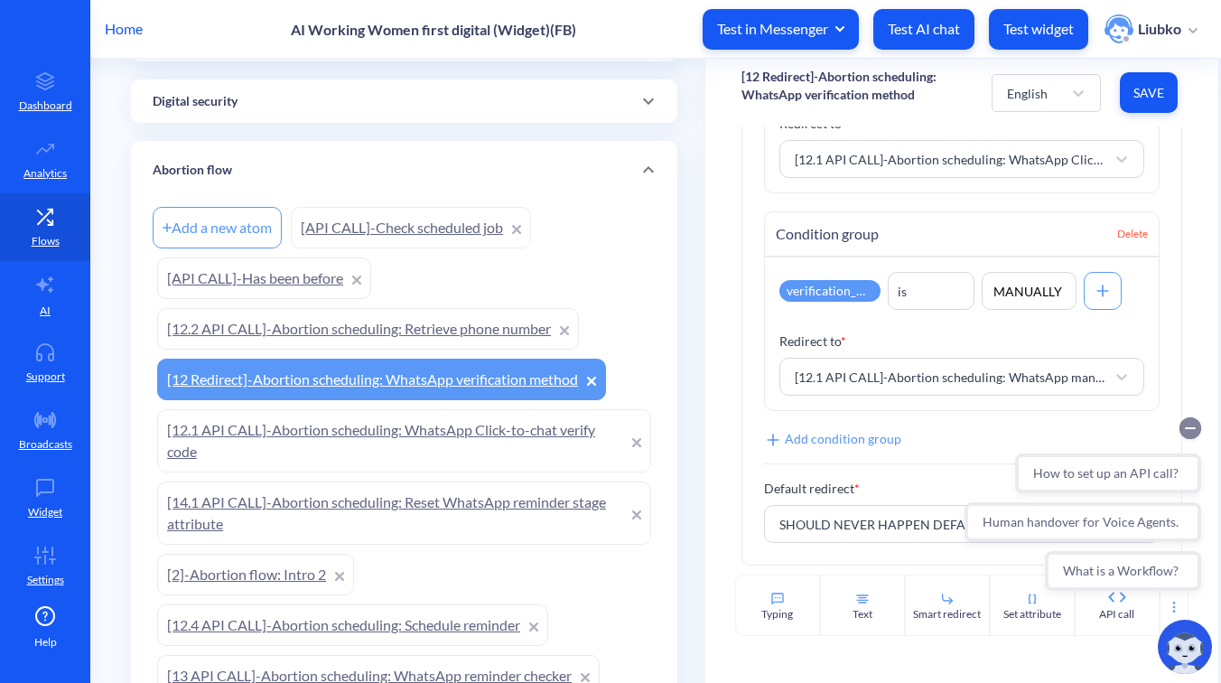
click at [1189, 429] on circle "Collapse conversation starters" at bounding box center [1191, 428] width 22 height 22
click at [468, 433] on link "[12.1 API CALL]-Abortion scheduling: WhatsApp Click-to-chat verify code" at bounding box center [404, 440] width 494 height 63
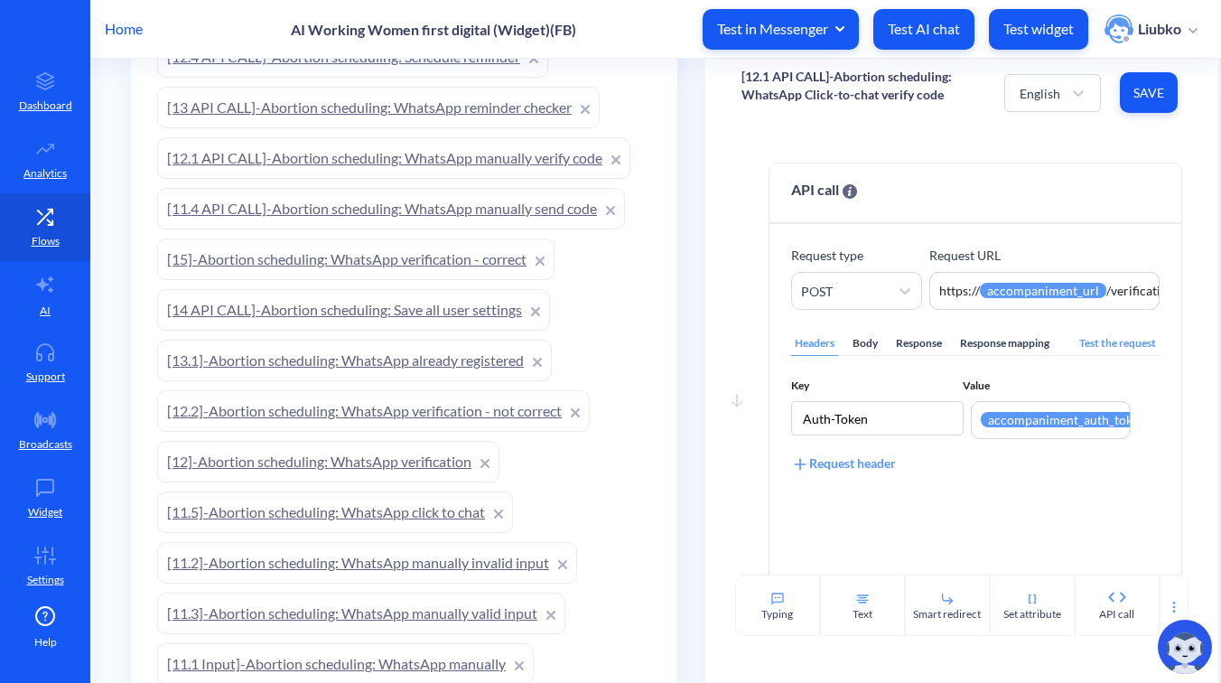
scroll to position [813, 0]
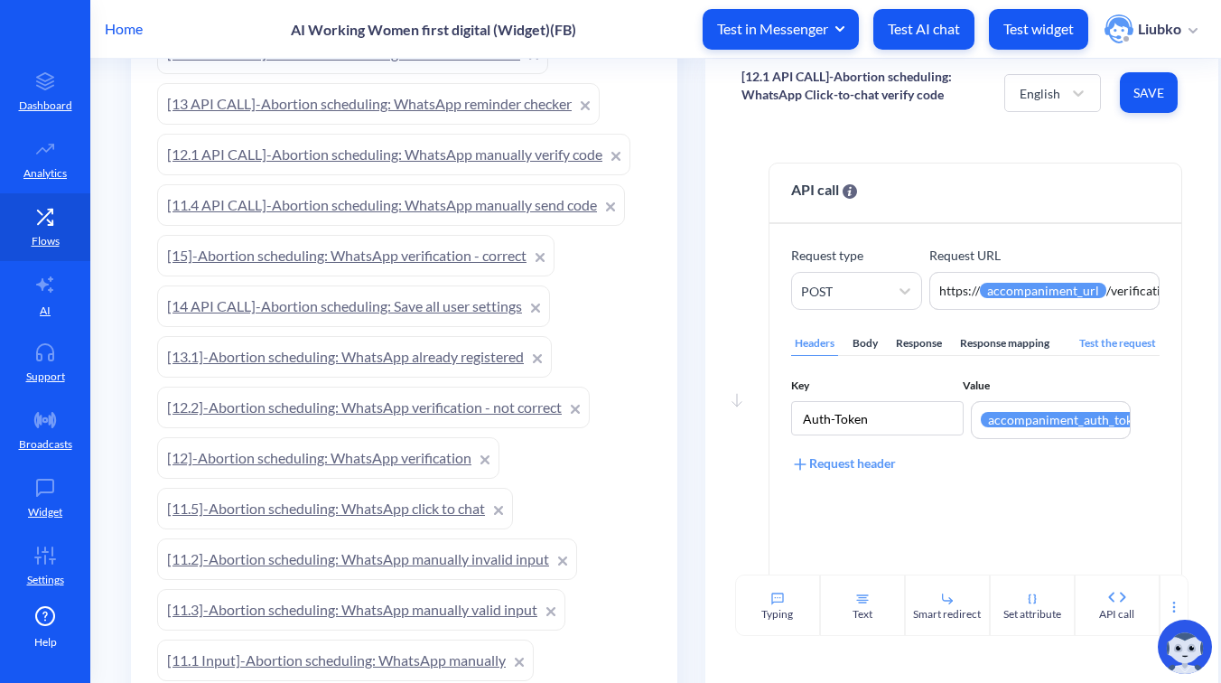
click at [424, 265] on link "[15]-Abortion scheduling: WhatsApp verification - correct" at bounding box center [355, 256] width 397 height 42
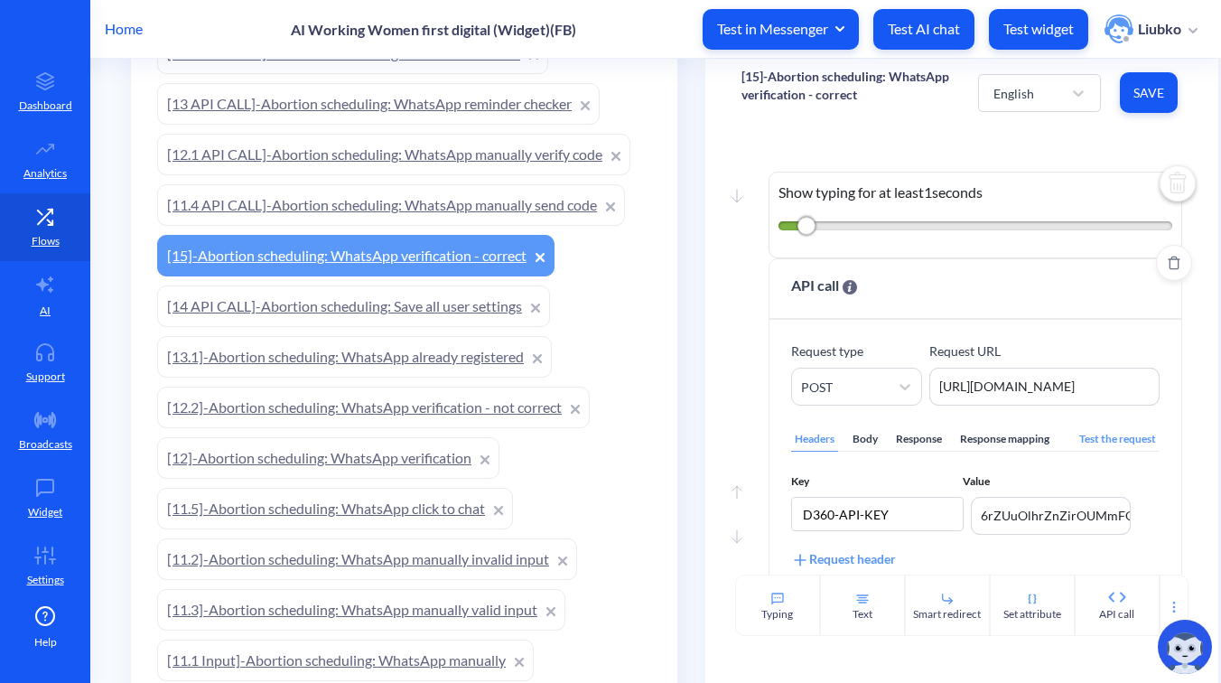
click at [868, 452] on div "Headers Body Response Response mapping Test the request Key Value D360-API-KEY …" at bounding box center [975, 568] width 369 height 325
click at [869, 445] on div "Body" at bounding box center [865, 439] width 33 height 24
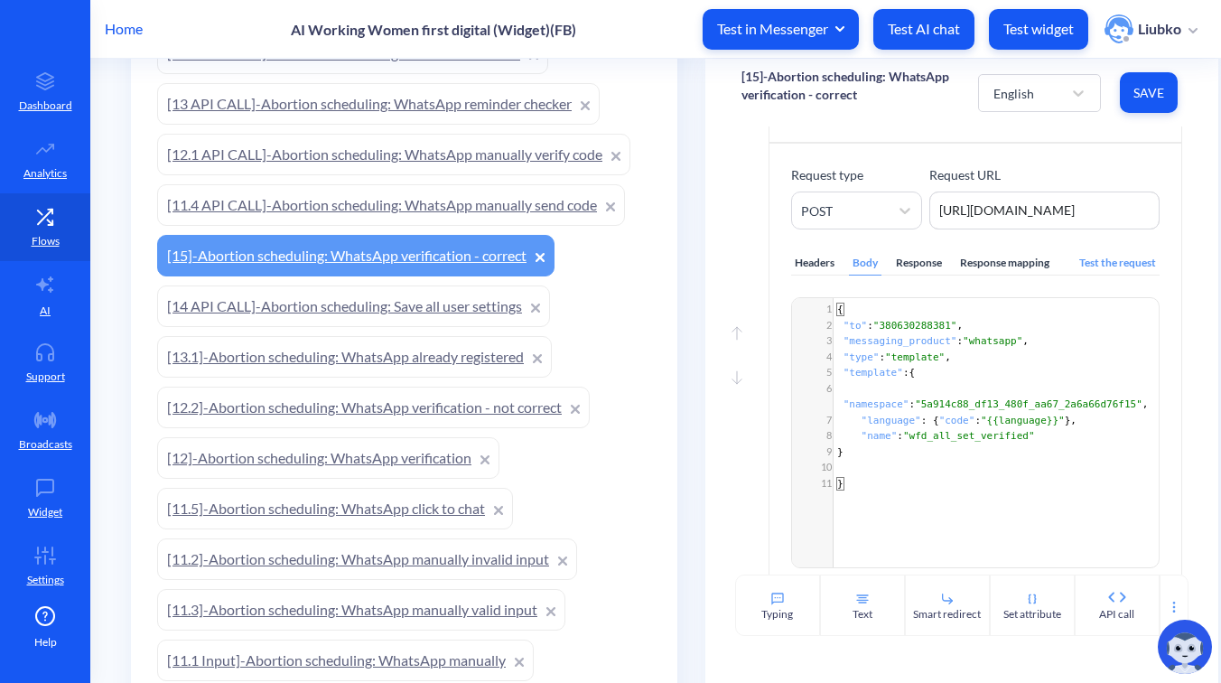
scroll to position [178, 0]
click at [405, 452] on link "[12]-Abortion scheduling: WhatsApp verification" at bounding box center [328, 458] width 342 height 42
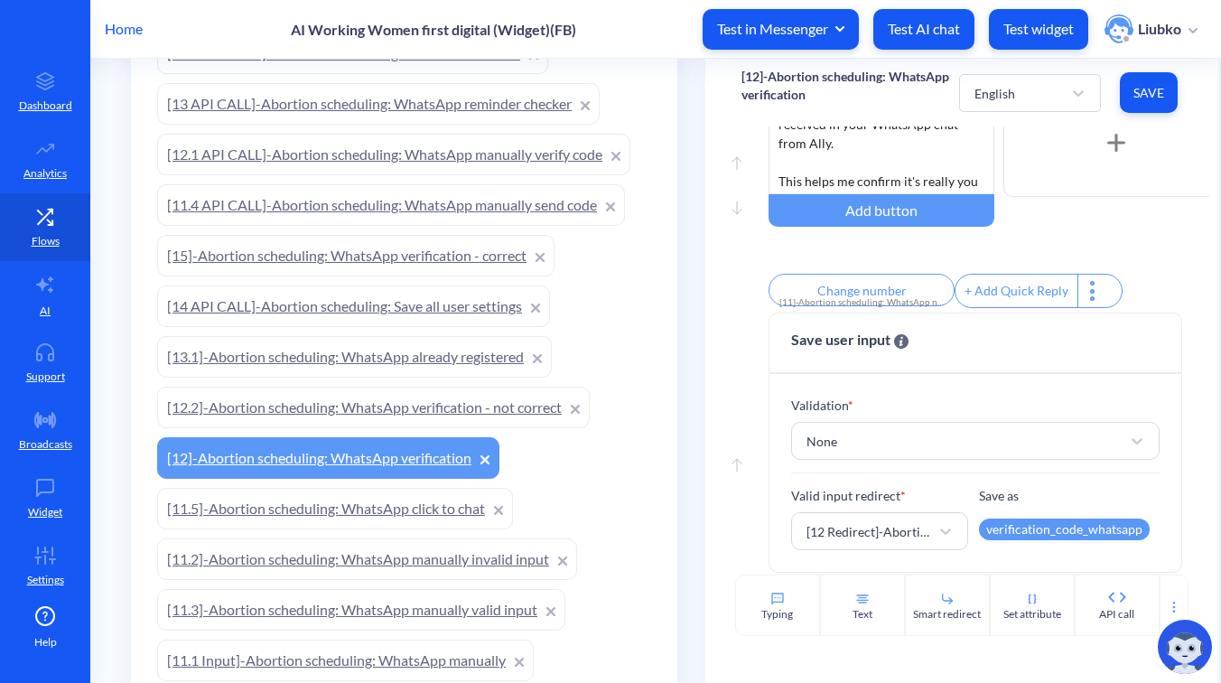
scroll to position [499, 0]
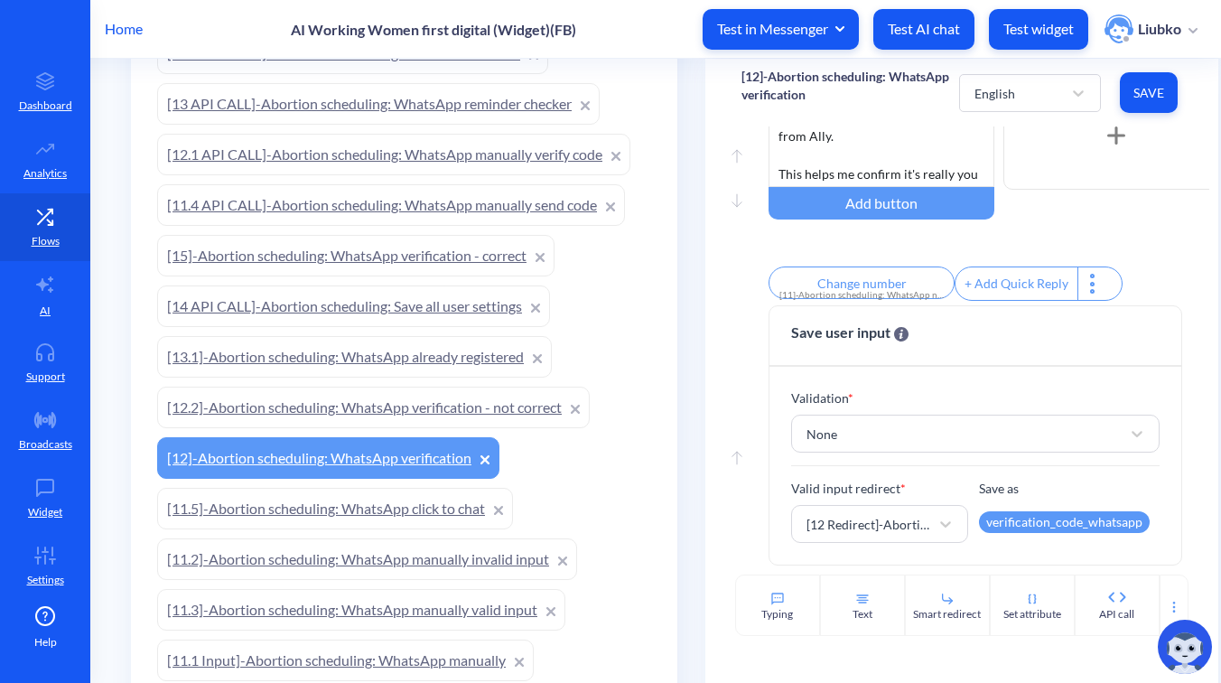
click at [313, 510] on link "[11.5]-Abortion scheduling: WhatsApp click to chat" at bounding box center [335, 509] width 356 height 42
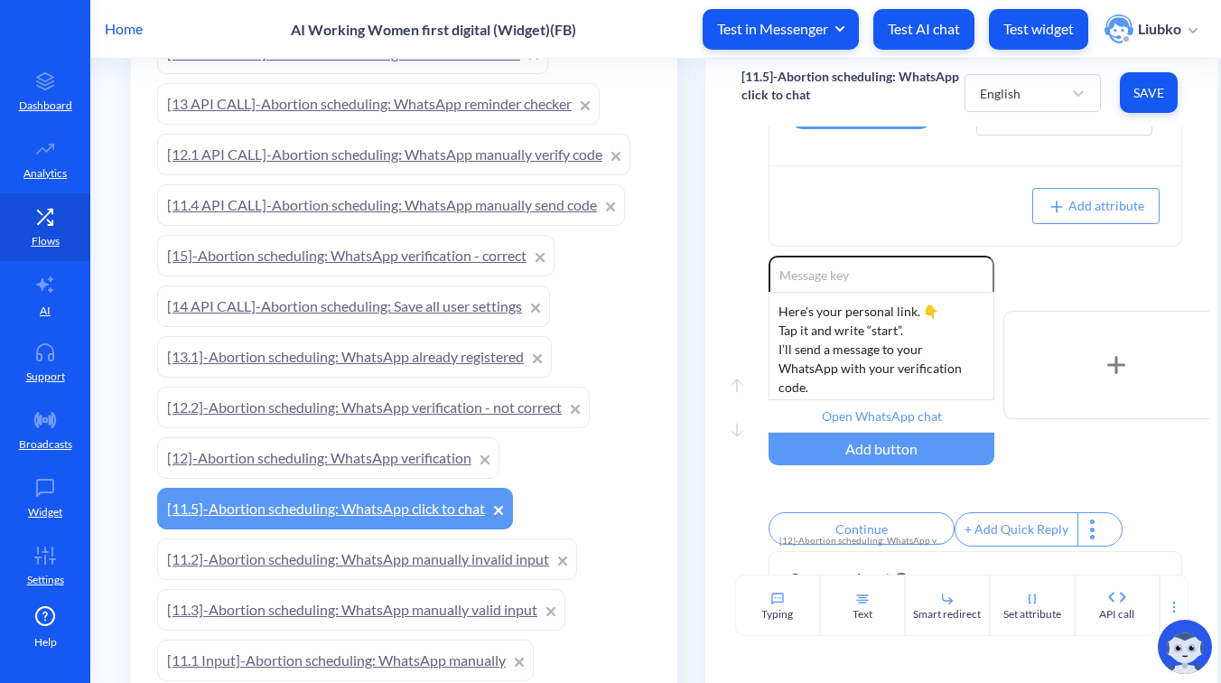
scroll to position [190, 0]
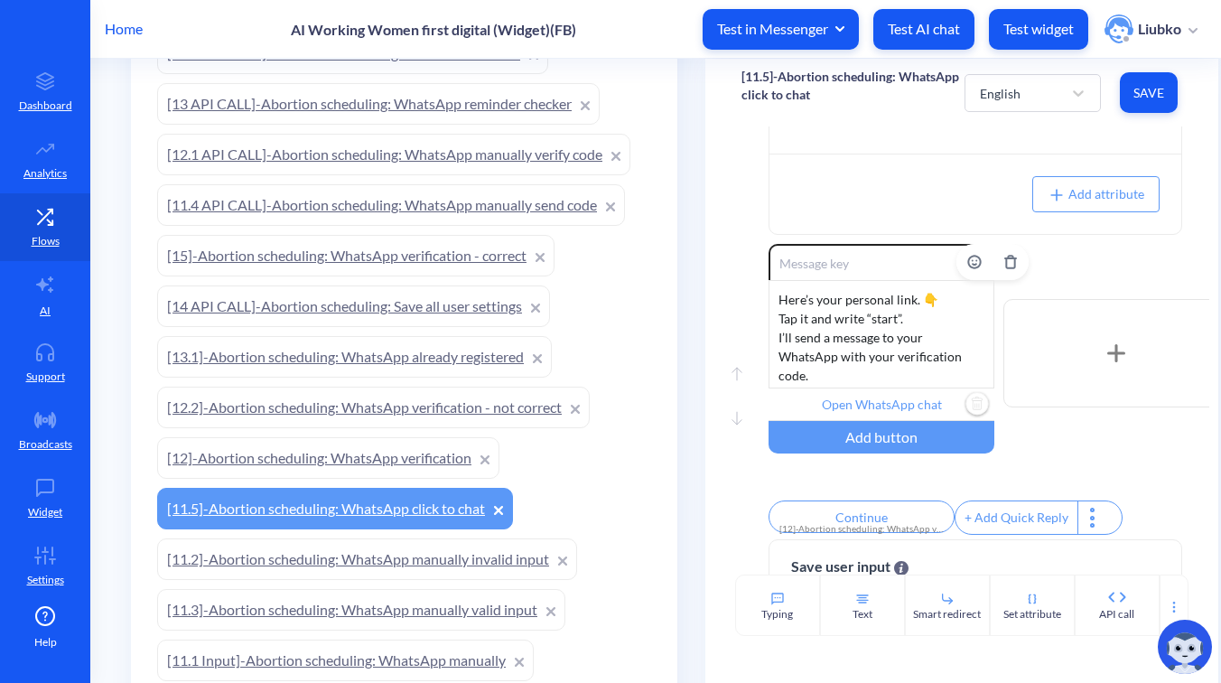
click at [880, 403] on input "Open WhatsApp chat" at bounding box center [882, 404] width 226 height 33
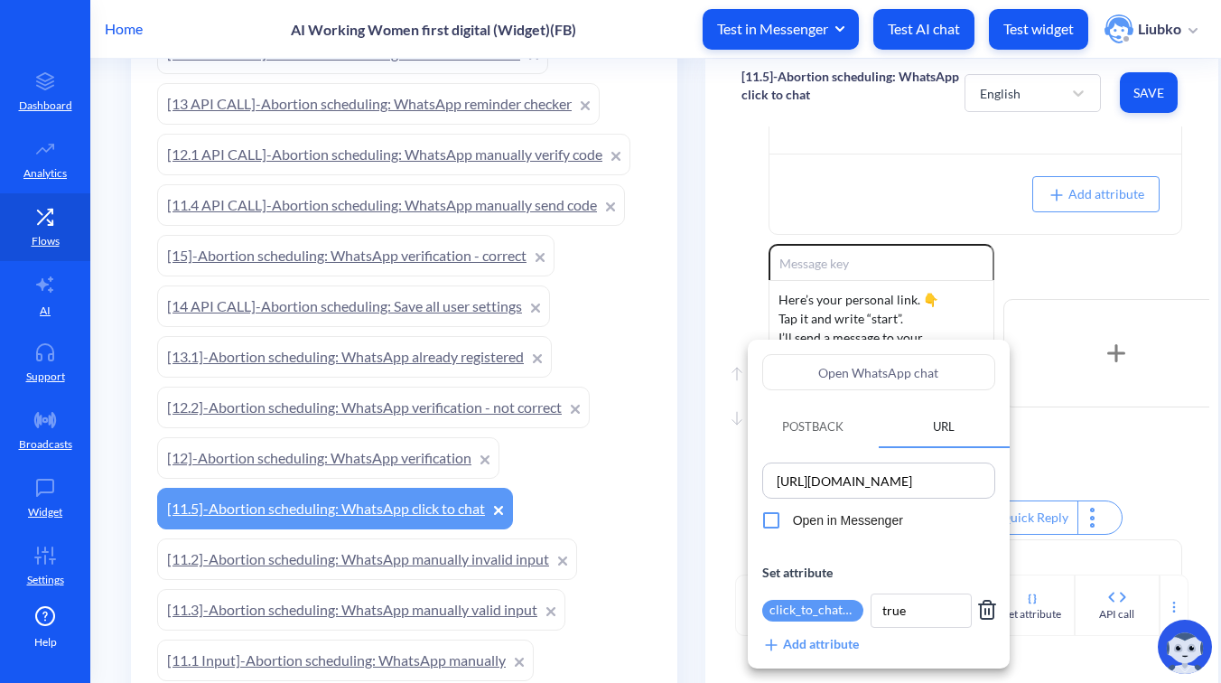
click at [893, 472] on input "[URL][DOMAIN_NAME]" at bounding box center [879, 480] width 222 height 25
type input "{"
paste input "whats_all_link"
type input "{{whats_all_link}}"
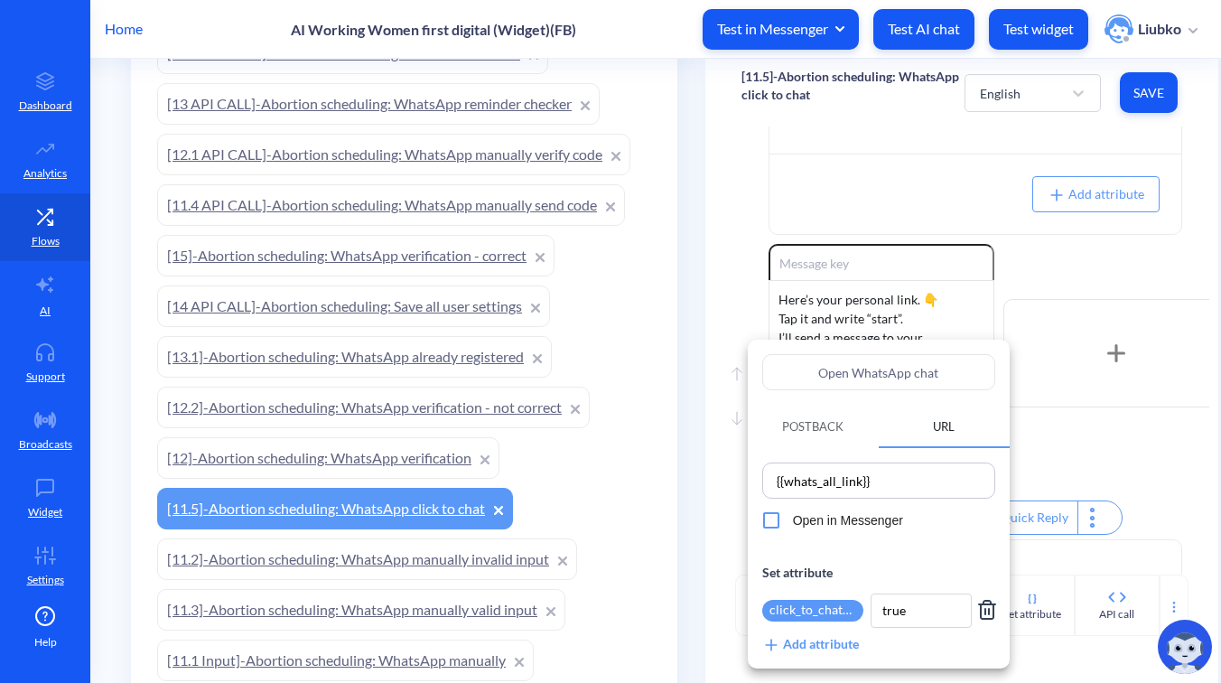
click at [1104, 486] on div at bounding box center [610, 341] width 1221 height 683
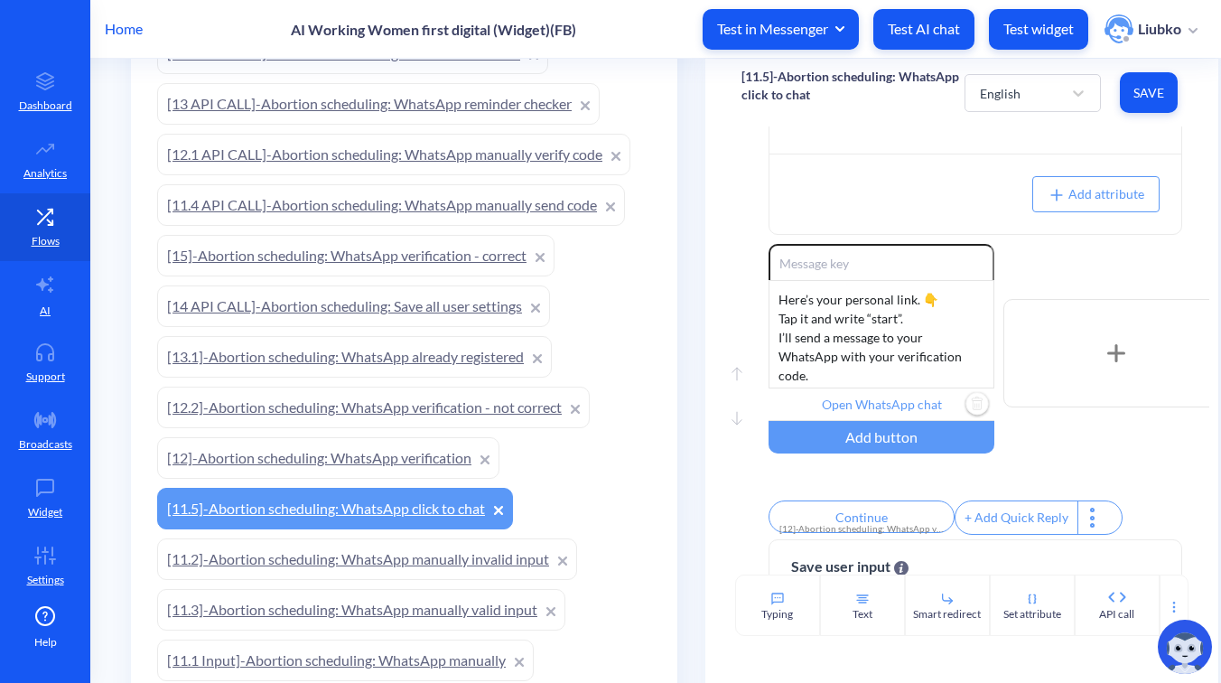
click at [1142, 101] on button "Save" at bounding box center [1149, 92] width 58 height 41
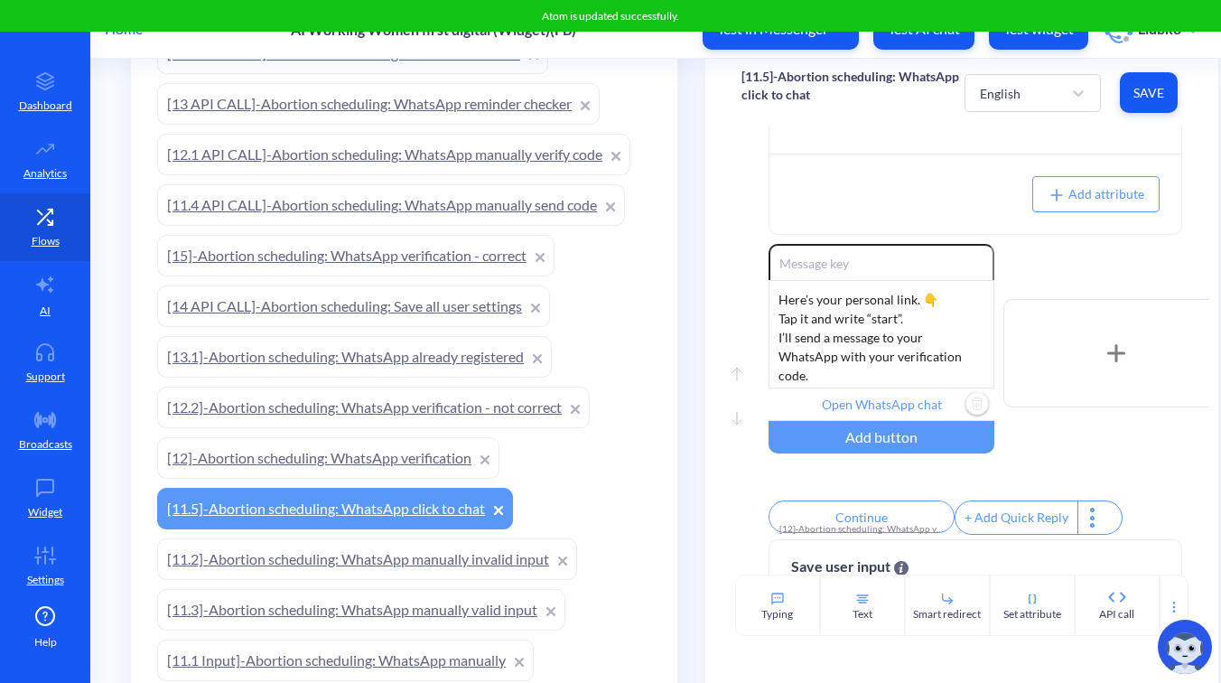
click at [771, 86] on p "[11.5]-Abortion scheduling: WhatsApp click to chat" at bounding box center [853, 86] width 223 height 36
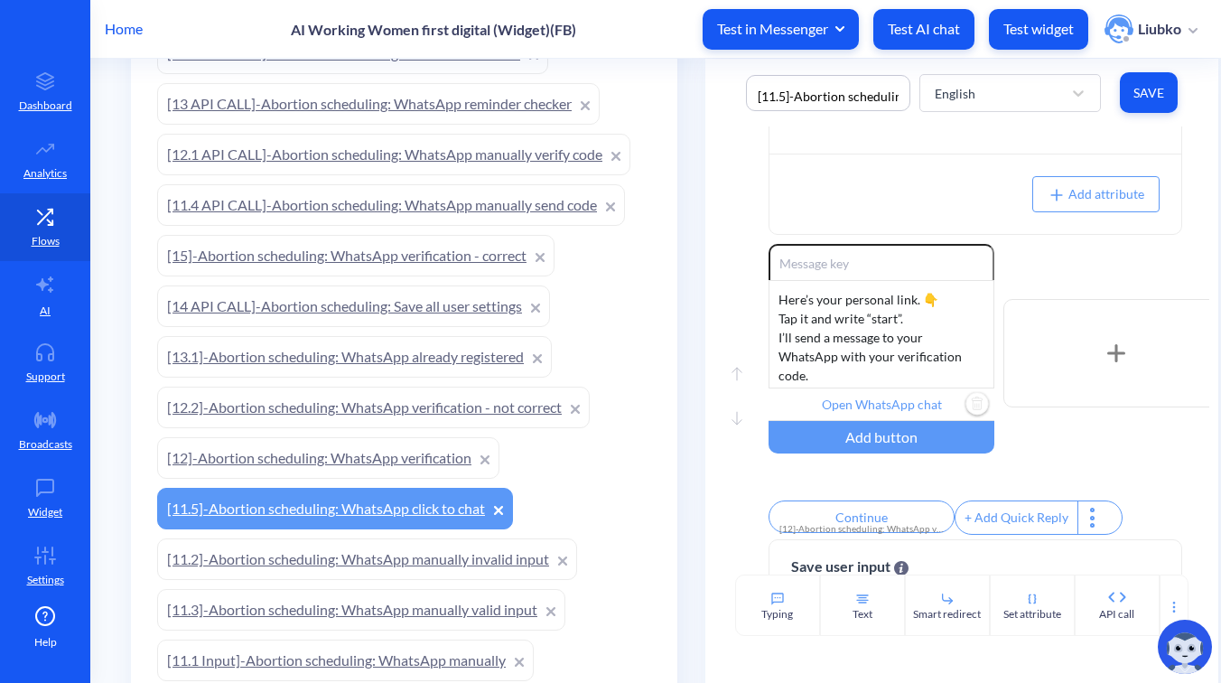
scroll to position [0, 146]
click at [1025, 27] on p "Test widget" at bounding box center [1039, 29] width 70 height 18
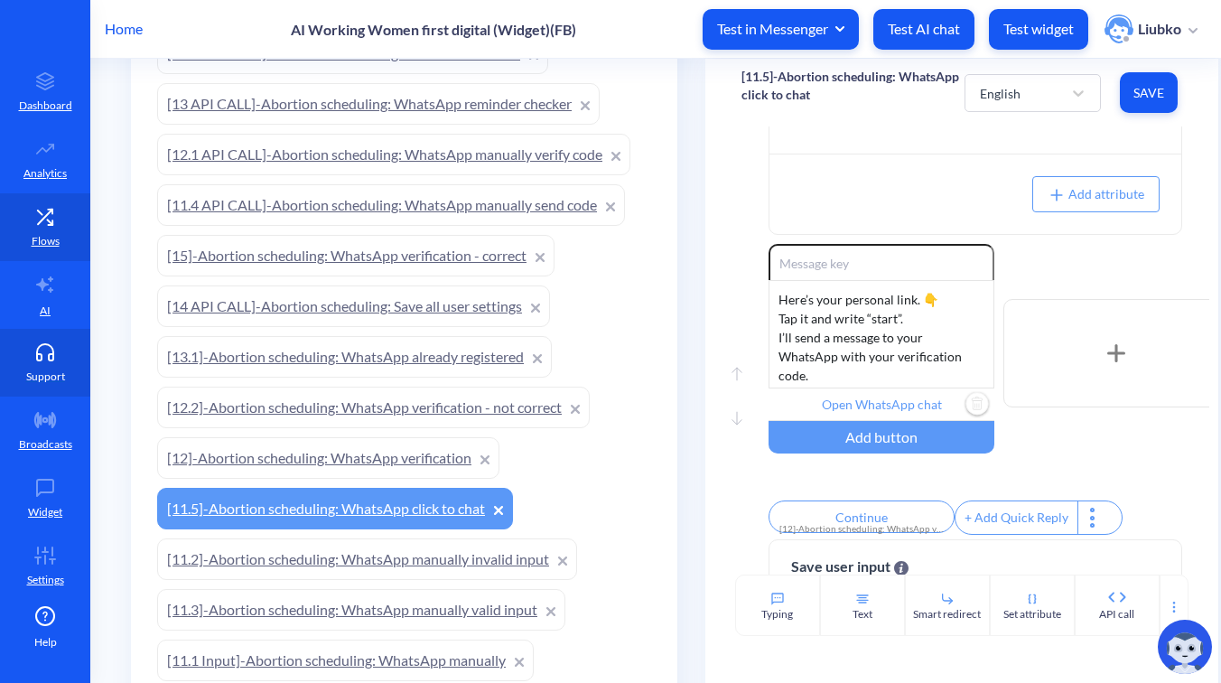
click at [36, 364] on link "Support" at bounding box center [45, 363] width 90 height 68
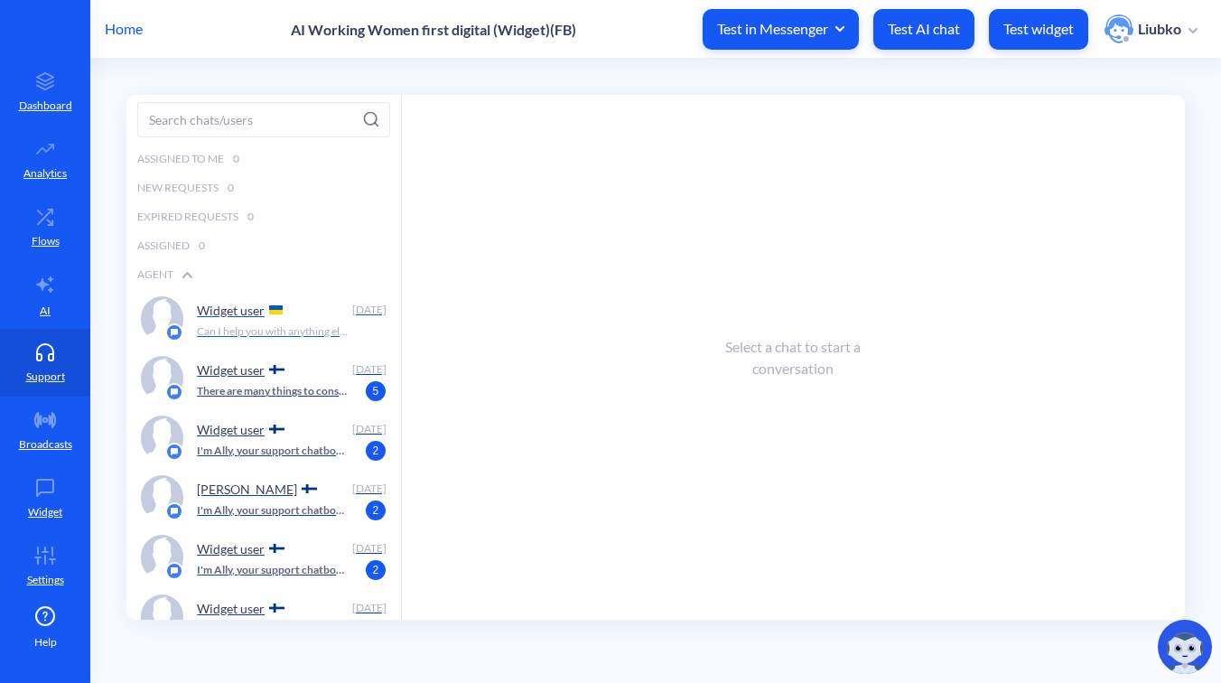
click at [204, 324] on p "Can I help you with anything else?" at bounding box center [272, 331] width 151 height 16
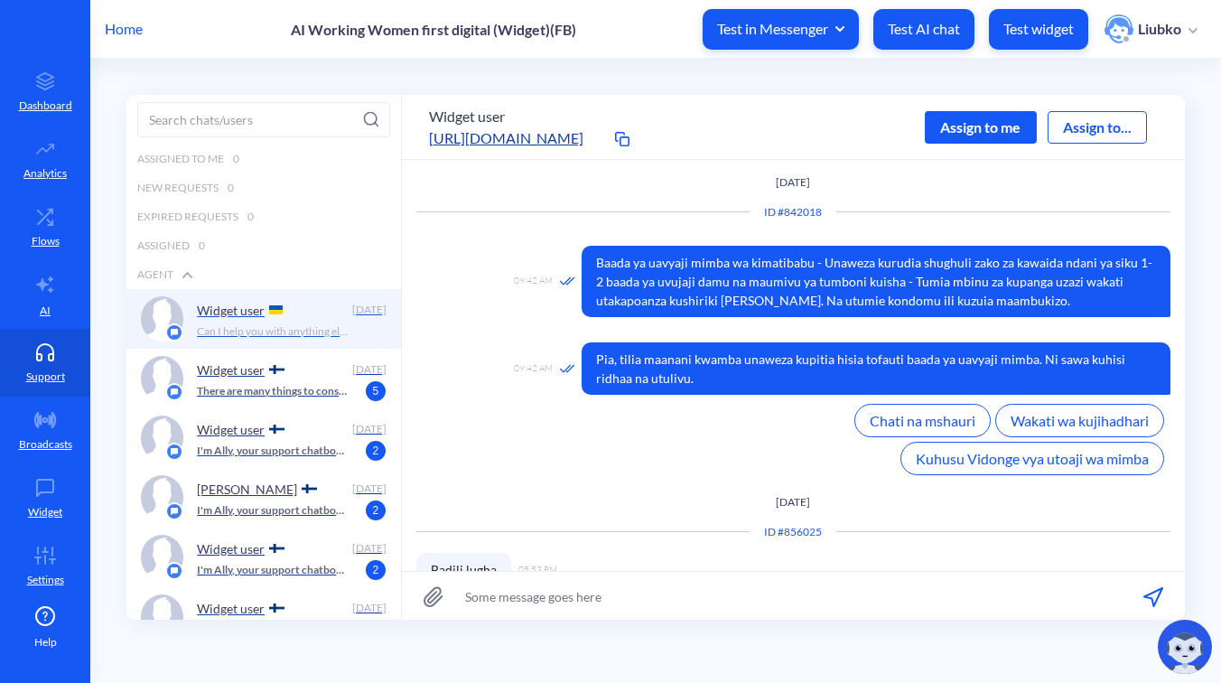
scroll to position [1, 0]
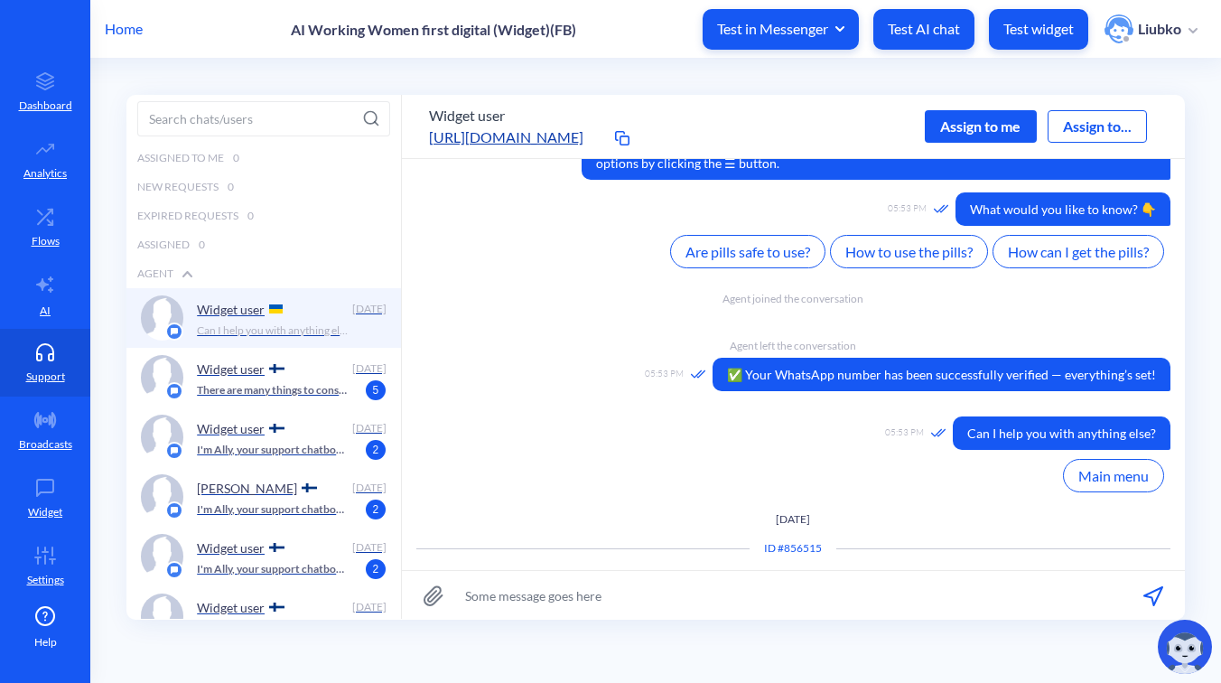
click at [991, 124] on div "Assign to me" at bounding box center [981, 126] width 112 height 33
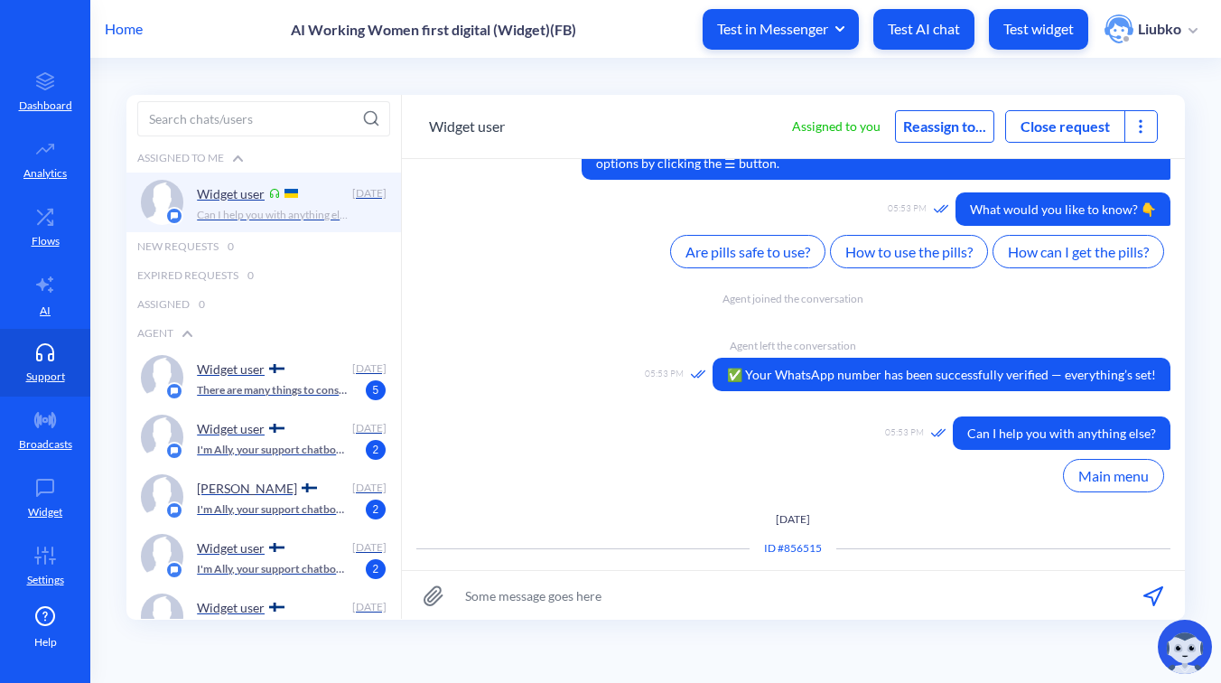
scroll to position [691, 0]
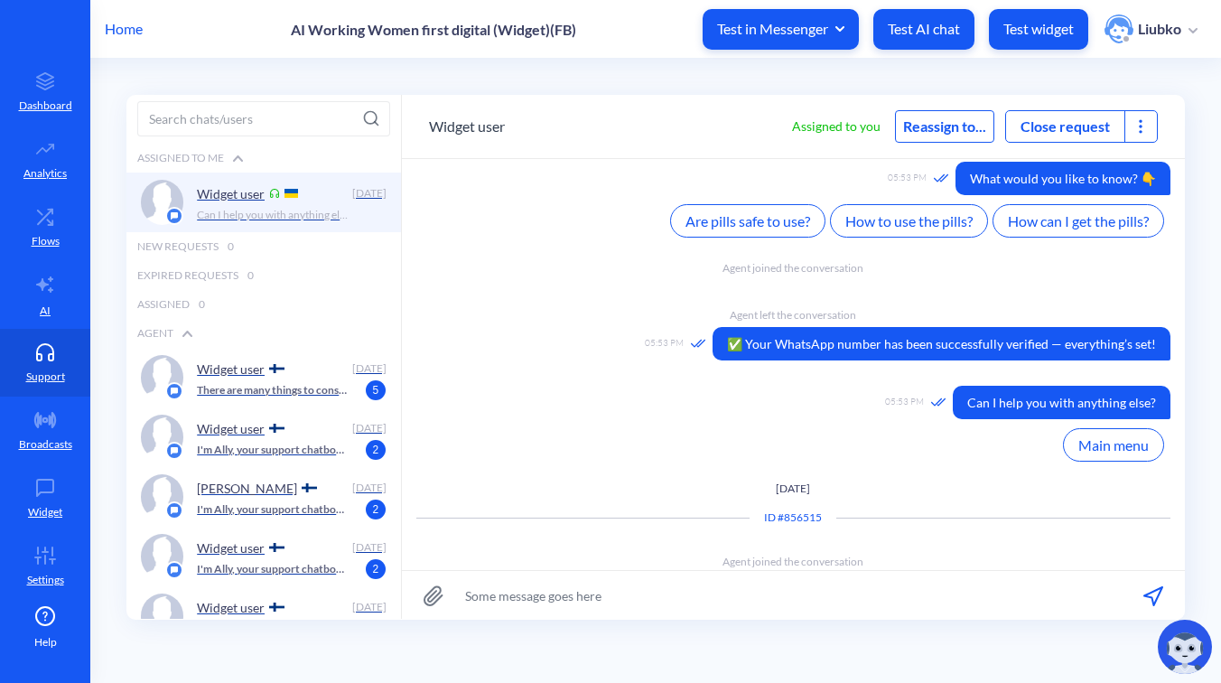
click at [1140, 130] on icon at bounding box center [1141, 131] width 3 height 3
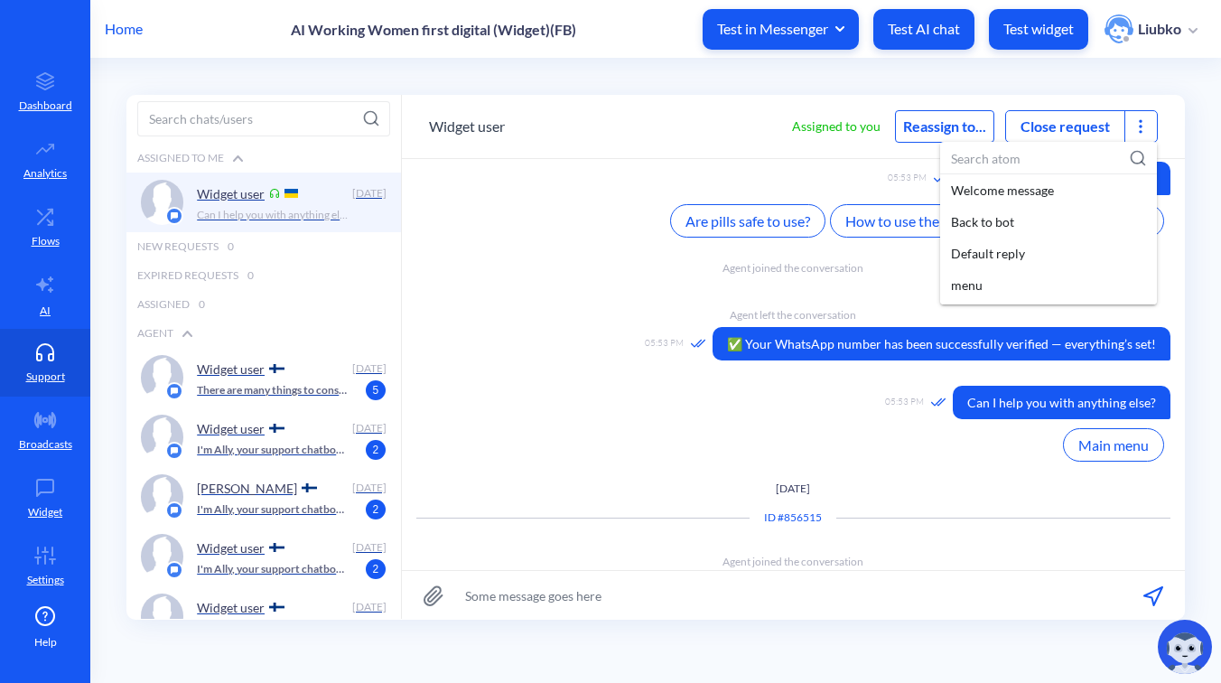
click at [980, 160] on input at bounding box center [1048, 158] width 217 height 33
paste input "[11.5]-Abortion scheduling: WhatsApp click to chat"
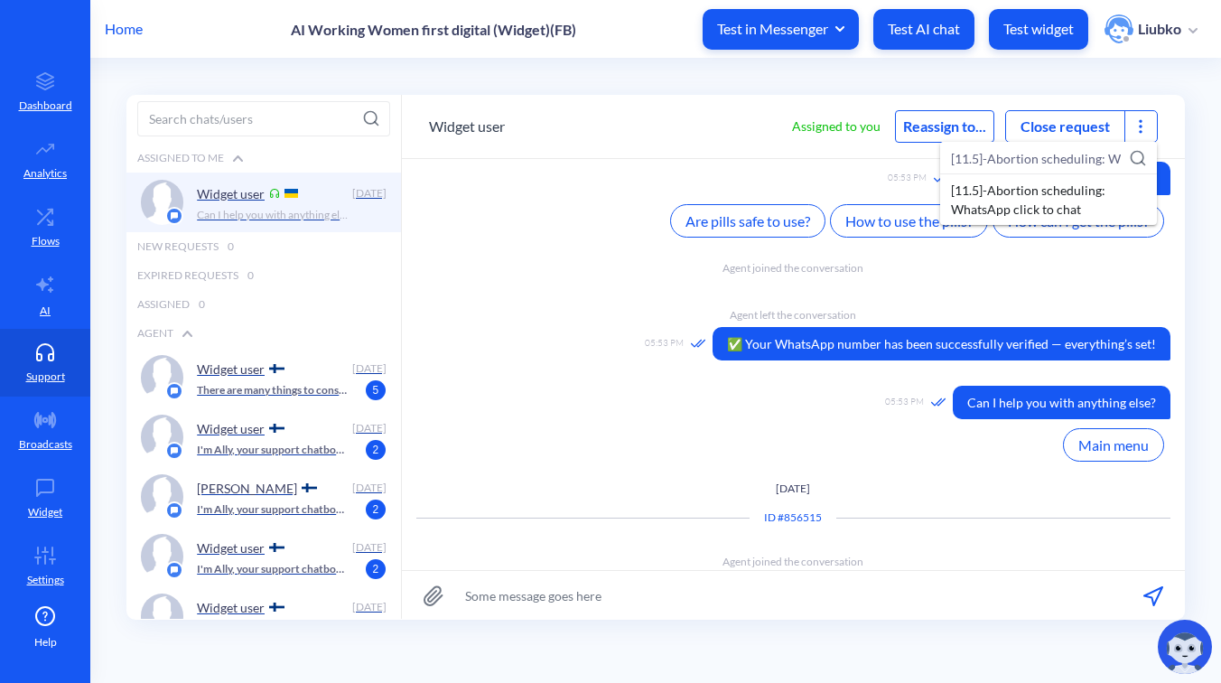
scroll to position [0, 110]
type input "[11.5]-Abortion scheduling: WhatsApp click to chat"
click at [988, 193] on div "[11.5]-Abortion scheduling: WhatsApp click to chat" at bounding box center [1048, 199] width 217 height 51
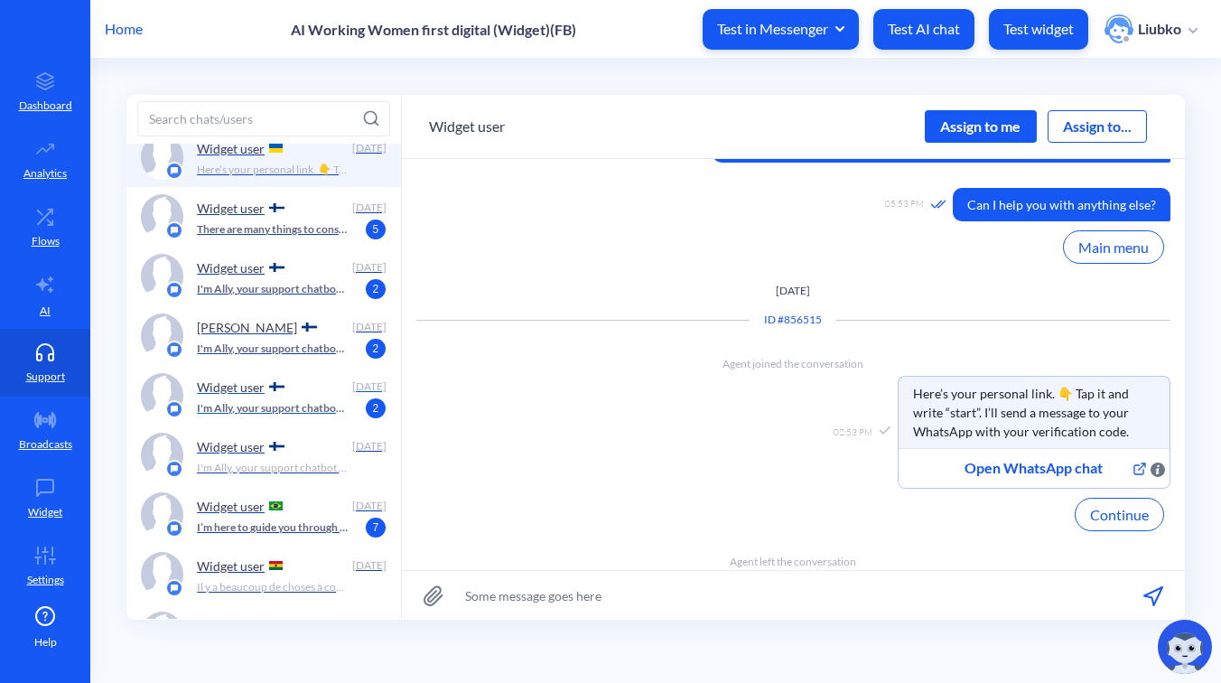
scroll to position [119, 0]
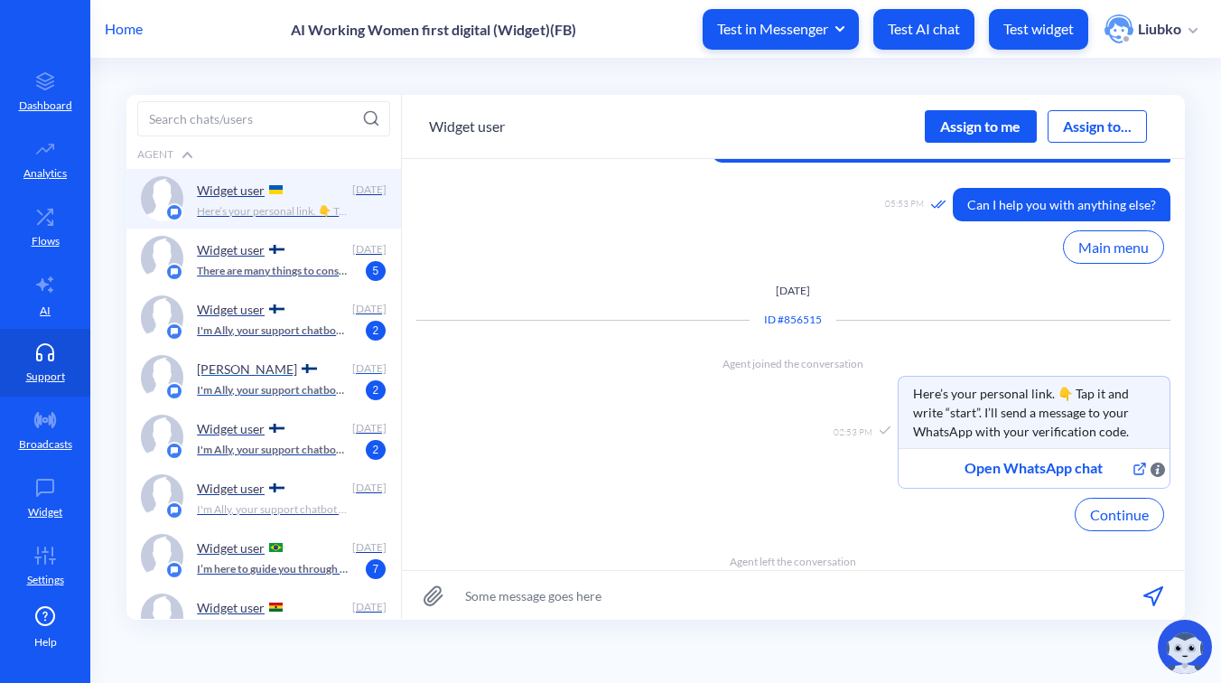
click at [255, 378] on div "Ivan" at bounding box center [270, 368] width 147 height 27
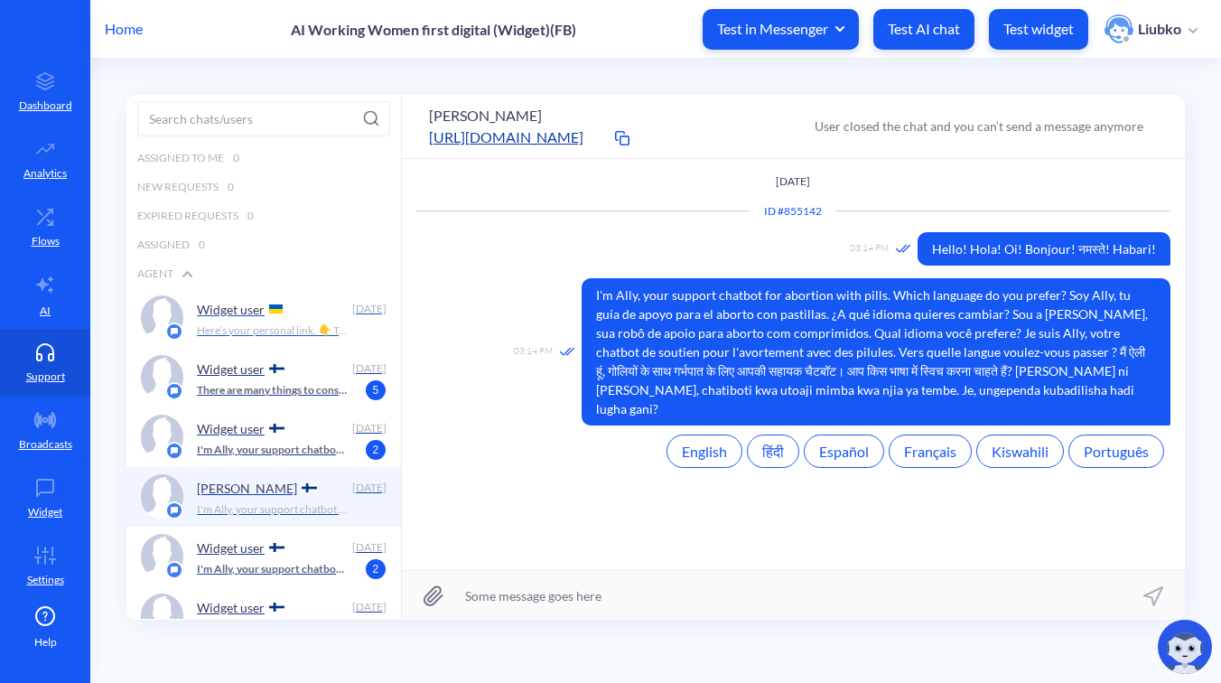
click at [282, 300] on div "Widget user" at bounding box center [270, 308] width 147 height 27
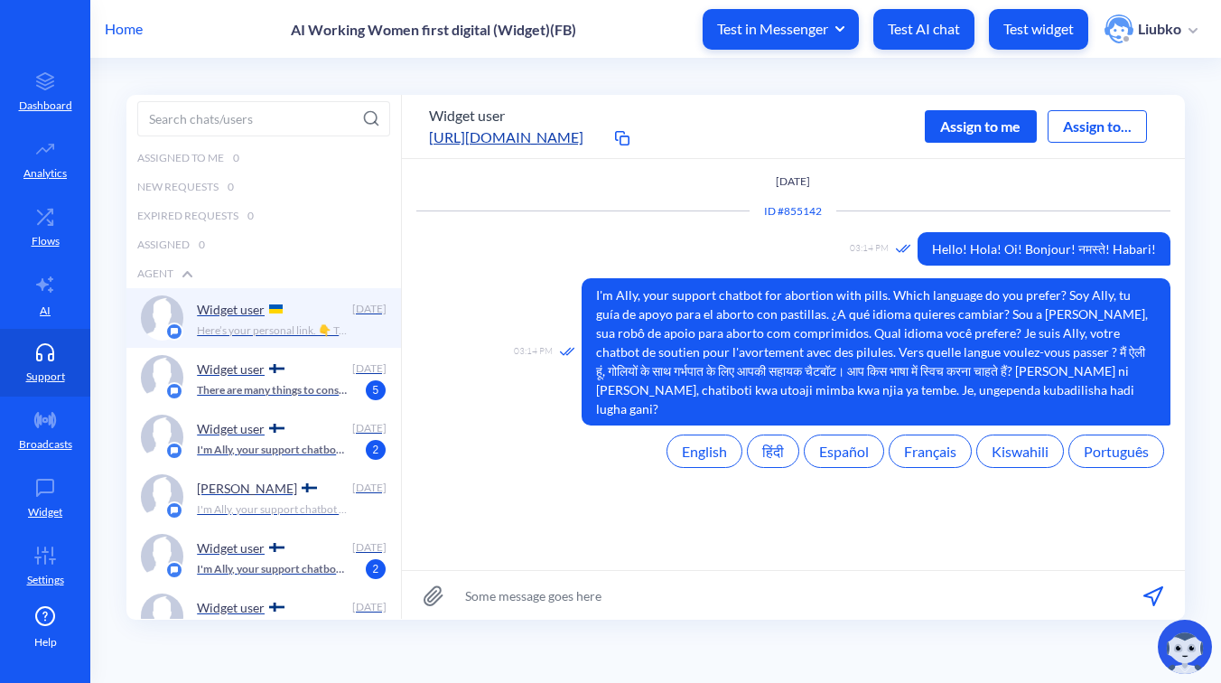
scroll to position [780, 0]
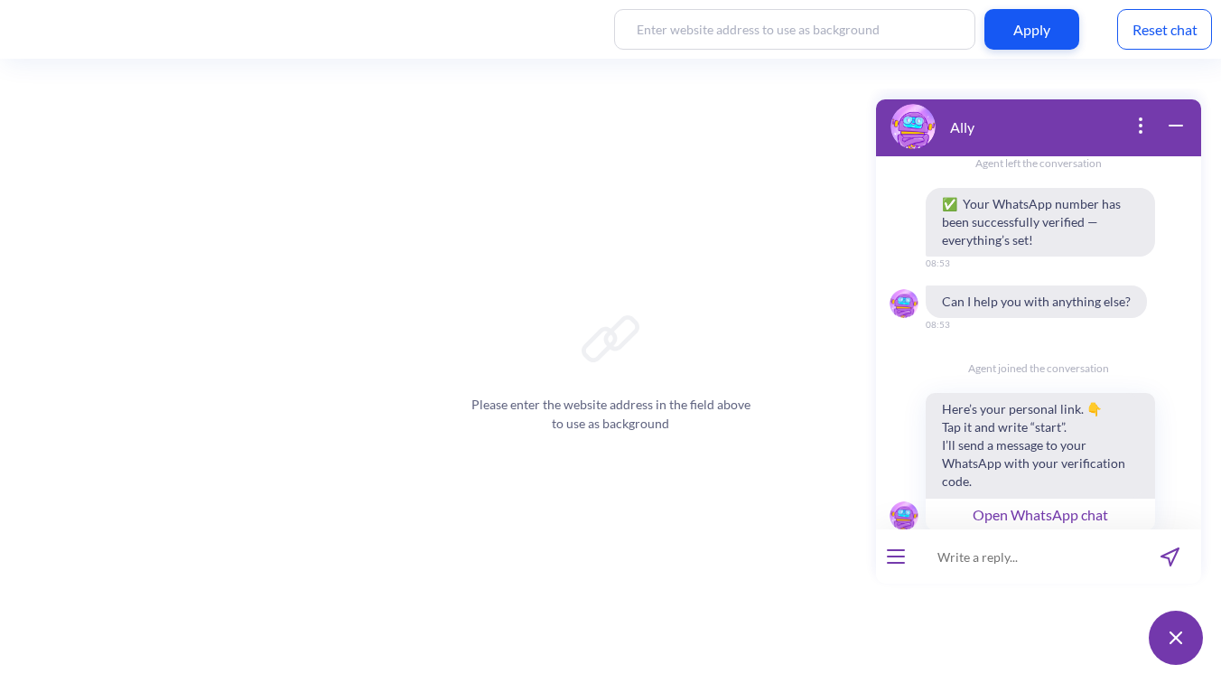
scroll to position [2455, 0]
click at [1024, 495] on button "Open WhatsApp chat" at bounding box center [1040, 511] width 229 height 33
